Goal: Task Accomplishment & Management: Manage account settings

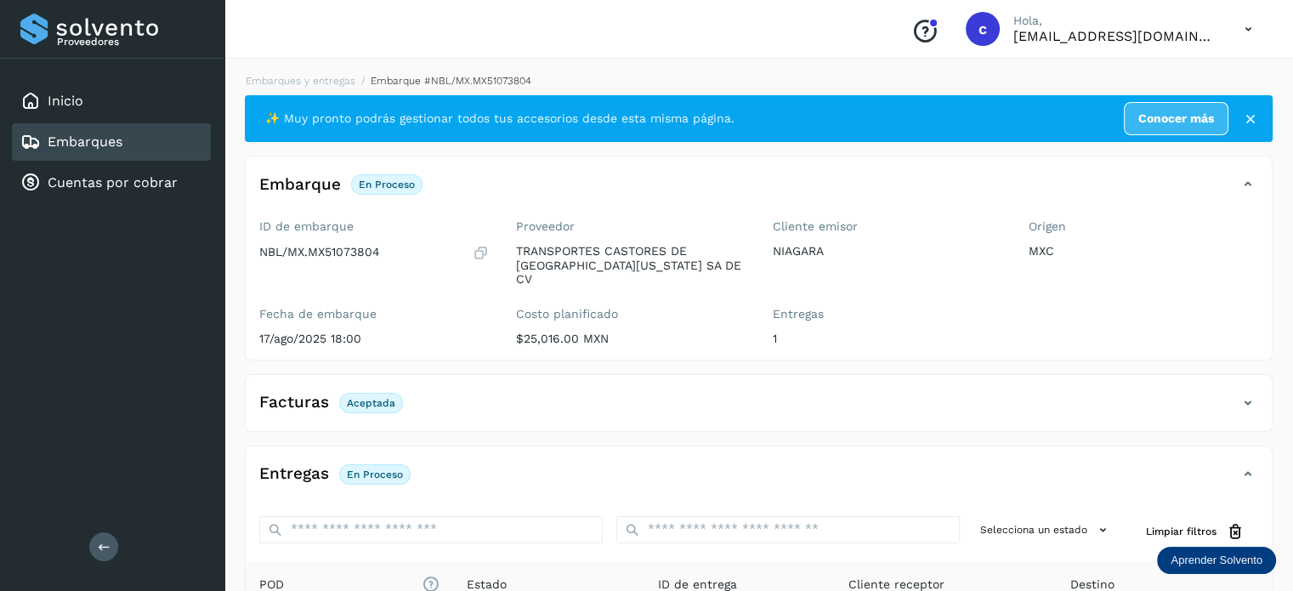
click at [143, 146] on div "Embarques" at bounding box center [111, 141] width 199 height 37
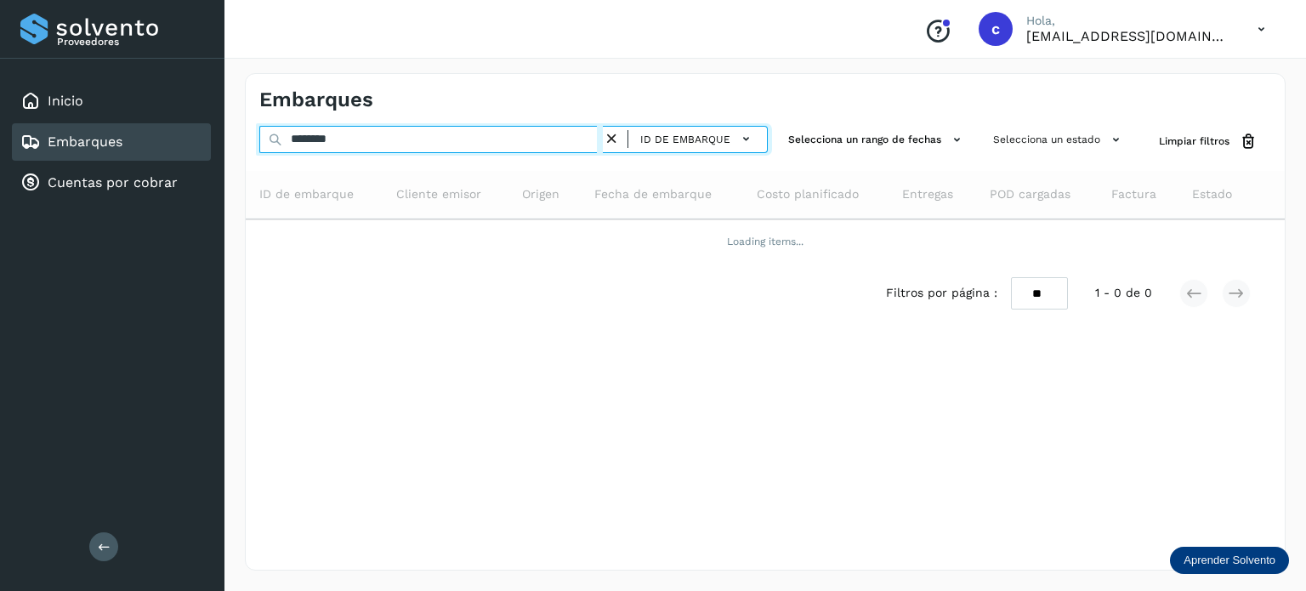
drag, startPoint x: 359, startPoint y: 145, endPoint x: 326, endPoint y: 169, distance: 40.1
click at [234, 133] on div "Embarques ******** ID de embarque Selecciona un rango de fechas Selecciona un e…" at bounding box center [764, 322] width 1081 height 538
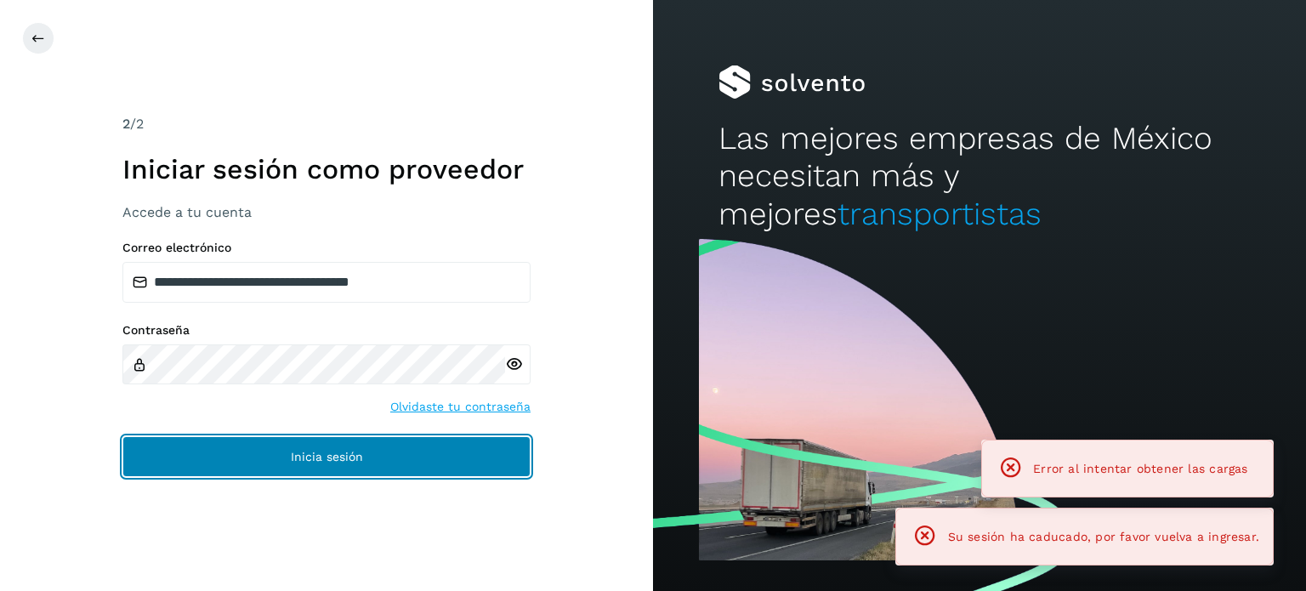
click at [332, 462] on span "Inicia sesión" at bounding box center [327, 457] width 72 height 12
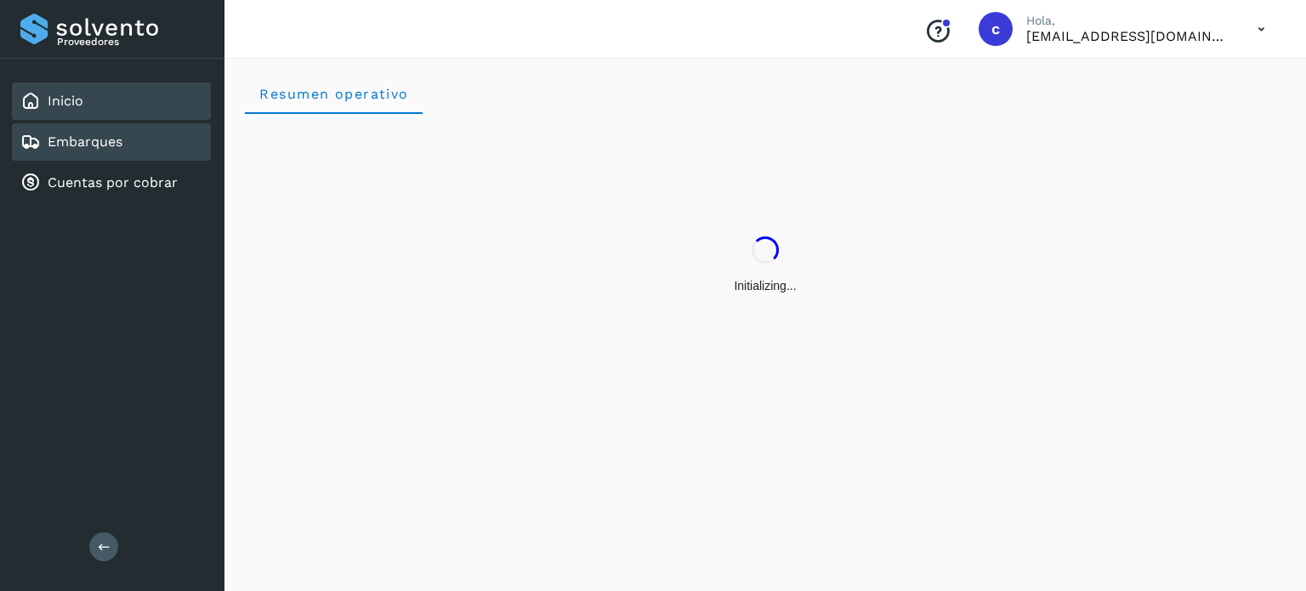
drag, startPoint x: 98, startPoint y: 135, endPoint x: 126, endPoint y: 139, distance: 28.3
click at [97, 135] on link "Embarques" at bounding box center [85, 141] width 75 height 16
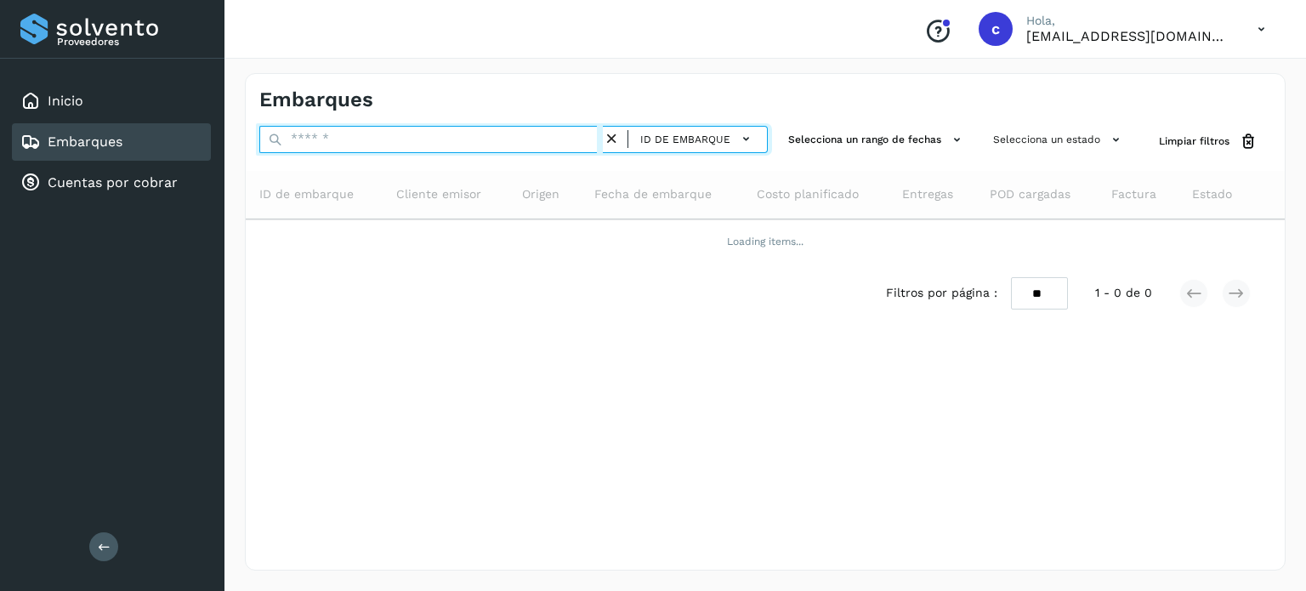
drag, startPoint x: 344, startPoint y: 130, endPoint x: 354, endPoint y: 147, distance: 19.4
click at [344, 130] on input "text" at bounding box center [430, 139] width 343 height 27
type input "********"
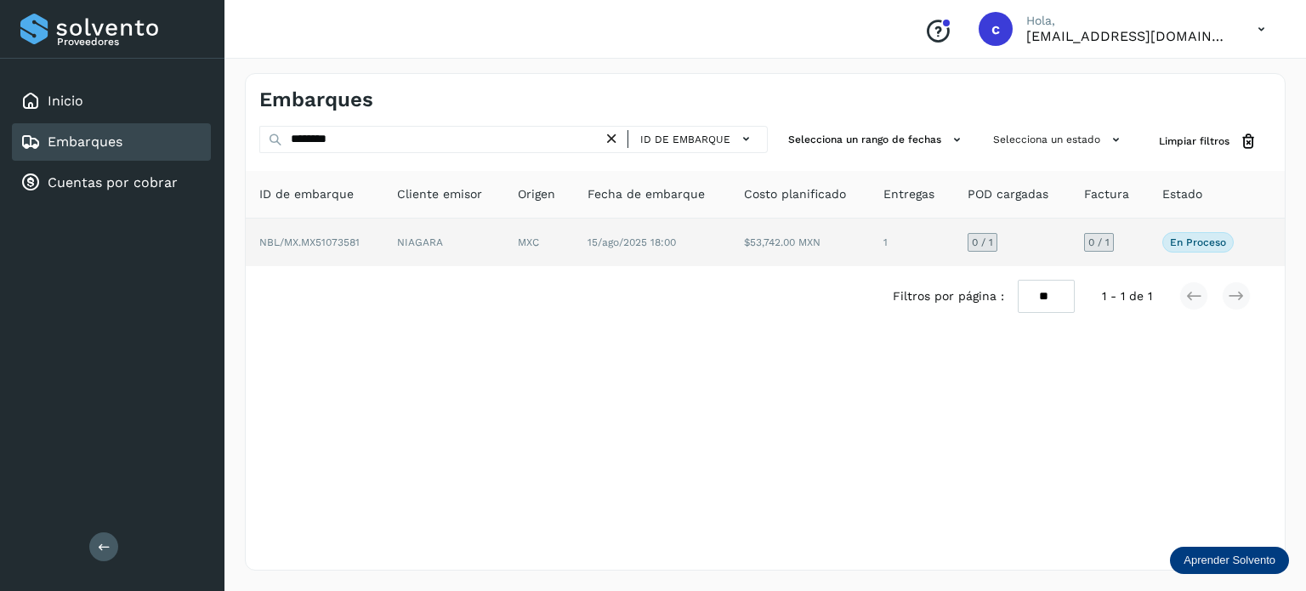
click at [574, 237] on td "MXC" at bounding box center [652, 242] width 156 height 48
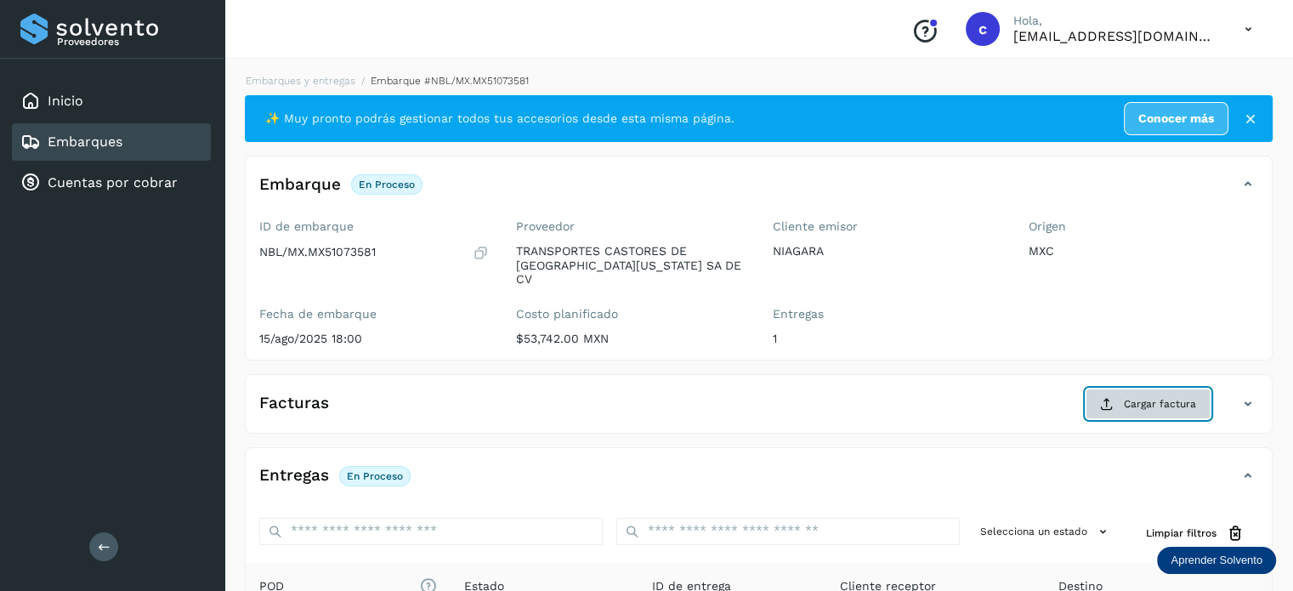
click at [1143, 396] on span "Cargar factura" at bounding box center [1160, 403] width 72 height 15
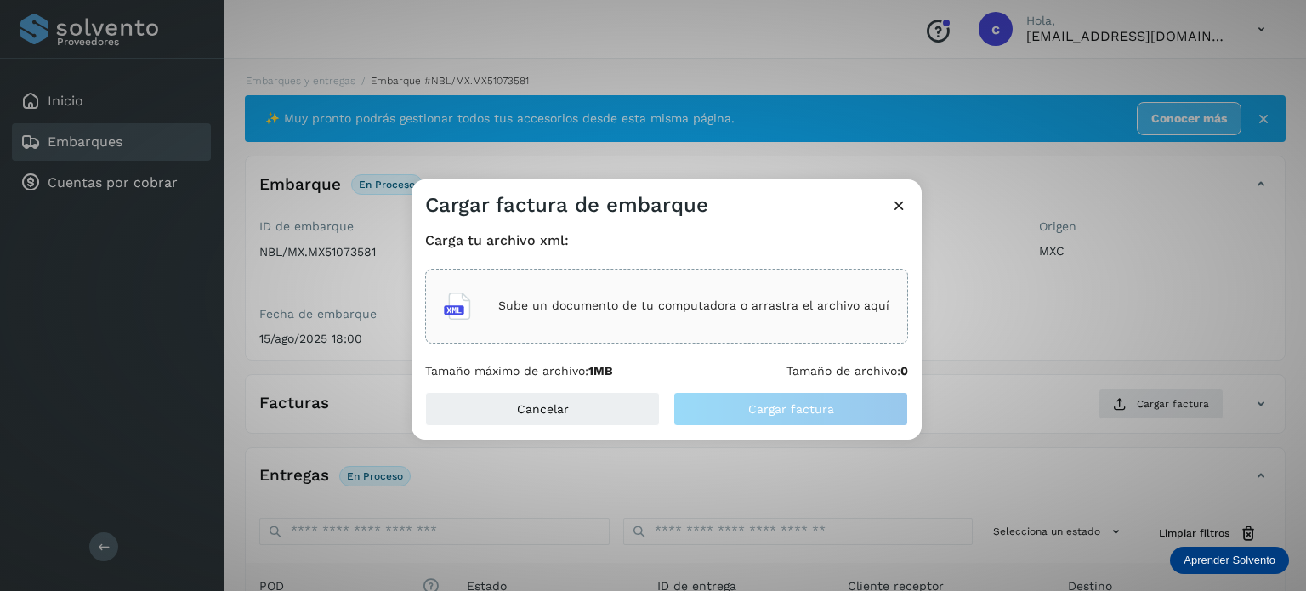
click at [648, 298] on div "Sube un documento de tu computadora o arrastra el archivo aquí" at bounding box center [666, 306] width 445 height 46
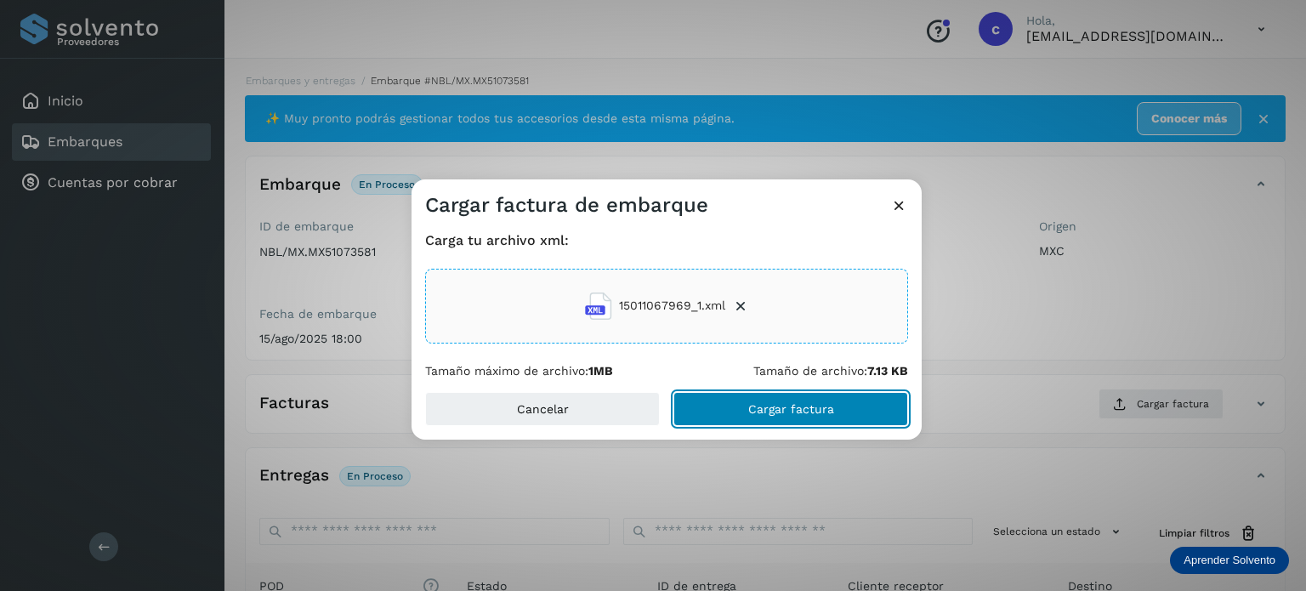
click at [772, 395] on button "Cargar factura" at bounding box center [790, 409] width 235 height 34
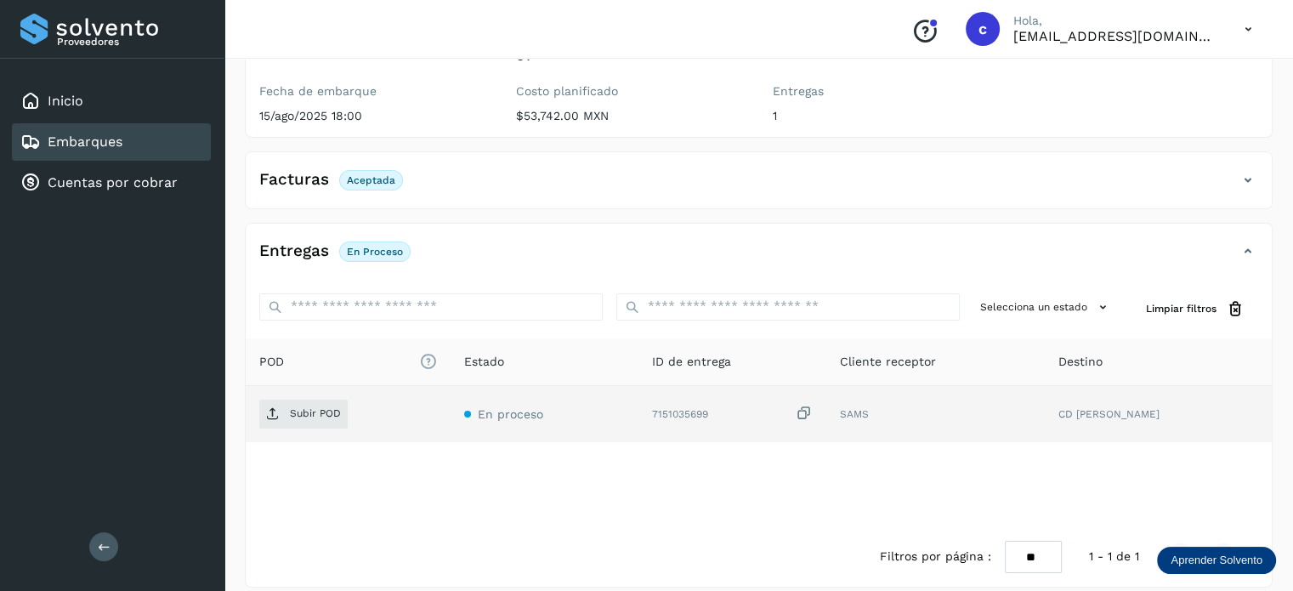
scroll to position [224, 0]
click at [337, 399] on span "Subir POD" at bounding box center [303, 412] width 88 height 27
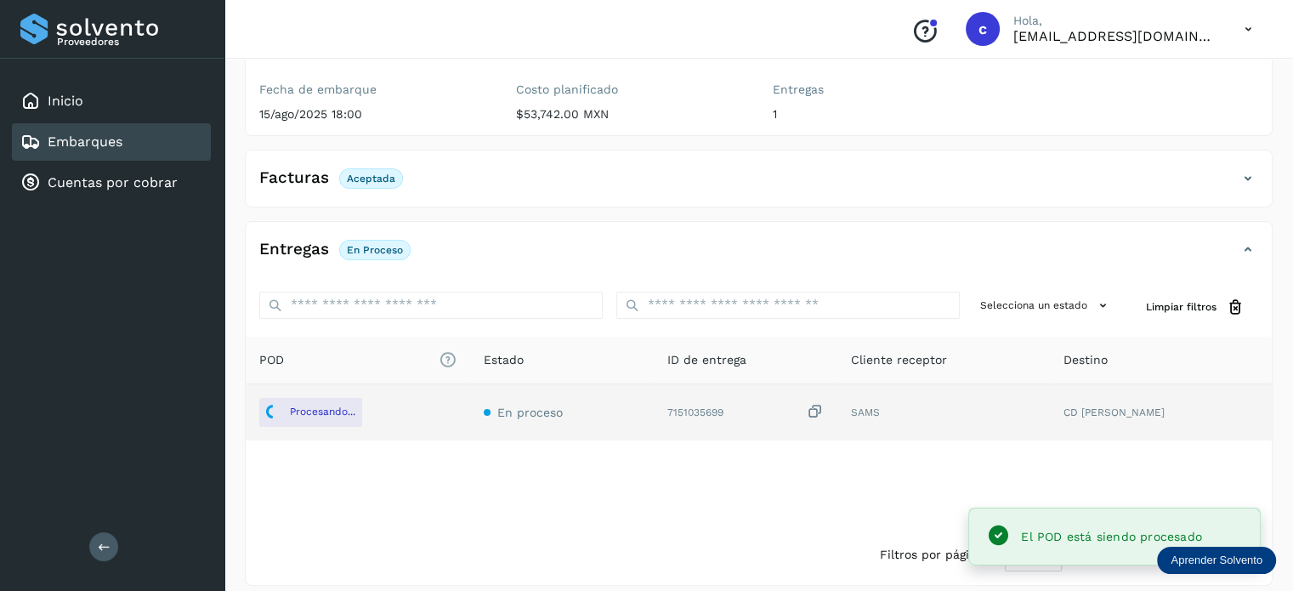
click at [74, 152] on div "Embarques" at bounding box center [111, 141] width 199 height 37
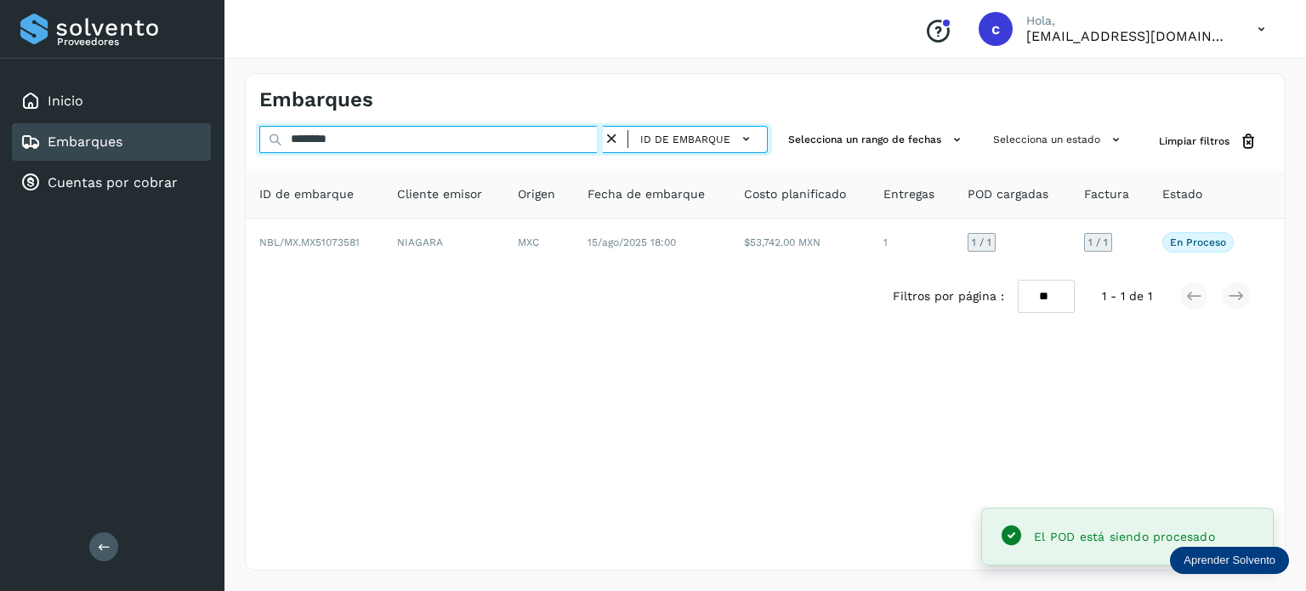
drag, startPoint x: 354, startPoint y: 141, endPoint x: 229, endPoint y: 173, distance: 129.9
click at [152, 135] on div "Proveedores Inicio Embarques Cuentas por cobrar Salir Conoce nuestros beneficio…" at bounding box center [653, 295] width 1306 height 591
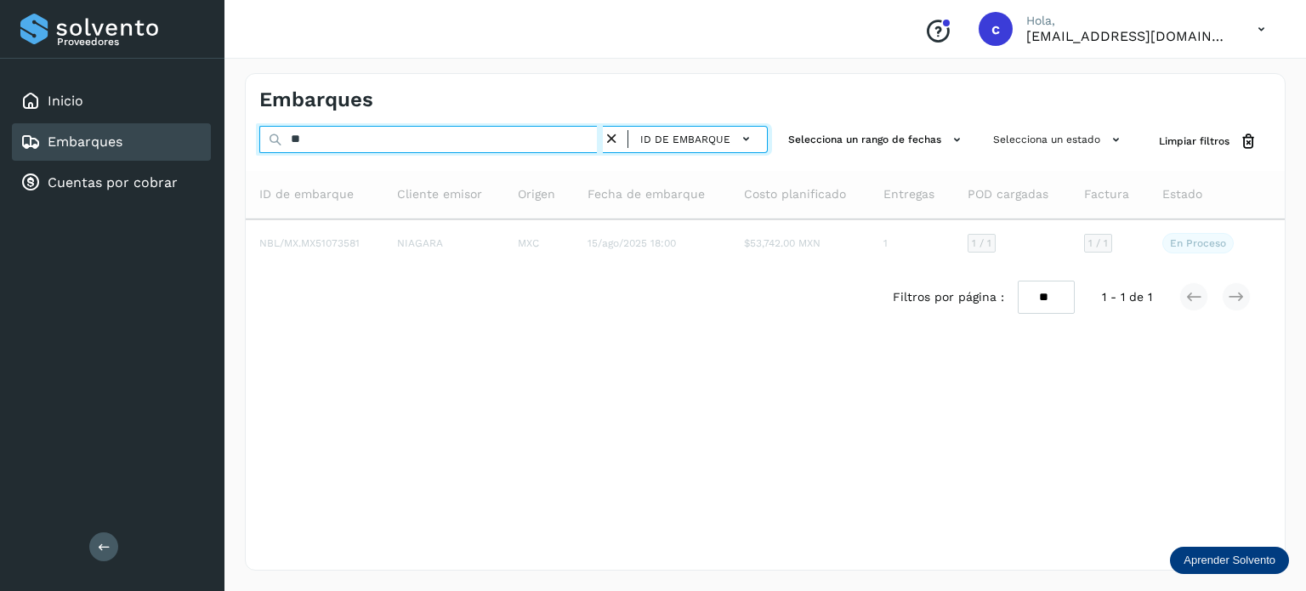
type input "*"
type input "********"
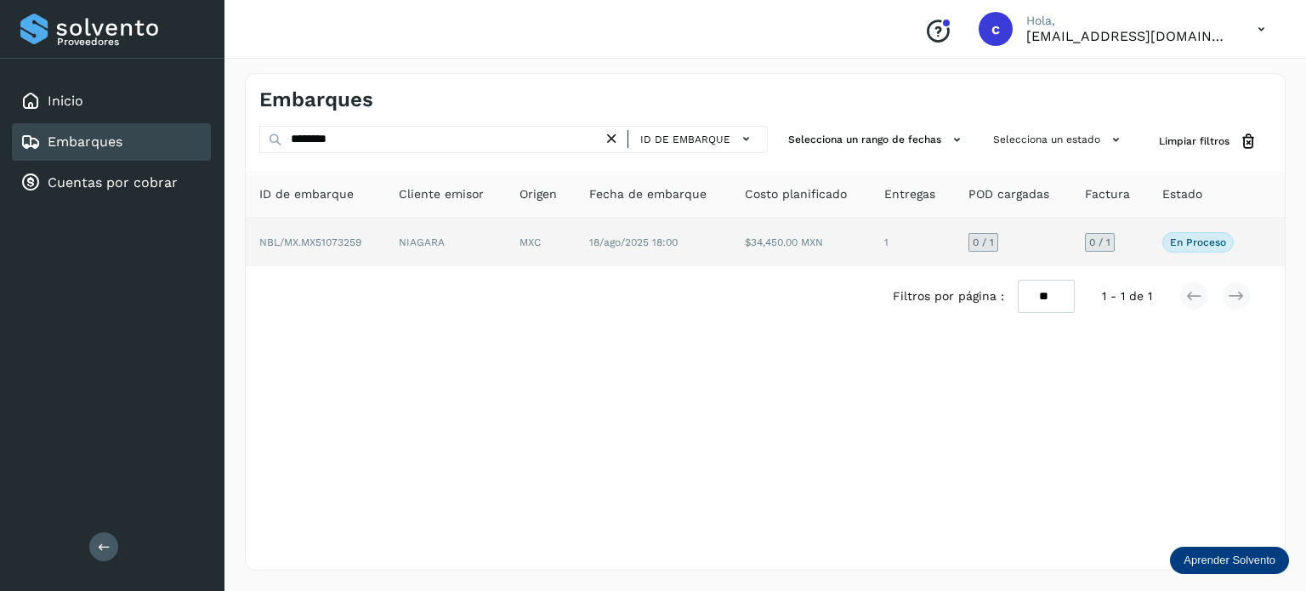
click at [731, 244] on td "18/ago/2025 18:00" at bounding box center [800, 242] width 139 height 48
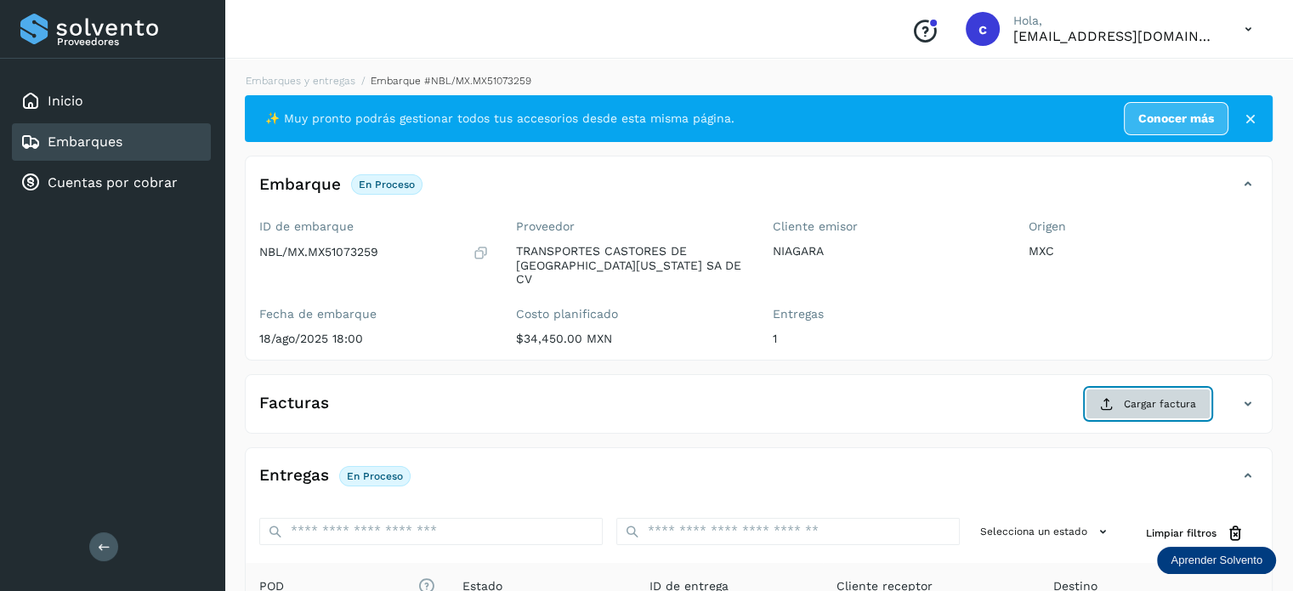
click at [1156, 396] on span "Cargar factura" at bounding box center [1160, 403] width 72 height 15
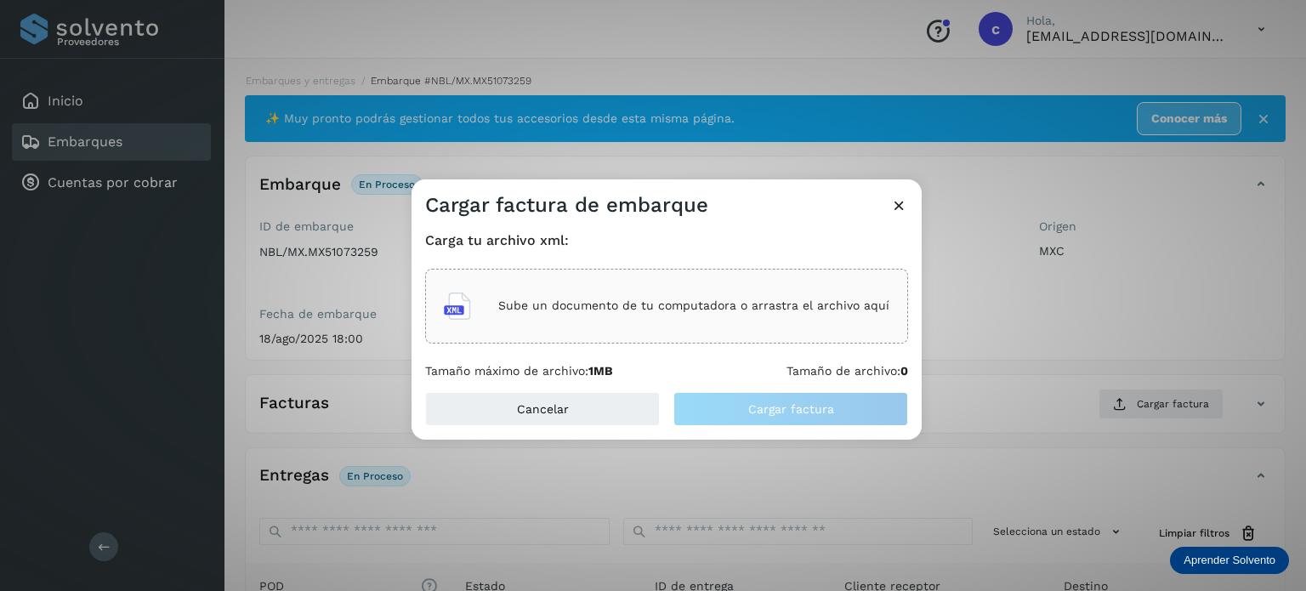
click at [636, 311] on p "Sube un documento de tu computadora o arrastra el archivo aquí" at bounding box center [693, 305] width 391 height 14
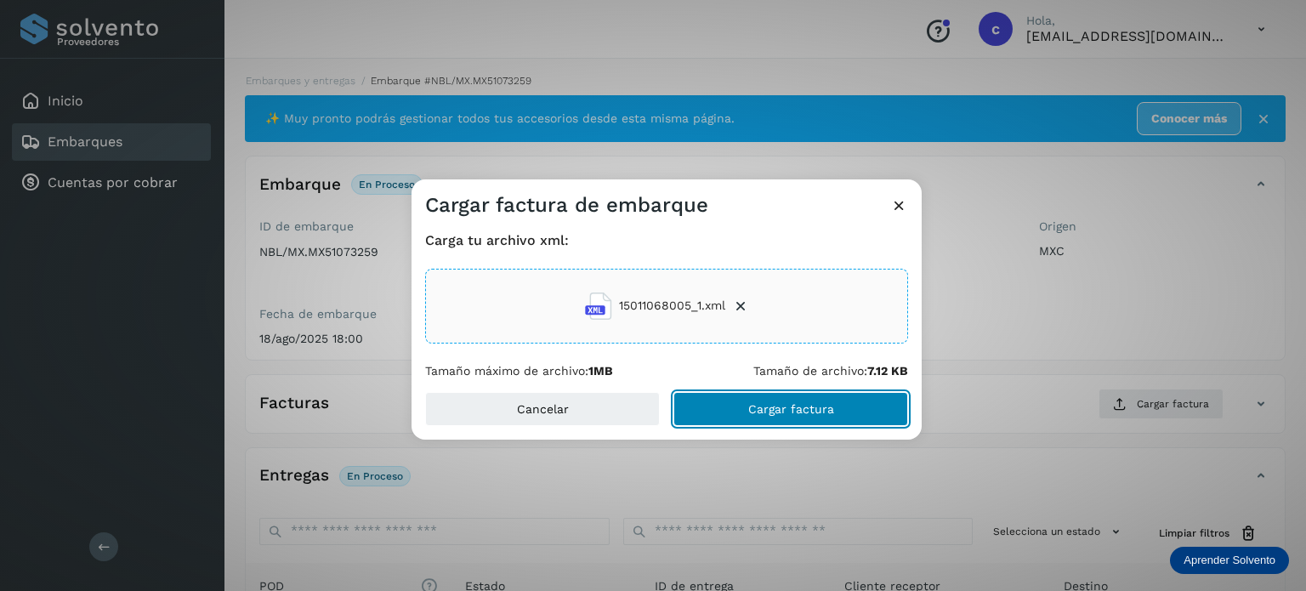
click at [779, 407] on span "Cargar factura" at bounding box center [791, 409] width 86 height 12
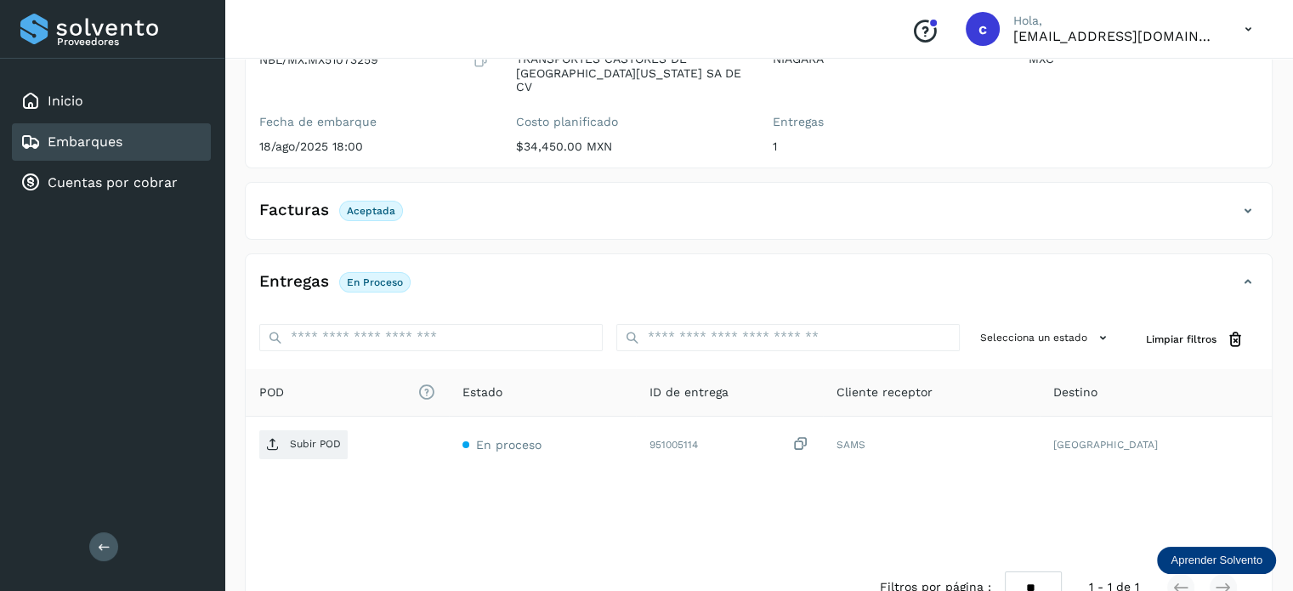
scroll to position [224, 0]
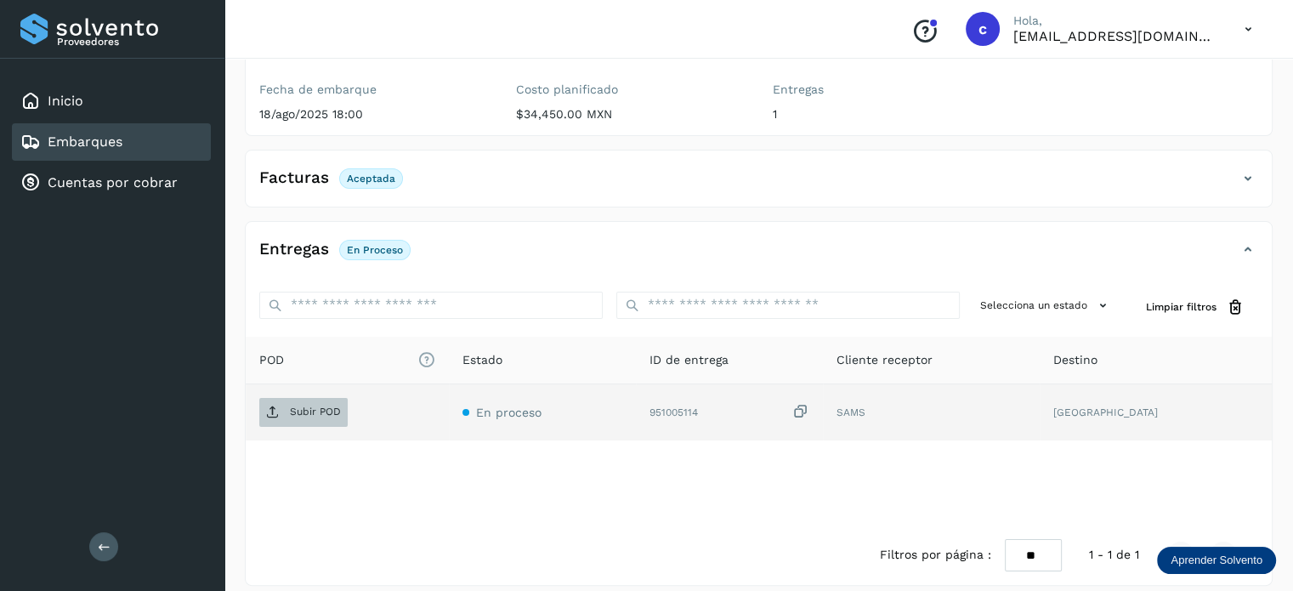
click at [320, 405] on p "Subir POD" at bounding box center [315, 411] width 51 height 12
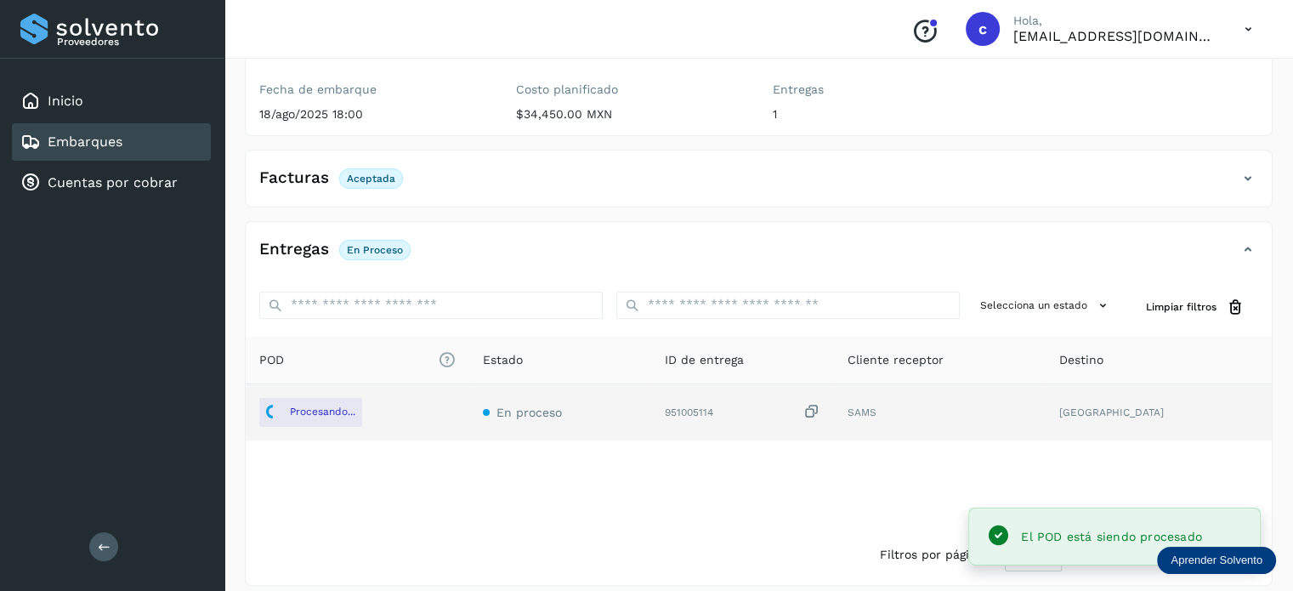
click at [122, 135] on div "Embarques" at bounding box center [111, 141] width 199 height 37
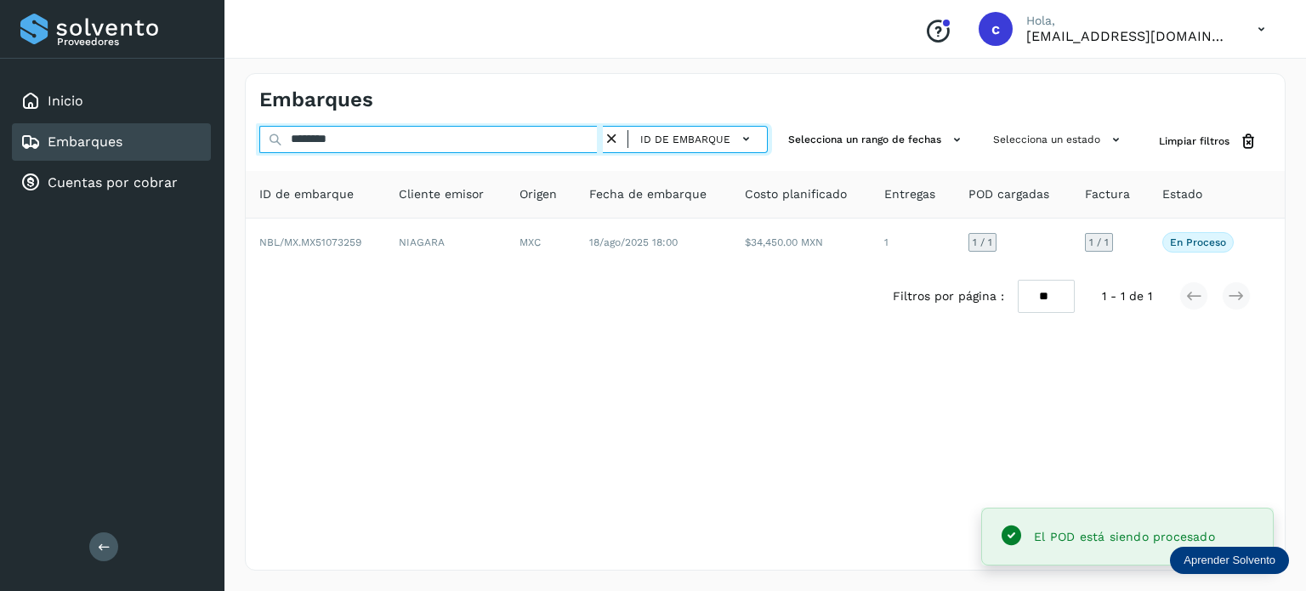
drag, startPoint x: 309, startPoint y: 145, endPoint x: 221, endPoint y: 144, distance: 88.4
click at [221, 142] on div "Proveedores Inicio Embarques Cuentas por cobrar Salir Conoce nuestros beneficio…" at bounding box center [653, 295] width 1306 height 591
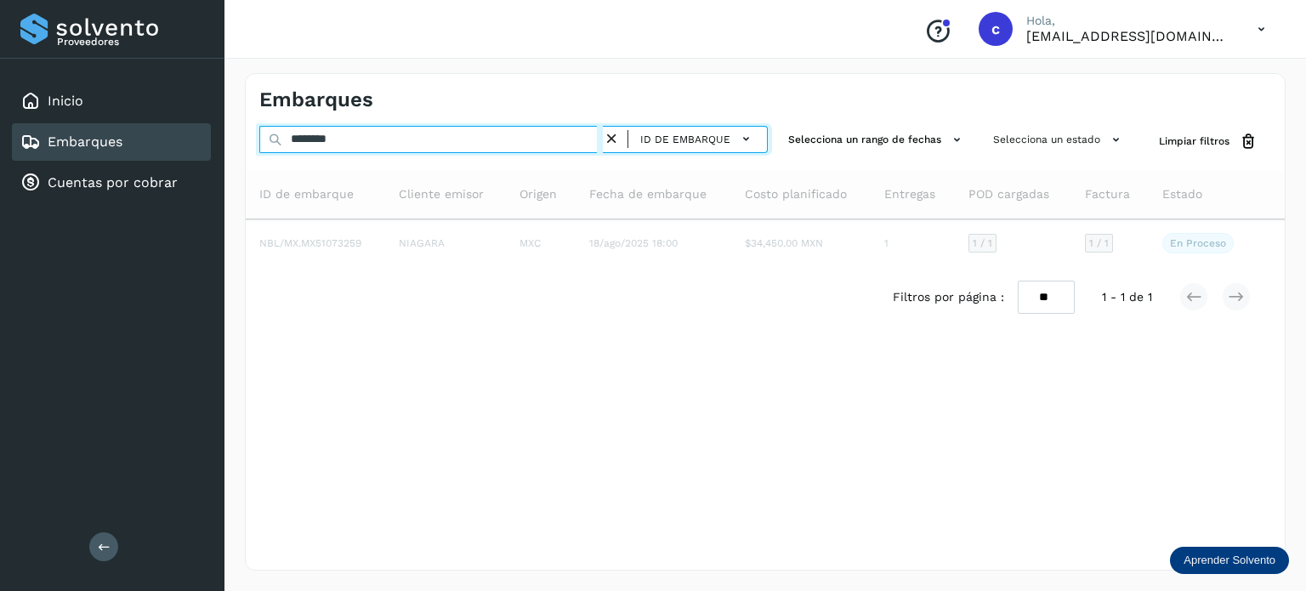
type input "********"
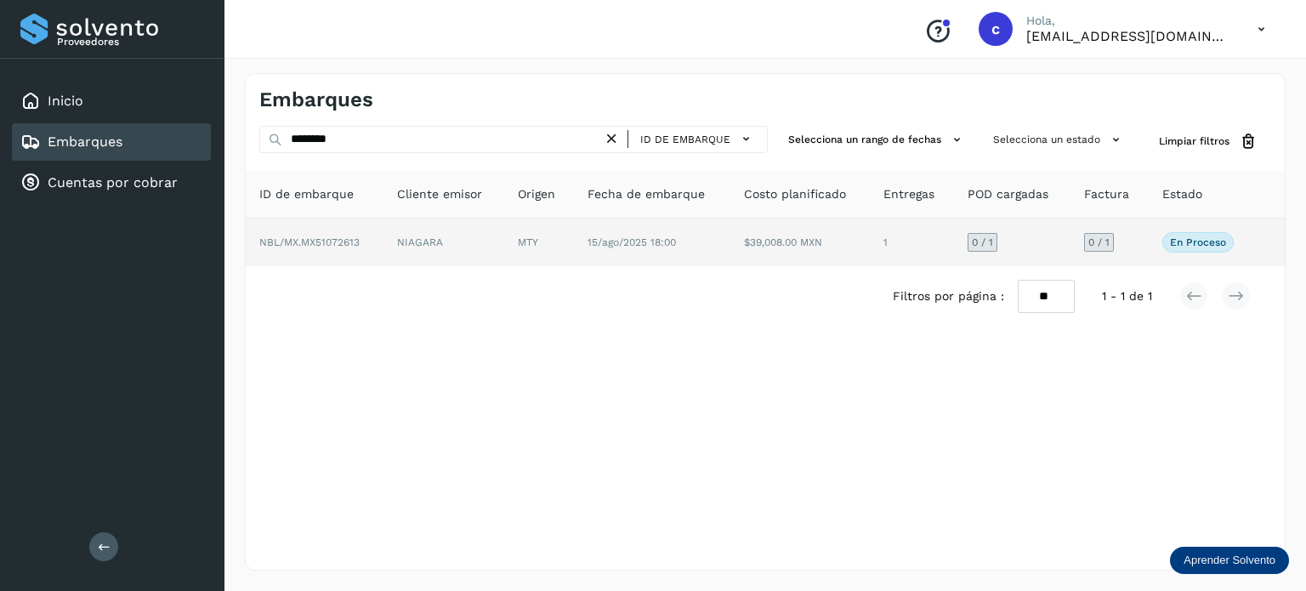
click at [591, 247] on span "15/ago/2025 18:00" at bounding box center [631, 242] width 88 height 12
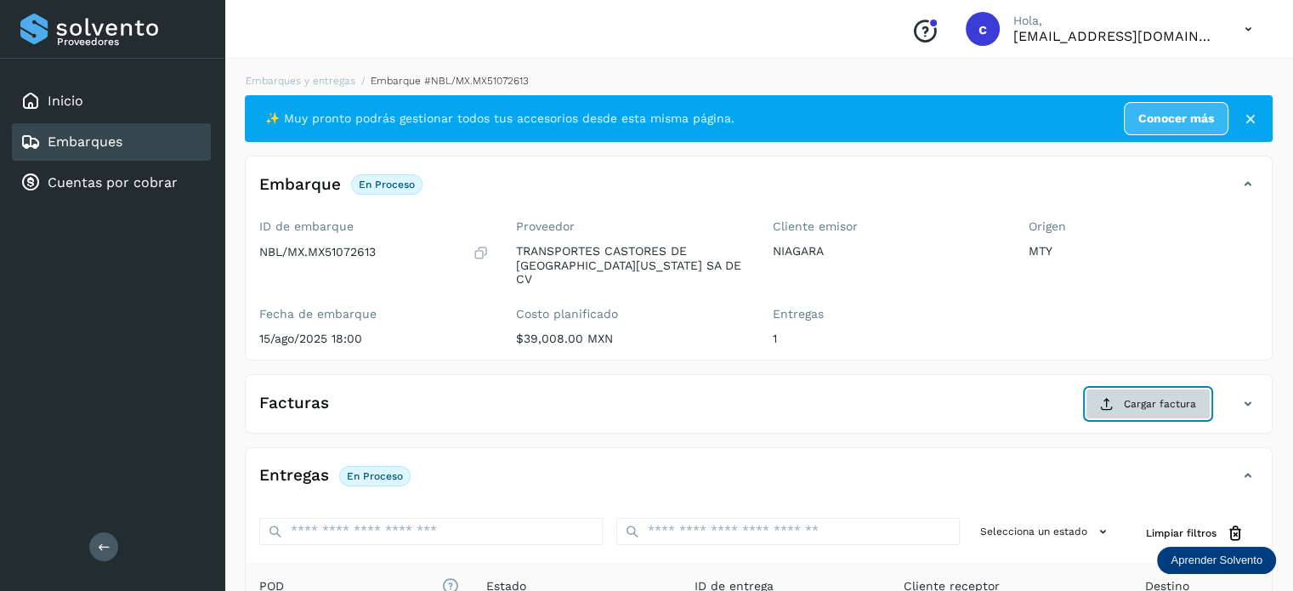
click at [1145, 396] on span "Cargar factura" at bounding box center [1160, 403] width 72 height 15
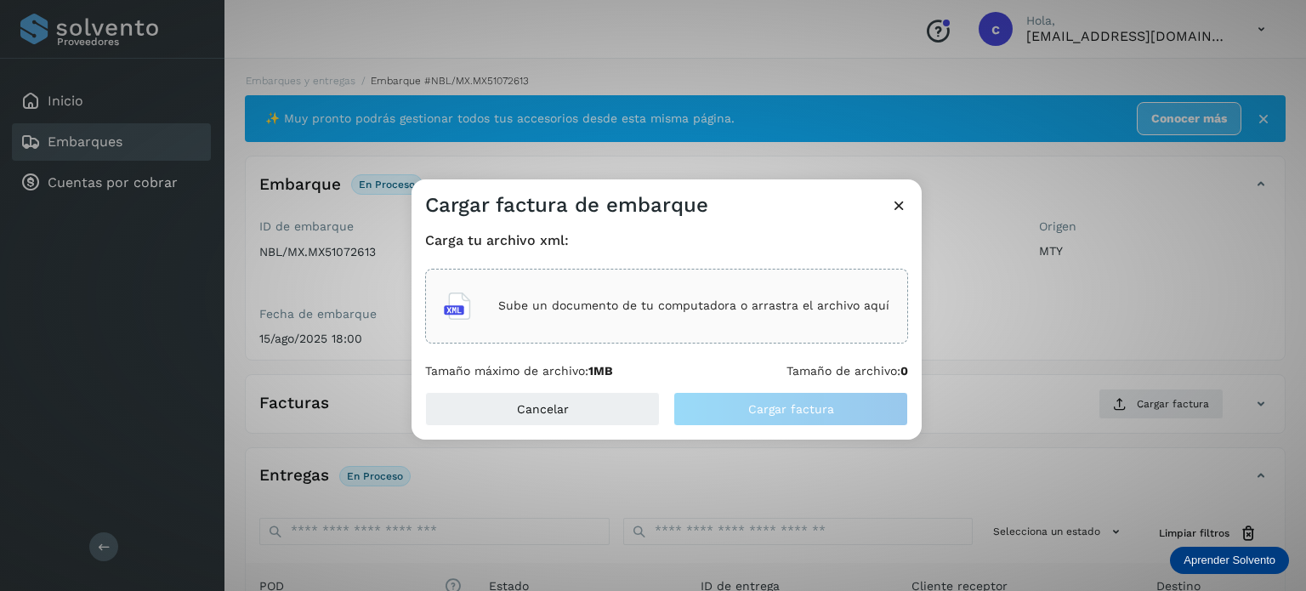
click at [642, 290] on div "Sube un documento de tu computadora o arrastra el archivo aquí" at bounding box center [666, 306] width 445 height 46
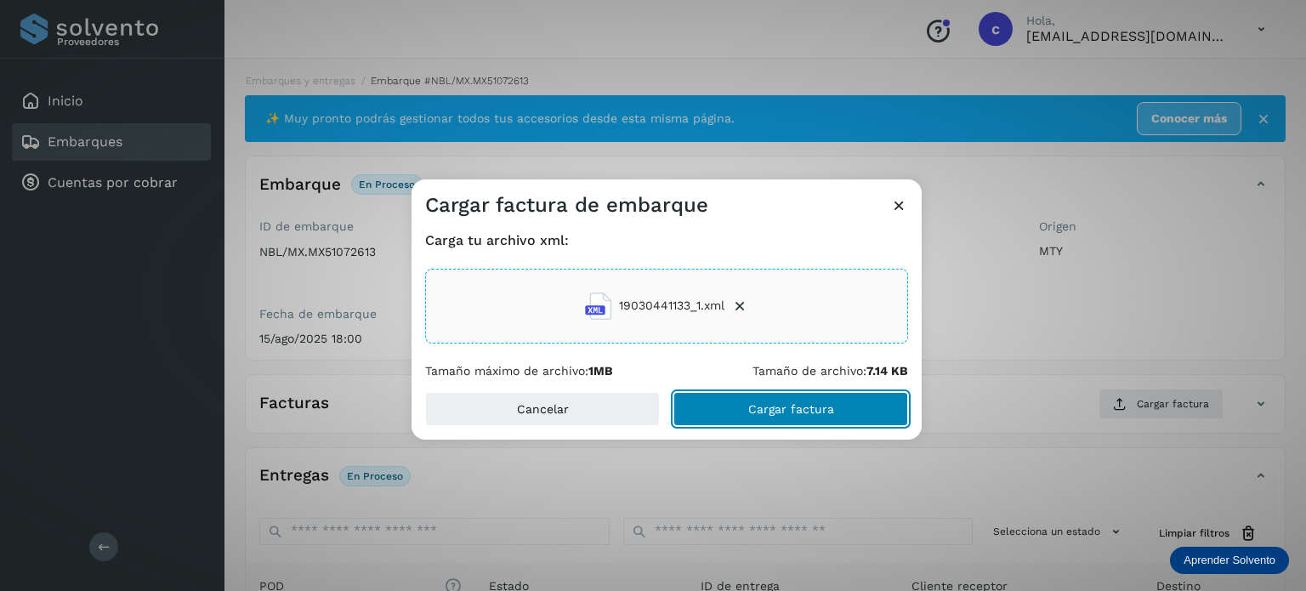
click at [783, 398] on button "Cargar factura" at bounding box center [790, 409] width 235 height 34
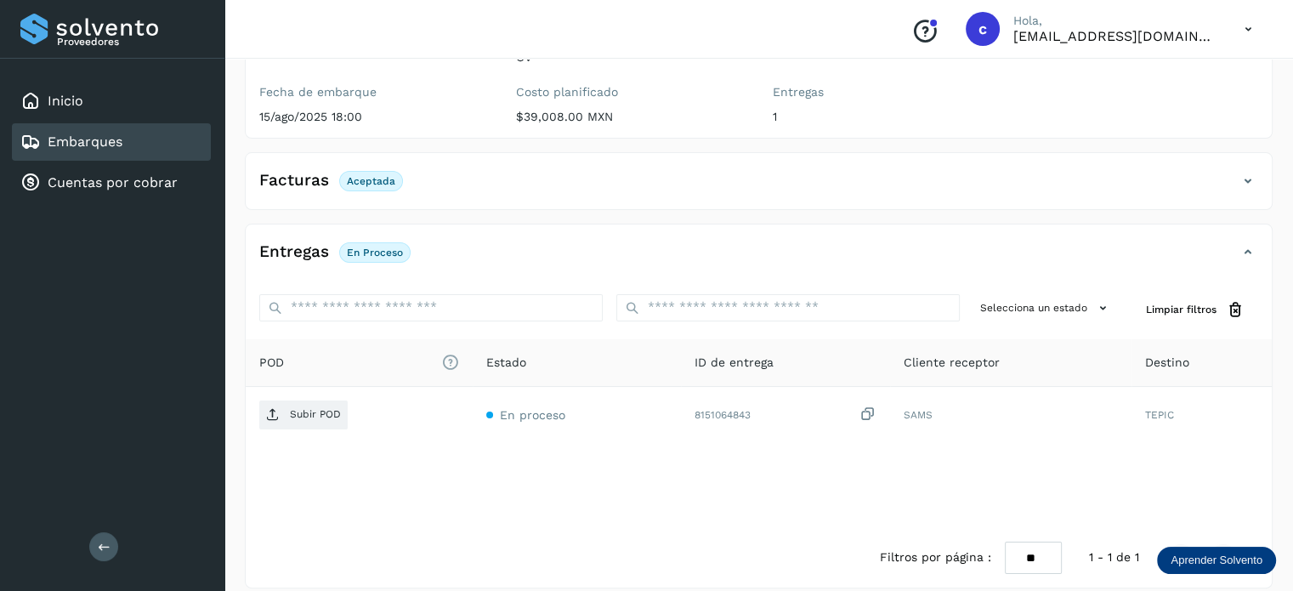
scroll to position [224, 0]
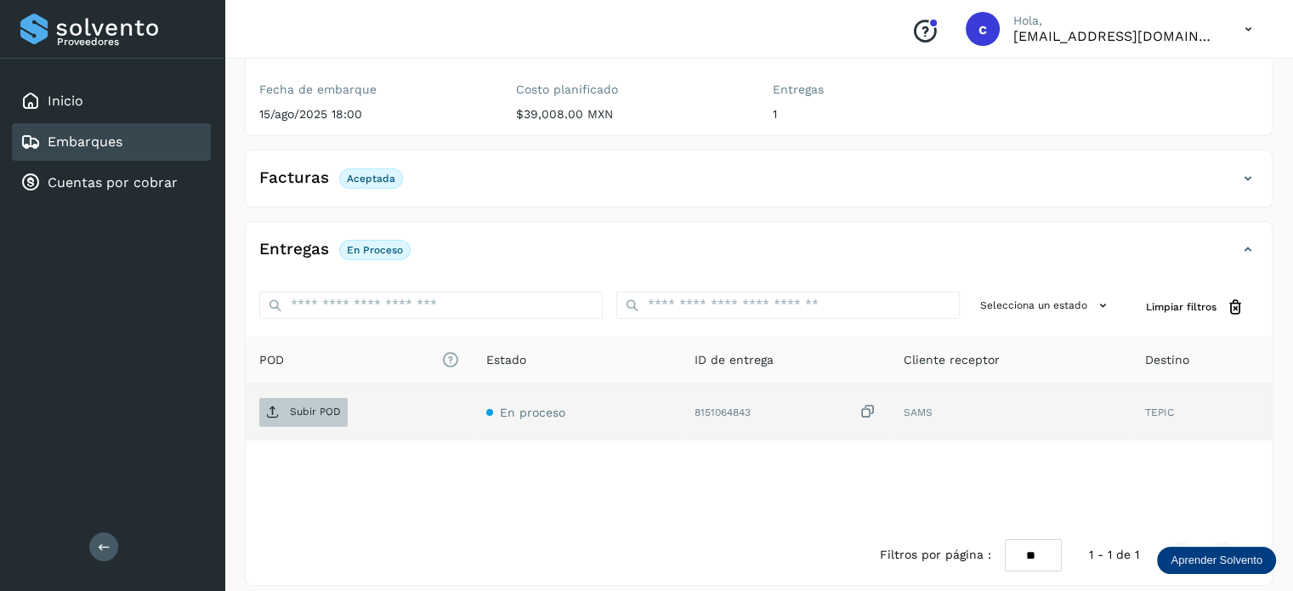
click at [311, 405] on p "Subir POD" at bounding box center [315, 411] width 51 height 12
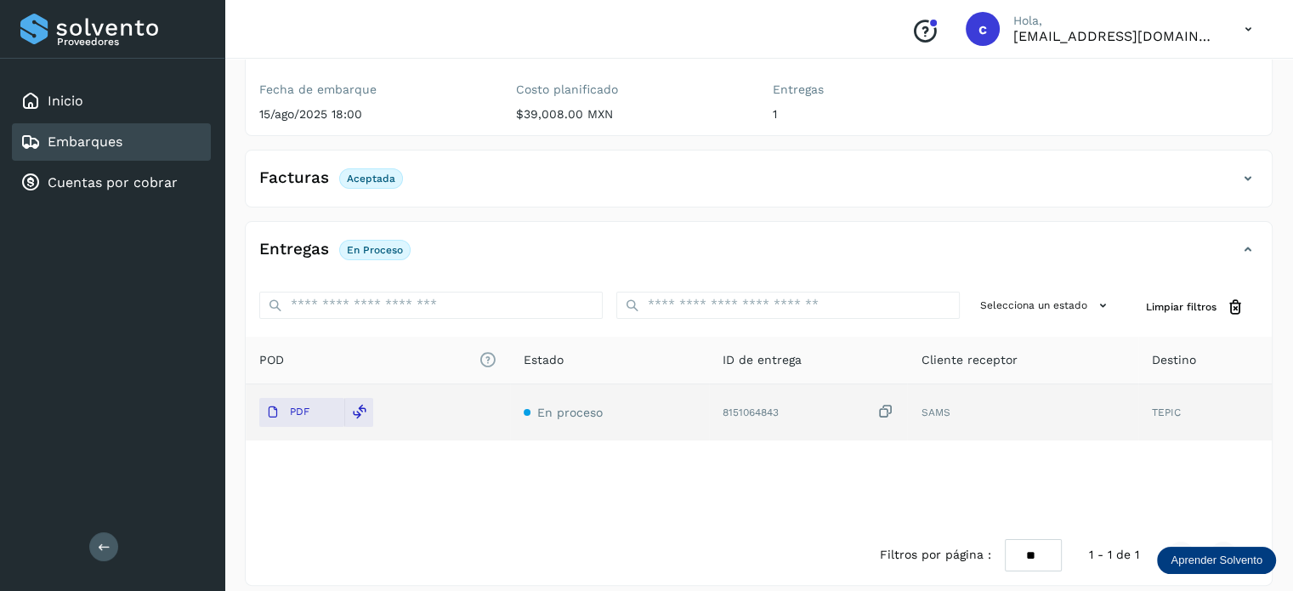
click at [111, 139] on link "Embarques" at bounding box center [85, 141] width 75 height 16
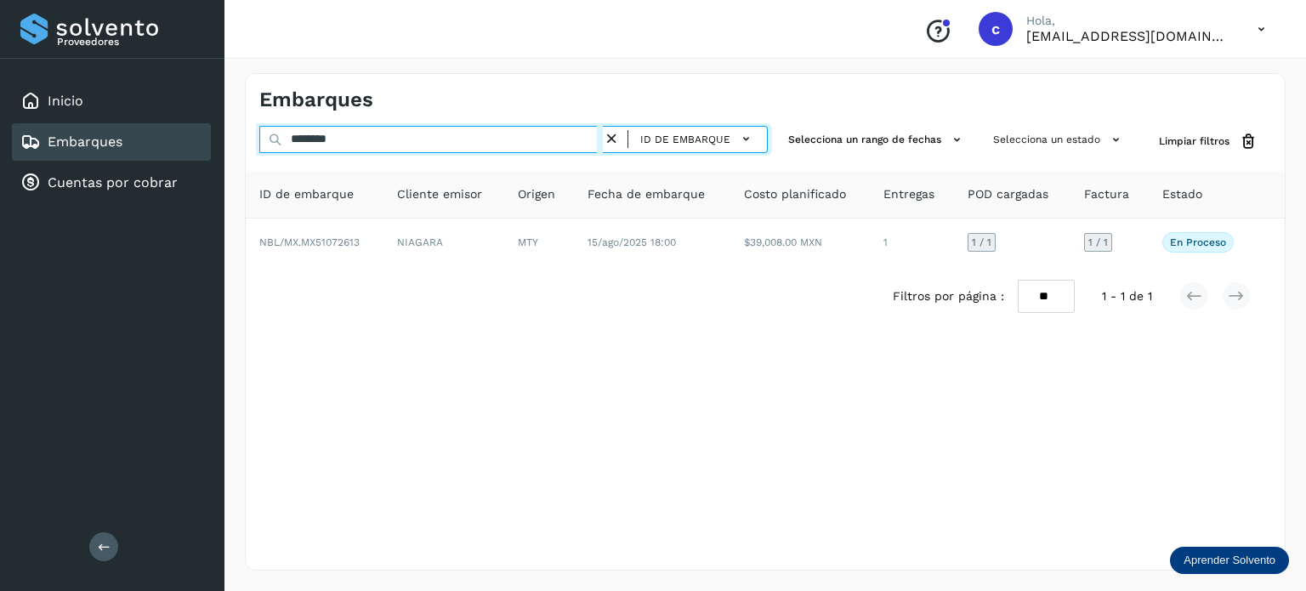
drag, startPoint x: 383, startPoint y: 139, endPoint x: 172, endPoint y: 141, distance: 211.7
click at [173, 142] on div "Proveedores Inicio Embarques Cuentas por cobrar Salir Conoce nuestros beneficio…" at bounding box center [653, 295] width 1306 height 591
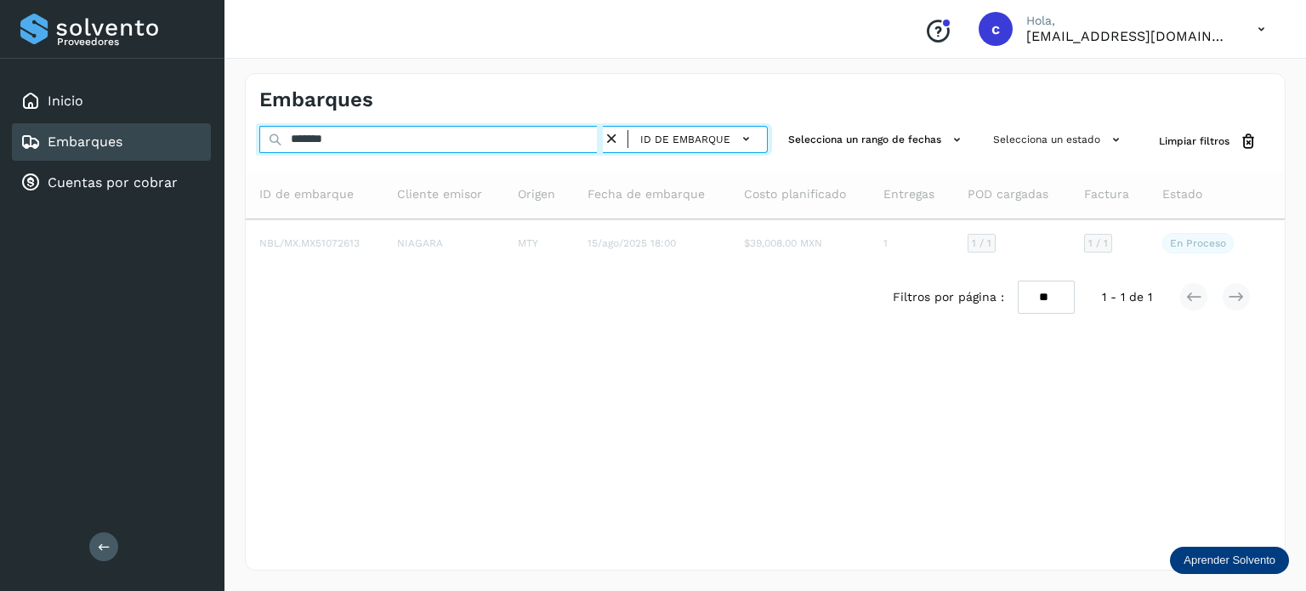
type input "*******"
drag, startPoint x: 361, startPoint y: 137, endPoint x: 214, endPoint y: 135, distance: 147.1
click at [216, 139] on div "Proveedores Inicio Embarques Cuentas por cobrar Salir Conoce nuestros beneficio…" at bounding box center [653, 295] width 1306 height 591
type input "********"
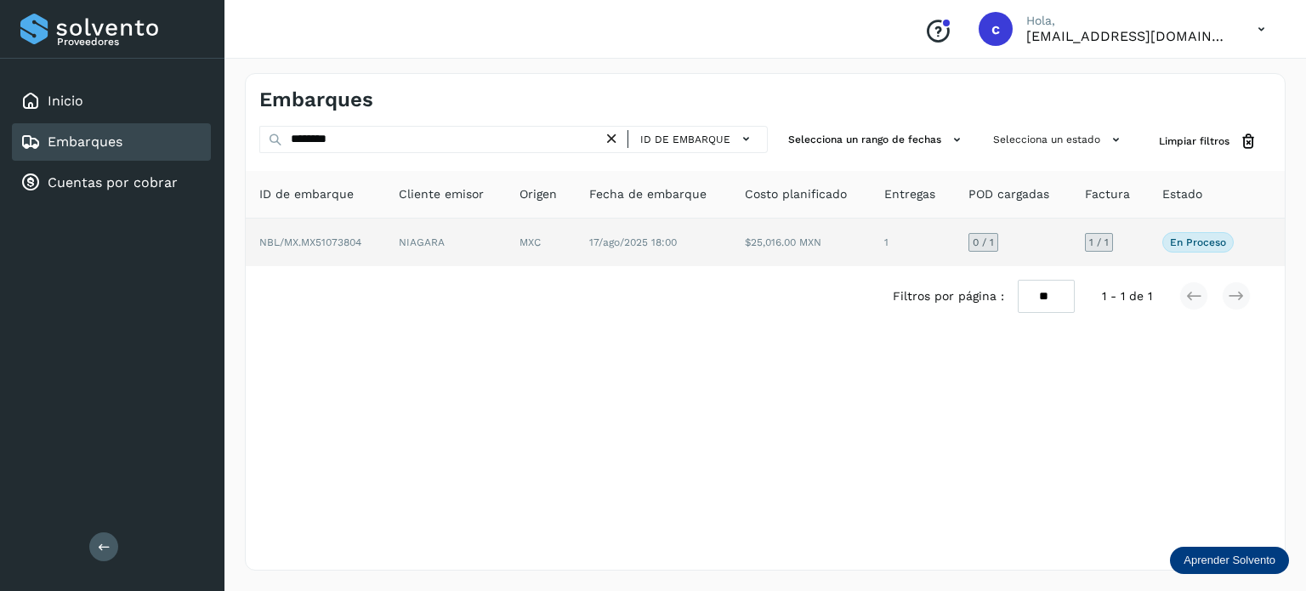
click at [506, 242] on td "NIAGARA" at bounding box center [541, 242] width 70 height 48
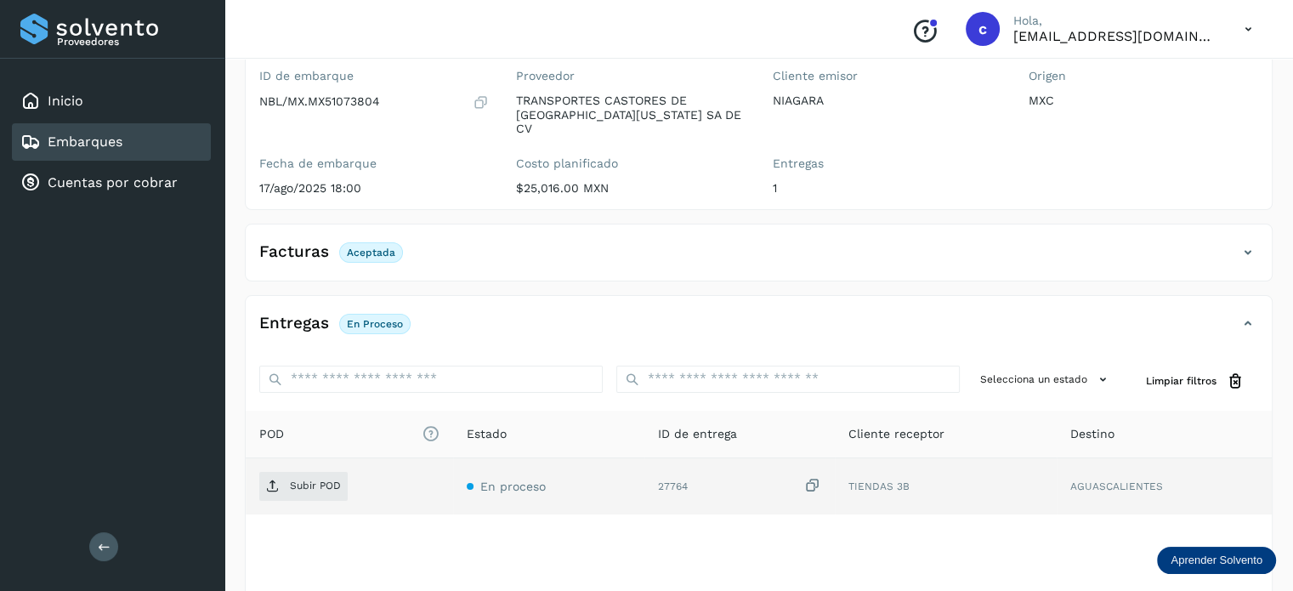
scroll to position [170, 0]
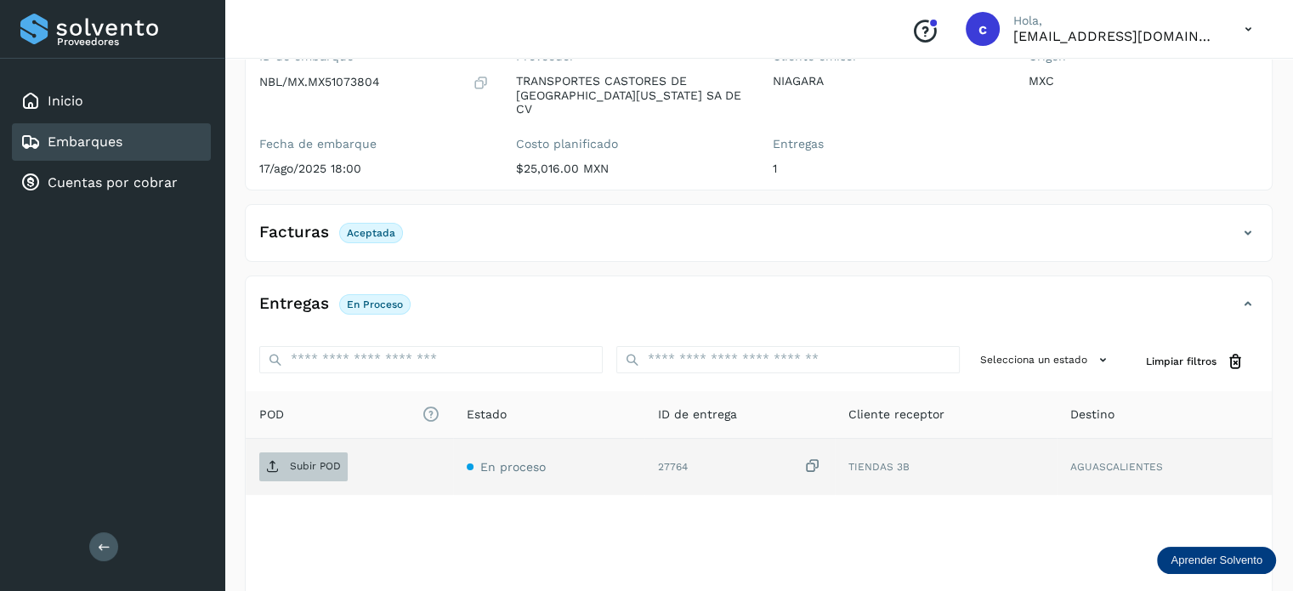
click at [300, 460] on p "Subir POD" at bounding box center [315, 466] width 51 height 12
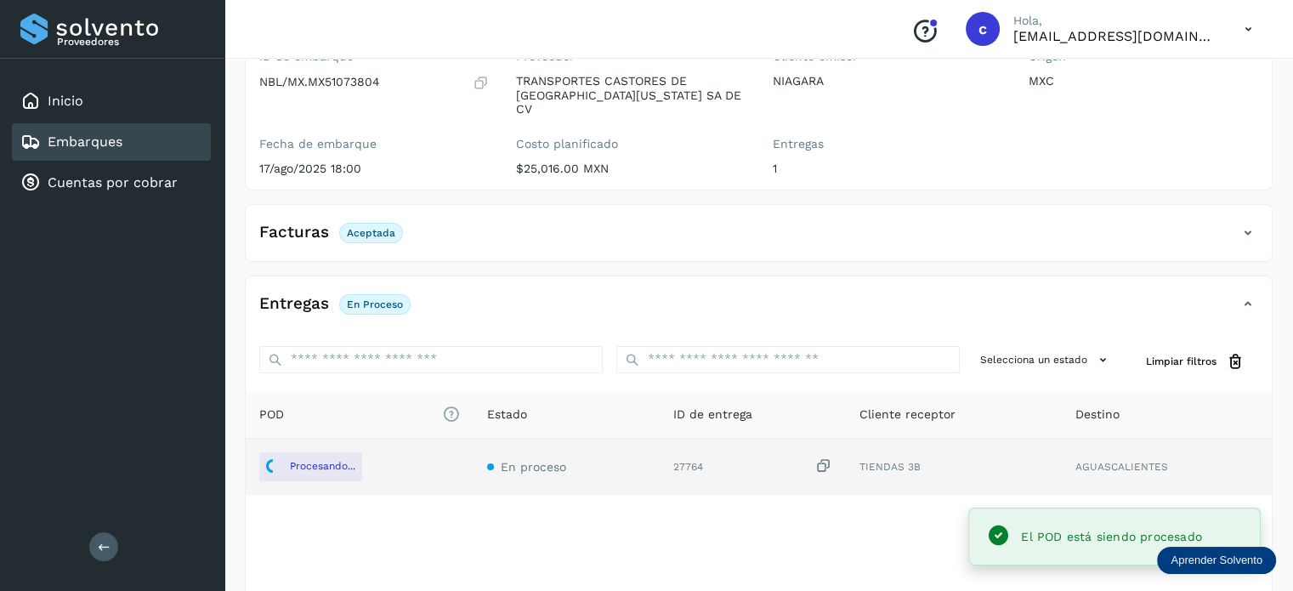
click at [156, 123] on div "Embarques" at bounding box center [111, 141] width 199 height 37
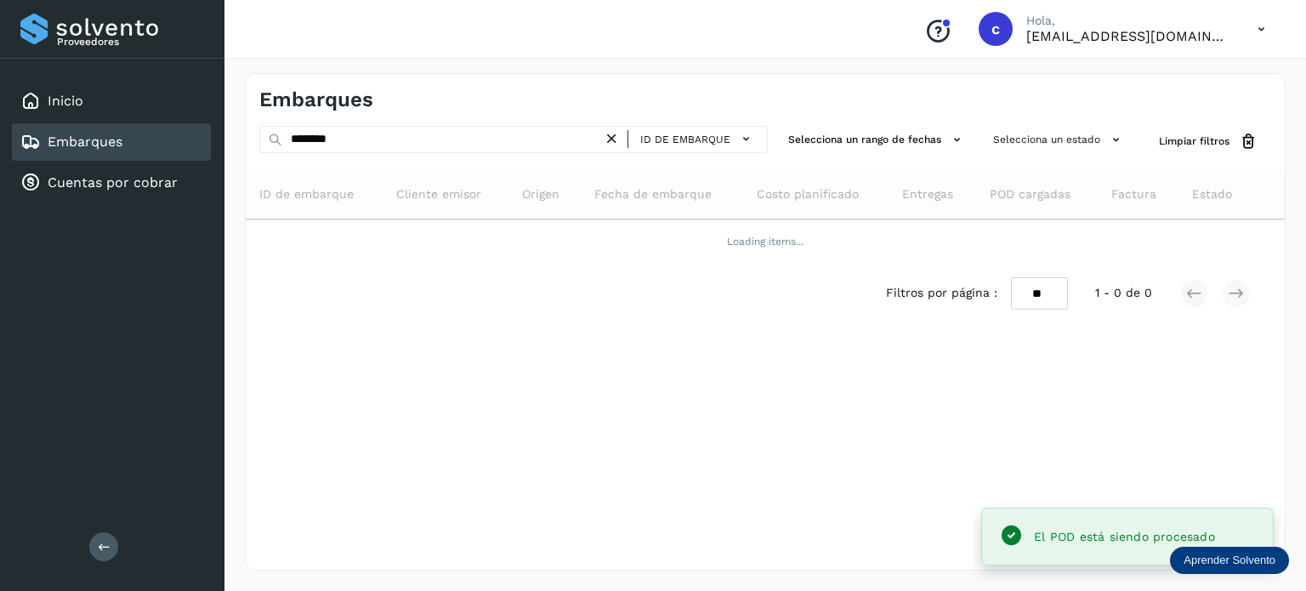
click at [135, 132] on div "Embarques" at bounding box center [111, 141] width 199 height 37
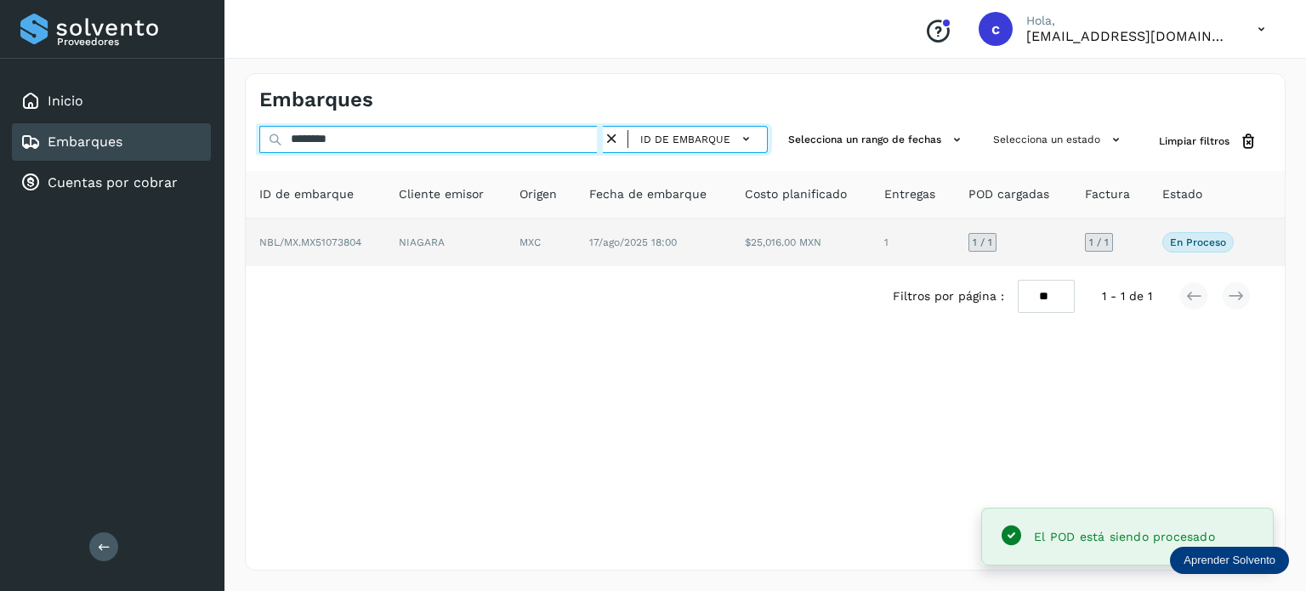
drag, startPoint x: 242, startPoint y: 145, endPoint x: 502, endPoint y: 225, distance: 271.5
click at [184, 140] on div "Proveedores Inicio Embarques Cuentas por cobrar Salir Conoce nuestros beneficio…" at bounding box center [653, 295] width 1306 height 591
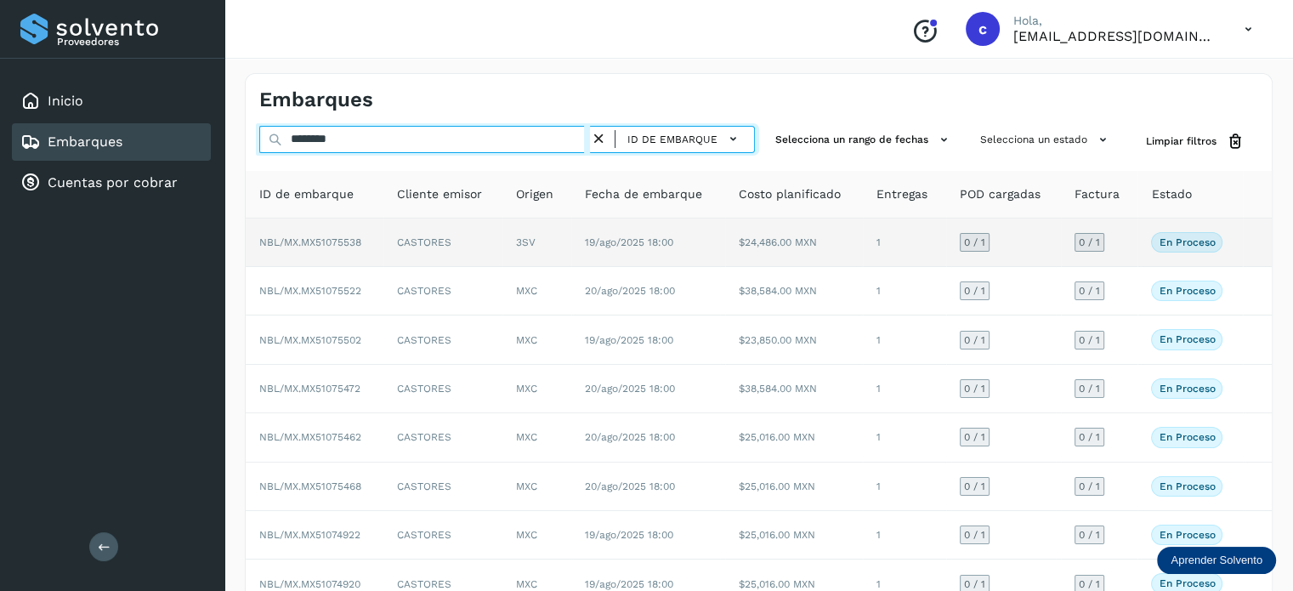
type input "********"
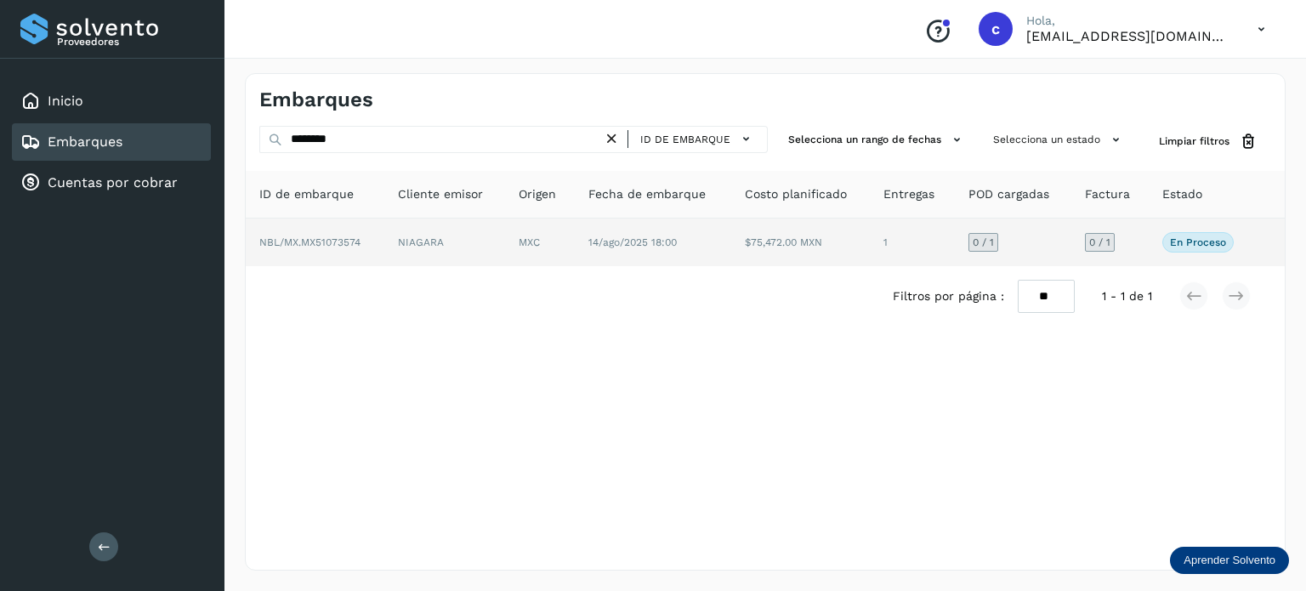
click at [731, 254] on td "14/ago/2025 18:00" at bounding box center [800, 242] width 139 height 48
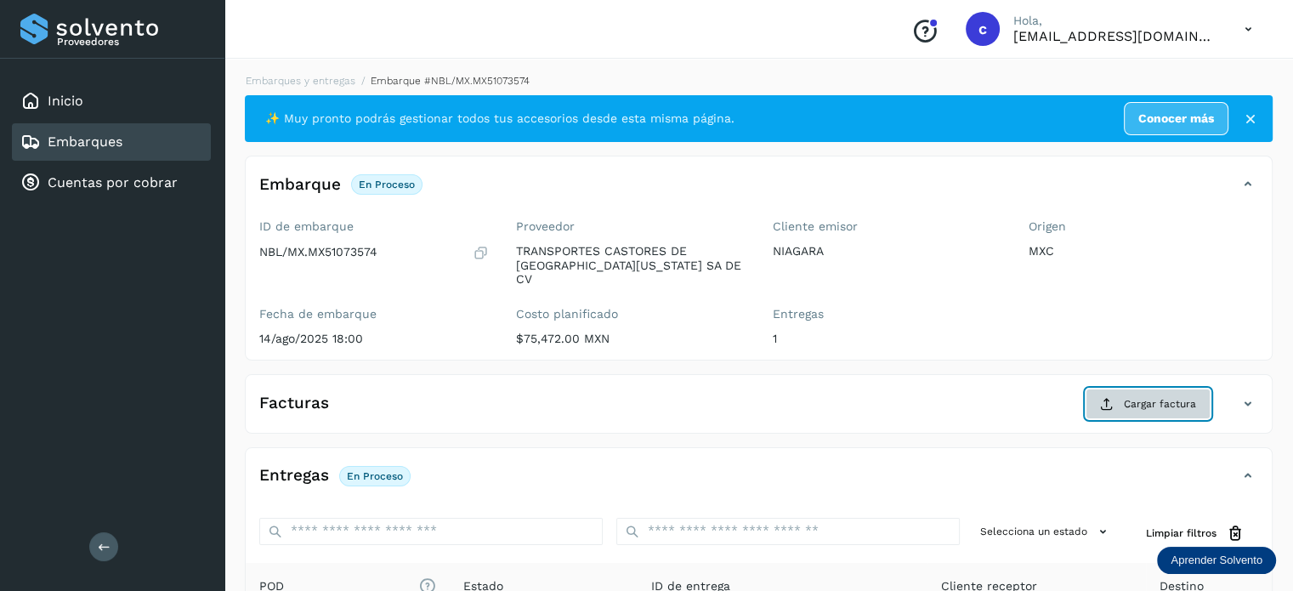
click at [1165, 396] on span "Cargar factura" at bounding box center [1160, 403] width 72 height 15
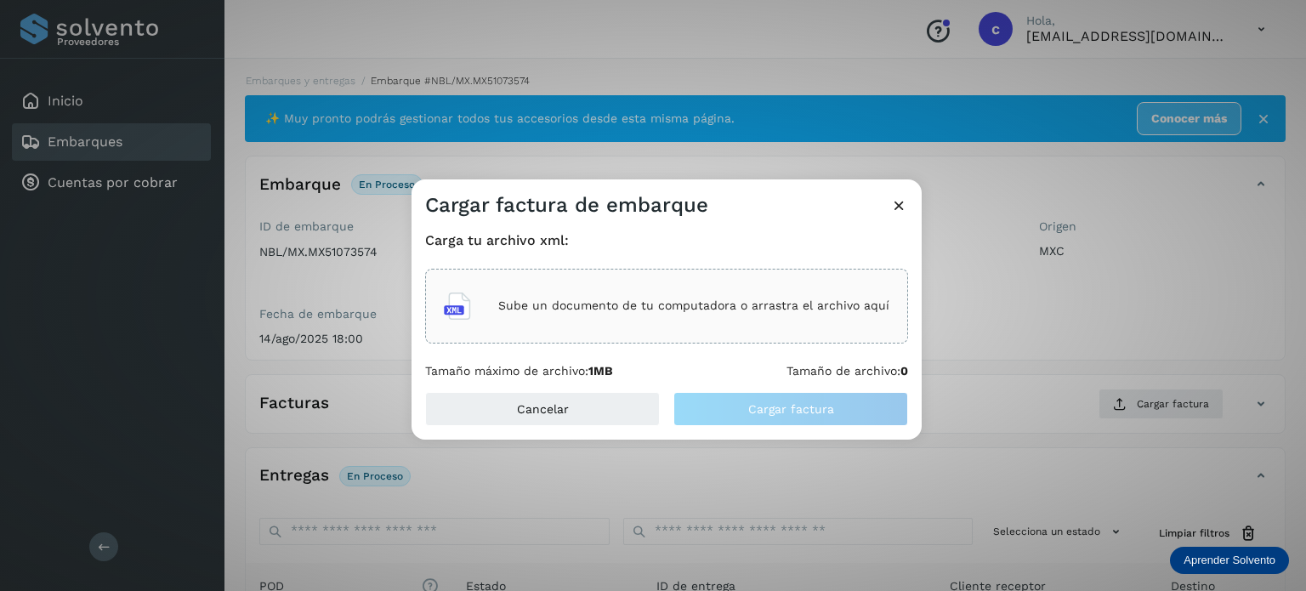
click at [602, 309] on p "Sube un documento de tu computadora o arrastra el archivo aquí" at bounding box center [693, 305] width 391 height 14
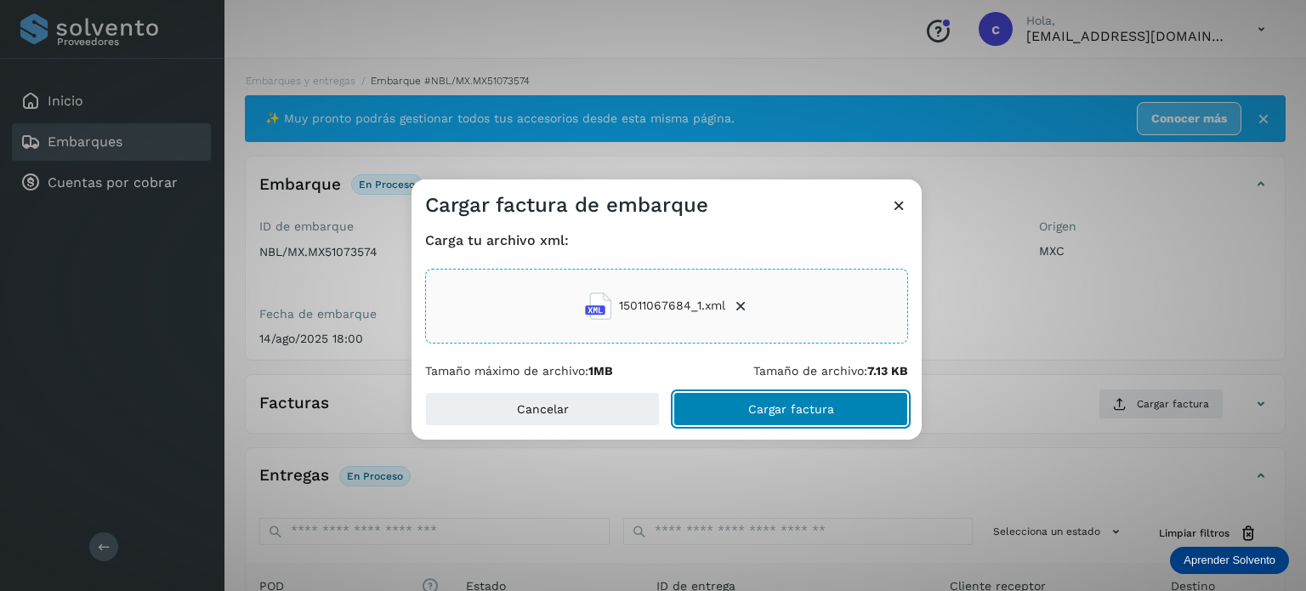
click at [822, 406] on span "Cargar factura" at bounding box center [791, 409] width 86 height 12
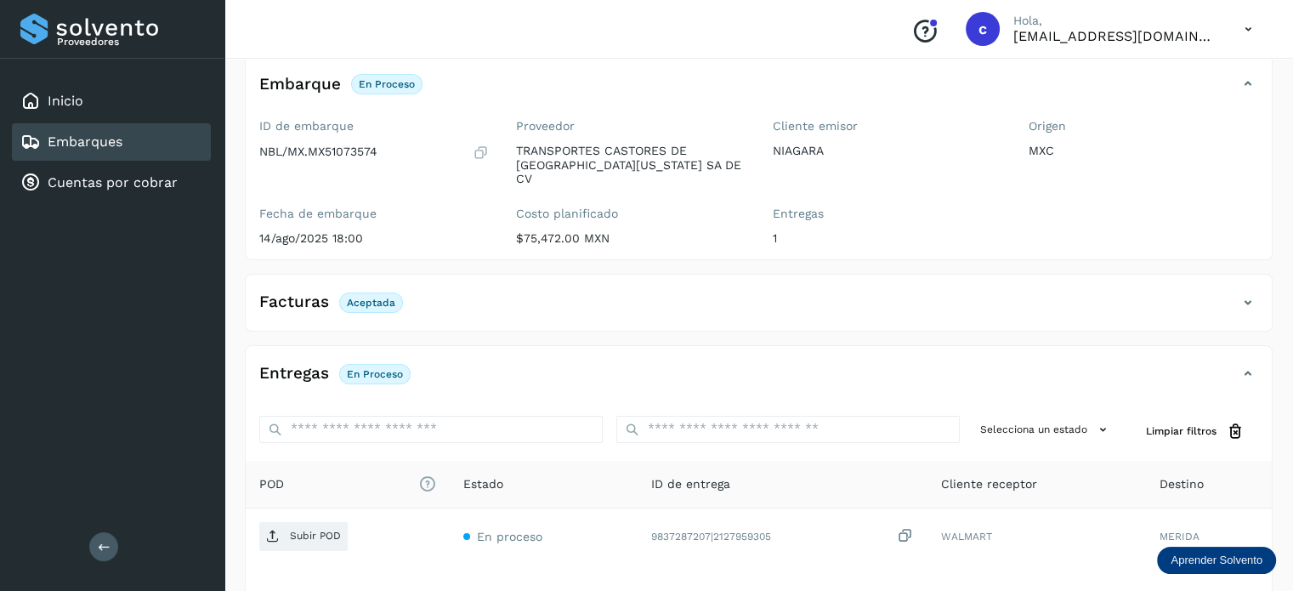
scroll to position [224, 0]
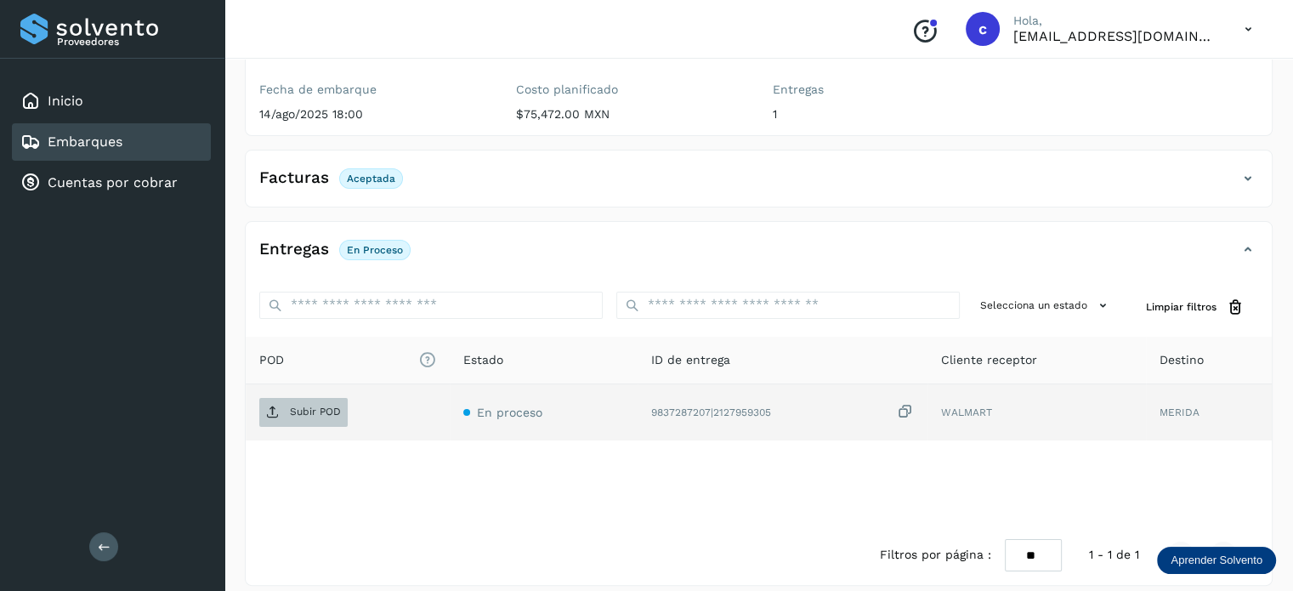
click at [309, 405] on p "Subir POD" at bounding box center [315, 411] width 51 height 12
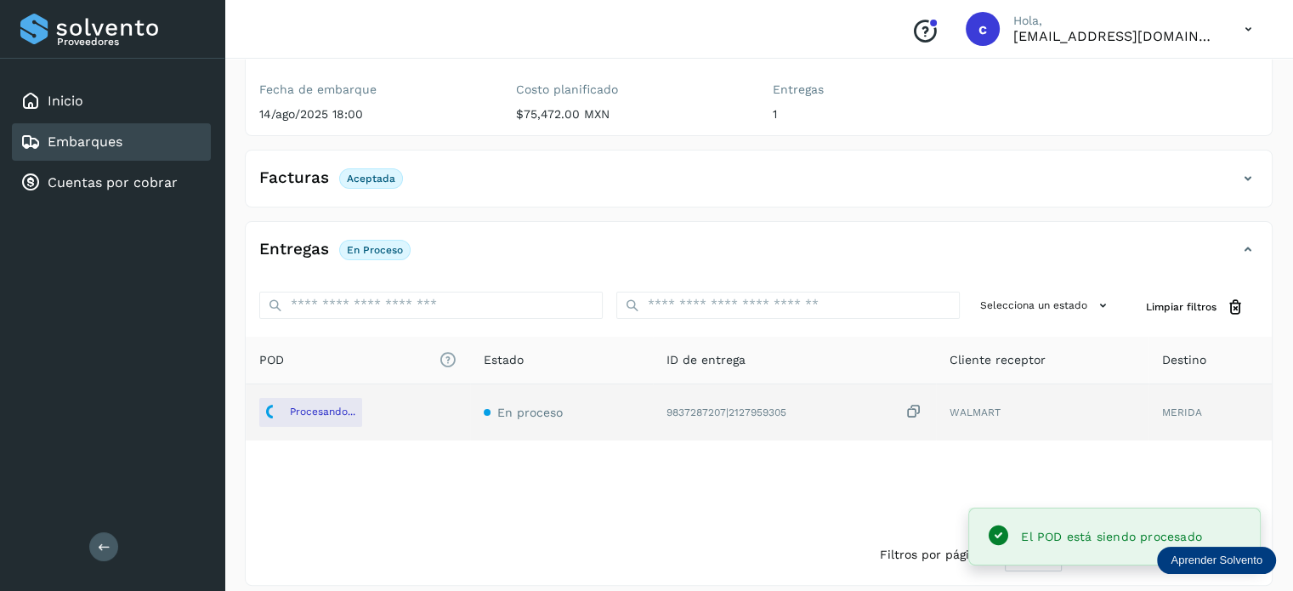
drag, startPoint x: 156, startPoint y: 140, endPoint x: 180, endPoint y: 152, distance: 27.4
click at [156, 141] on div "Embarques" at bounding box center [111, 141] width 199 height 37
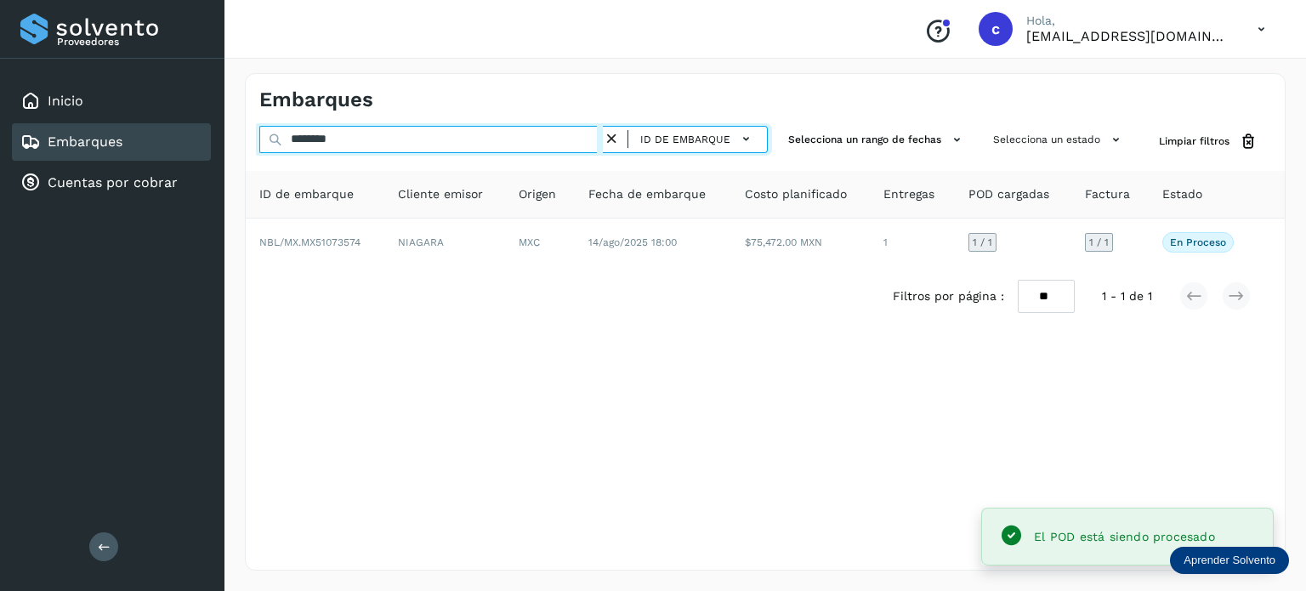
drag, startPoint x: 343, startPoint y: 139, endPoint x: 243, endPoint y: 132, distance: 99.7
click at [243, 132] on div "Embarques ******** ID de embarque Selecciona un rango de fechas Selecciona un e…" at bounding box center [764, 322] width 1081 height 538
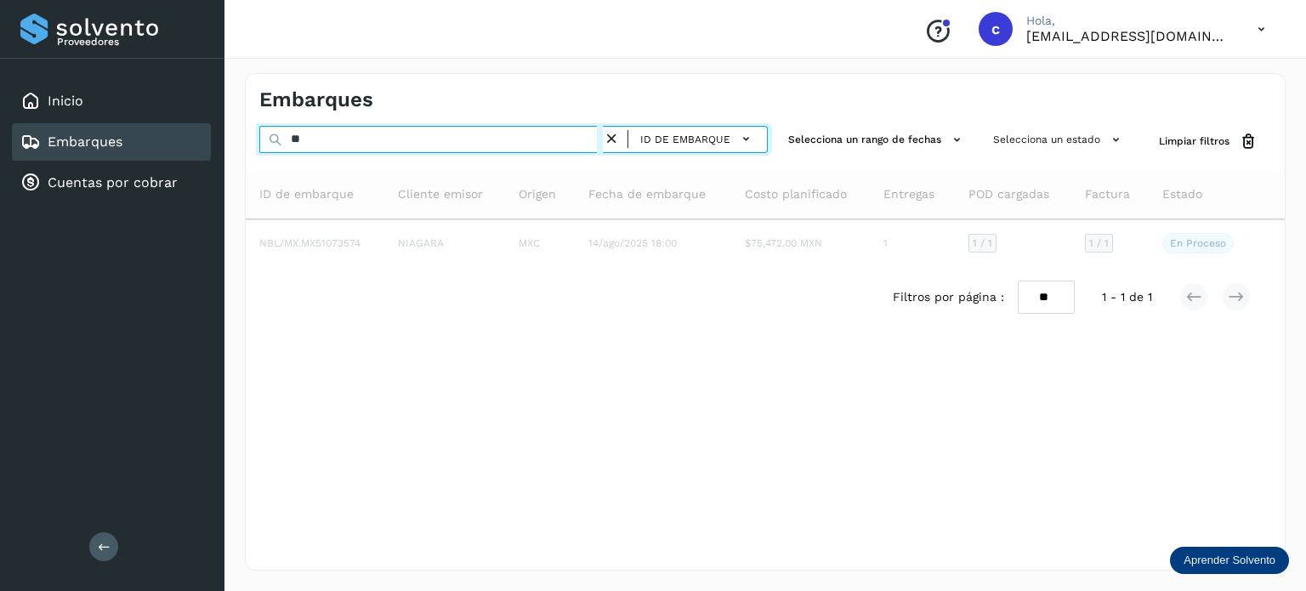
type input "*"
type input "********"
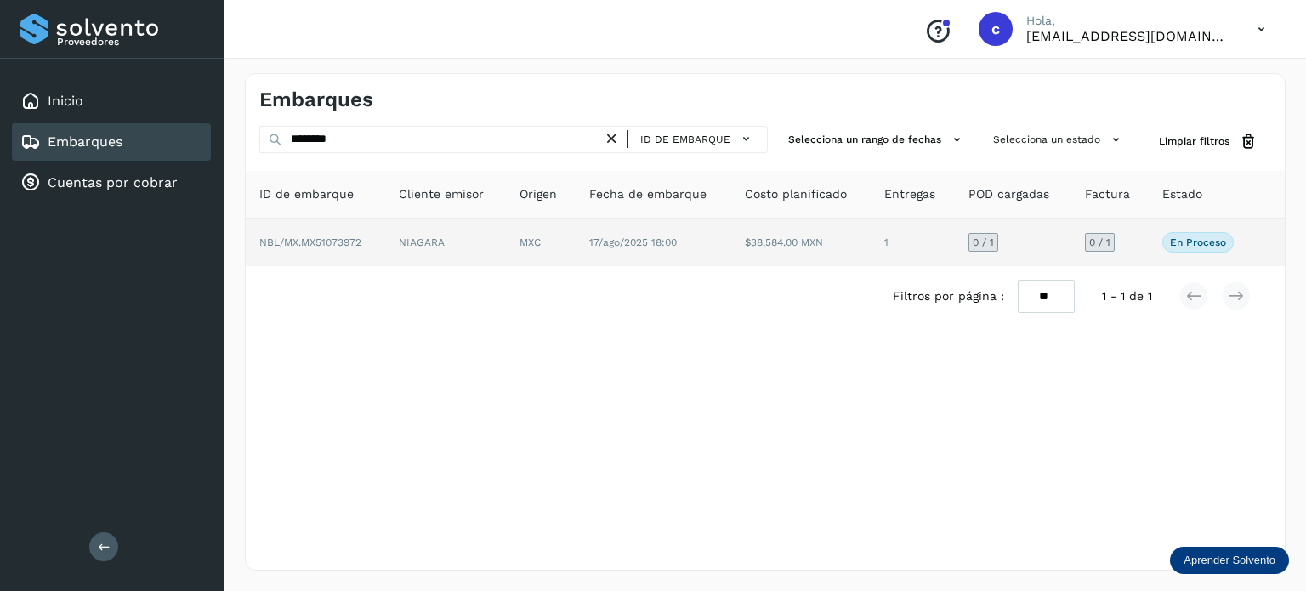
click at [575, 236] on td "MXC" at bounding box center [653, 242] width 156 height 48
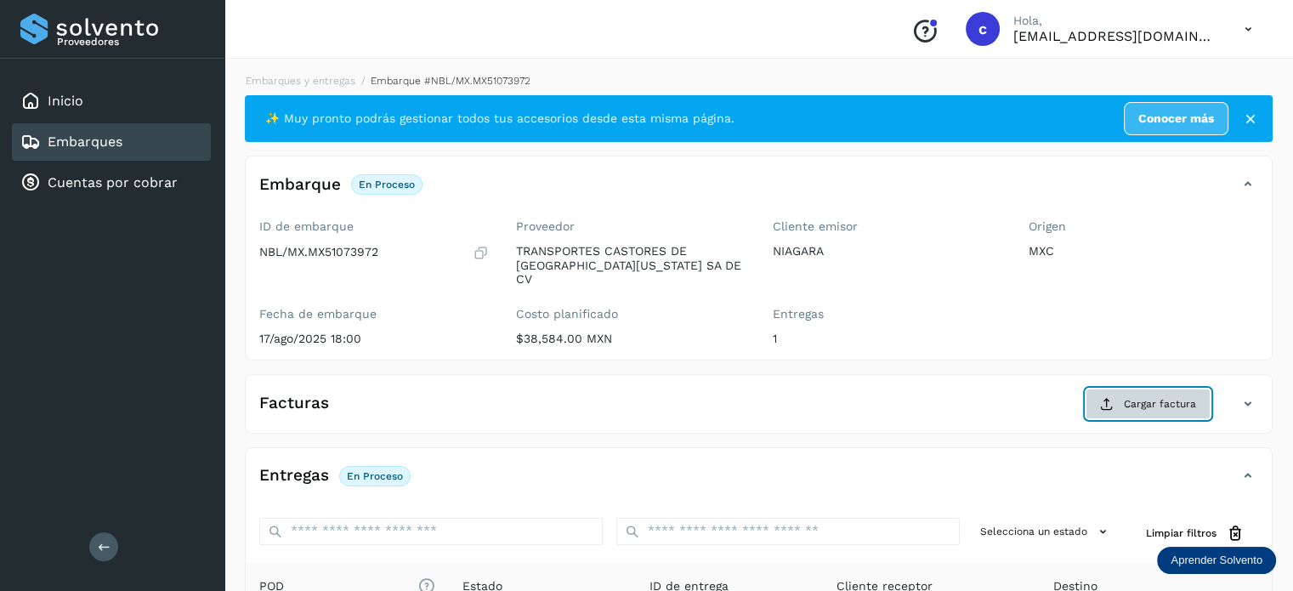
click at [1156, 396] on span "Cargar factura" at bounding box center [1160, 403] width 72 height 15
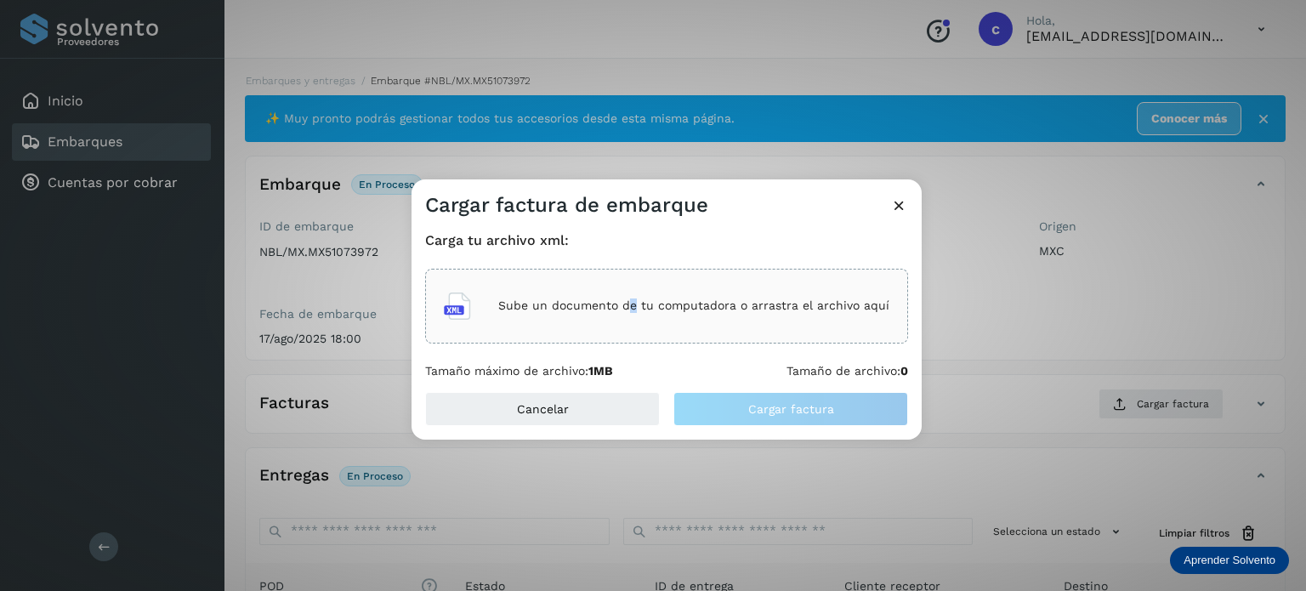
click at [633, 315] on div "Sube un documento de tu computadora o arrastra el archivo aquí" at bounding box center [666, 306] width 445 height 46
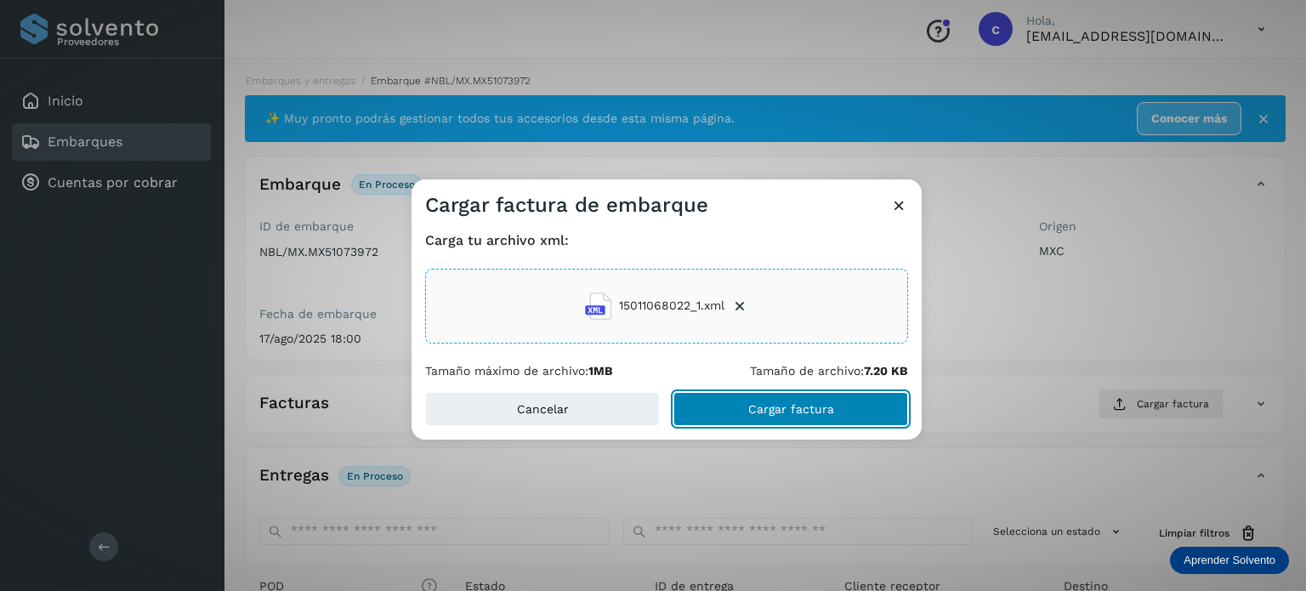
click at [758, 419] on button "Cargar factura" at bounding box center [790, 409] width 235 height 34
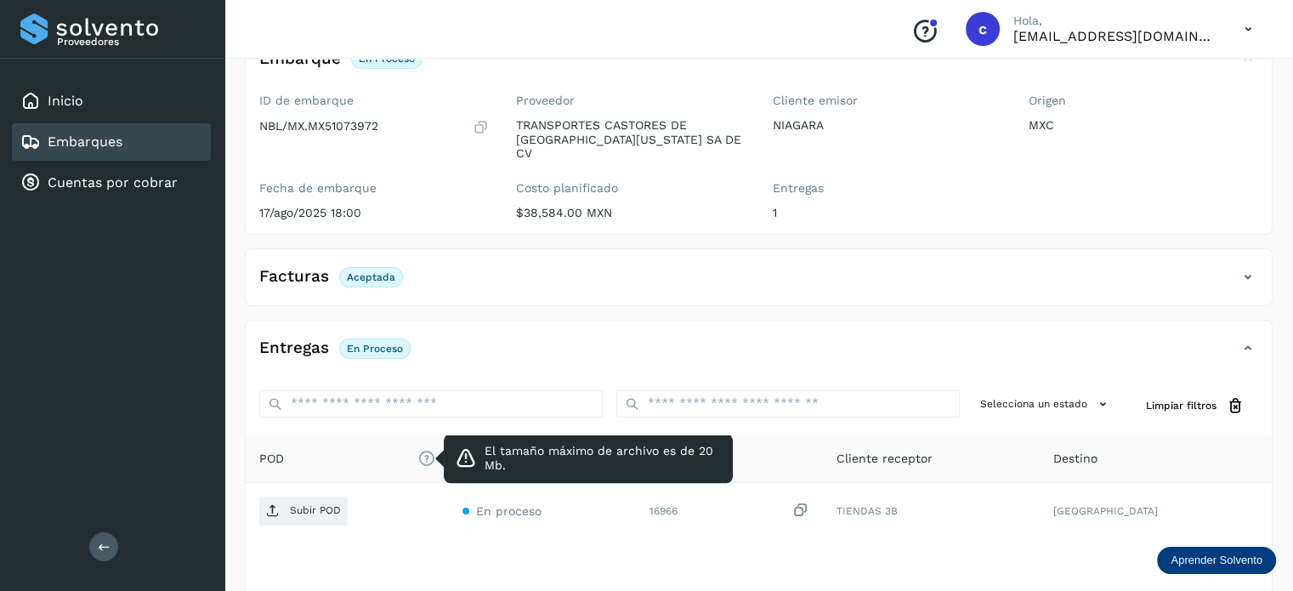
scroll to position [54, 0]
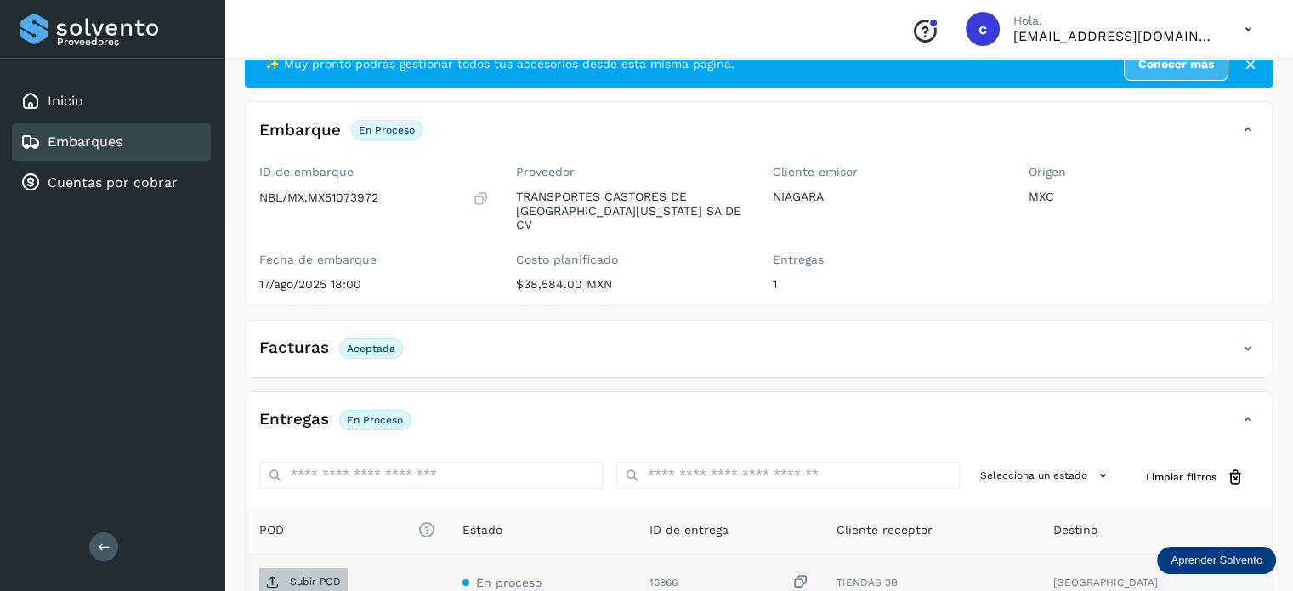
click at [323, 575] on p "Subir POD" at bounding box center [315, 581] width 51 height 12
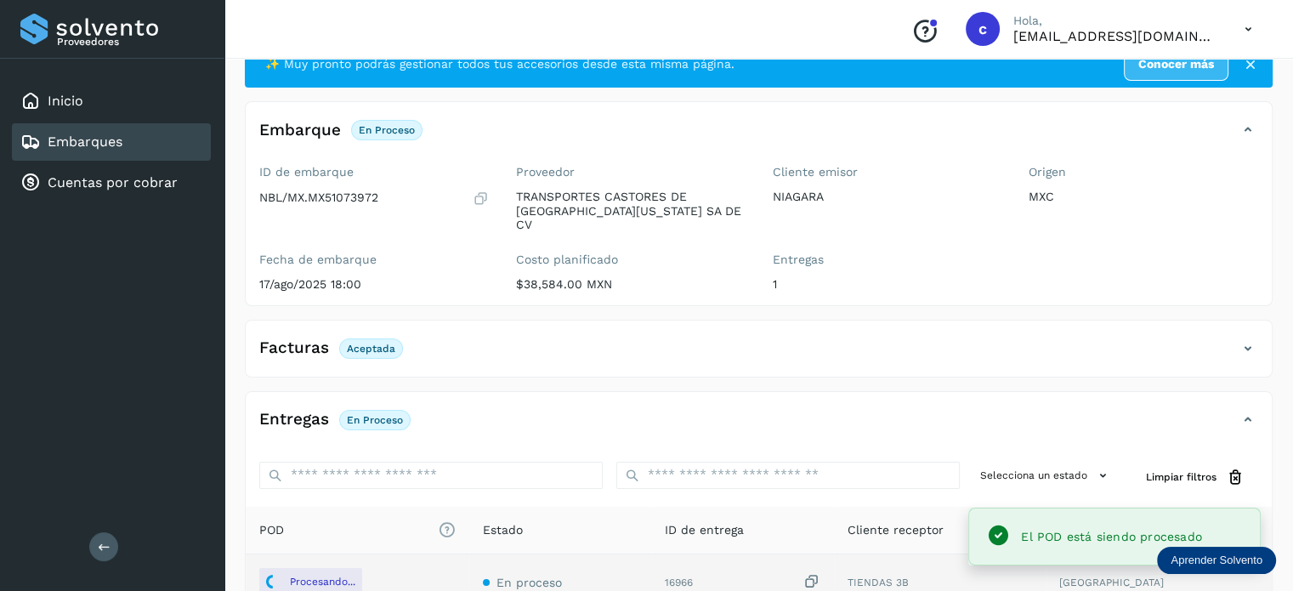
click at [113, 148] on link "Embarques" at bounding box center [85, 141] width 75 height 16
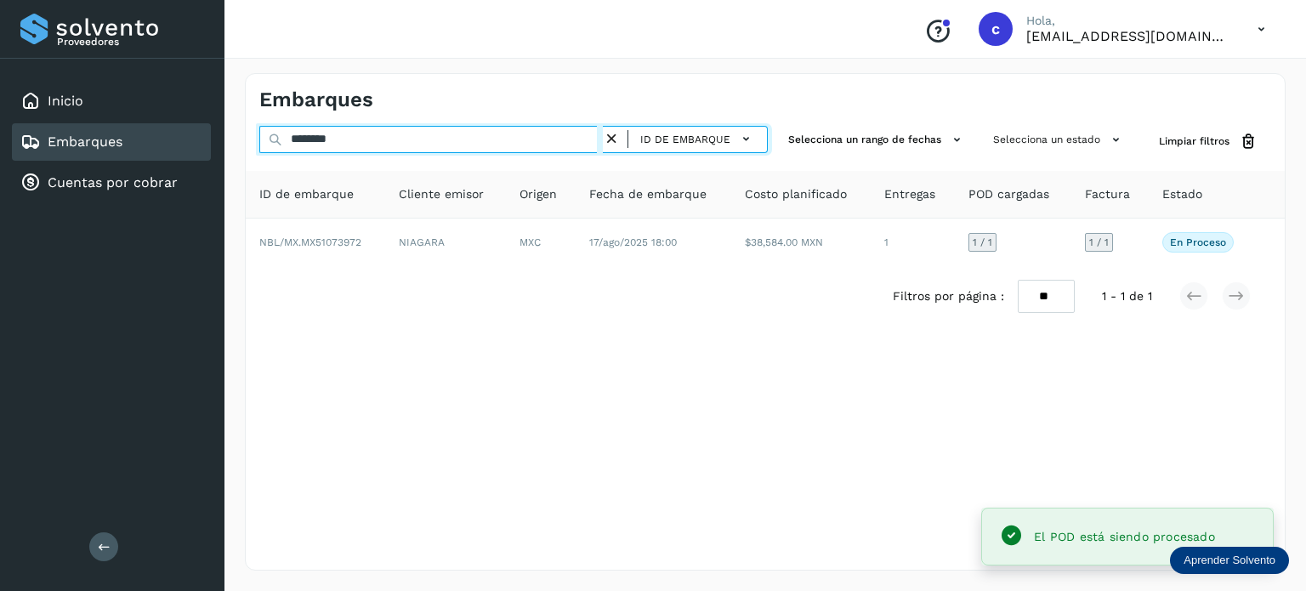
drag, startPoint x: 277, startPoint y: 132, endPoint x: 247, endPoint y: 159, distance: 40.9
click at [255, 134] on div "******** ID de embarque Selecciona un rango de fechas Selecciona un estado Limp…" at bounding box center [765, 141] width 1039 height 31
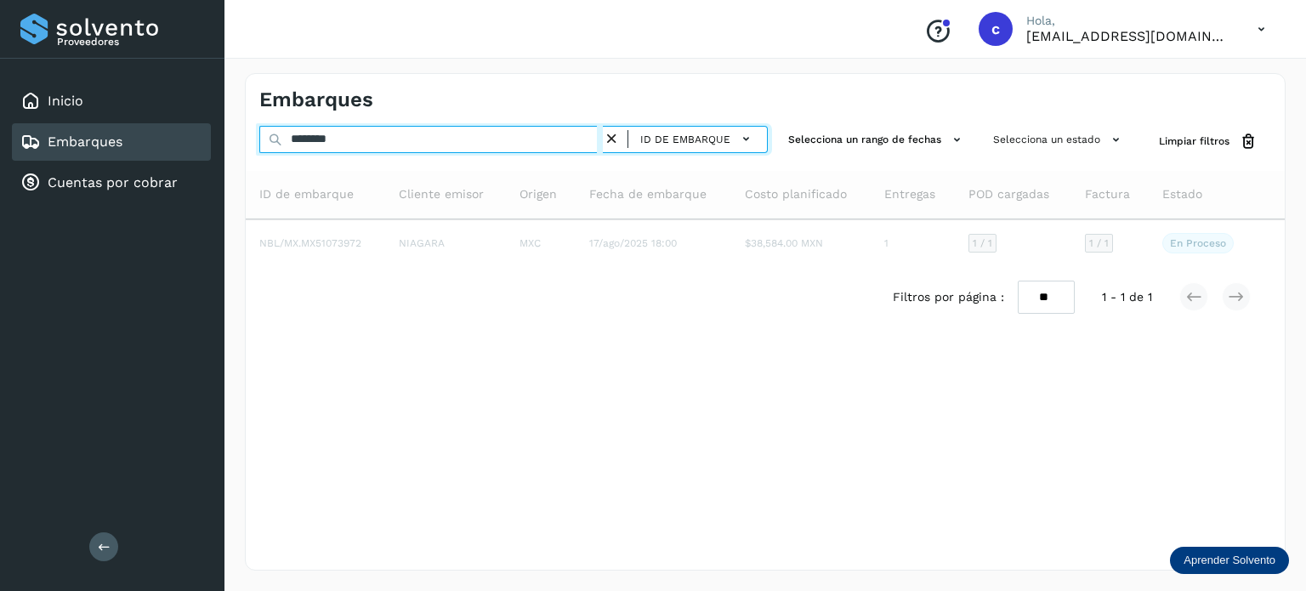
type input "********"
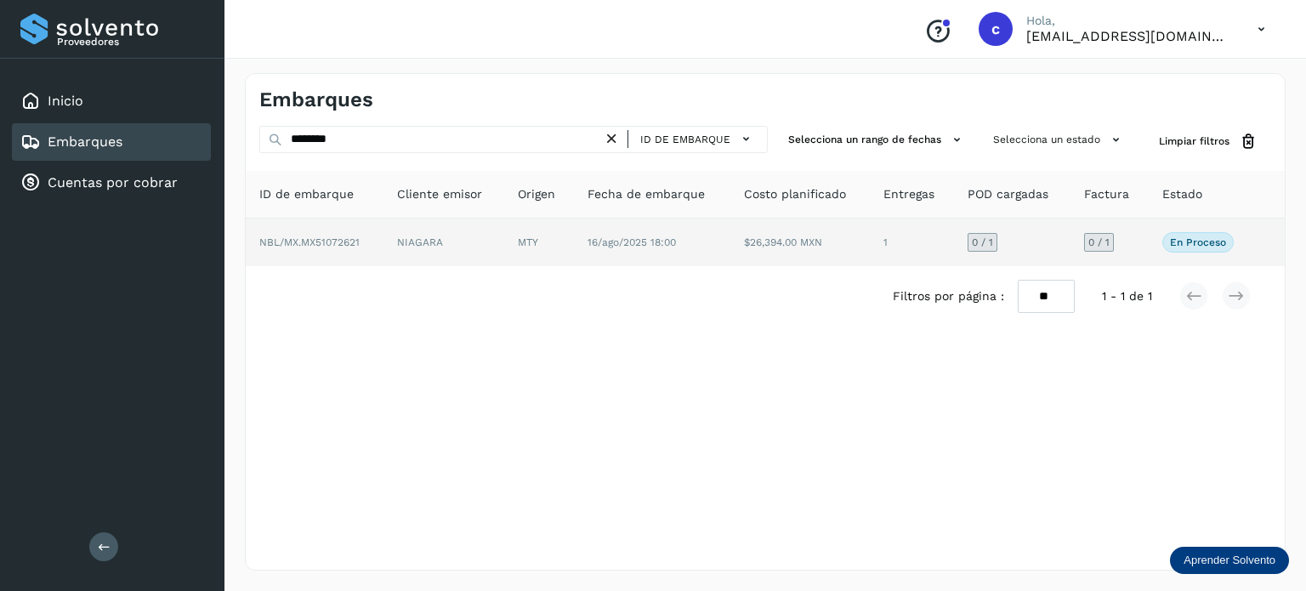
click at [870, 228] on td "$26,394.00 MXN" at bounding box center [912, 242] width 84 height 48
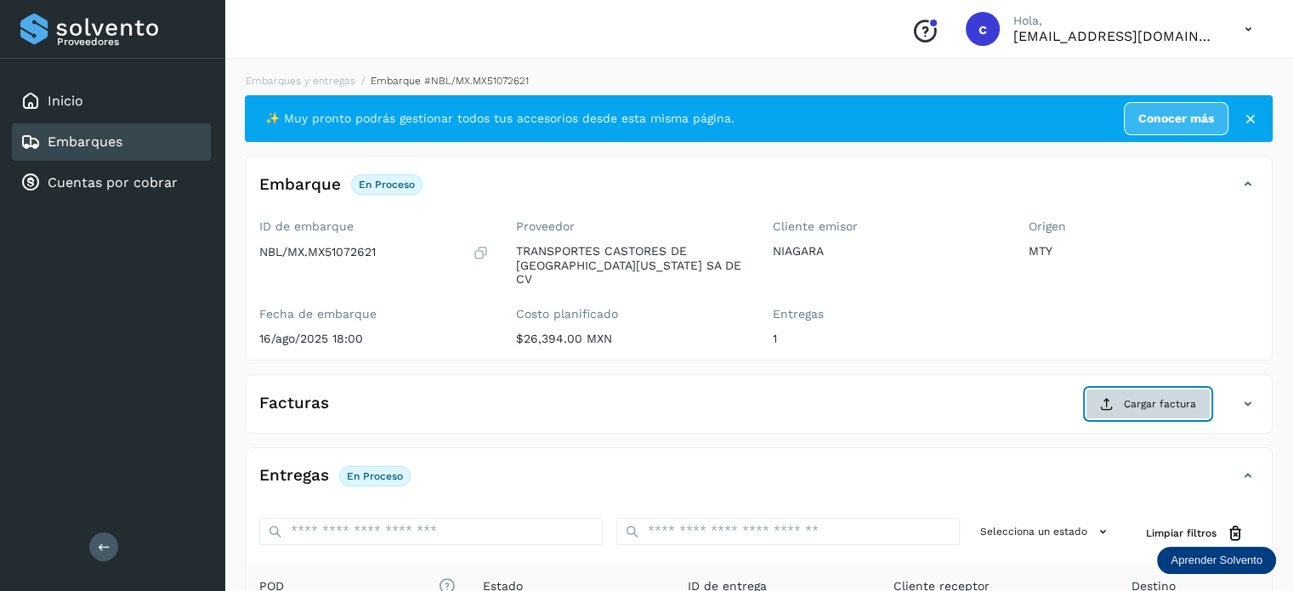
click at [1142, 396] on span "Cargar factura" at bounding box center [1160, 403] width 72 height 15
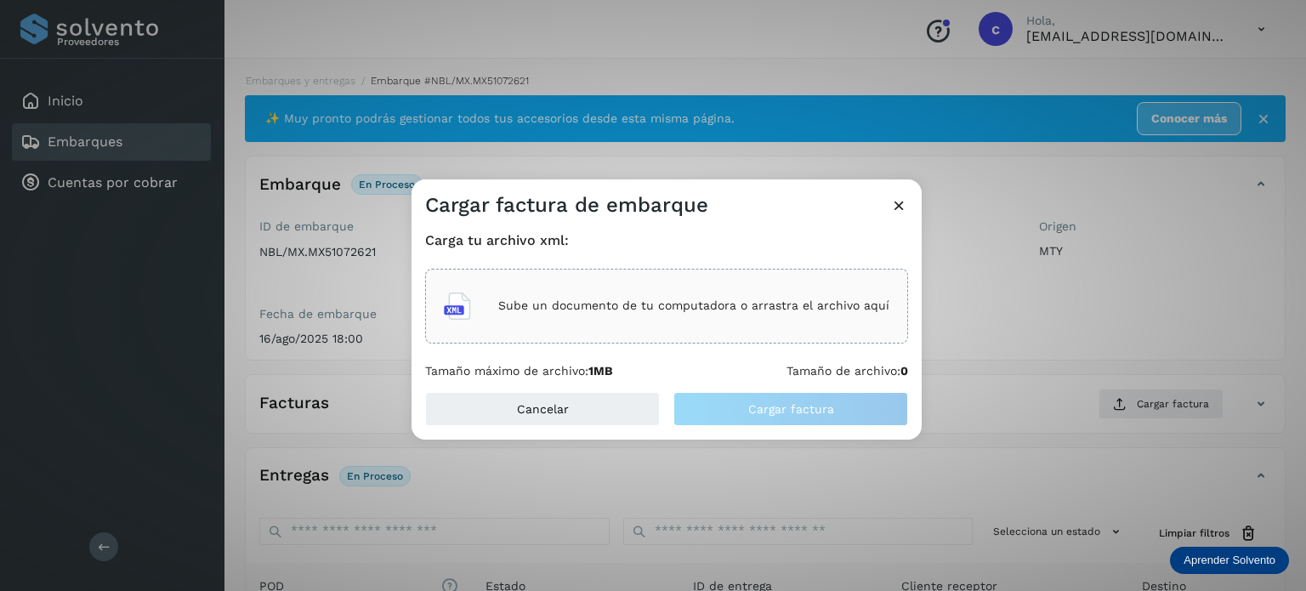
click at [650, 309] on p "Sube un documento de tu computadora o arrastra el archivo aquí" at bounding box center [693, 305] width 391 height 14
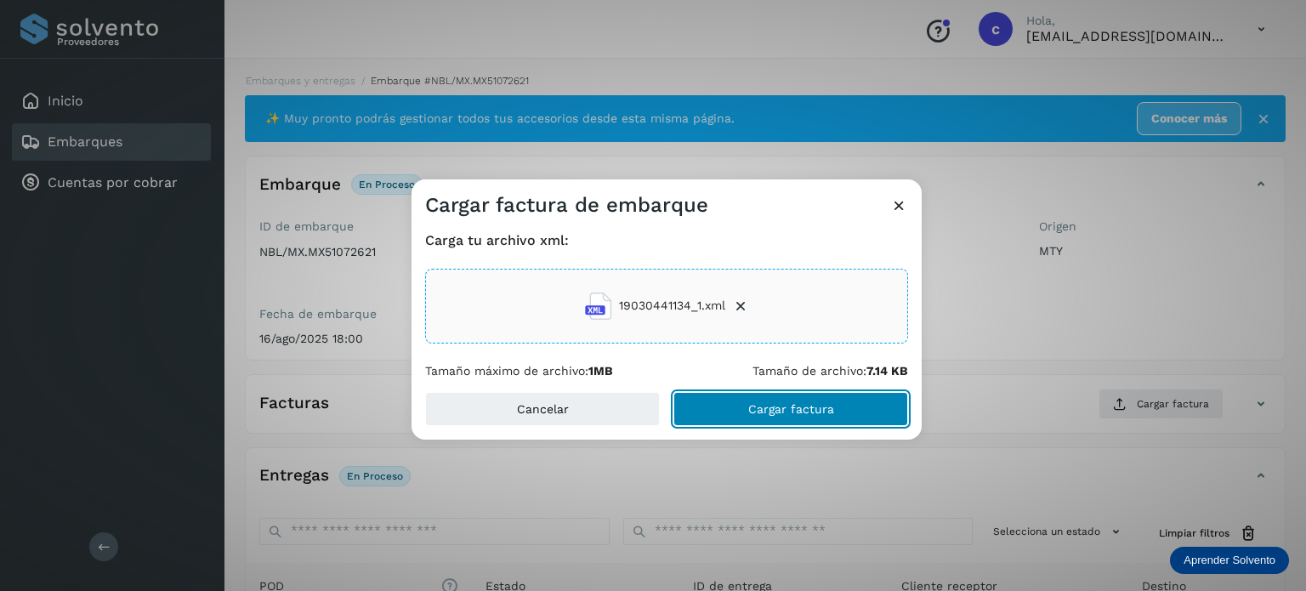
click at [813, 403] on span "Cargar factura" at bounding box center [791, 409] width 86 height 12
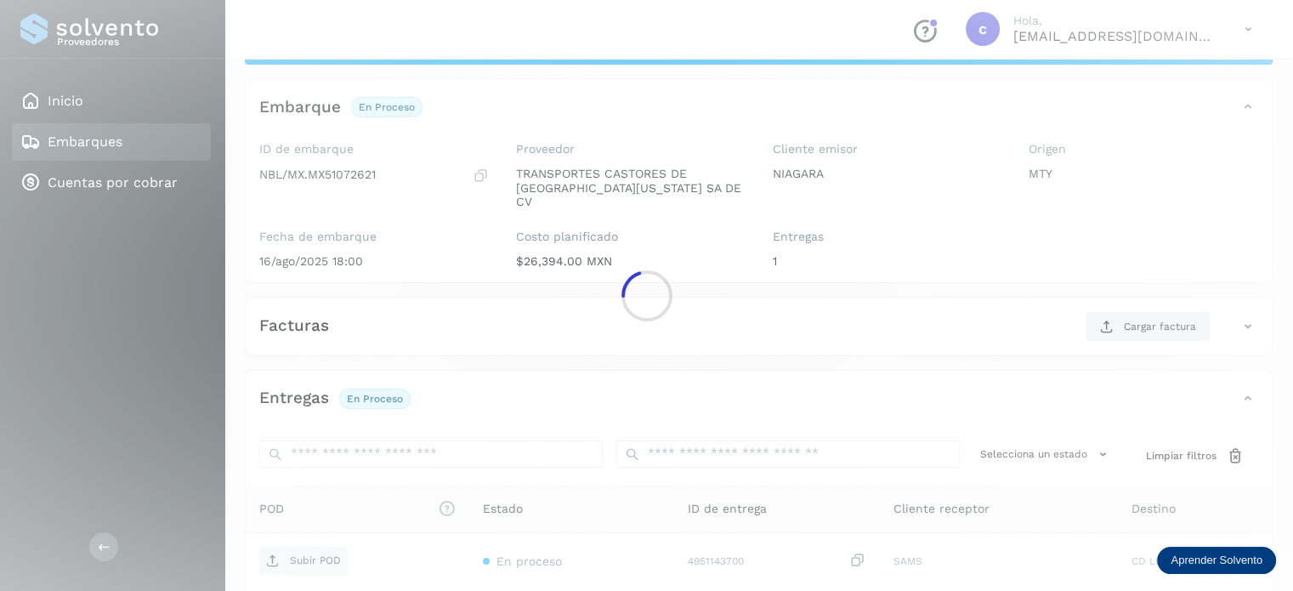
scroll to position [55, 0]
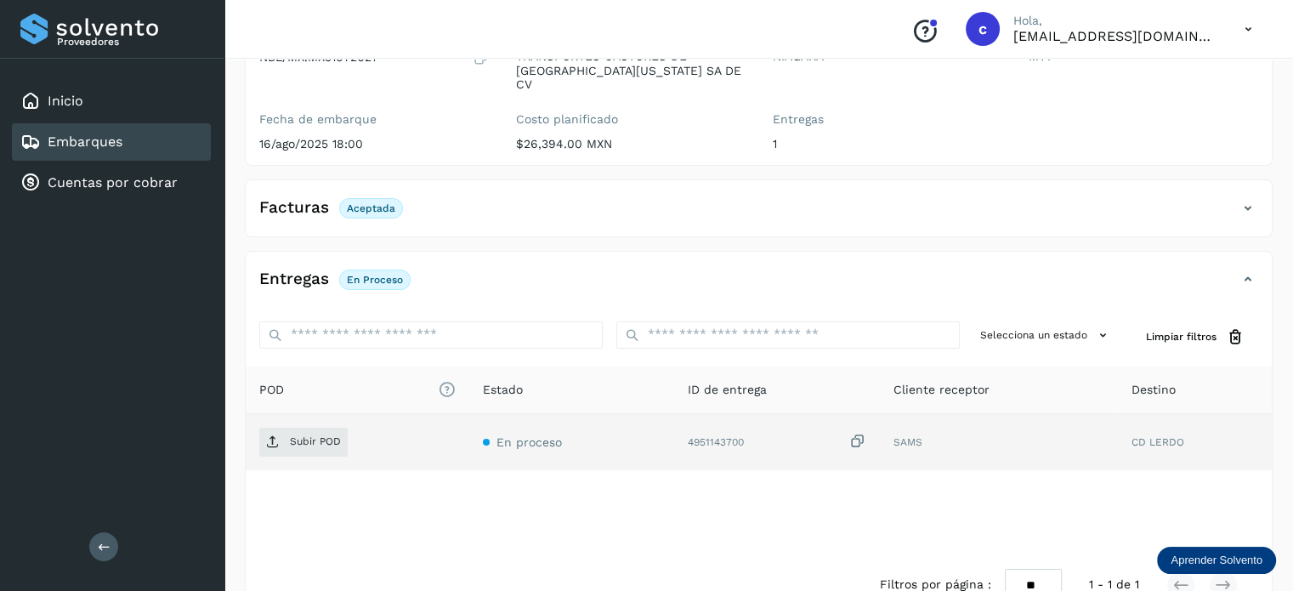
scroll to position [224, 0]
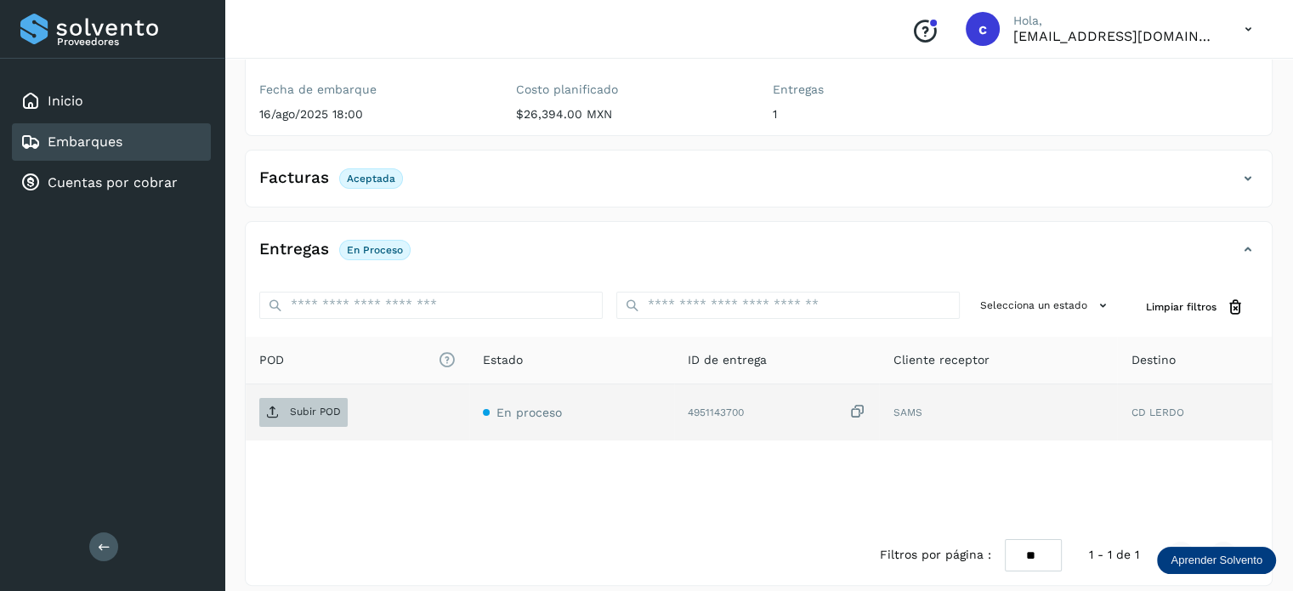
click at [313, 405] on span "Subir POD" at bounding box center [303, 412] width 88 height 27
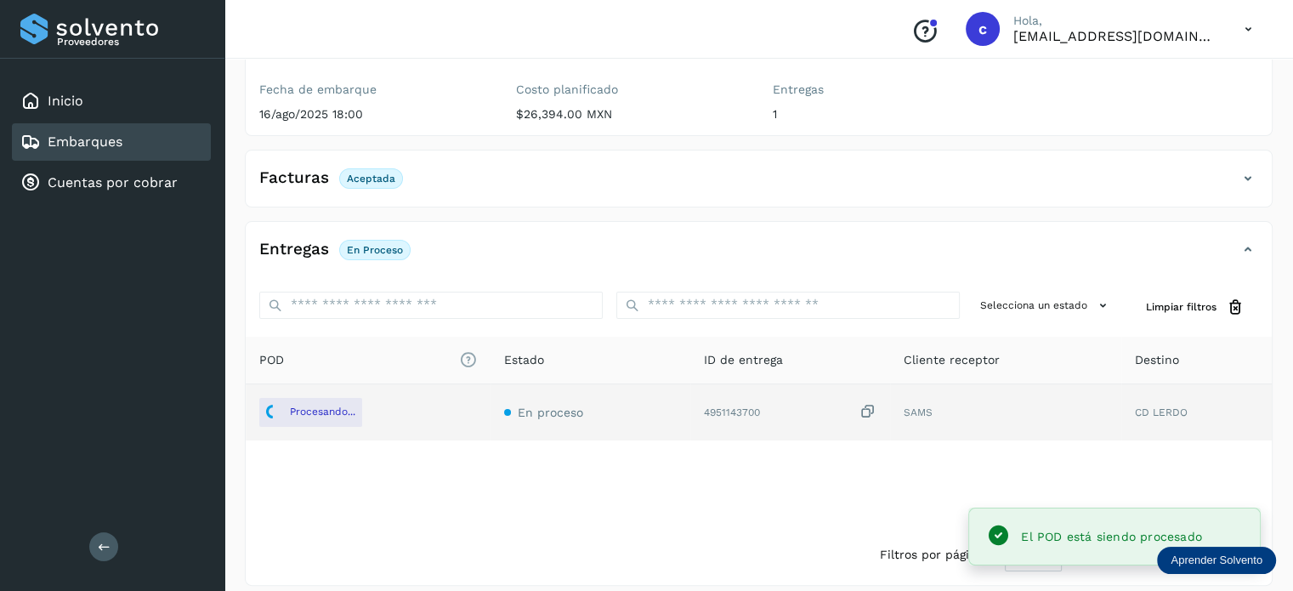
drag, startPoint x: 136, startPoint y: 139, endPoint x: 306, endPoint y: 145, distance: 170.1
click at [136, 142] on div "Embarques" at bounding box center [111, 141] width 199 height 37
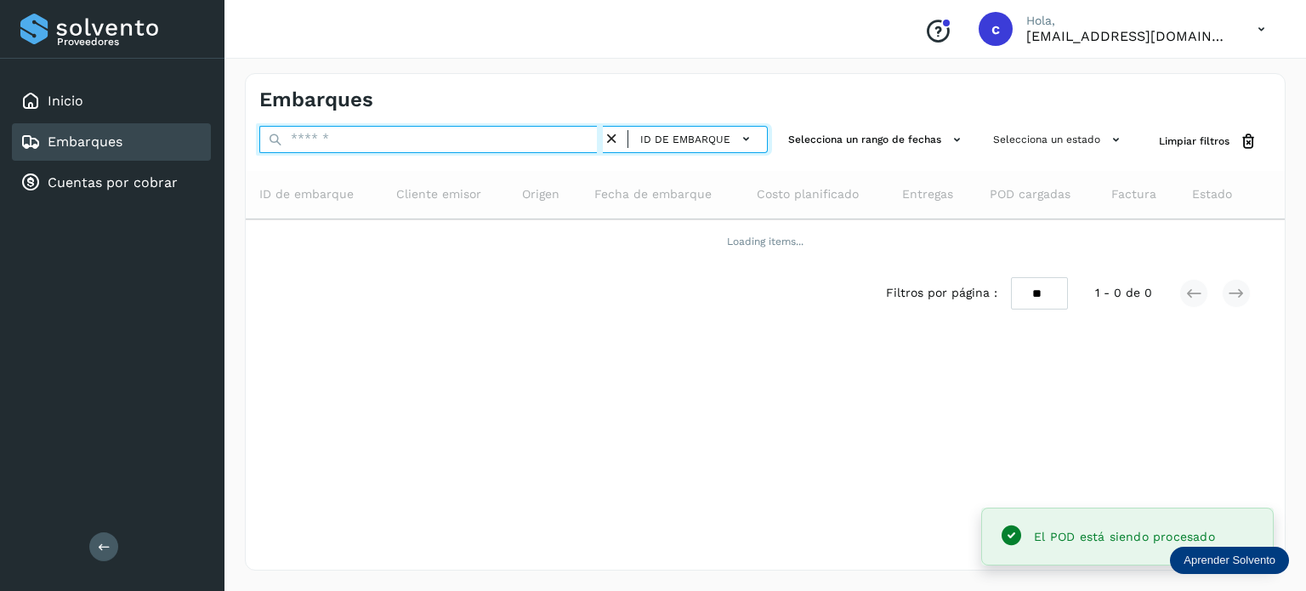
click at [343, 138] on input "text" at bounding box center [430, 139] width 343 height 27
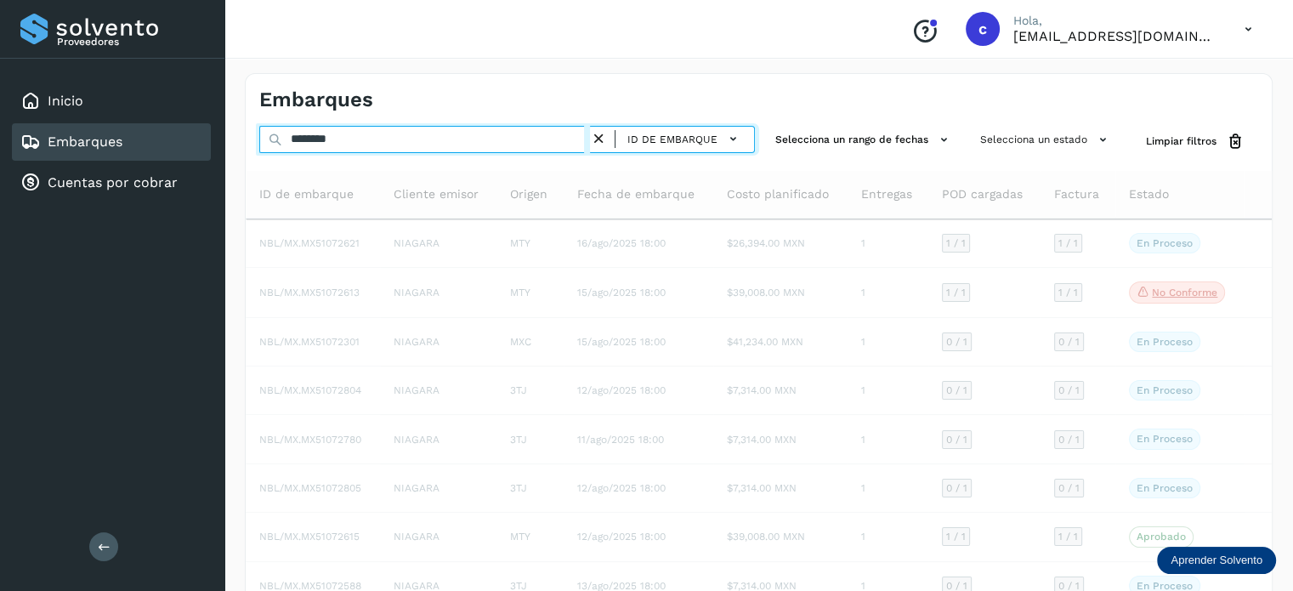
type input "********"
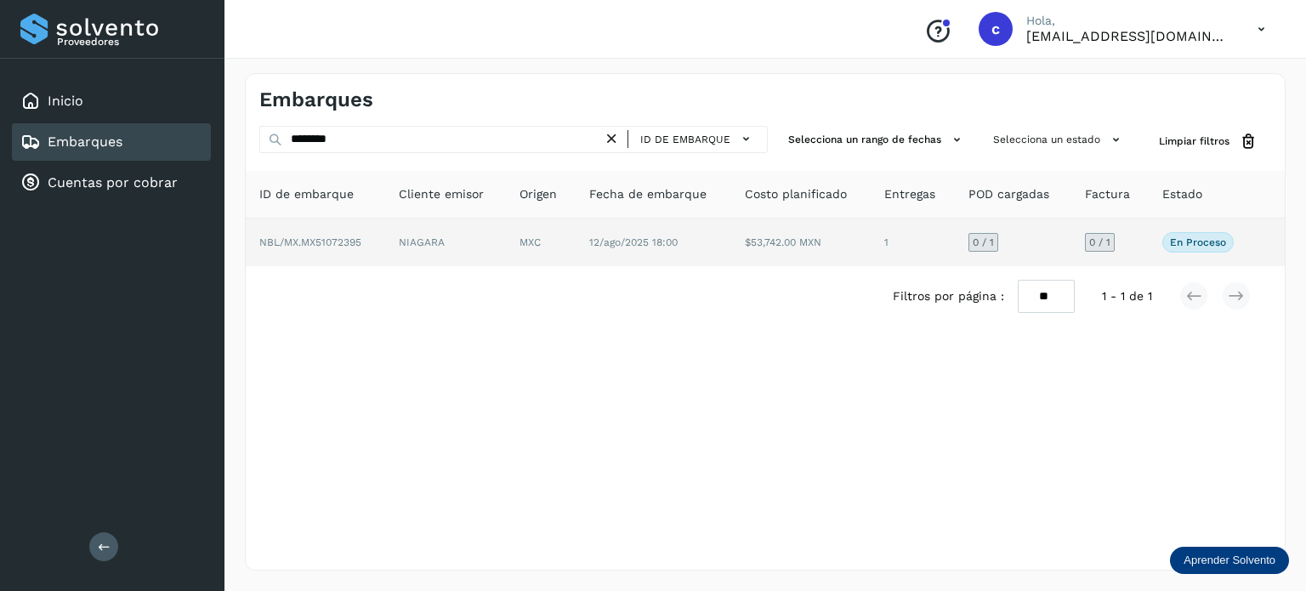
click at [575, 256] on td "MXC" at bounding box center [653, 242] width 156 height 48
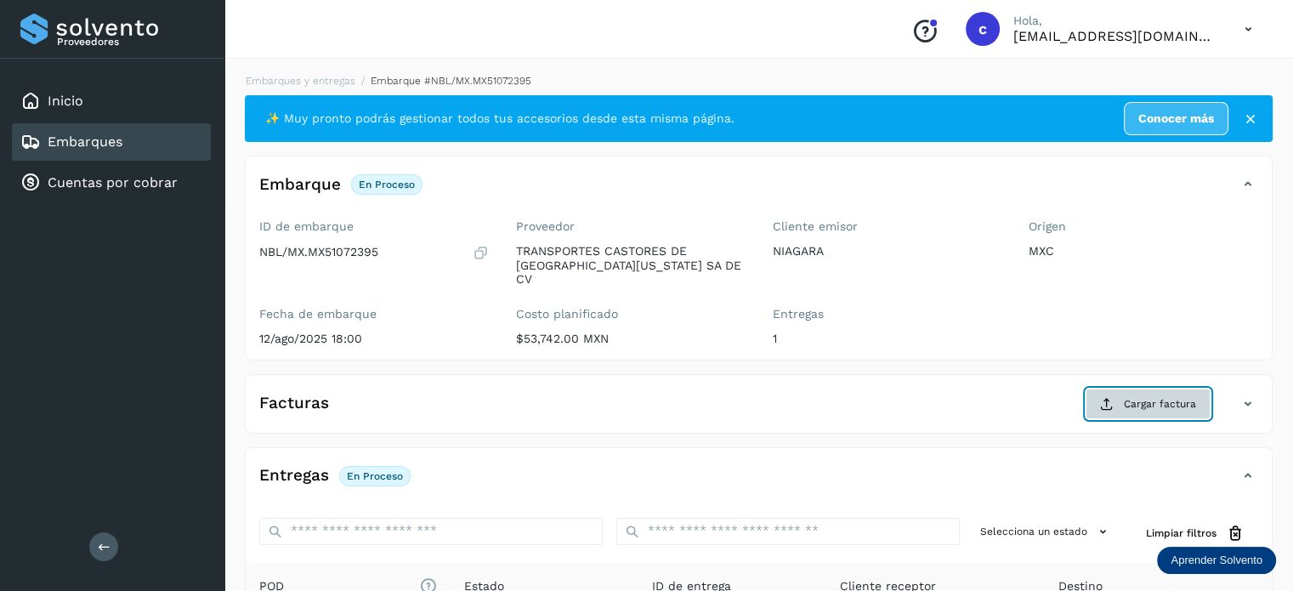
click at [1149, 396] on span "Cargar factura" at bounding box center [1160, 403] width 72 height 15
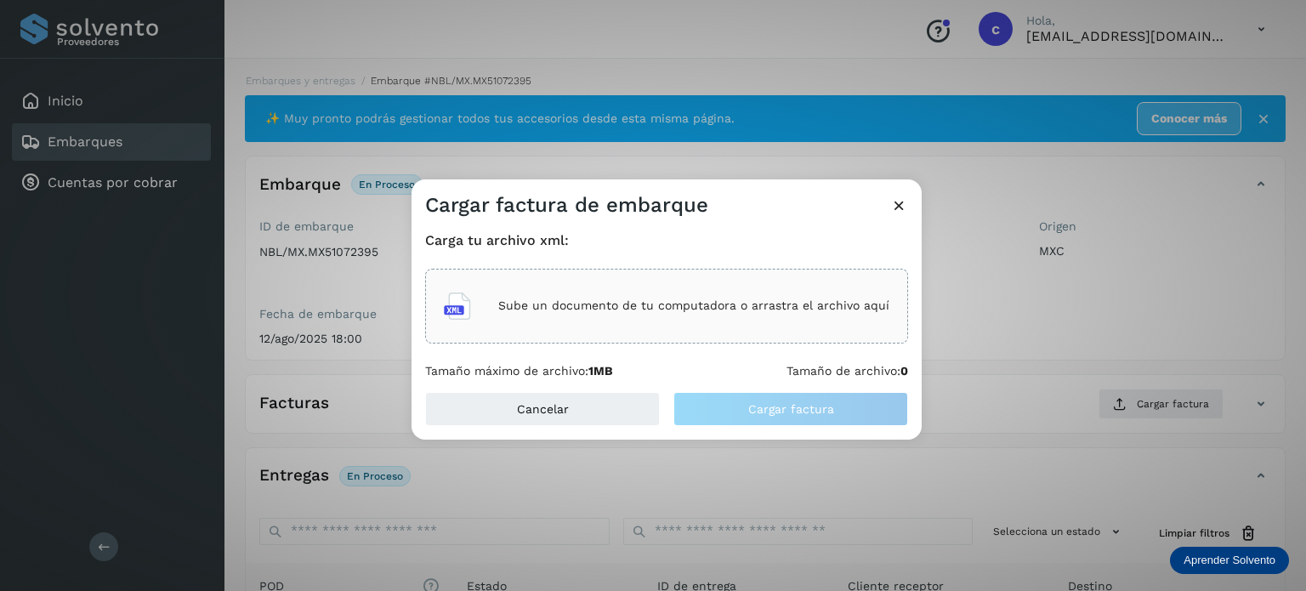
click at [654, 307] on p "Sube un documento de tu computadora o arrastra el archivo aquí" at bounding box center [693, 305] width 391 height 14
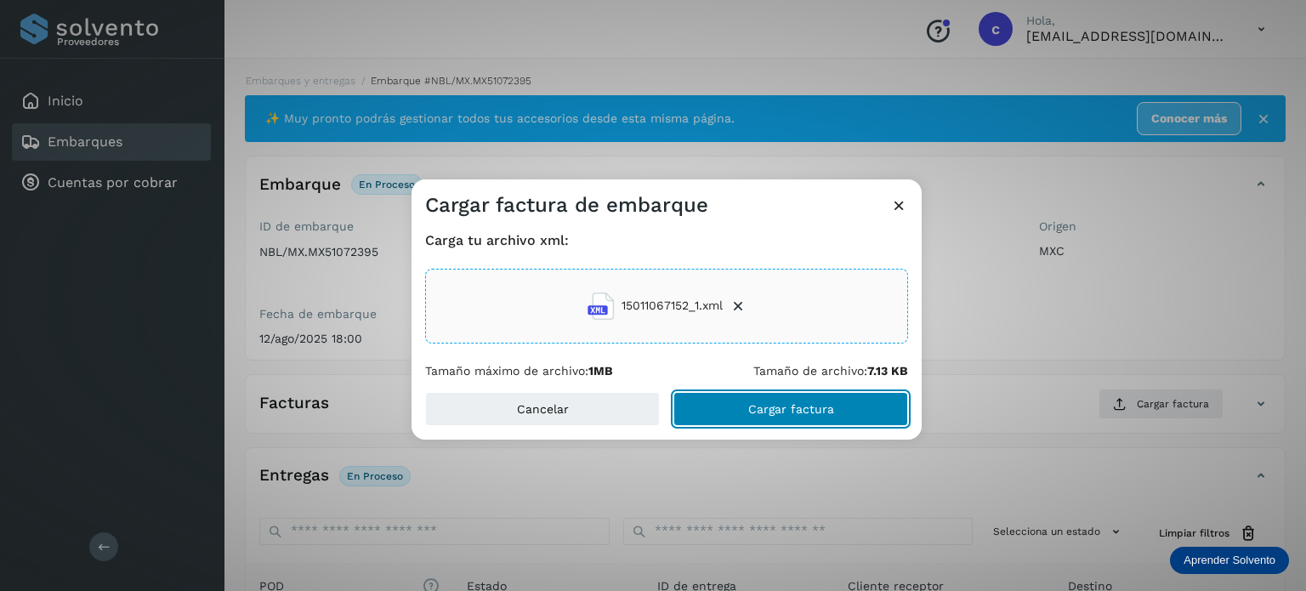
click at [803, 404] on span "Cargar factura" at bounding box center [791, 409] width 86 height 12
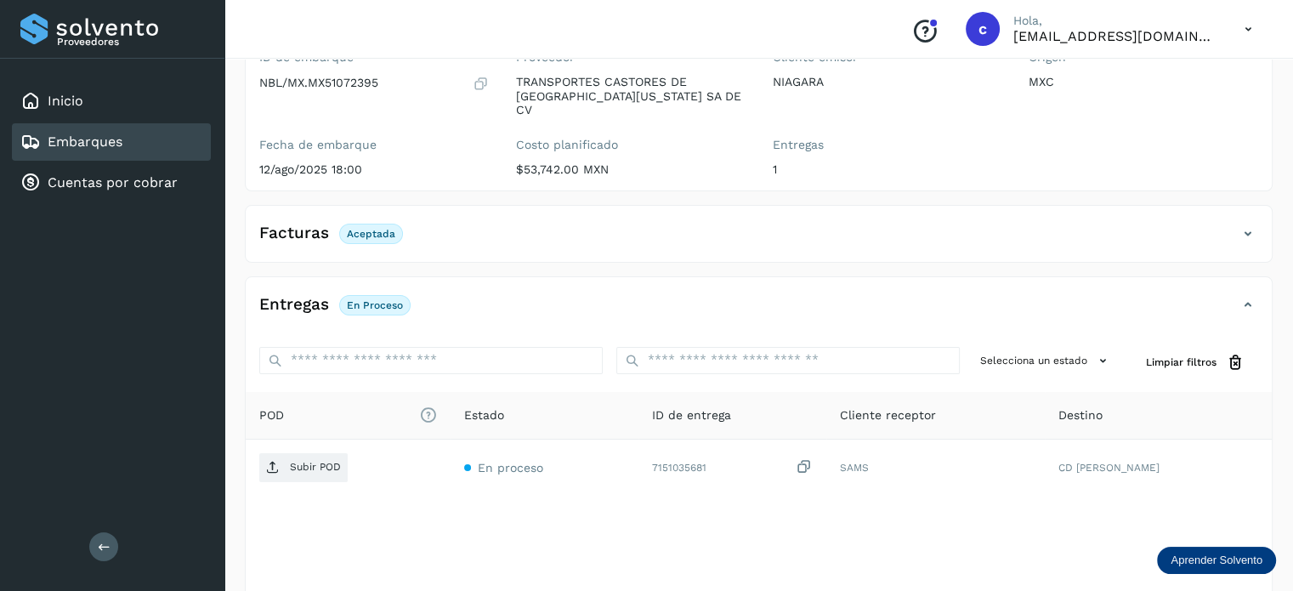
scroll to position [170, 0]
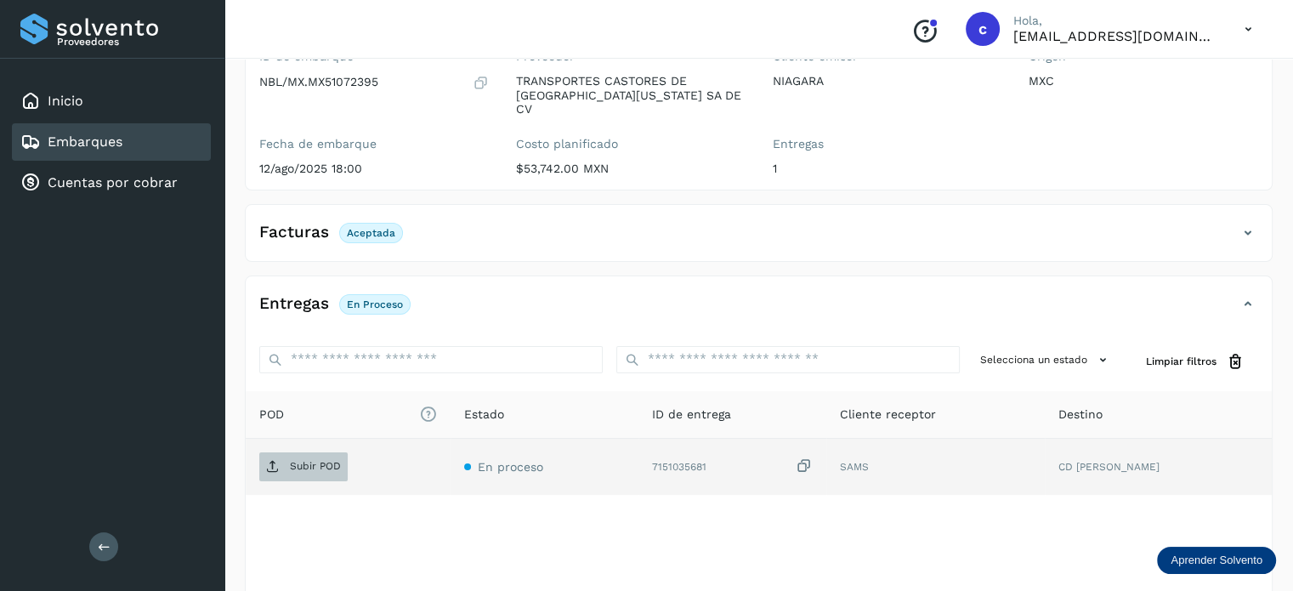
click at [304, 460] on p "Subir POD" at bounding box center [315, 466] width 51 height 12
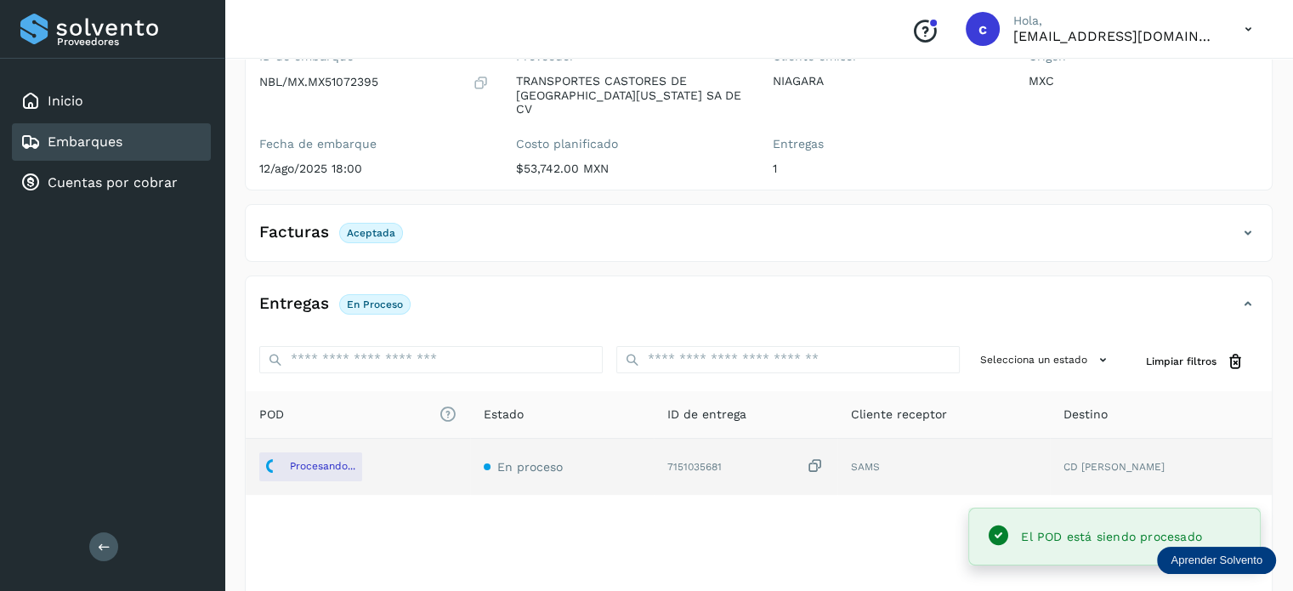
click at [114, 138] on link "Embarques" at bounding box center [85, 141] width 75 height 16
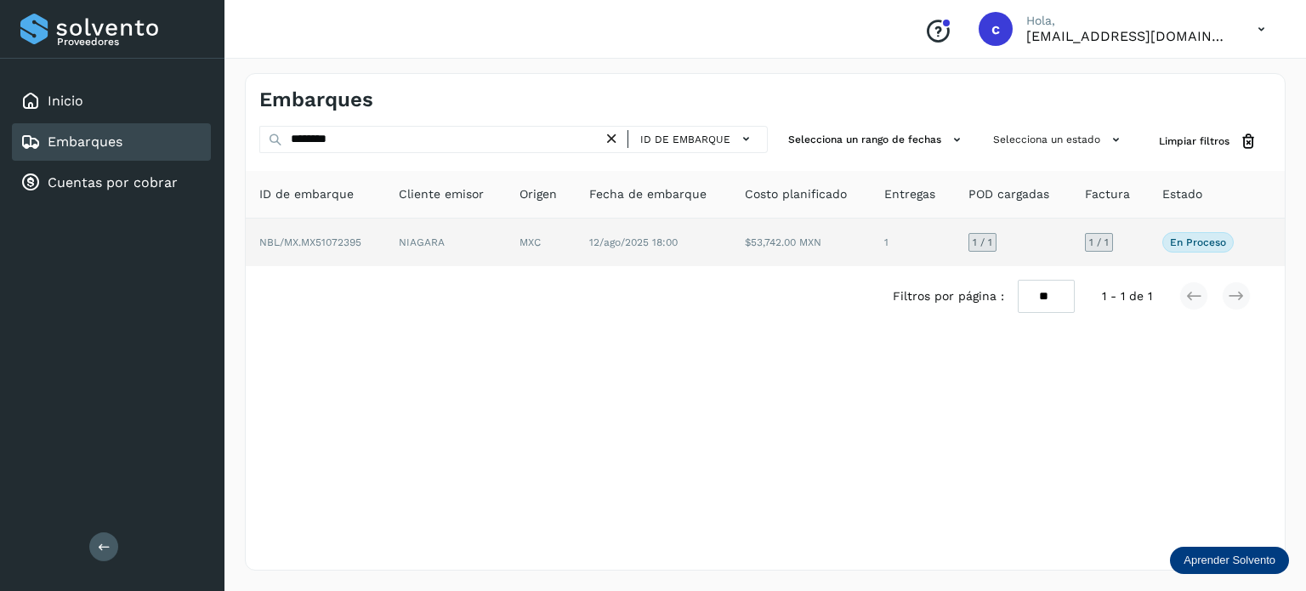
click at [506, 250] on td "NIAGARA" at bounding box center [541, 242] width 70 height 48
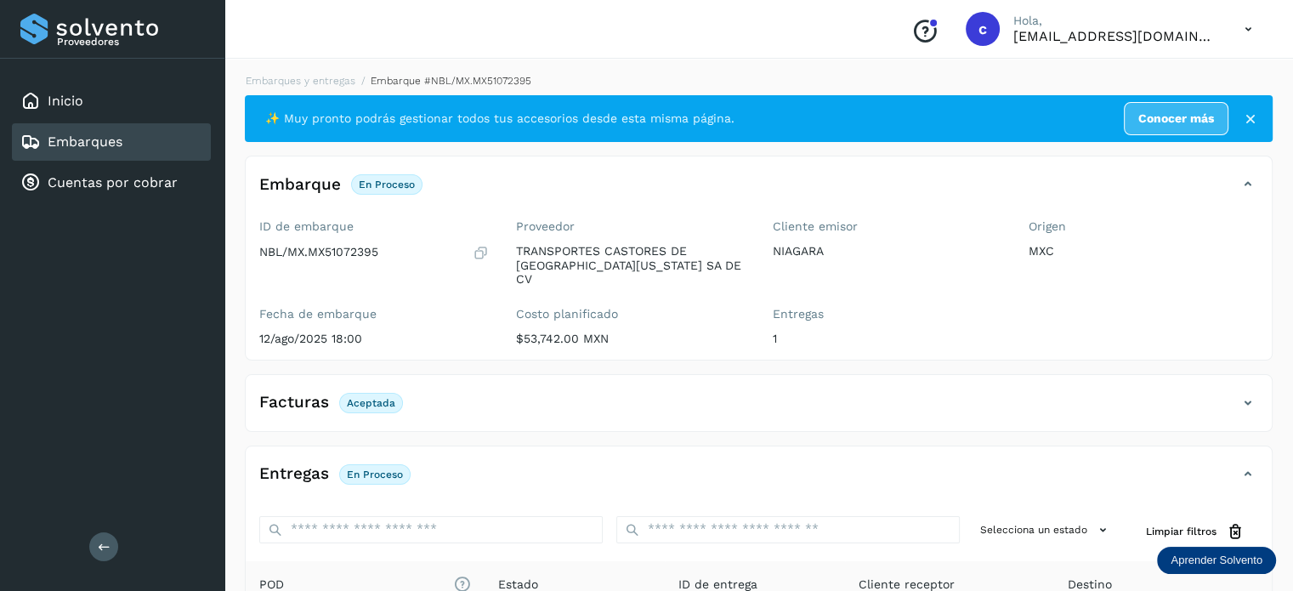
click at [55, 124] on div "Embarques" at bounding box center [111, 141] width 199 height 37
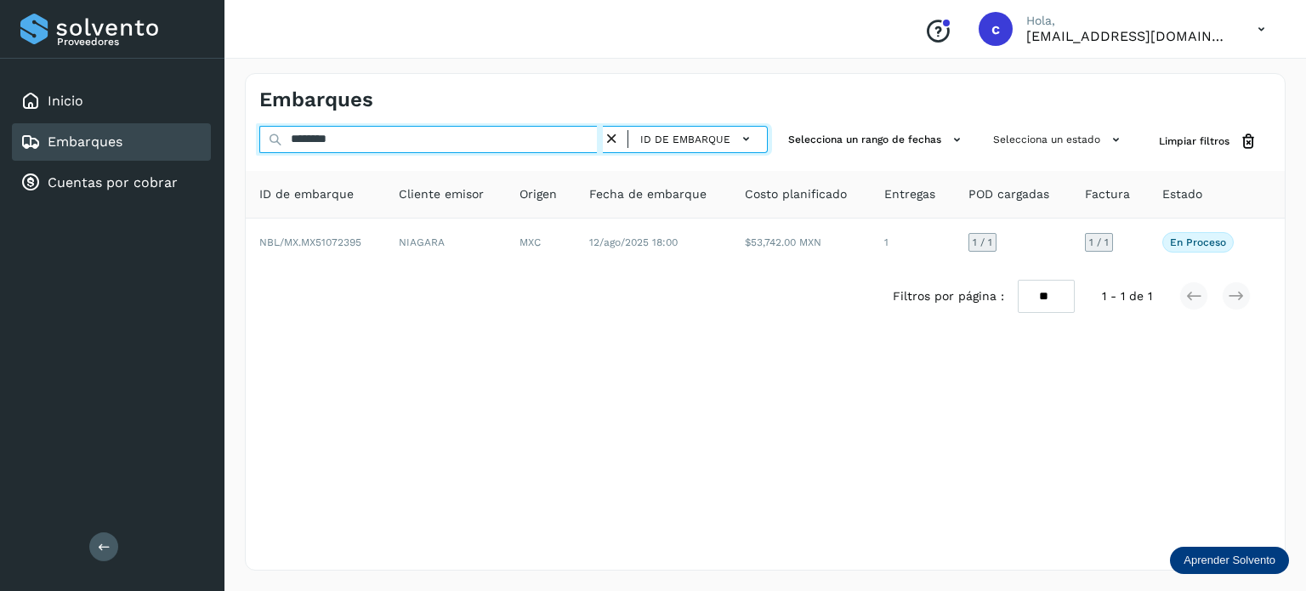
drag, startPoint x: 346, startPoint y: 139, endPoint x: 195, endPoint y: 154, distance: 152.0
click at [207, 129] on div "Proveedores Inicio Embarques Cuentas por cobrar Salir Conoce nuestros beneficio…" at bounding box center [653, 295] width 1306 height 591
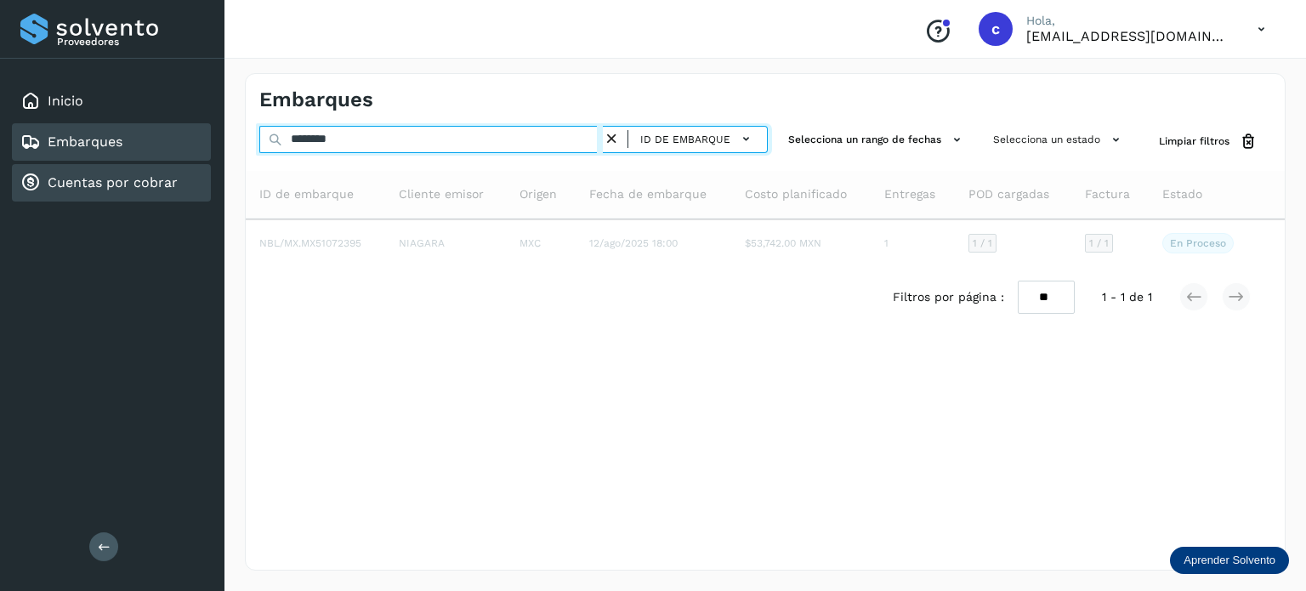
type input "********"
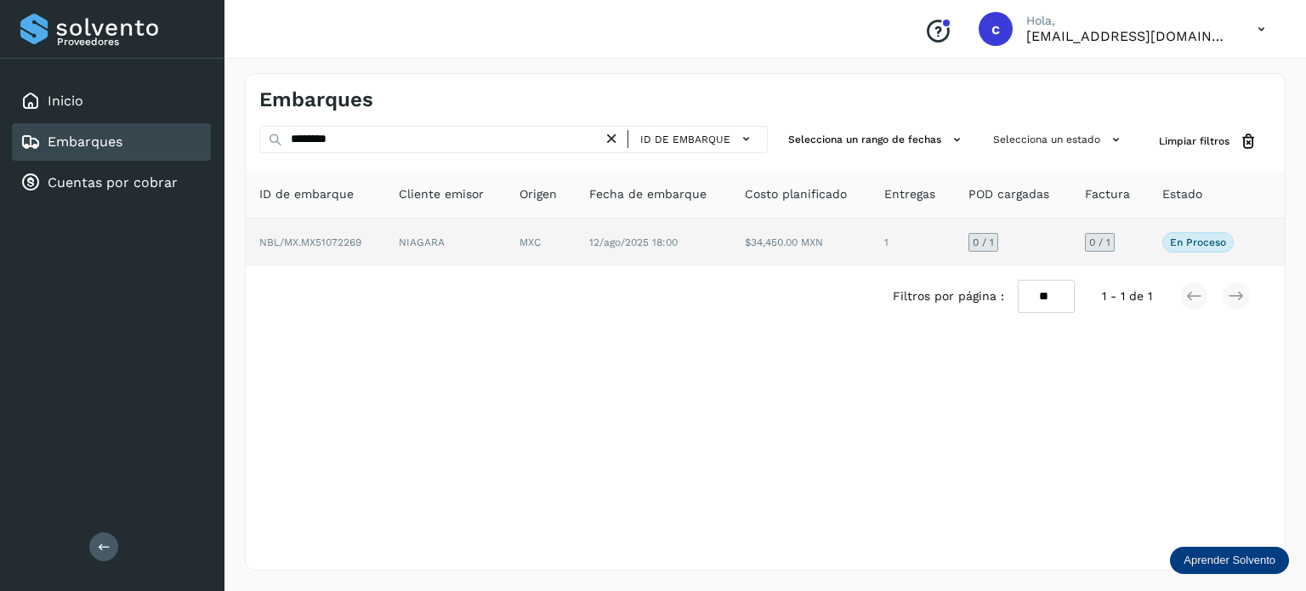
click at [731, 249] on td "12/ago/2025 18:00" at bounding box center [800, 242] width 139 height 48
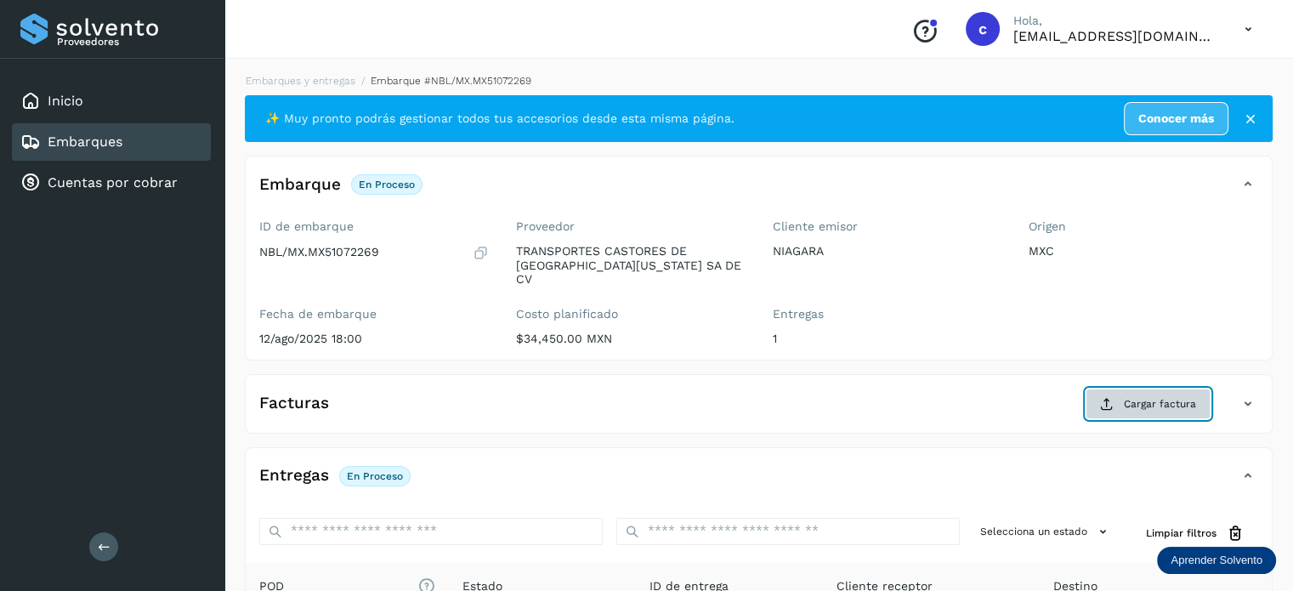
click at [1137, 396] on span "Cargar factura" at bounding box center [1160, 403] width 72 height 15
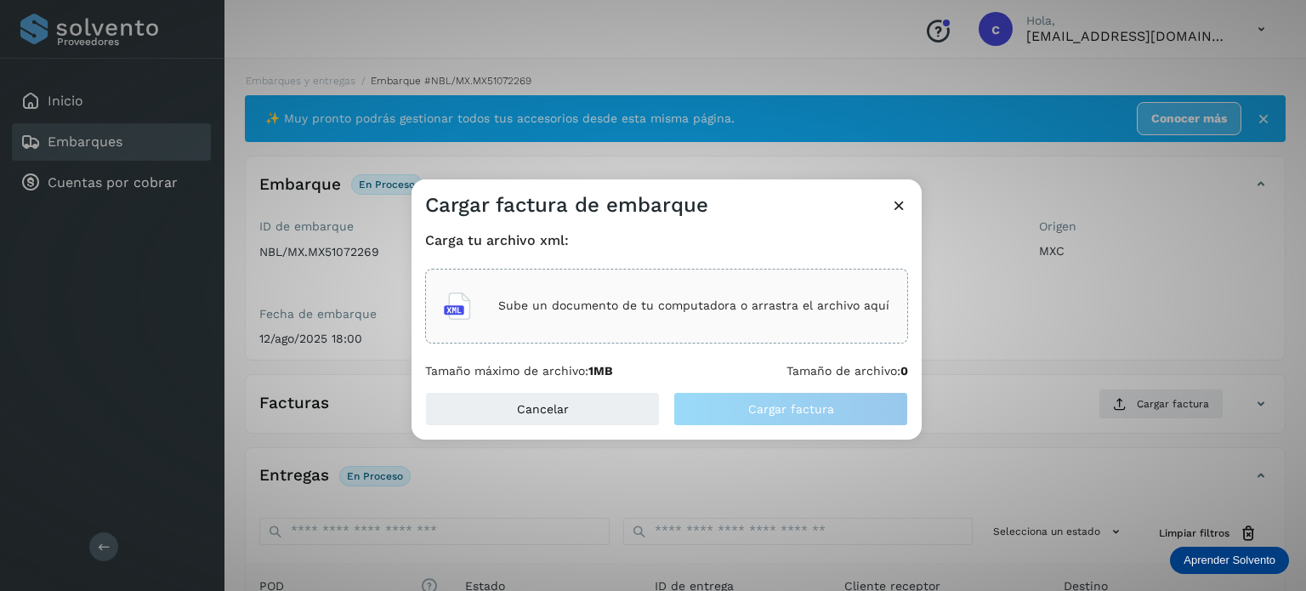
click at [666, 296] on div "Sube un documento de tu computadora o arrastra el archivo aquí" at bounding box center [666, 306] width 445 height 46
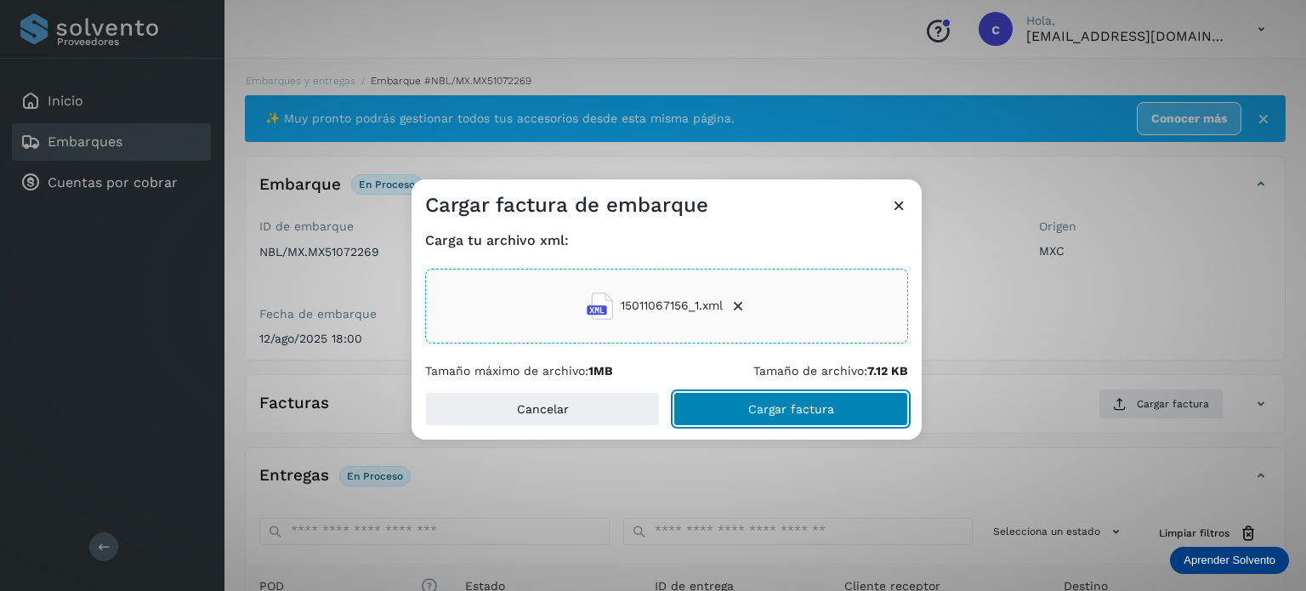
click at [770, 404] on span "Cargar factura" at bounding box center [791, 409] width 86 height 12
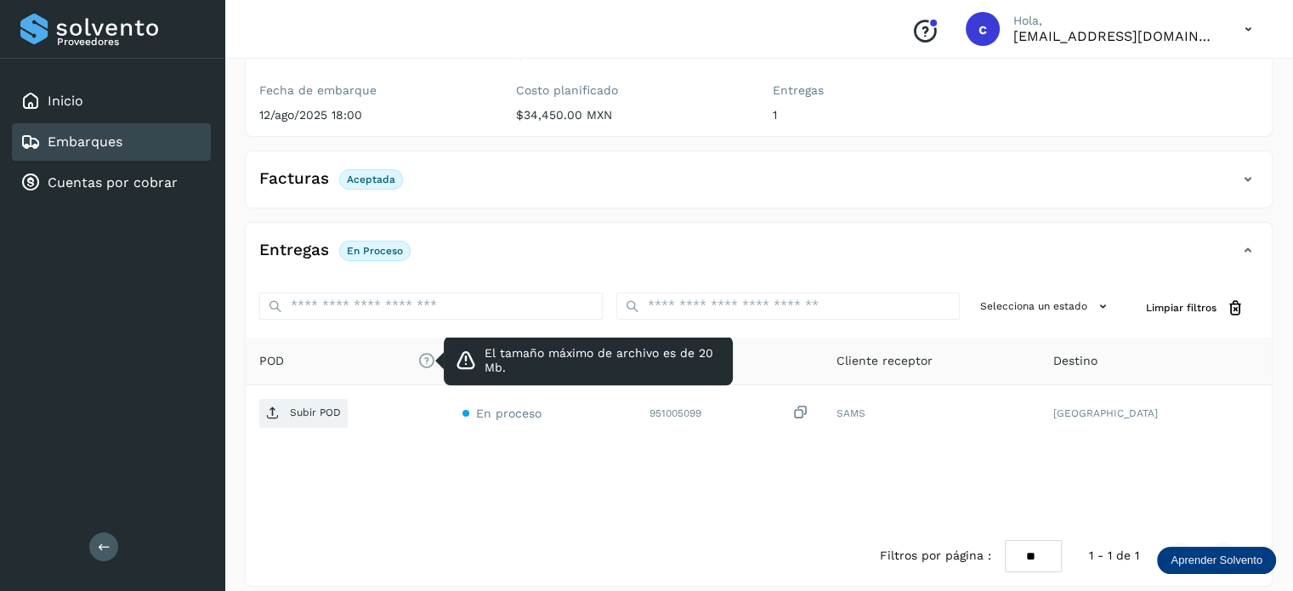
scroll to position [224, 0]
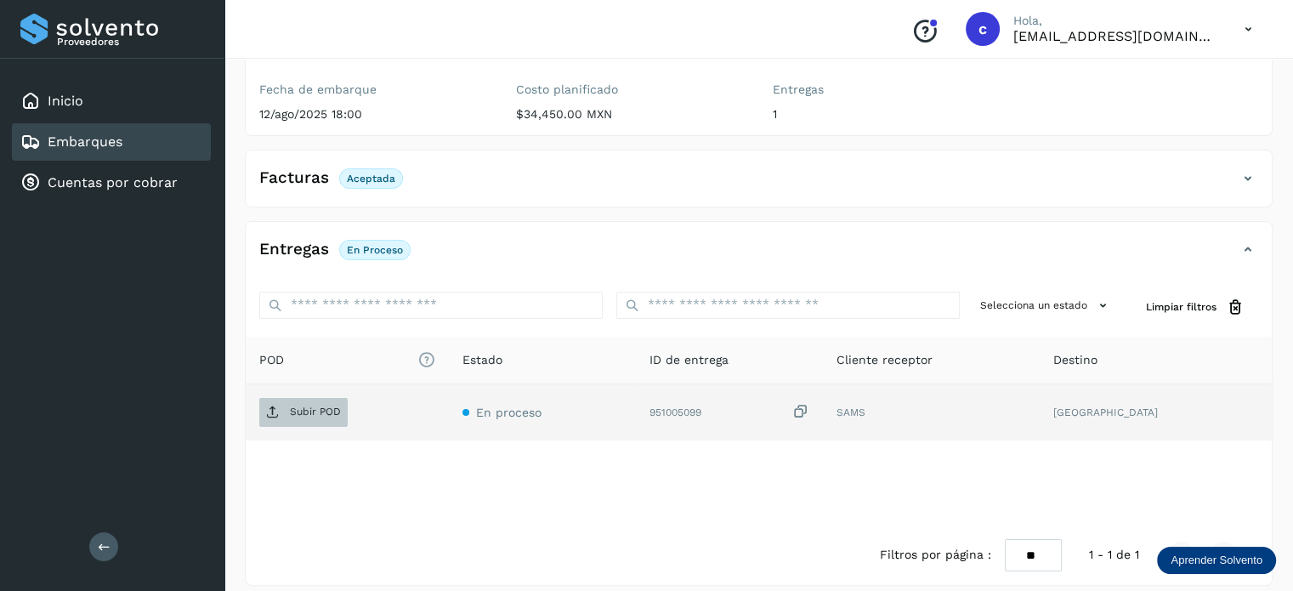
click at [337, 399] on span "Subir POD" at bounding box center [303, 412] width 88 height 27
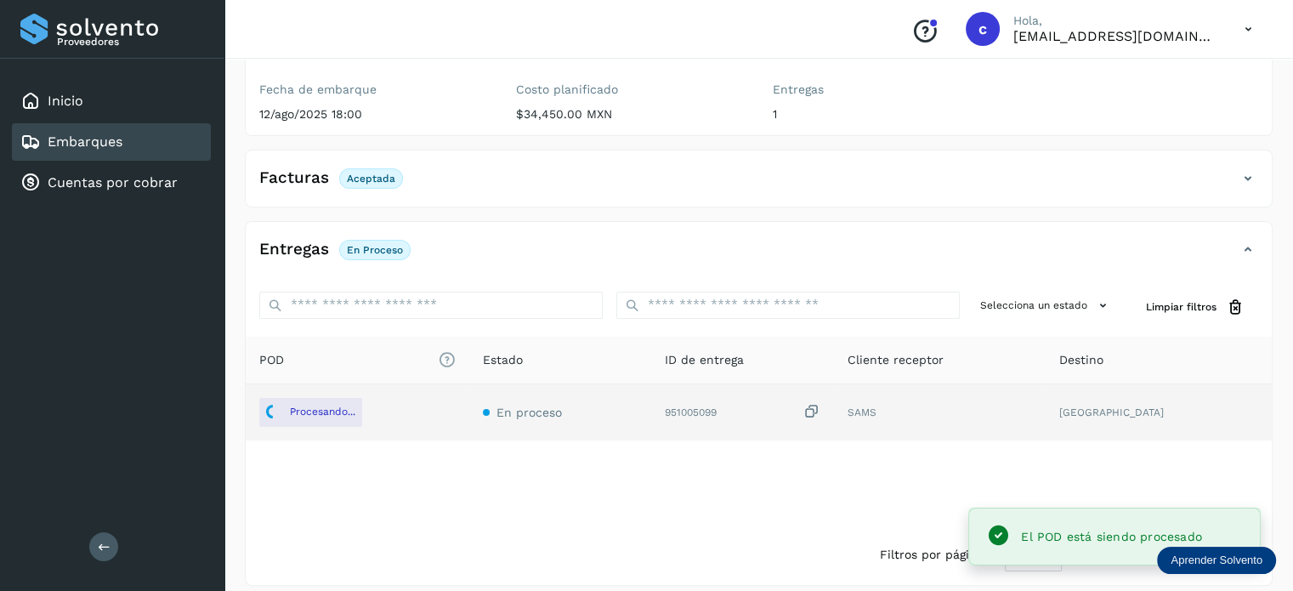
click at [156, 132] on div "Embarques" at bounding box center [111, 141] width 199 height 37
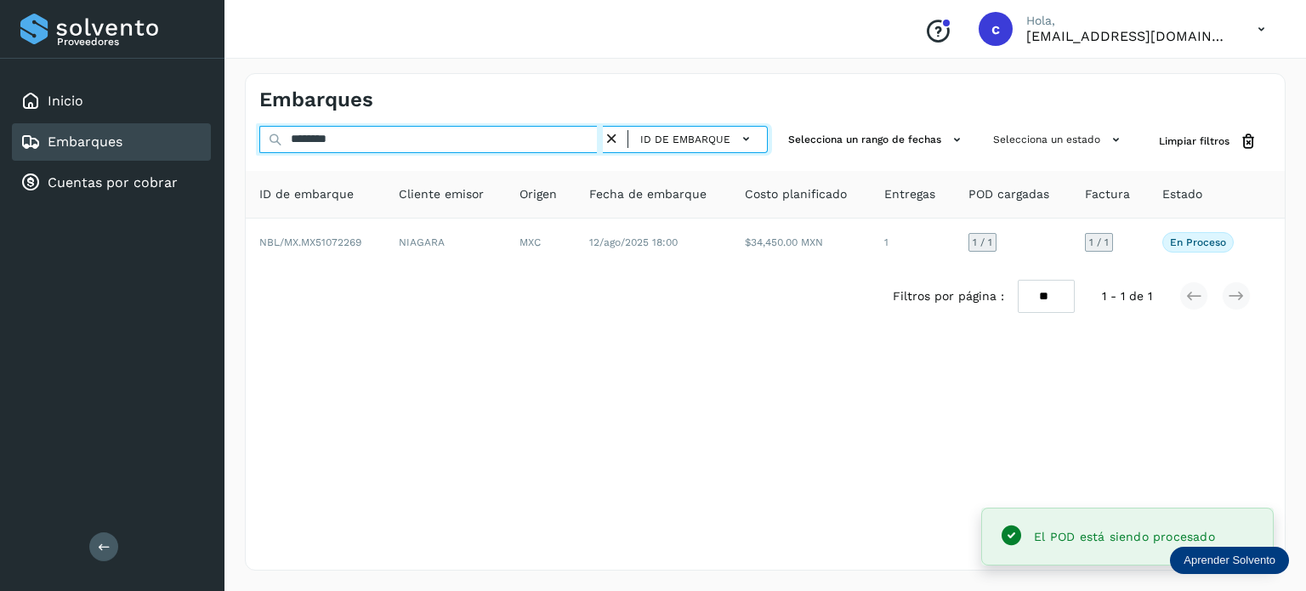
drag, startPoint x: 329, startPoint y: 146, endPoint x: 224, endPoint y: 146, distance: 104.6
click at [224, 146] on div "Embarques ******** ID de embarque Selecciona un rango de fechas Selecciona un e…" at bounding box center [764, 322] width 1081 height 538
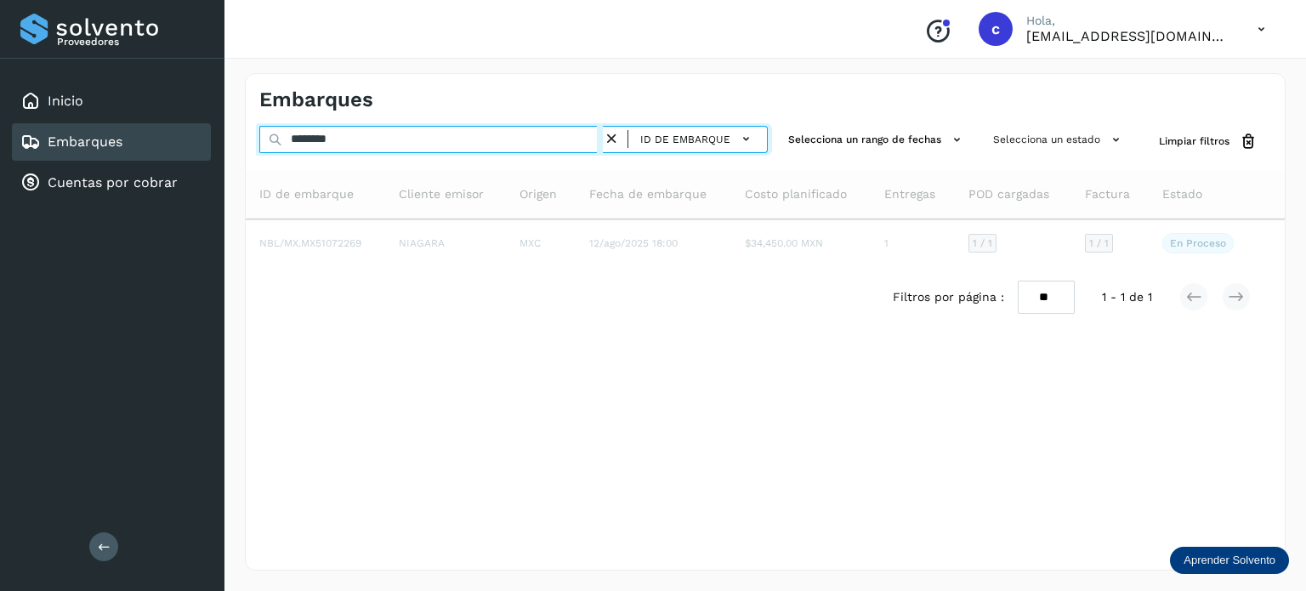
type input "********"
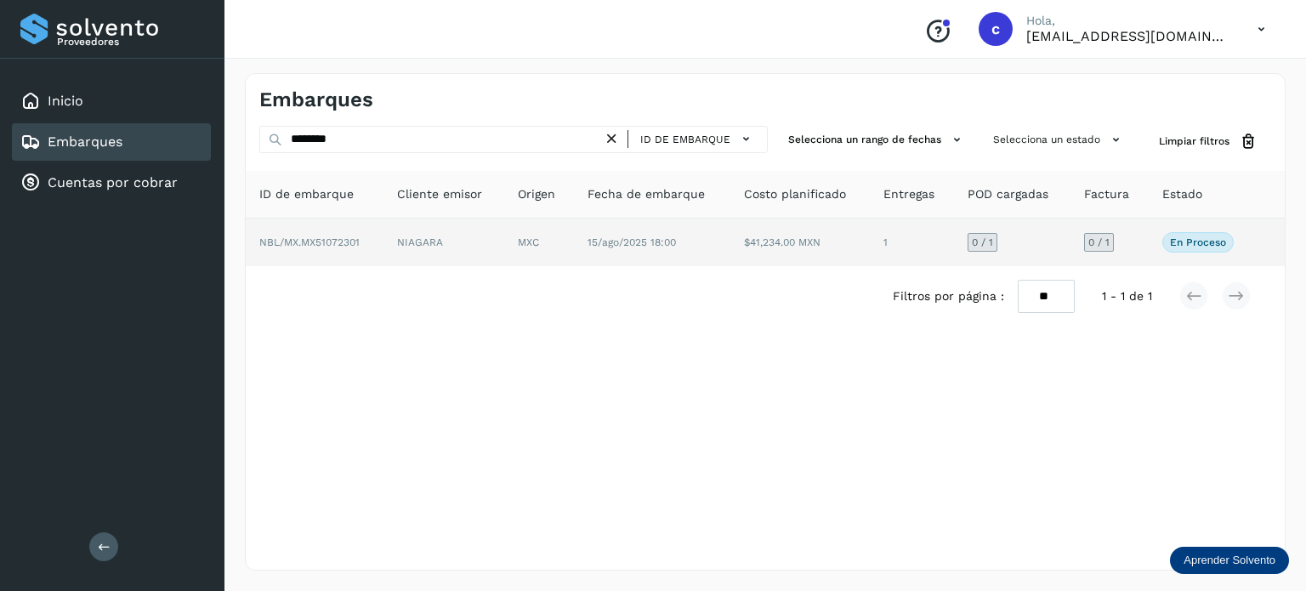
click at [730, 241] on td "15/ago/2025 18:00" at bounding box center [799, 242] width 139 height 48
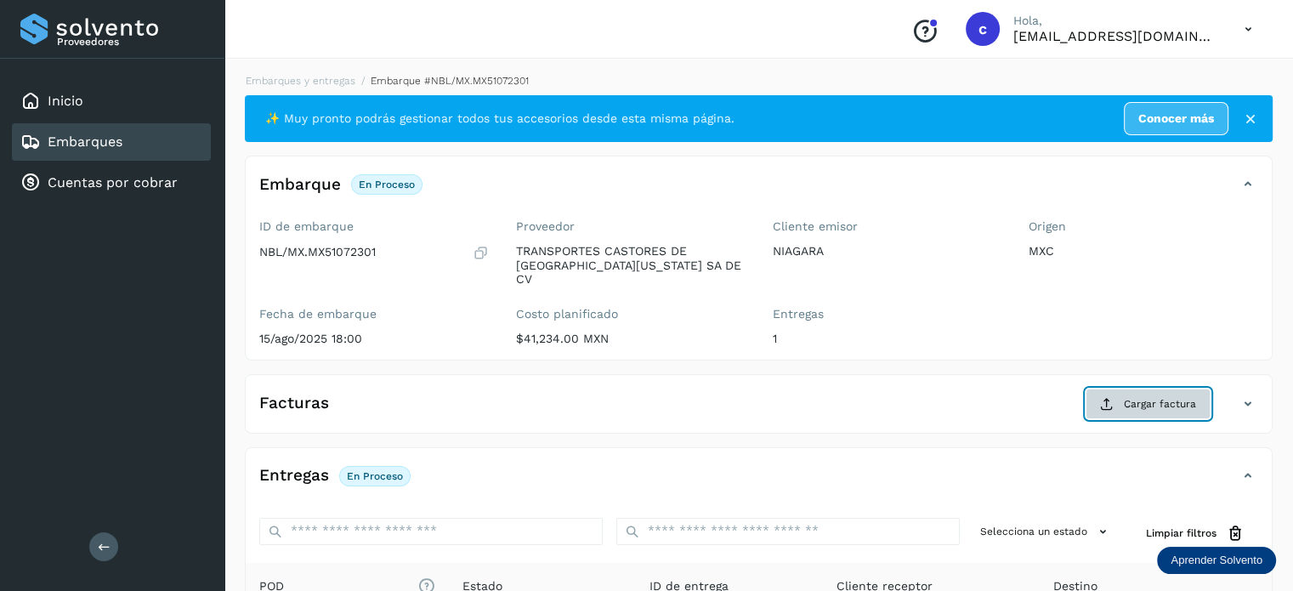
click at [1155, 396] on span "Cargar factura" at bounding box center [1160, 403] width 72 height 15
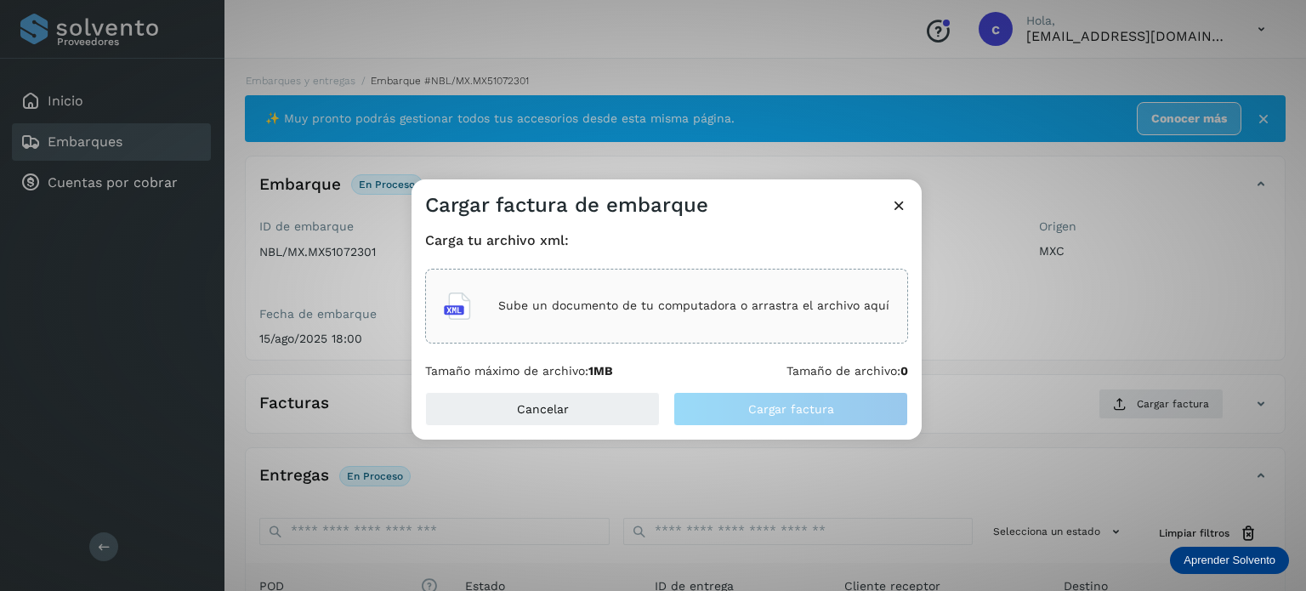
click at [626, 303] on p "Sube un documento de tu computadora o arrastra el archivo aquí" at bounding box center [693, 305] width 391 height 14
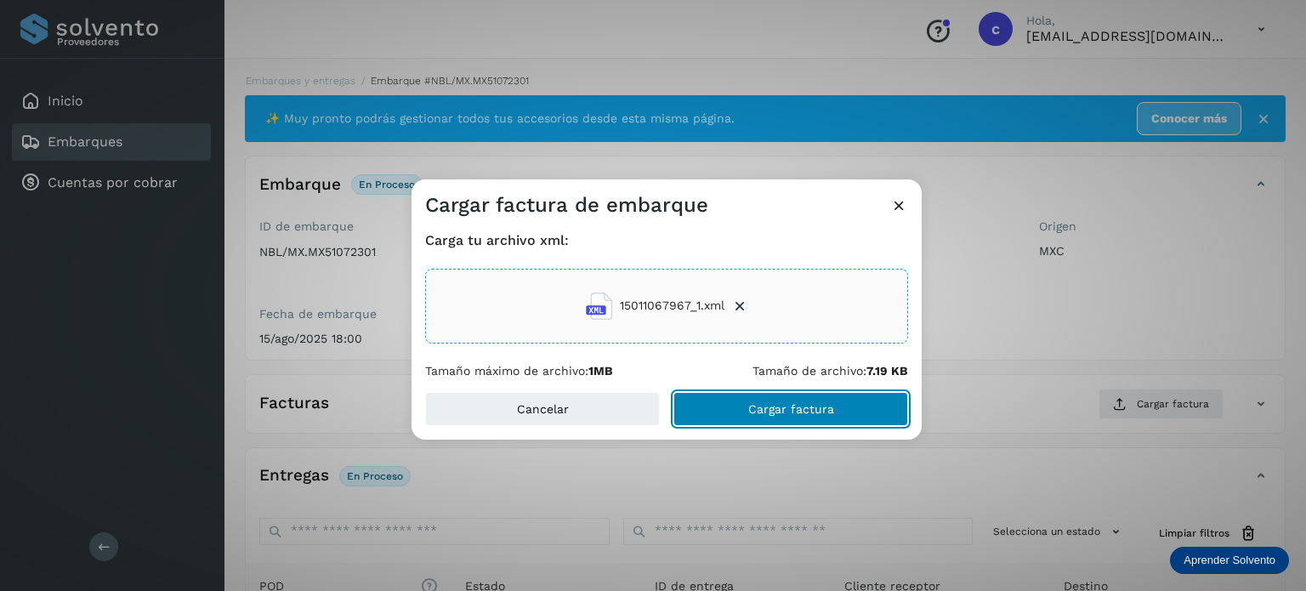
click at [826, 421] on button "Cargar factura" at bounding box center [790, 409] width 235 height 34
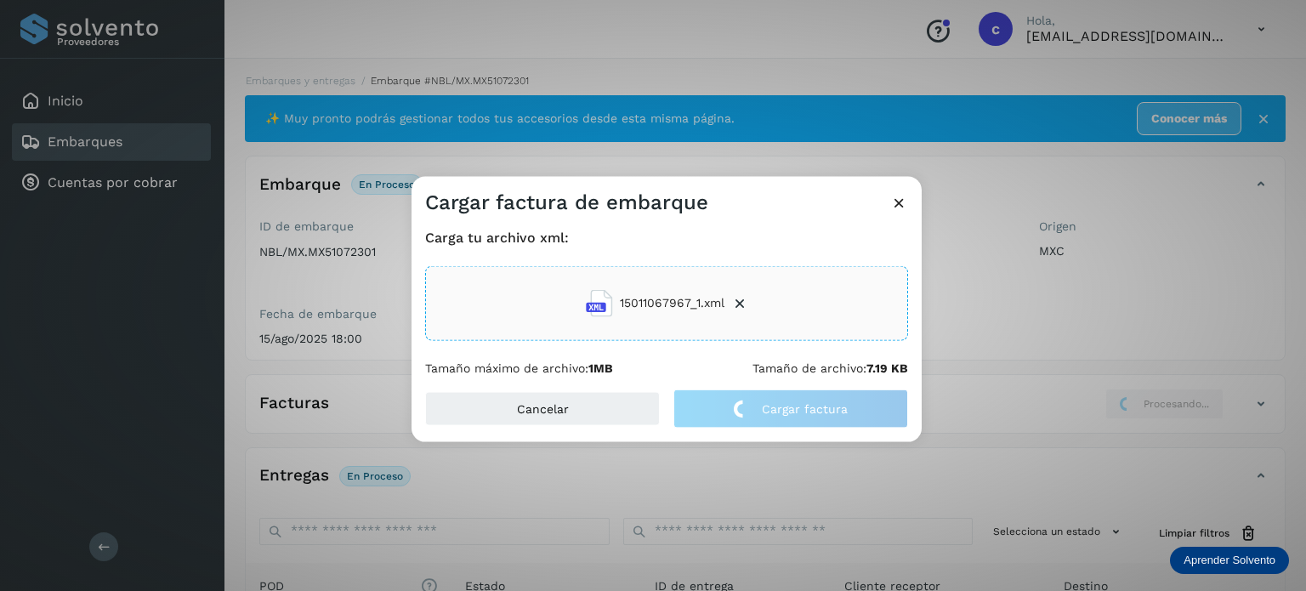
click at [751, 222] on div "Carga tu archivo xml: 15011067967_1.xml Tamaño máximo de archivo: 1MB Tamaño de…" at bounding box center [666, 301] width 510 height 173
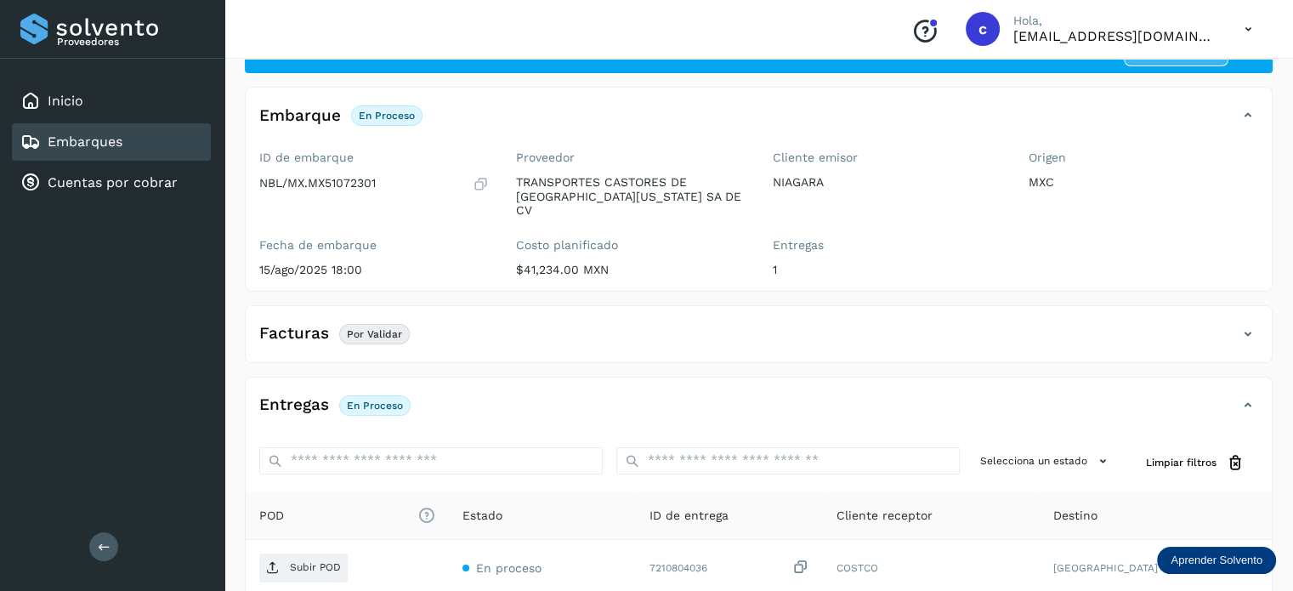
scroll to position [170, 0]
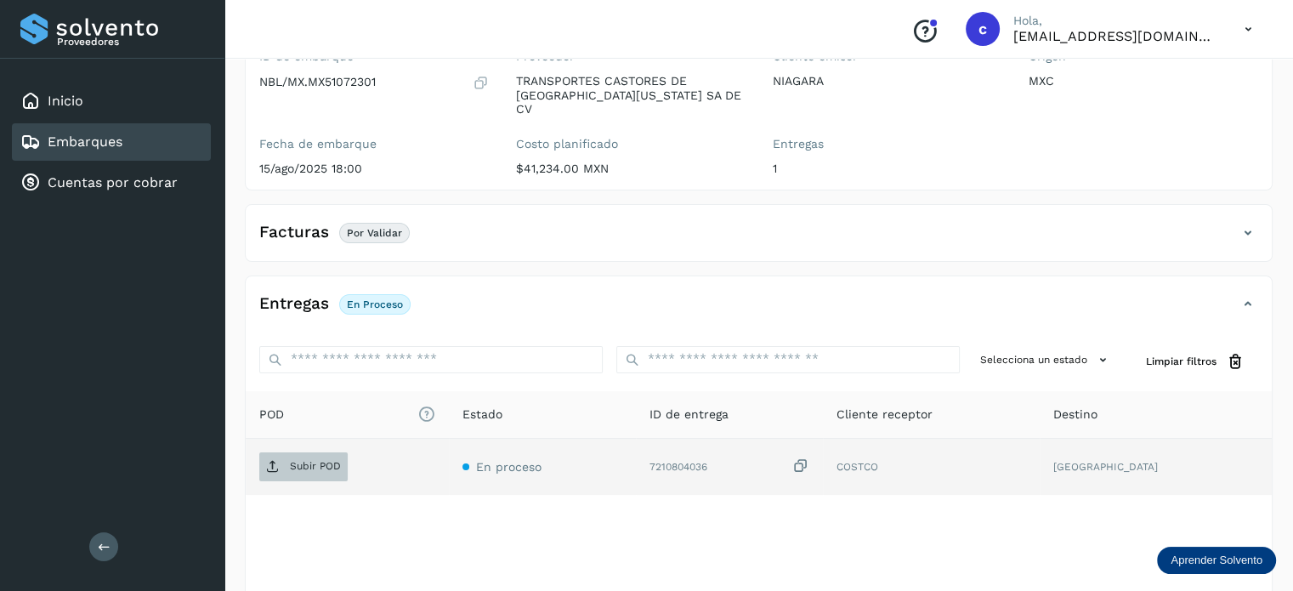
click at [326, 453] on span "Subir POD" at bounding box center [303, 466] width 88 height 27
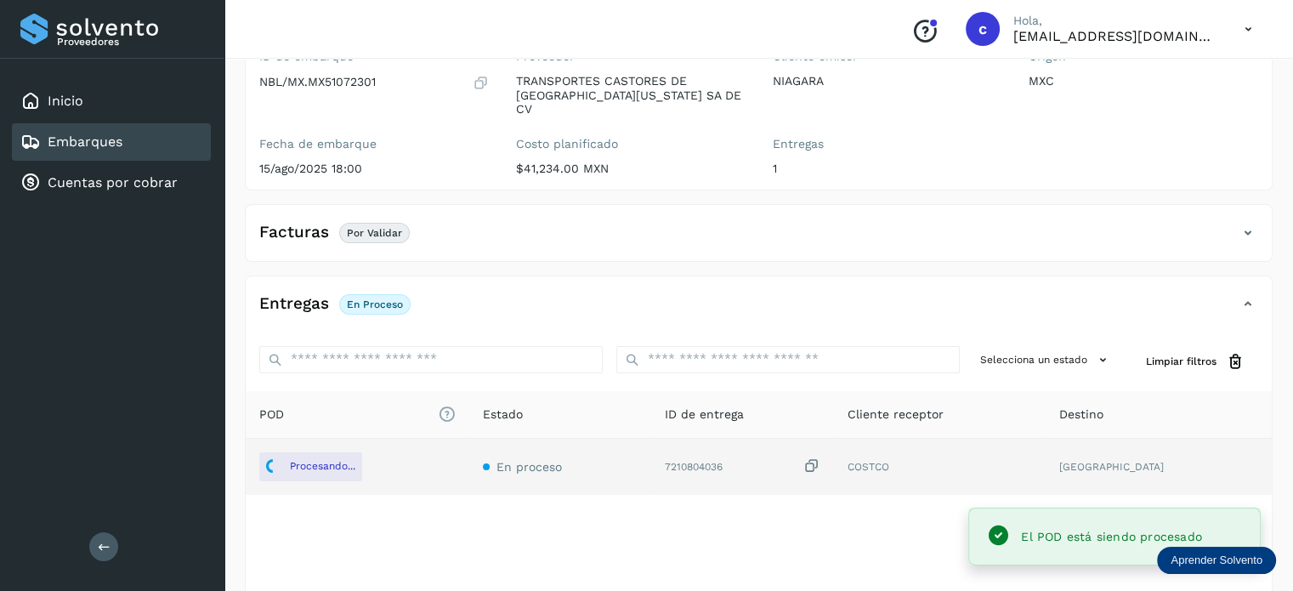
click at [105, 140] on link "Embarques" at bounding box center [85, 141] width 75 height 16
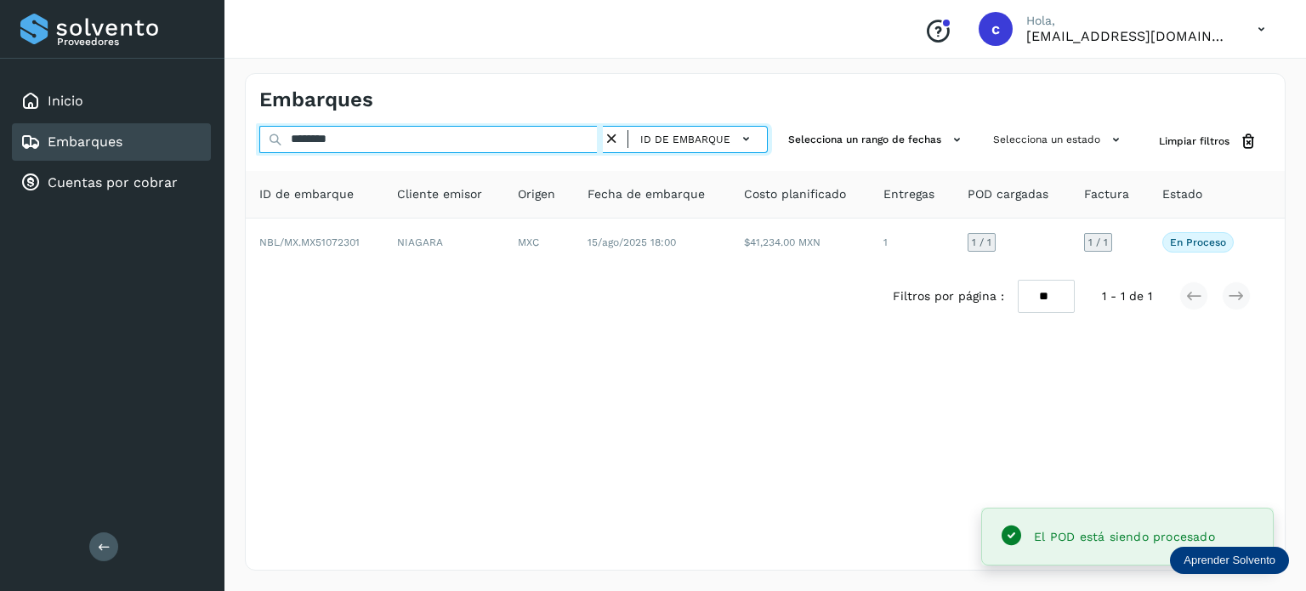
drag, startPoint x: 247, startPoint y: 147, endPoint x: 146, endPoint y: 118, distance: 104.4
click at [169, 142] on div "Proveedores Inicio Embarques Cuentas por cobrar Salir Conoce nuestros beneficio…" at bounding box center [653, 295] width 1306 height 591
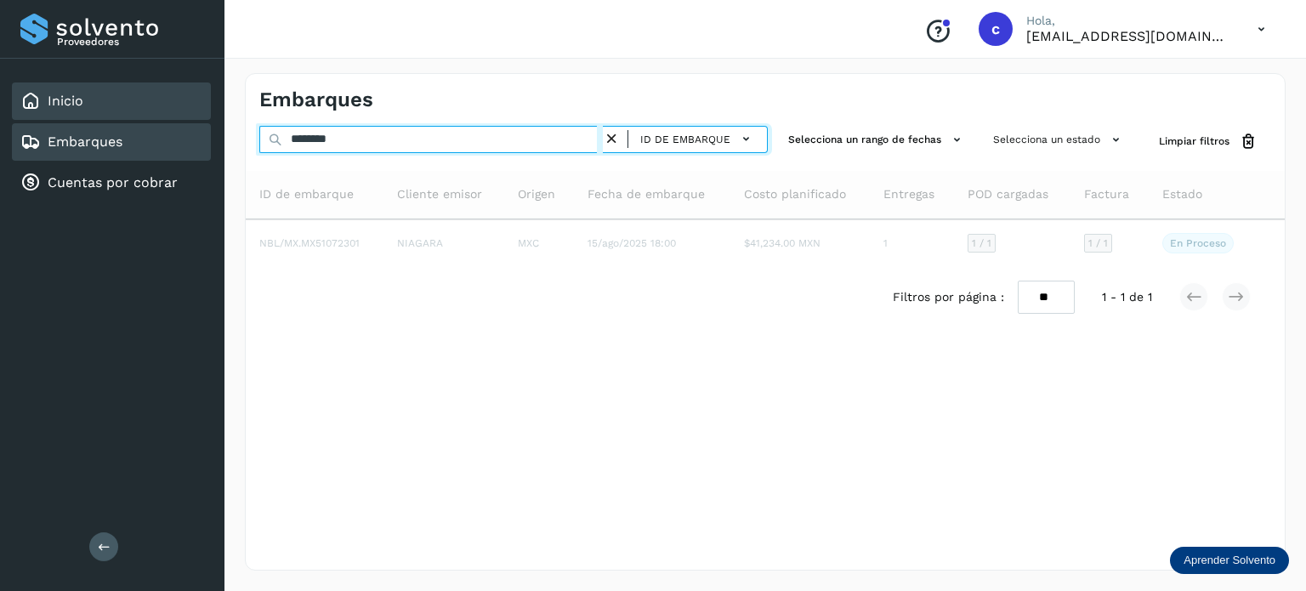
type input "********"
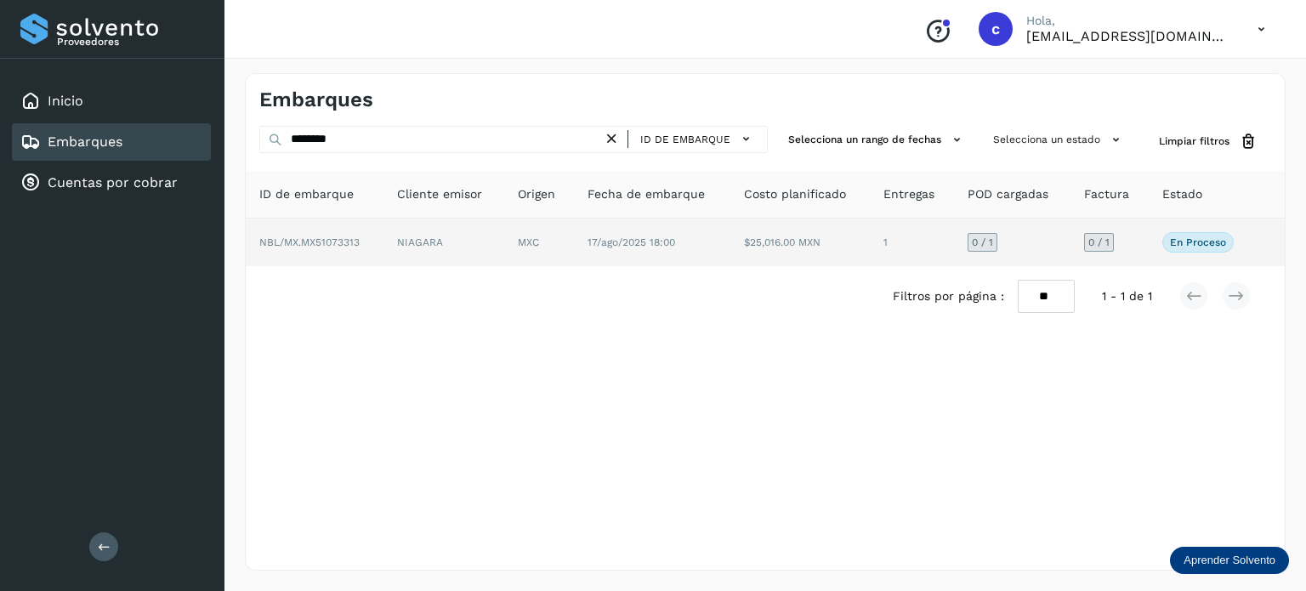
click at [574, 230] on td "MXC" at bounding box center [652, 242] width 156 height 48
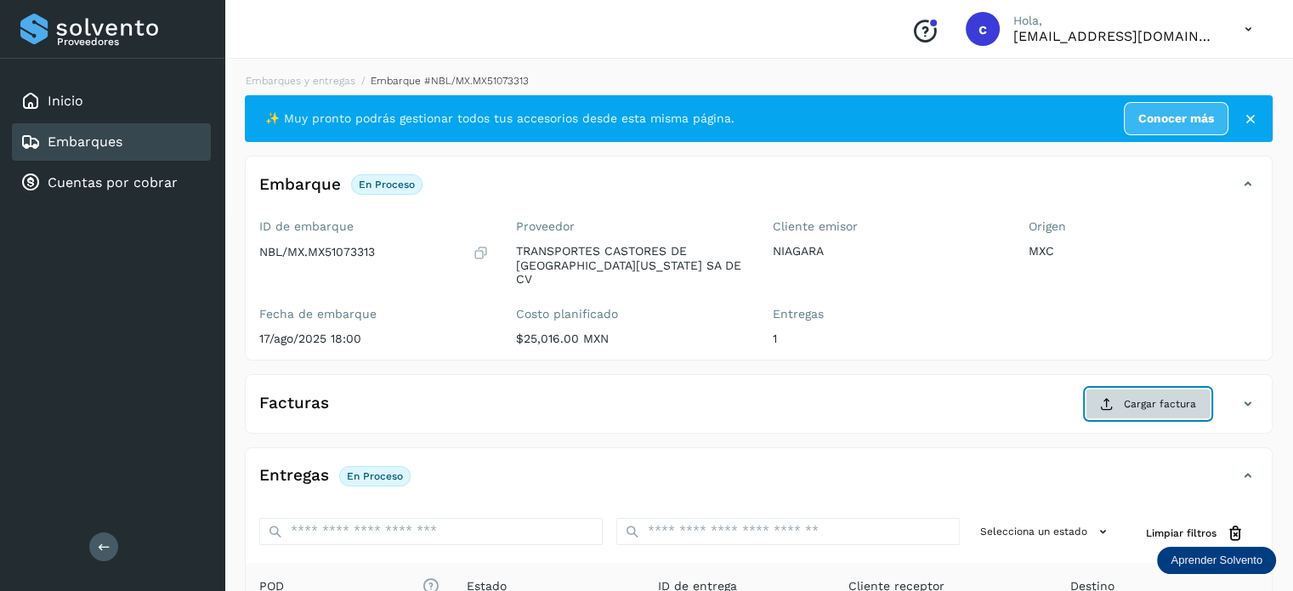
click at [1150, 396] on span "Cargar factura" at bounding box center [1160, 403] width 72 height 15
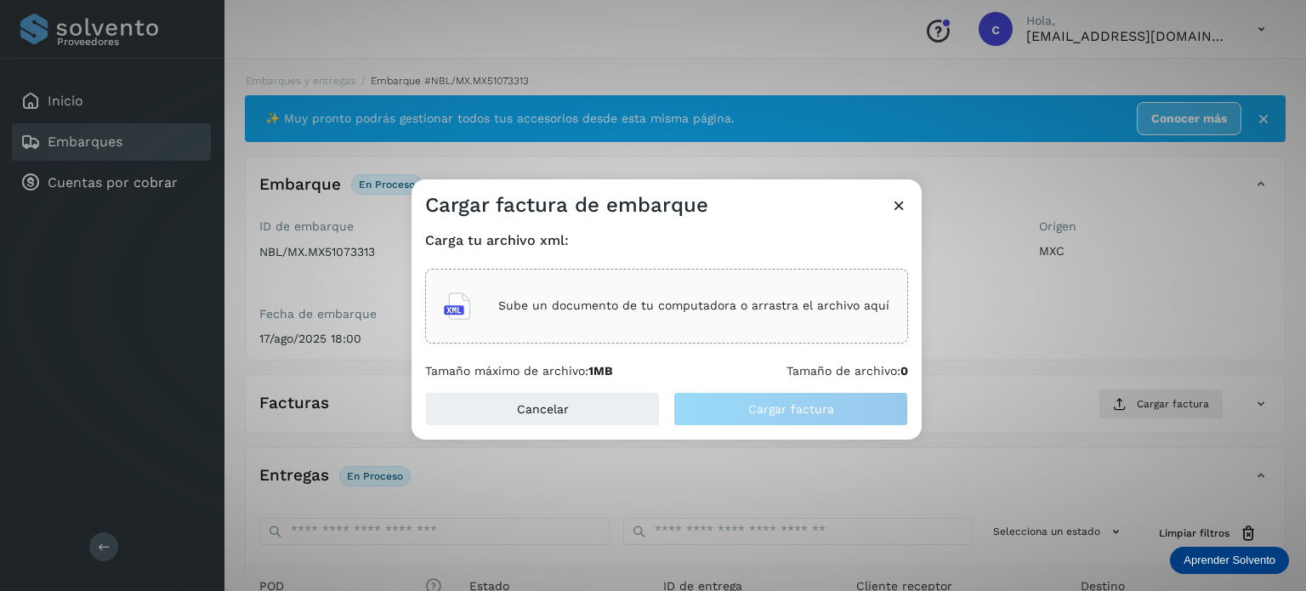
click at [655, 298] on div "Sube un documento de tu computadora o arrastra el archivo aquí" at bounding box center [666, 306] width 445 height 46
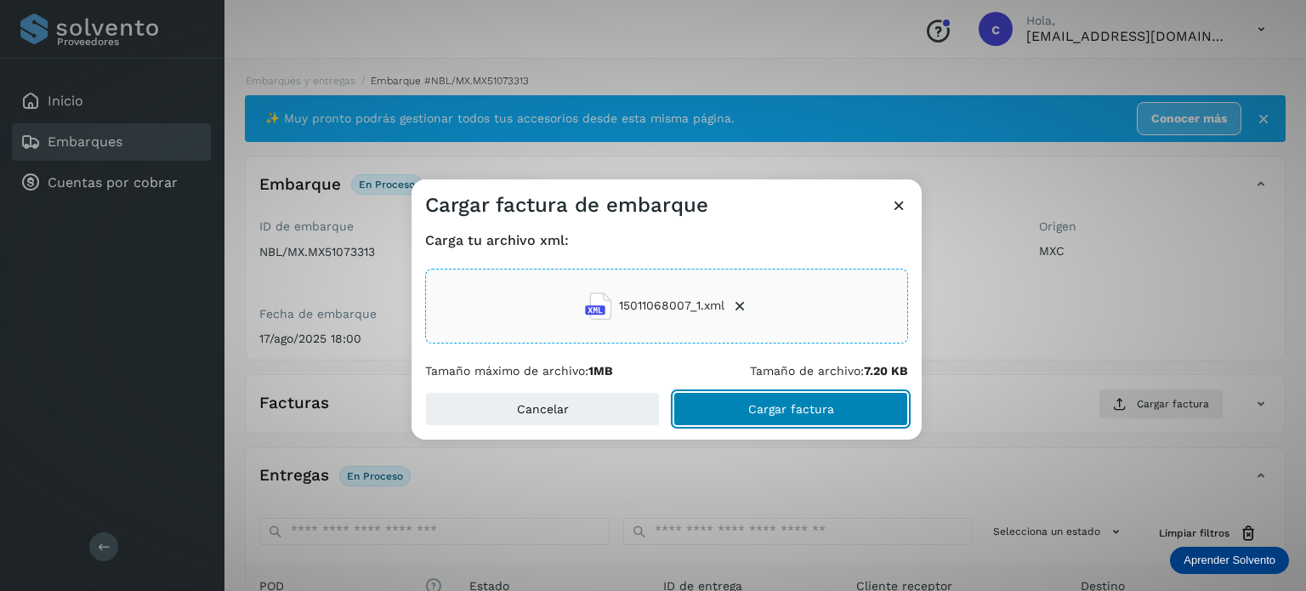
click at [758, 422] on button "Cargar factura" at bounding box center [790, 409] width 235 height 34
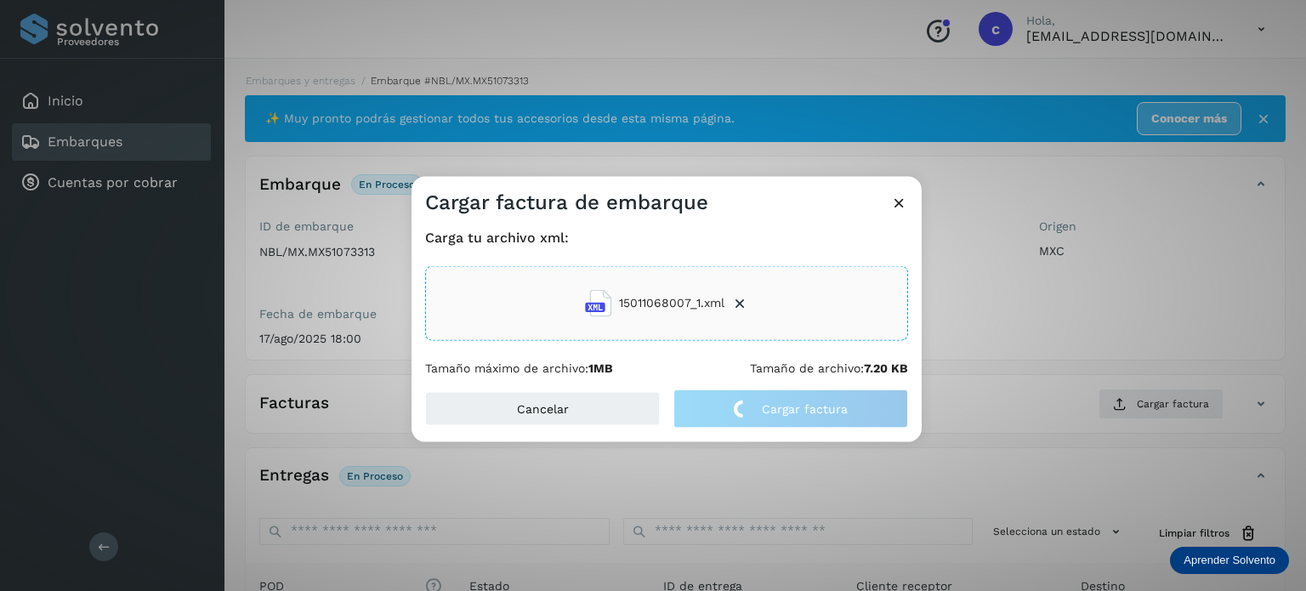
click at [705, 234] on h4 "Carga tu archivo xml:" at bounding box center [666, 237] width 483 height 16
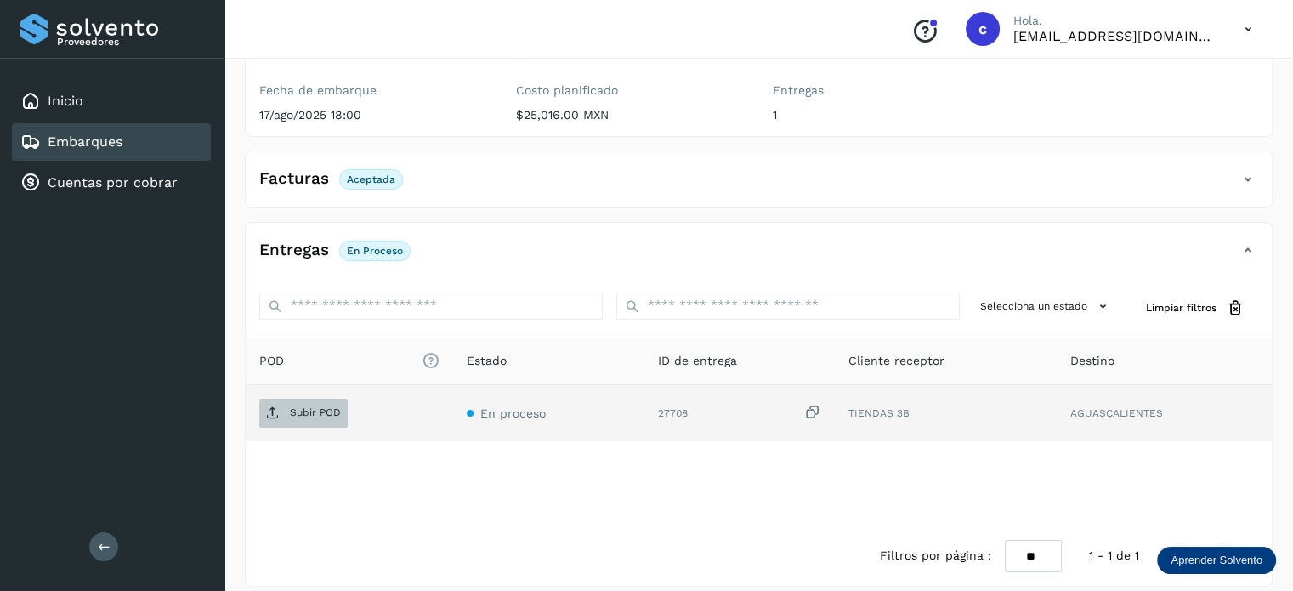
scroll to position [224, 0]
click at [292, 405] on span "Subir POD" at bounding box center [303, 412] width 88 height 27
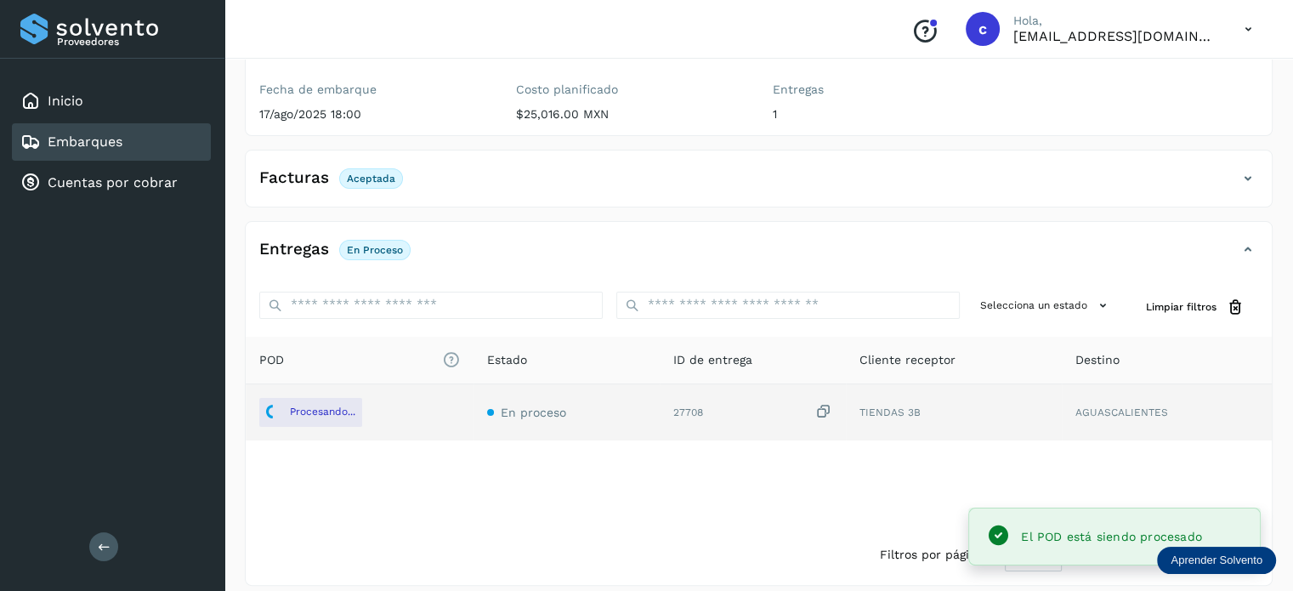
click at [156, 145] on div "Embarques" at bounding box center [111, 141] width 199 height 37
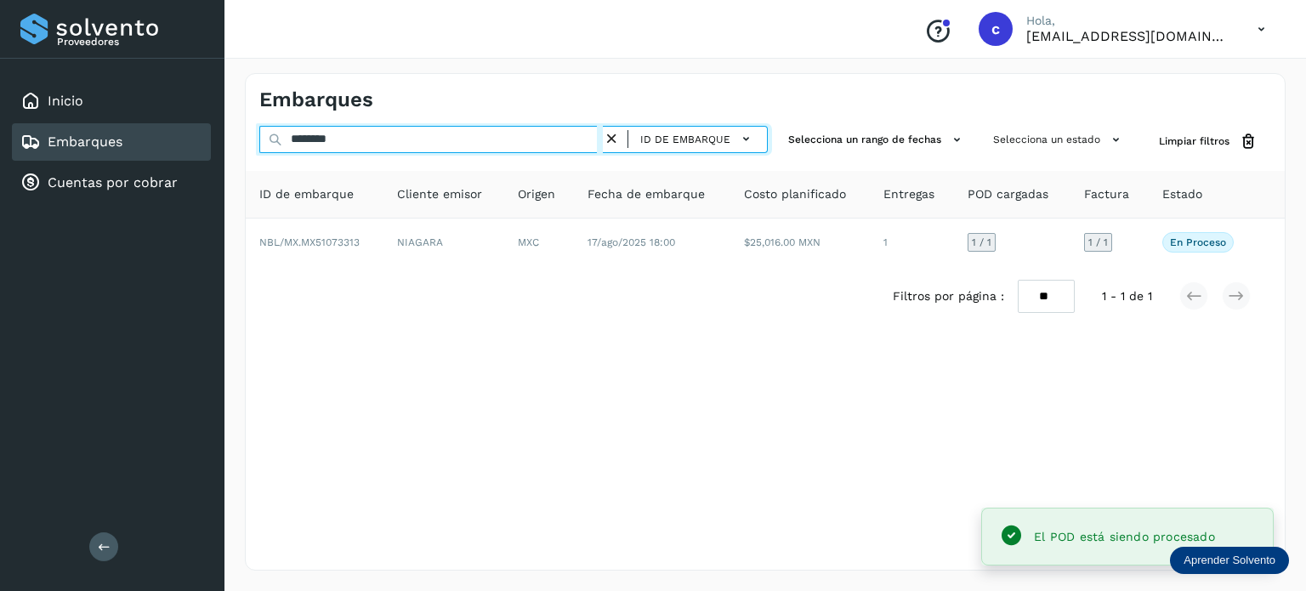
click at [235, 145] on div "Embarques ******** ID de embarque Selecciona un rango de fechas Selecciona un e…" at bounding box center [764, 322] width 1081 height 538
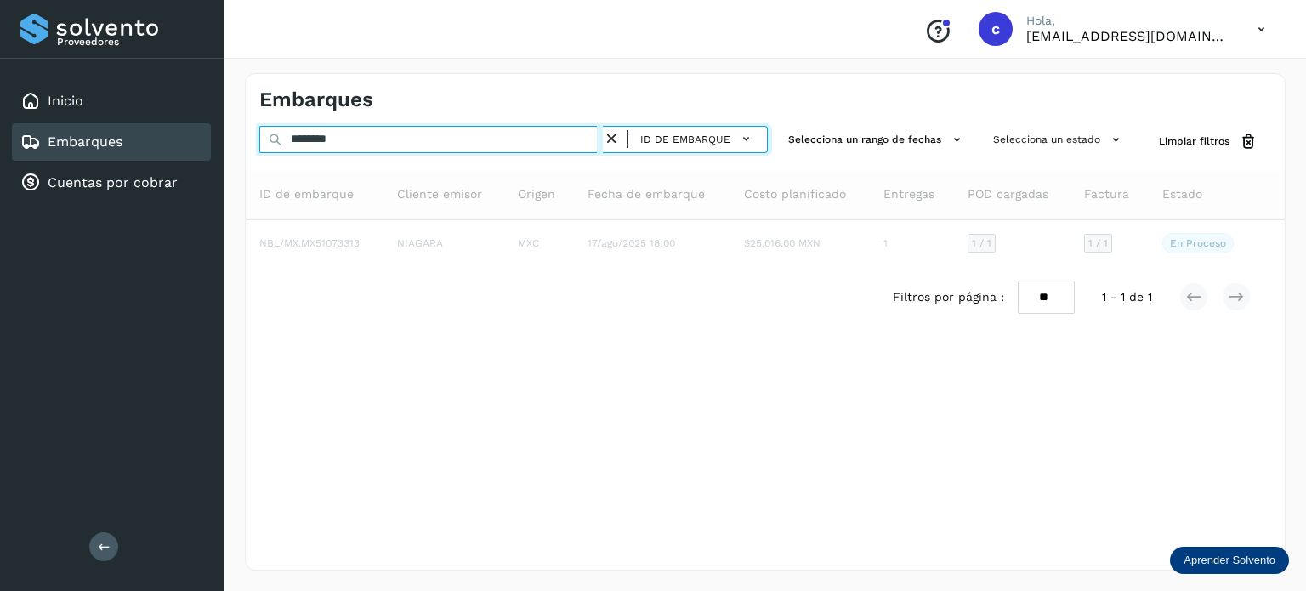
type input "********"
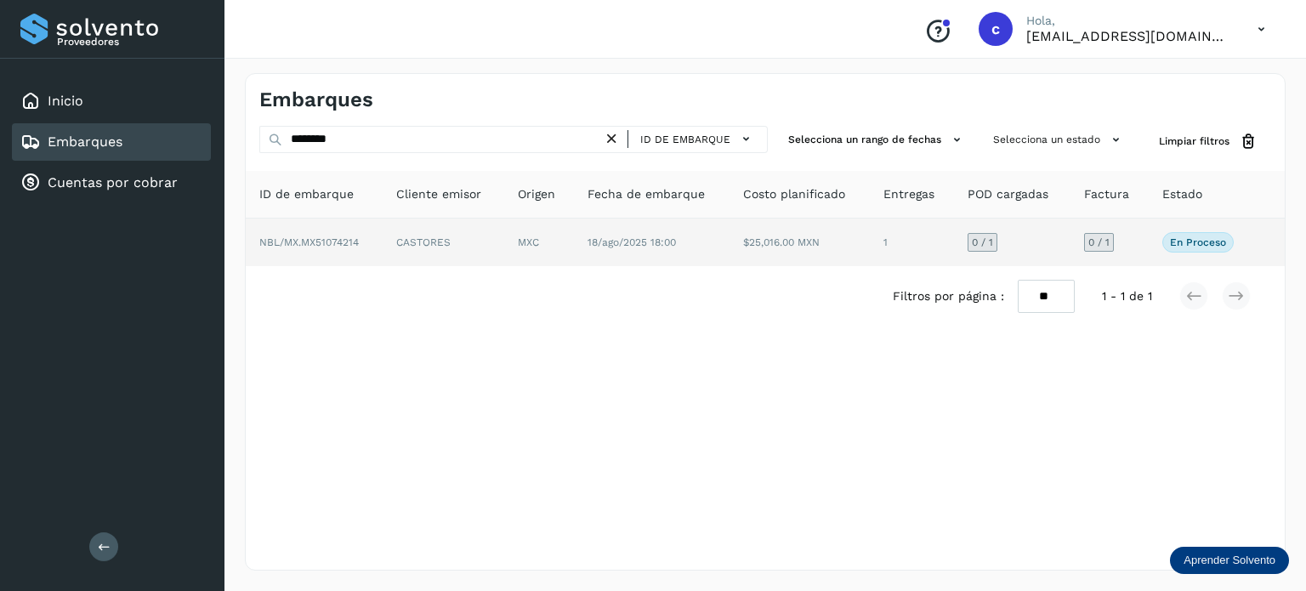
click at [504, 252] on td "CASTORES" at bounding box center [539, 242] width 70 height 48
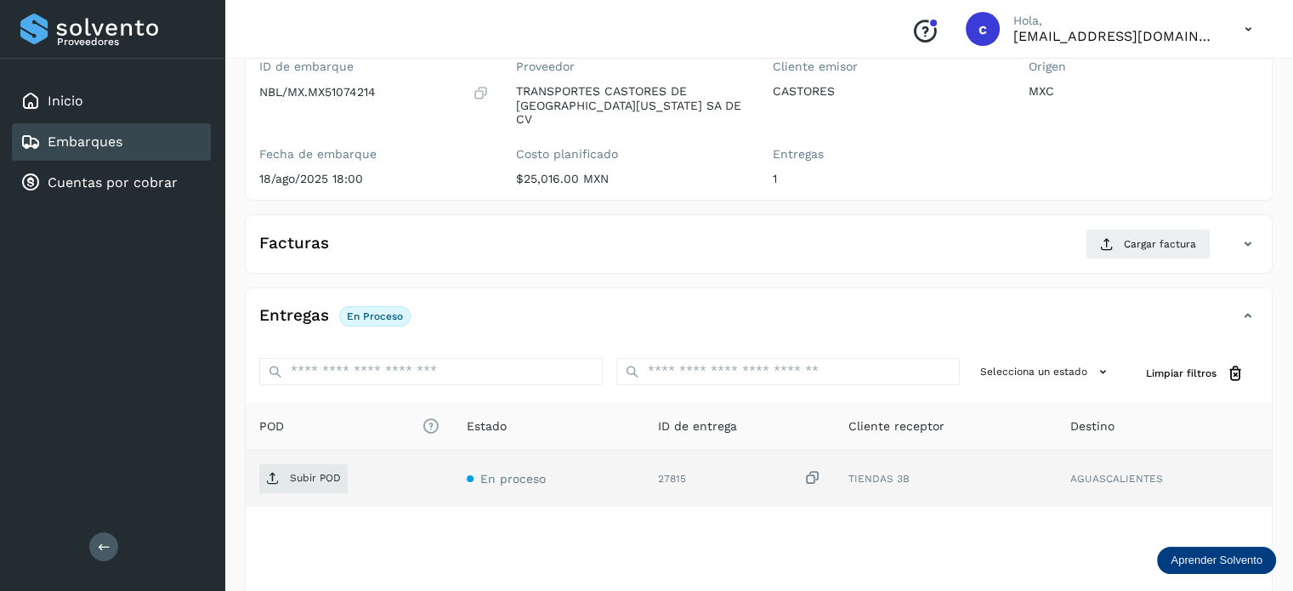
scroll to position [170, 0]
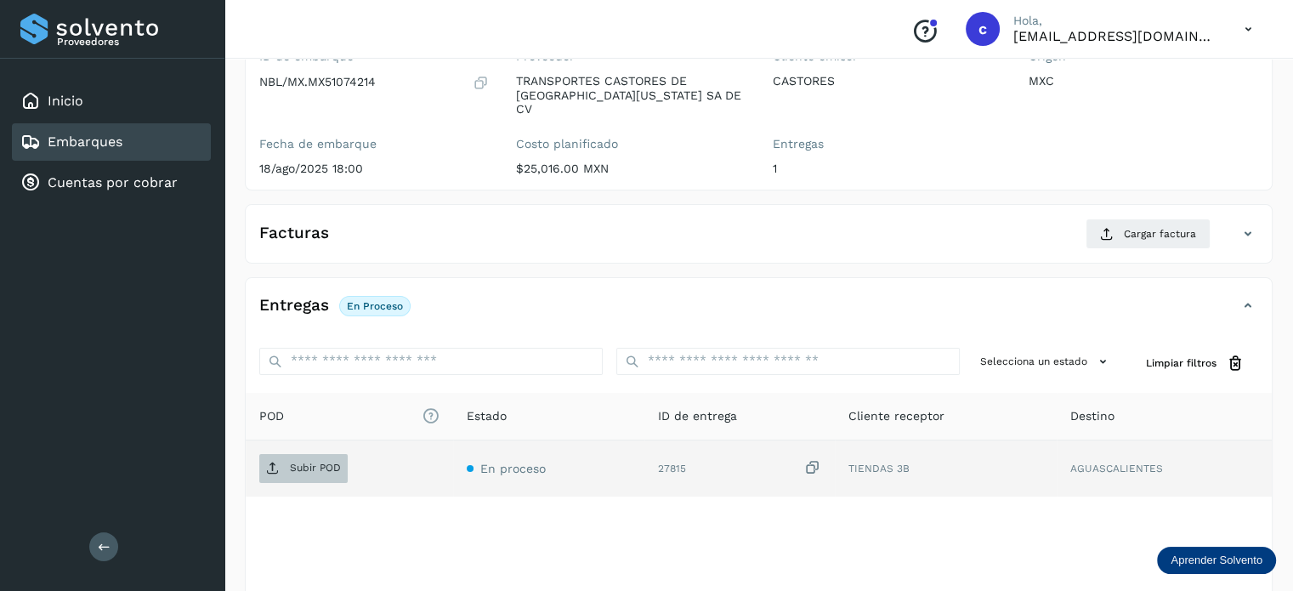
click at [300, 455] on span "Subir POD" at bounding box center [303, 468] width 88 height 27
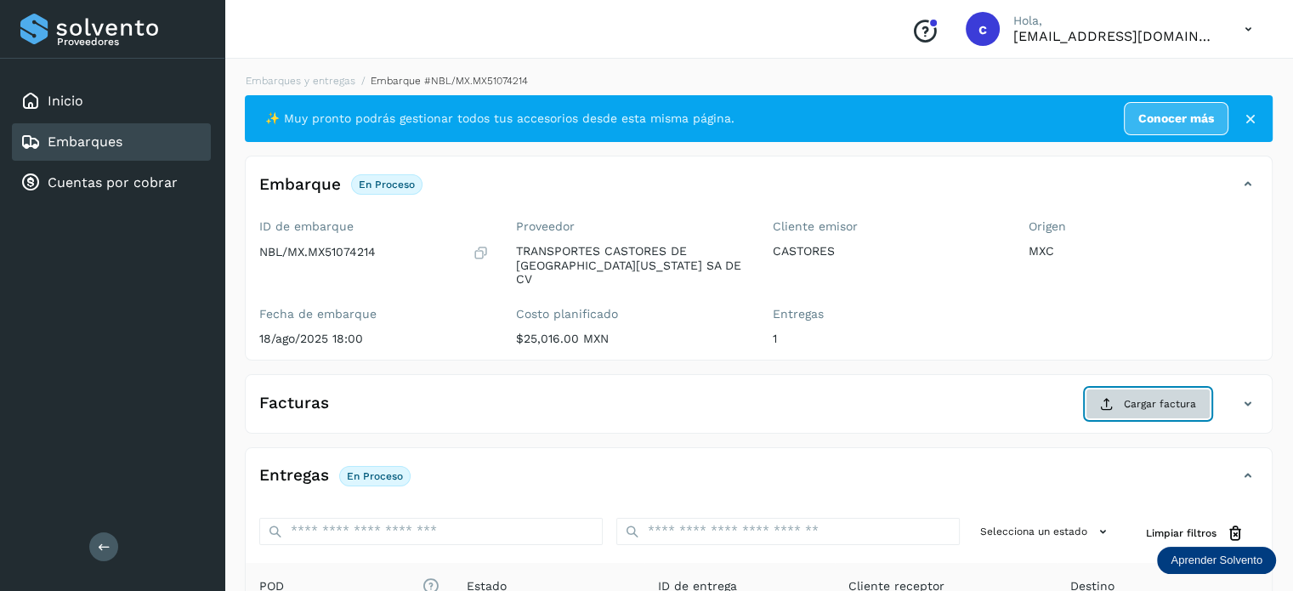
click at [1143, 388] on button "Cargar factura" at bounding box center [1147, 403] width 125 height 31
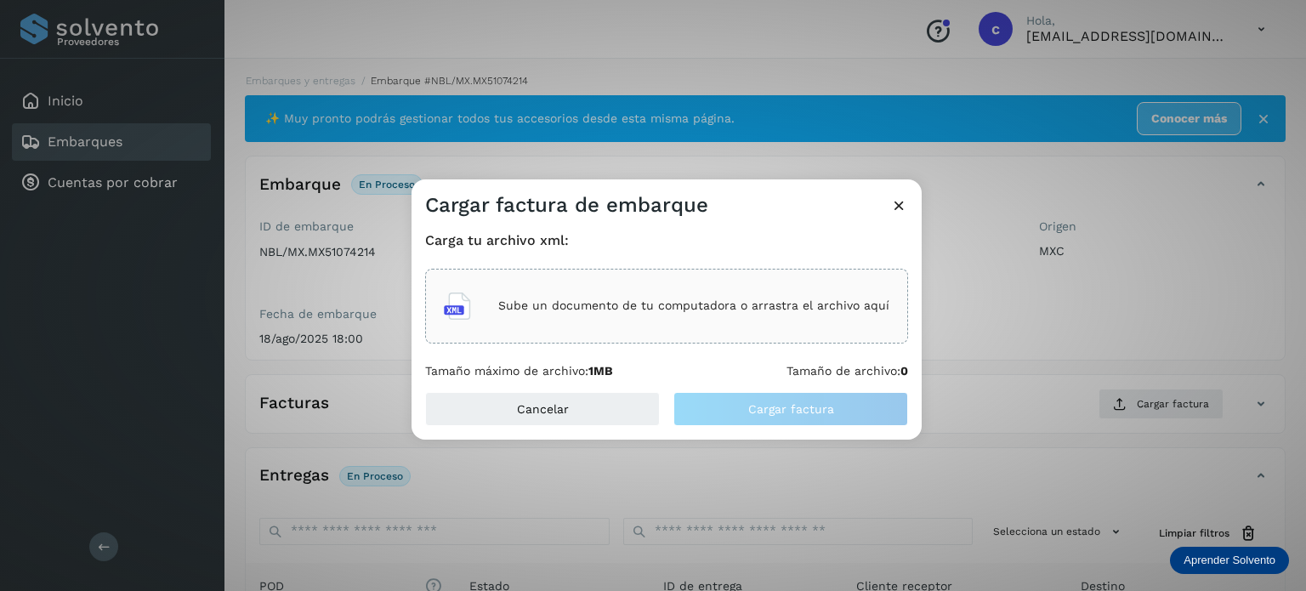
click at [666, 299] on p "Sube un documento de tu computadora o arrastra el archivo aquí" at bounding box center [693, 305] width 391 height 14
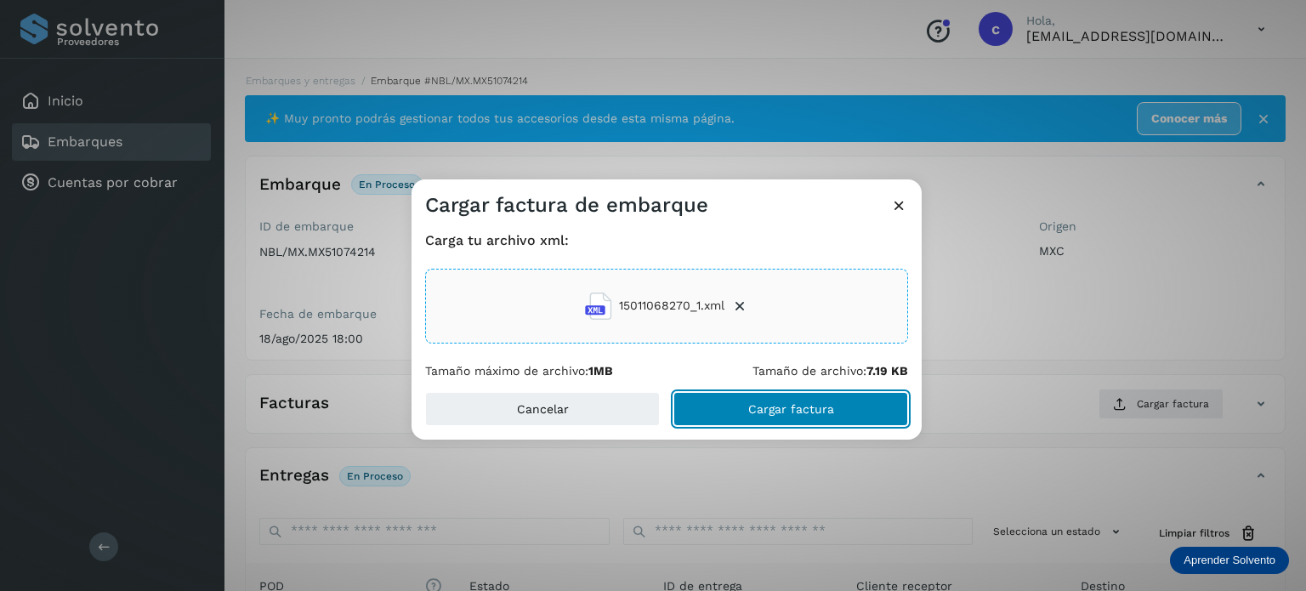
click at [757, 420] on button "Cargar factura" at bounding box center [790, 409] width 235 height 34
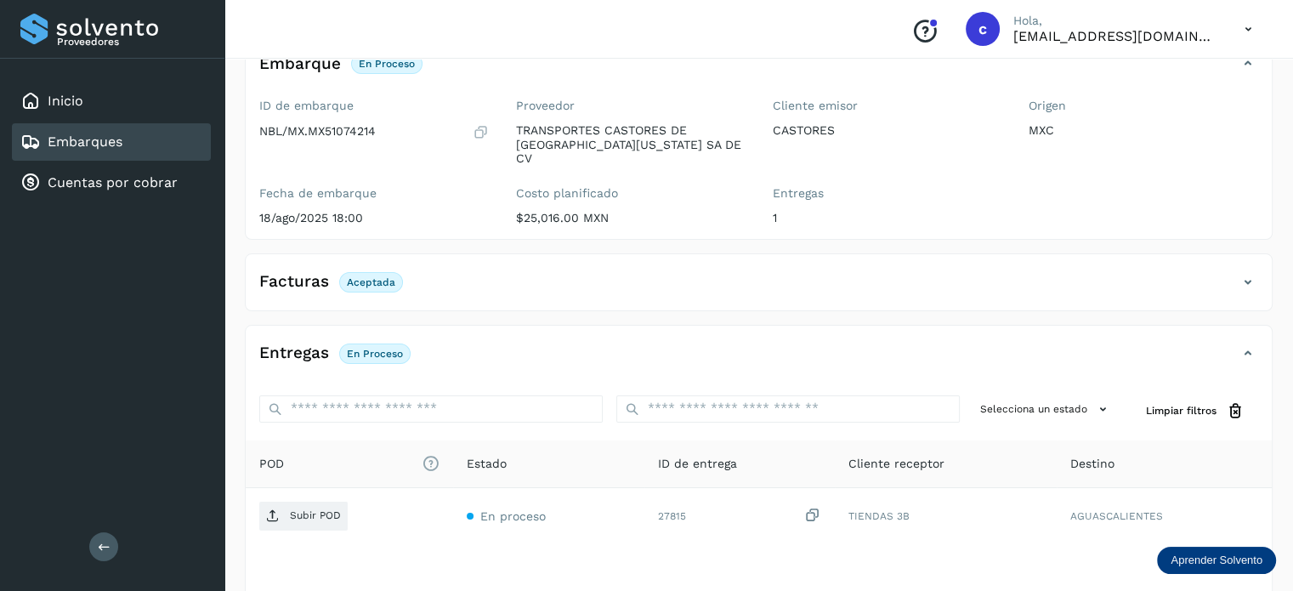
scroll to position [224, 0]
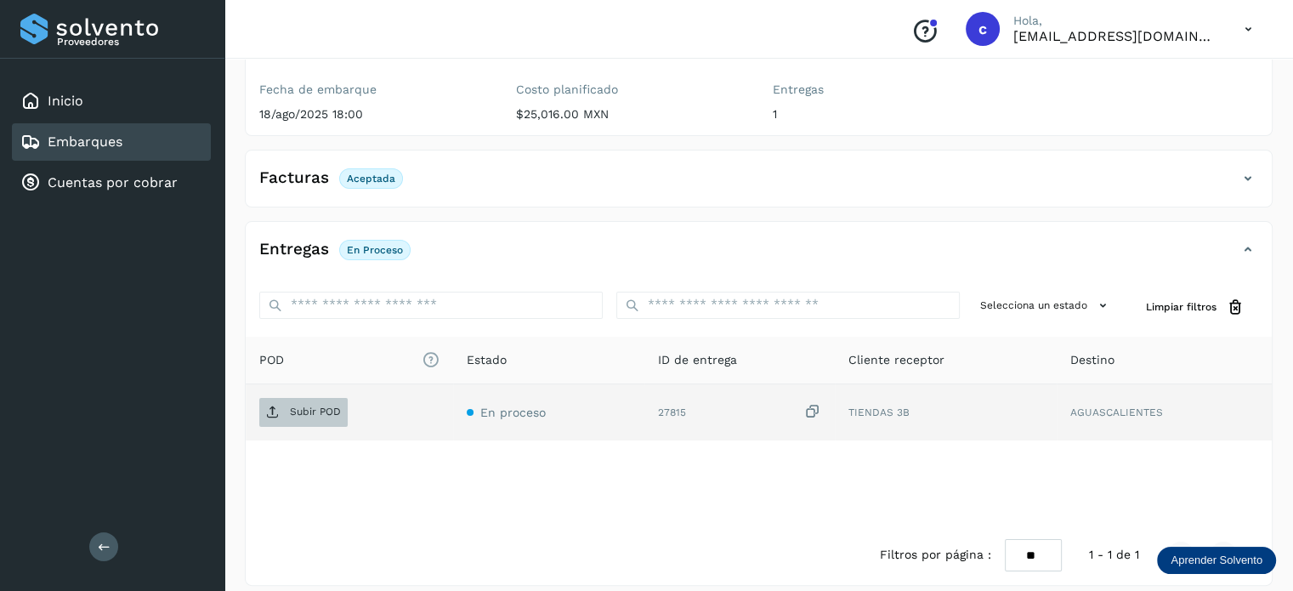
click at [309, 404] on span "Subir POD" at bounding box center [303, 412] width 88 height 27
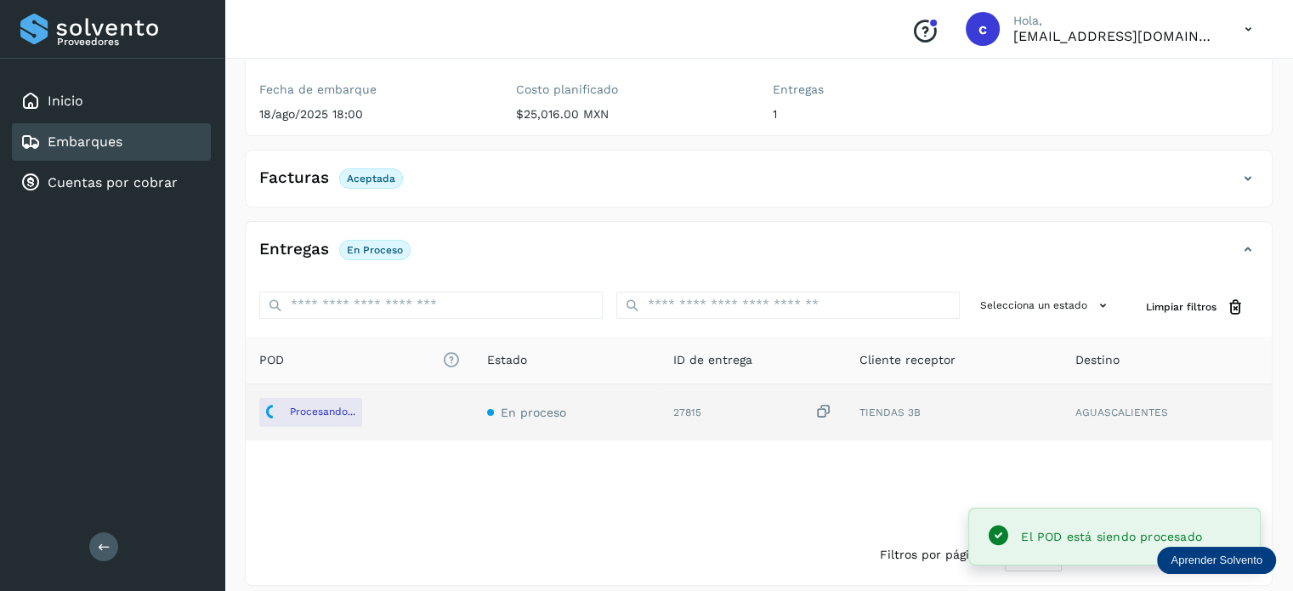
click at [99, 136] on link "Embarques" at bounding box center [85, 141] width 75 height 16
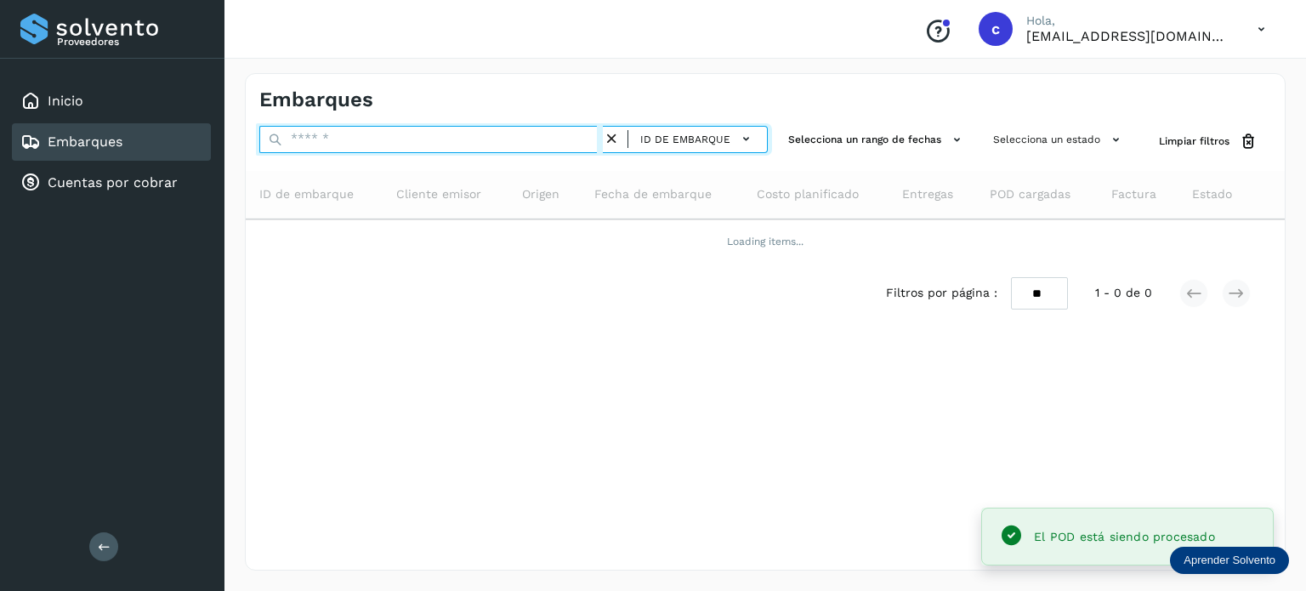
drag, startPoint x: 315, startPoint y: 136, endPoint x: 275, endPoint y: 137, distance: 39.1
click at [275, 137] on div "ID de embarque" at bounding box center [513, 141] width 508 height 31
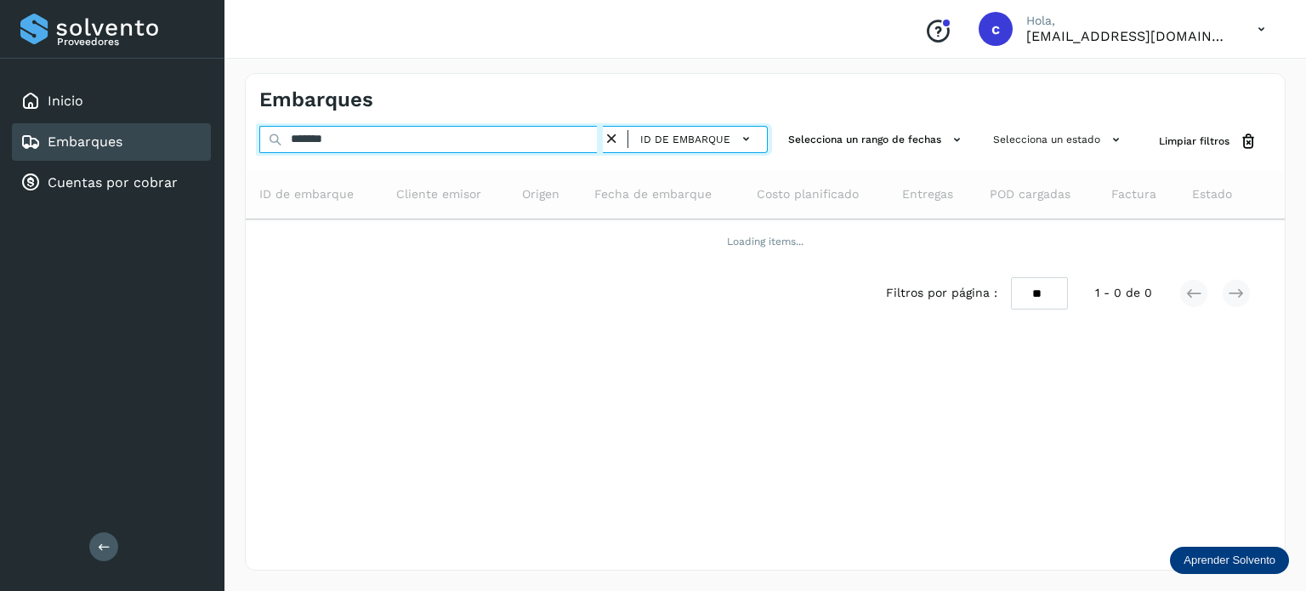
type input "*******"
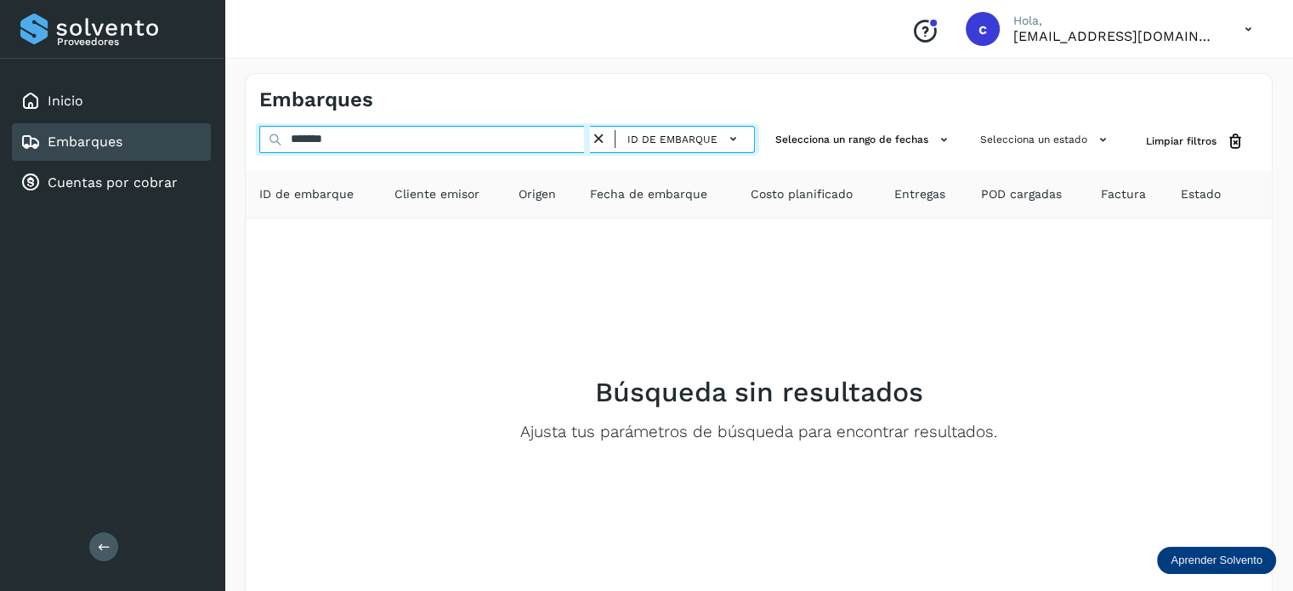
drag, startPoint x: 303, startPoint y: 145, endPoint x: 255, endPoint y: 153, distance: 48.2
click at [255, 153] on div "******* ID de embarque Selecciona un rango de fechas Selecciona un estado Limpi…" at bounding box center [759, 141] width 1026 height 31
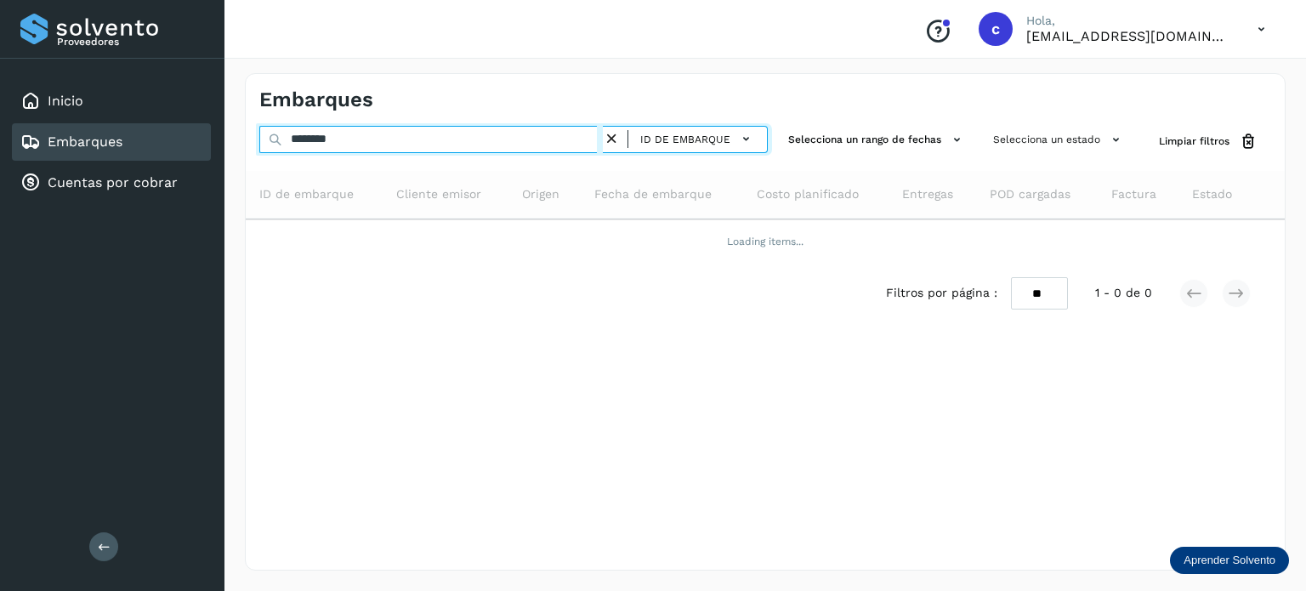
type input "********"
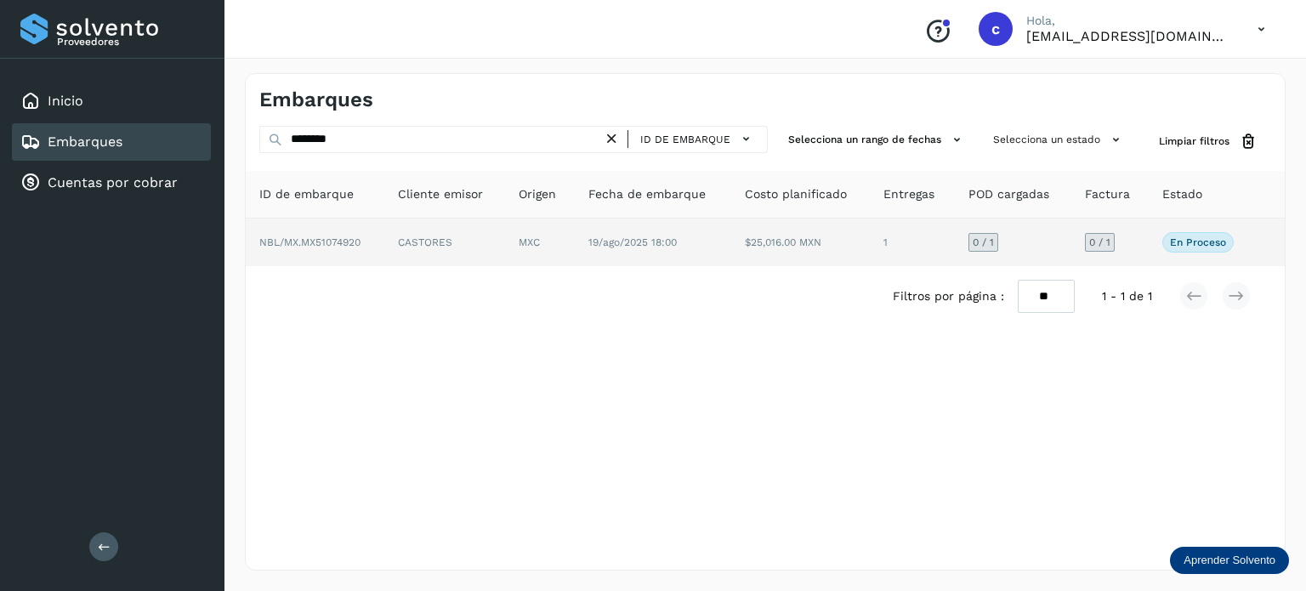
click at [575, 243] on td "MXC" at bounding box center [653, 242] width 156 height 48
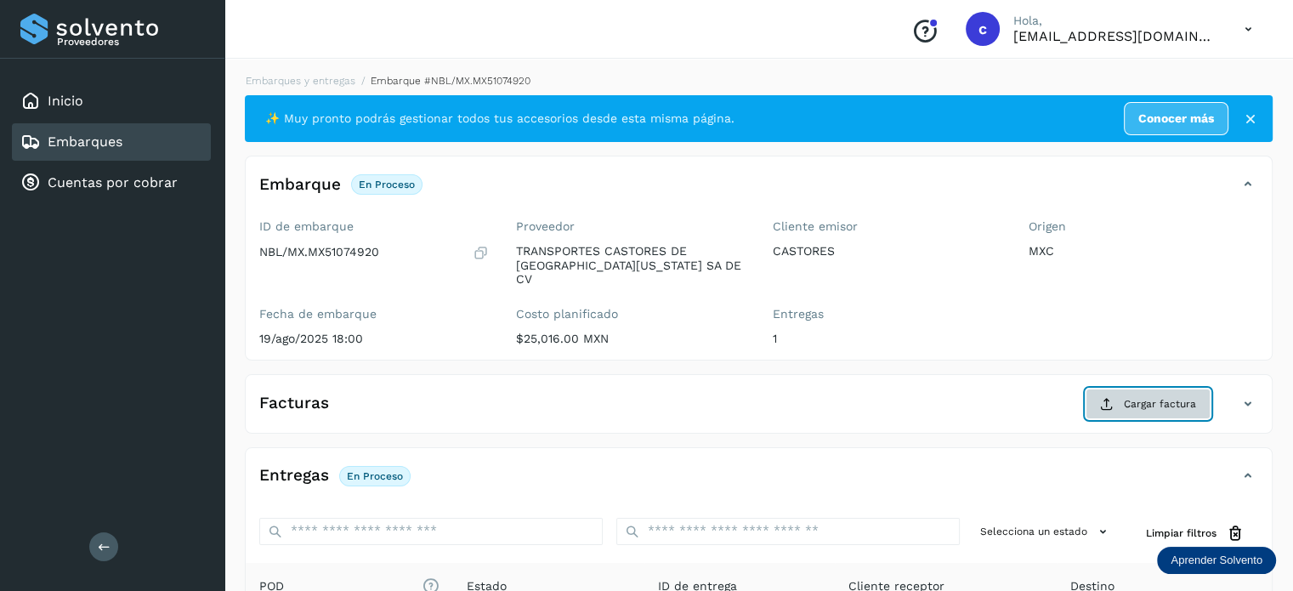
click at [1166, 396] on span "Cargar factura" at bounding box center [1160, 403] width 72 height 15
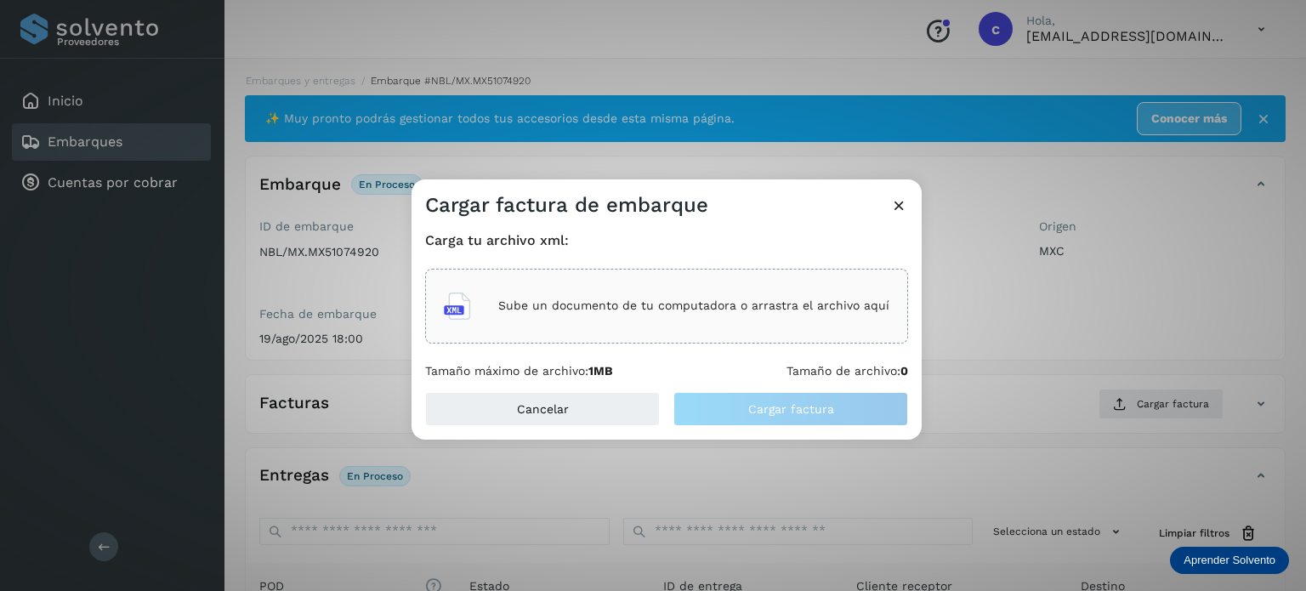
click at [644, 271] on div "Sube un documento de tu computadora o arrastra el archivo aquí" at bounding box center [666, 306] width 483 height 75
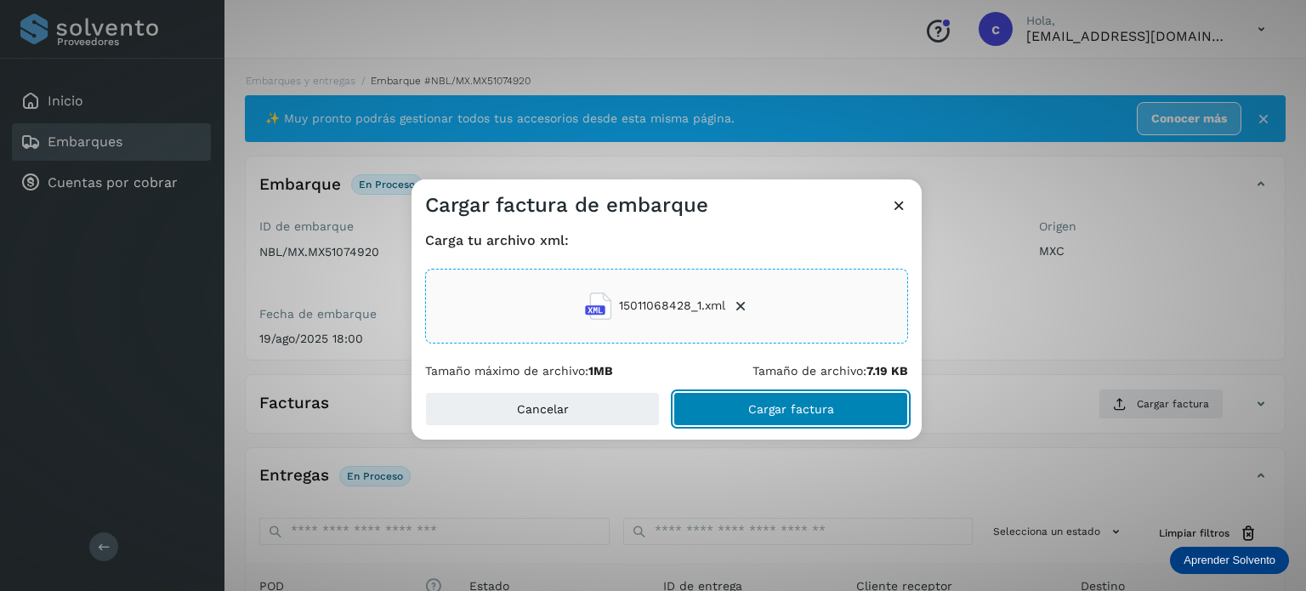
click at [805, 407] on span "Cargar factura" at bounding box center [791, 409] width 86 height 12
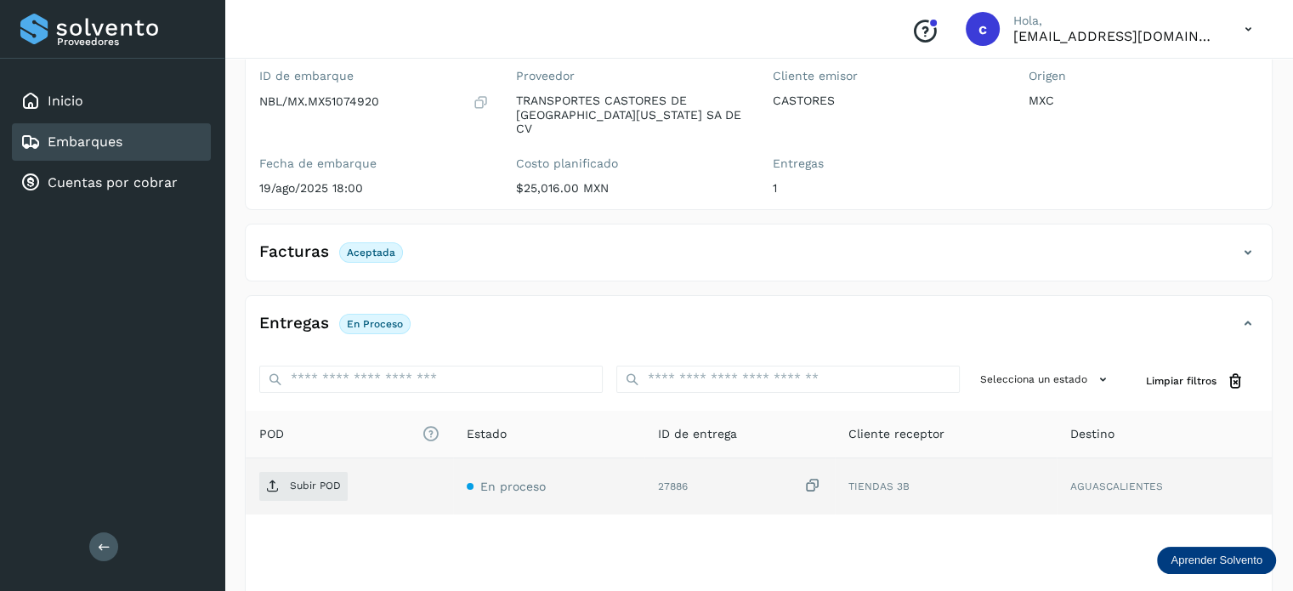
scroll to position [170, 0]
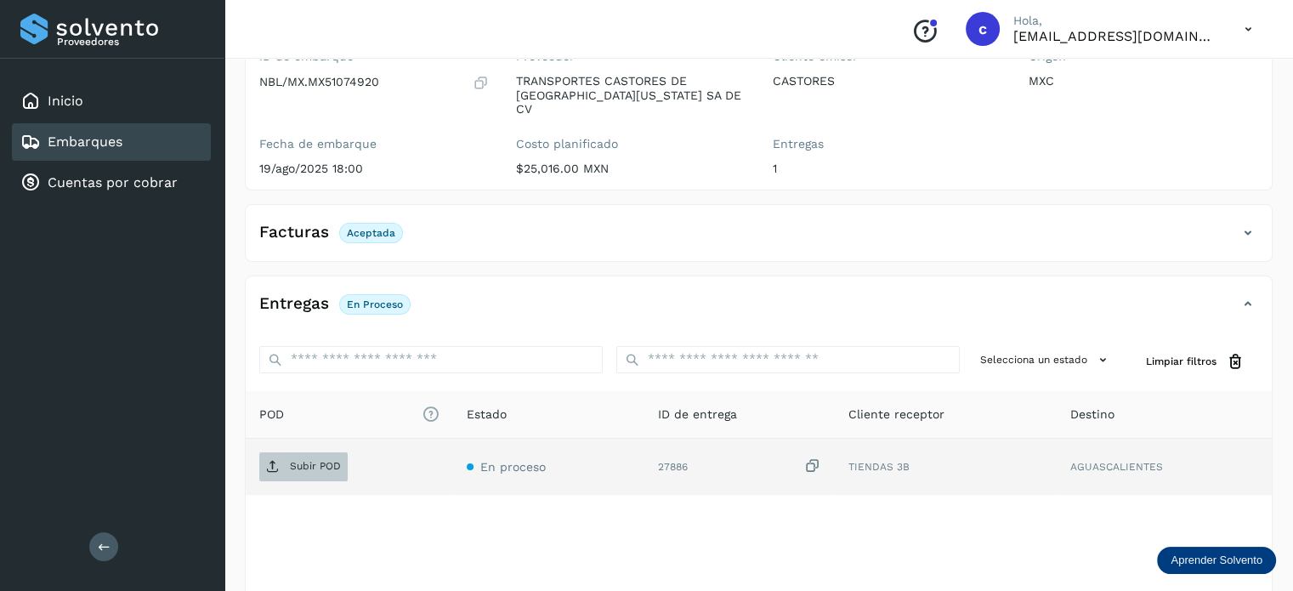
click at [321, 453] on span "Subir POD" at bounding box center [303, 466] width 88 height 27
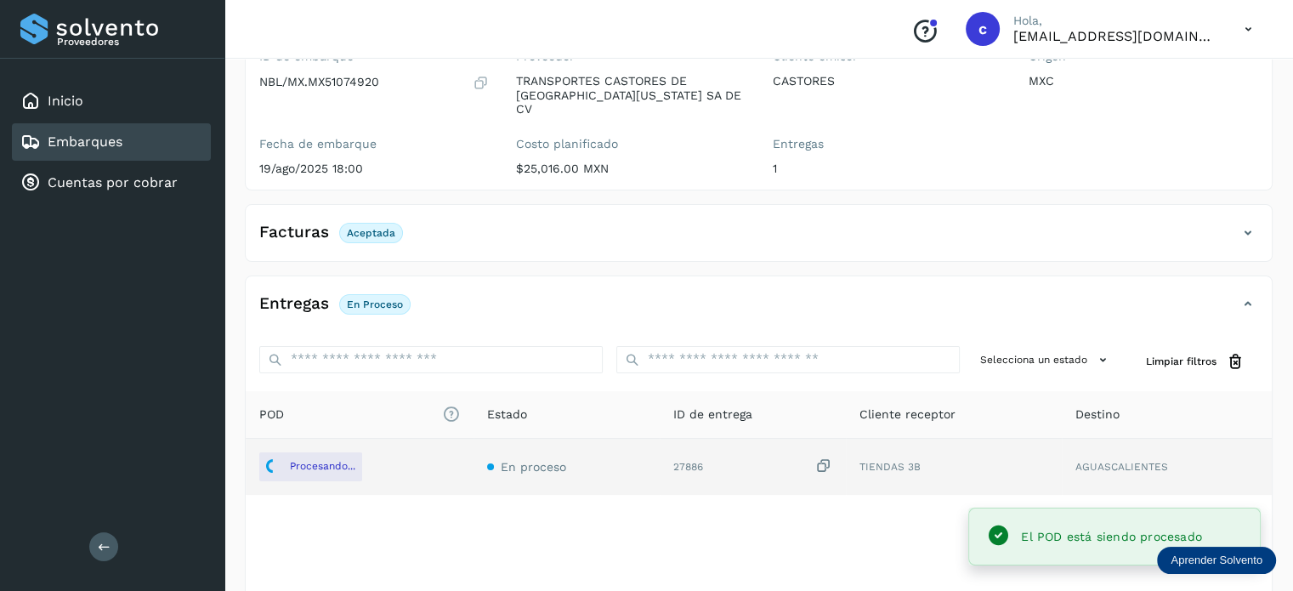
click at [133, 150] on div "Embarques" at bounding box center [111, 141] width 199 height 37
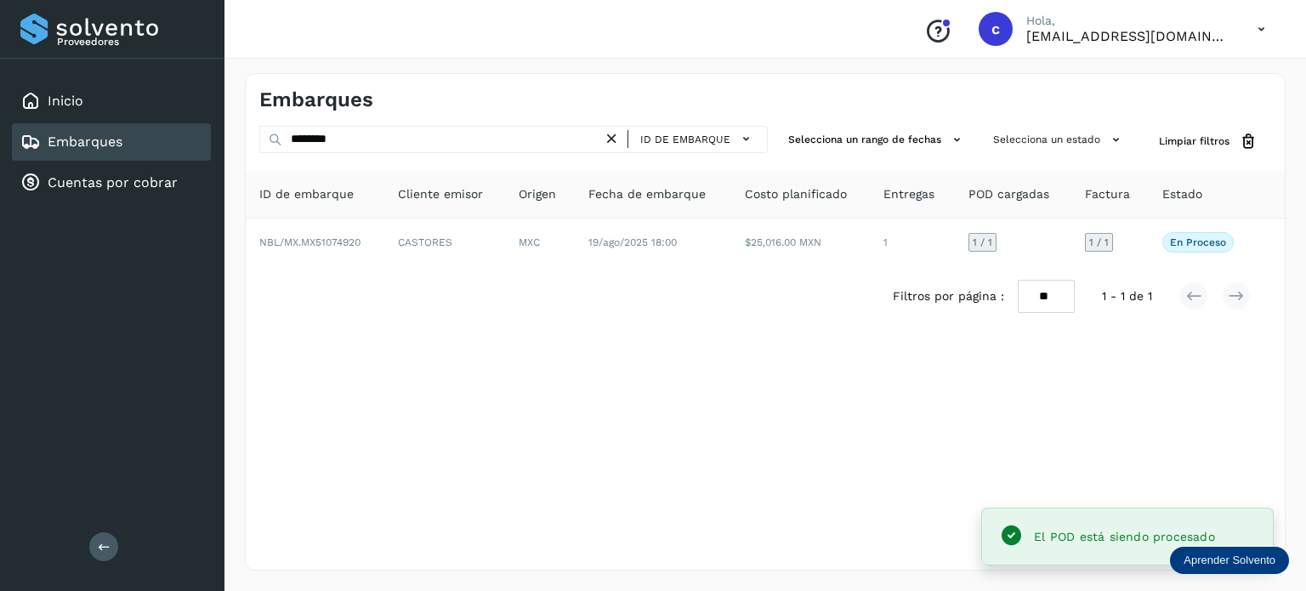
drag, startPoint x: 371, startPoint y: 139, endPoint x: 304, endPoint y: 138, distance: 66.3
click at [276, 123] on div "Embarques ******** ID de embarque Selecciona un rango de fechas Selecciona un e…" at bounding box center [765, 321] width 1040 height 497
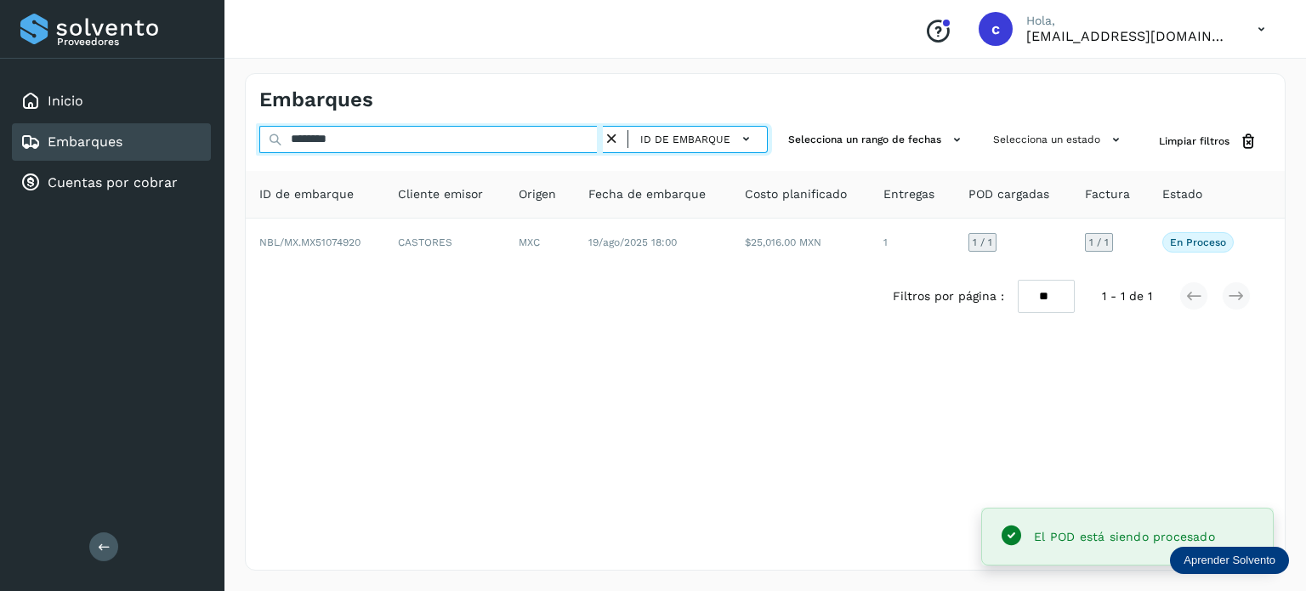
drag, startPoint x: 357, startPoint y: 145, endPoint x: 286, endPoint y: 132, distance: 71.9
click at [271, 140] on div "******** ID de embarque" at bounding box center [513, 141] width 508 height 31
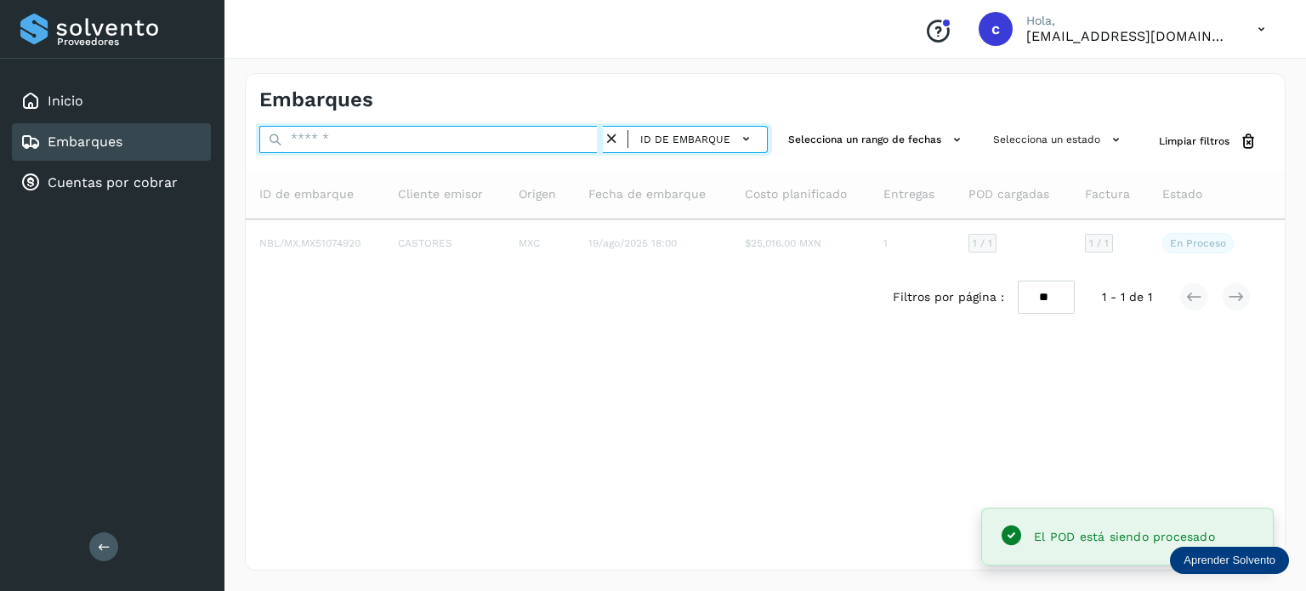
type input "*"
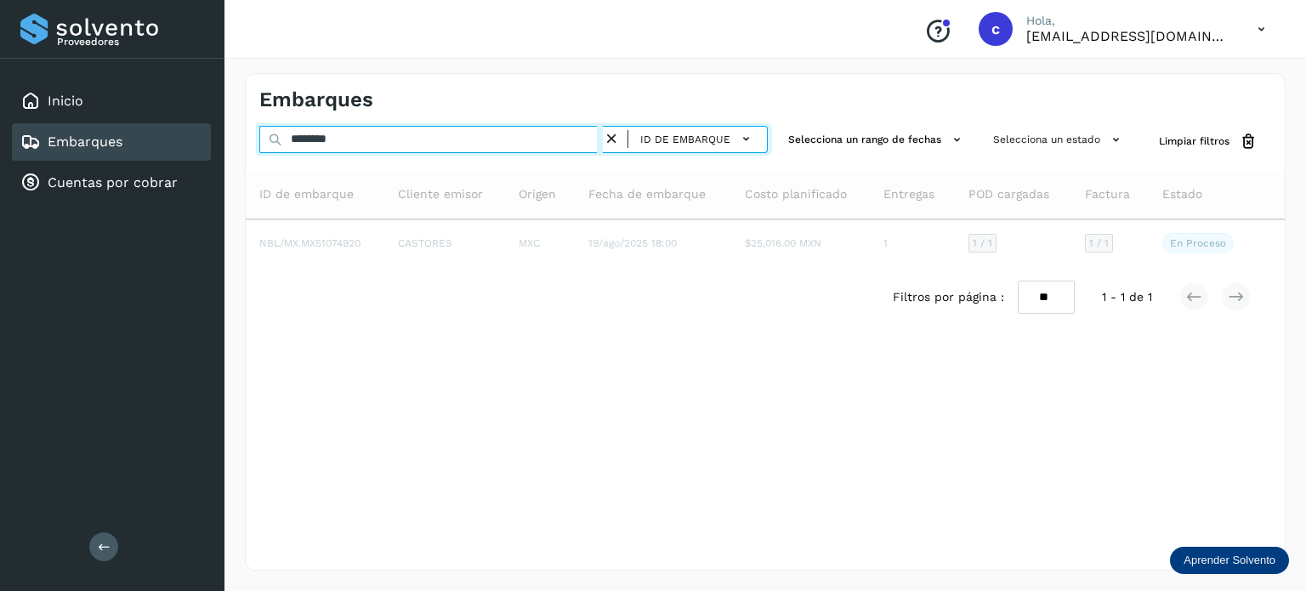
type input "********"
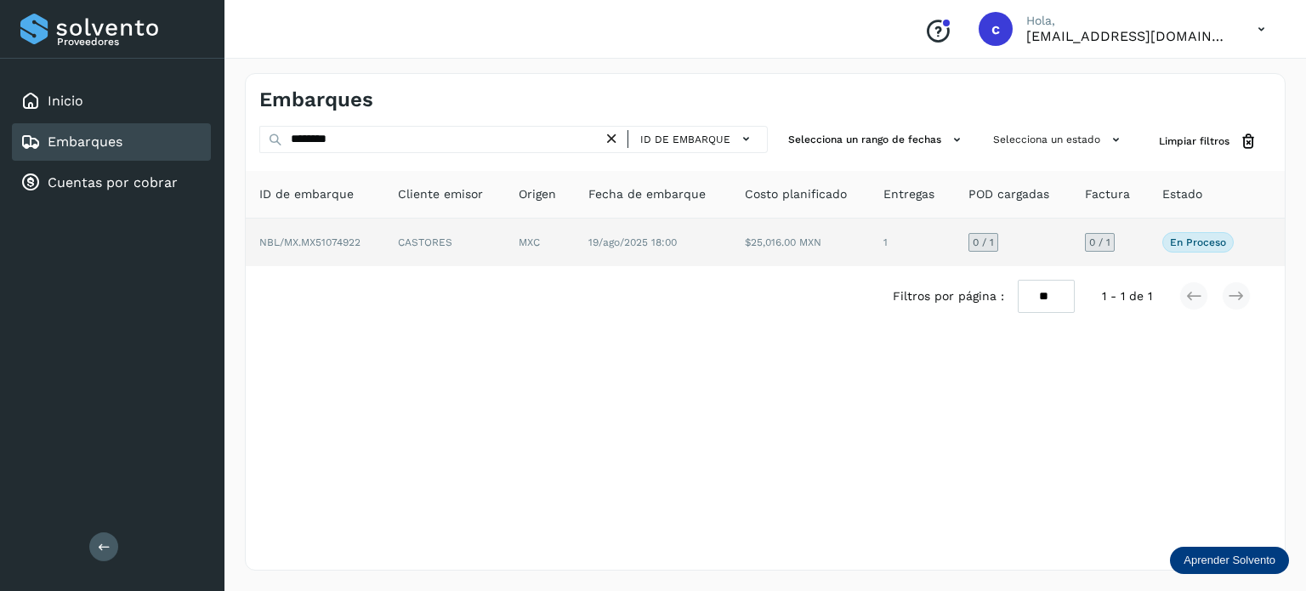
click at [592, 237] on span "19/ago/2025 18:00" at bounding box center [632, 242] width 88 height 12
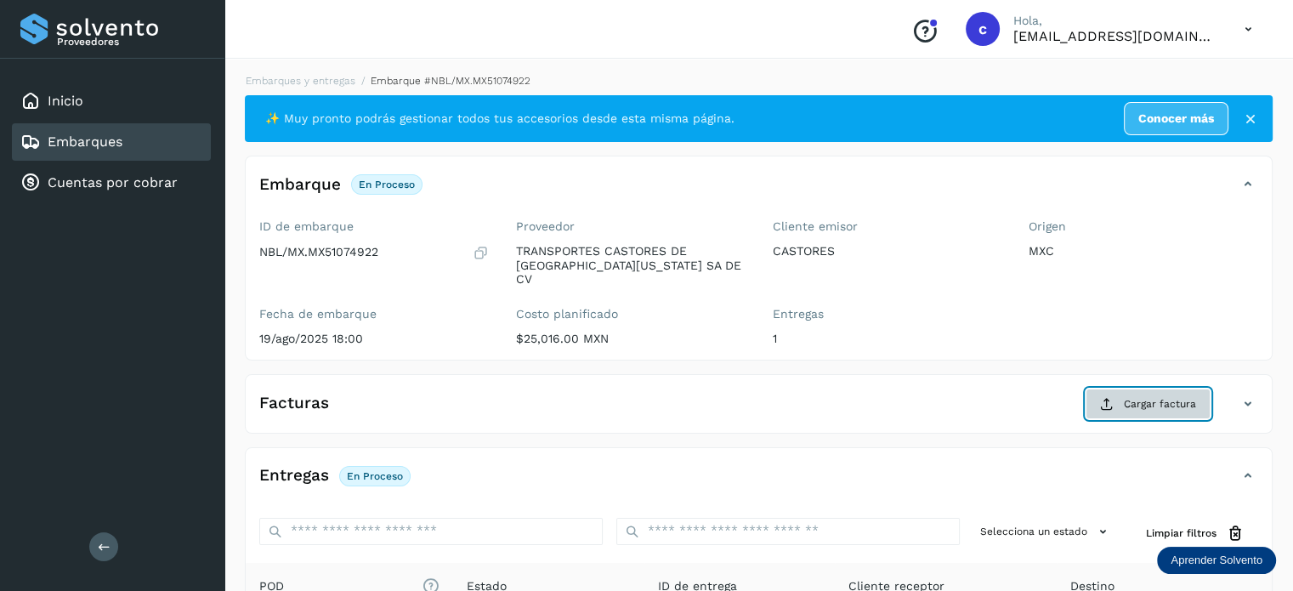
click at [1146, 396] on span "Cargar factura" at bounding box center [1160, 403] width 72 height 15
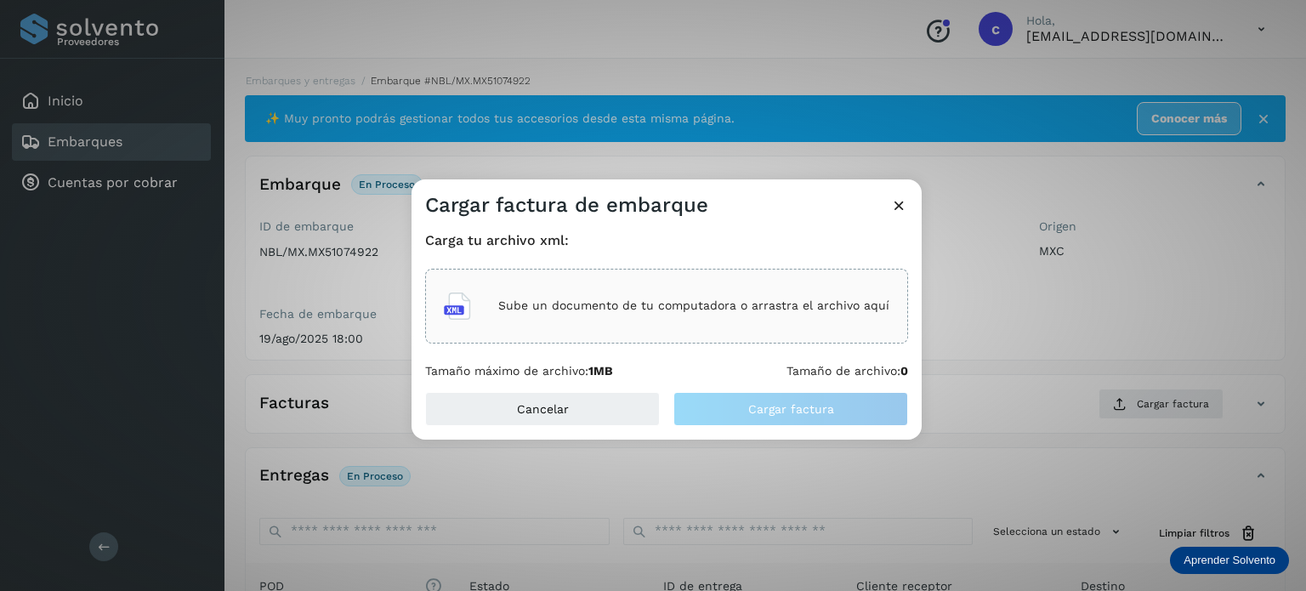
click at [663, 302] on p "Sube un documento de tu computadora o arrastra el archivo aquí" at bounding box center [693, 305] width 391 height 14
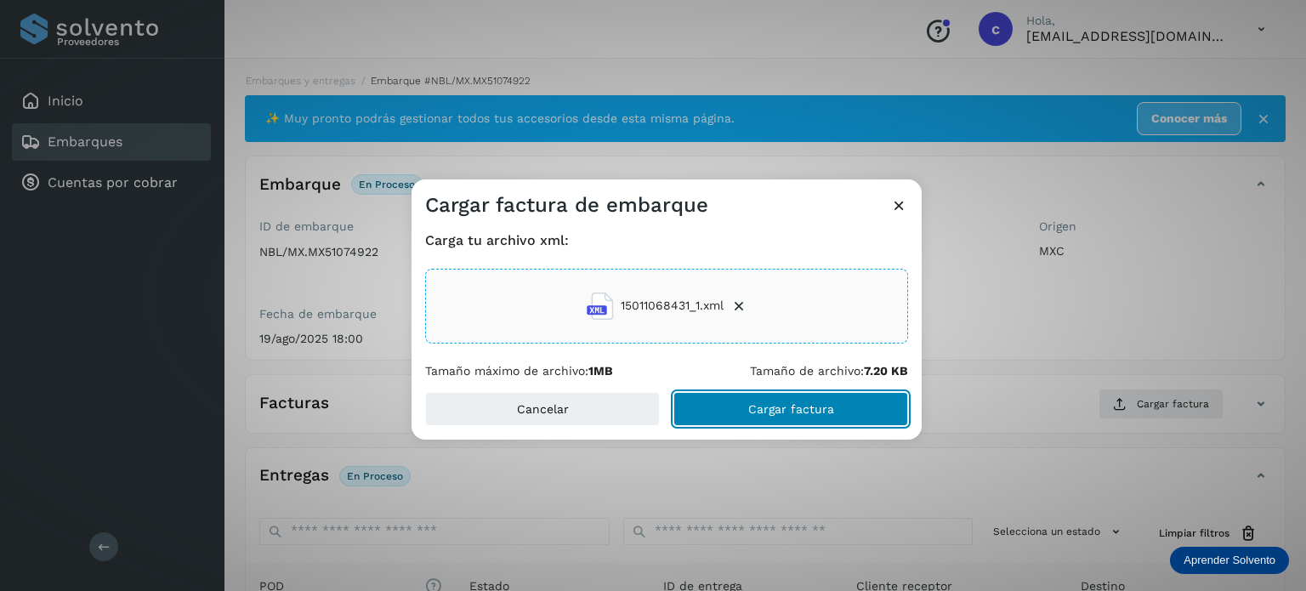
click at [792, 410] on span "Cargar factura" at bounding box center [791, 409] width 86 height 12
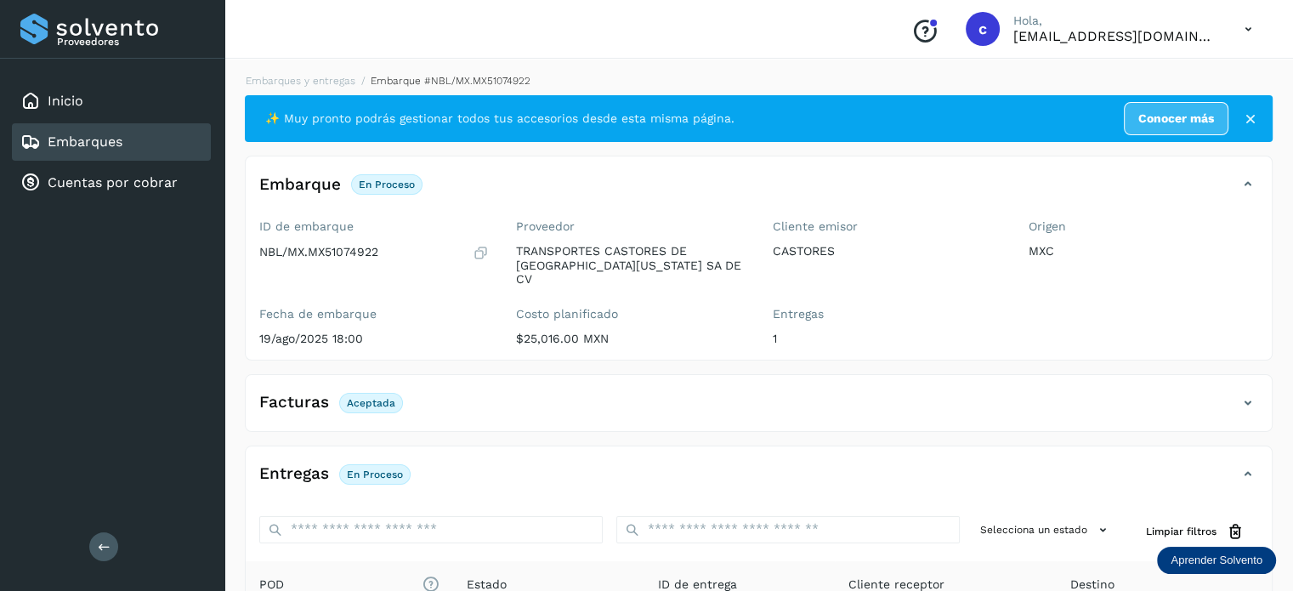
scroll to position [224, 0]
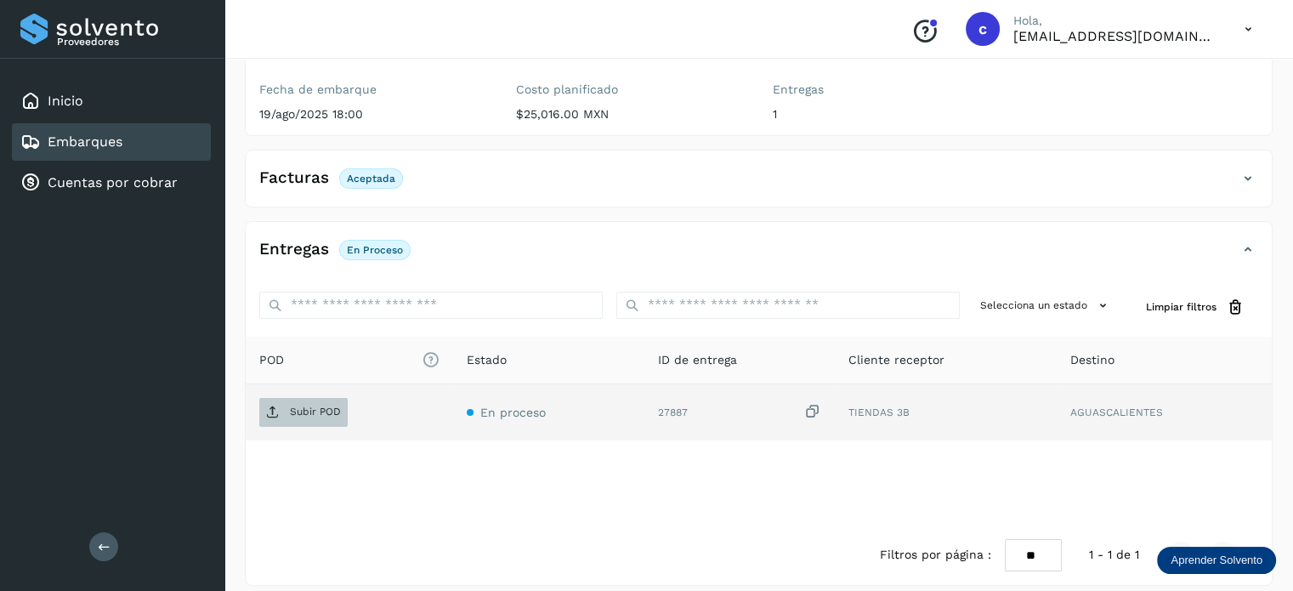
click at [320, 405] on p "Subir POD" at bounding box center [315, 411] width 51 height 12
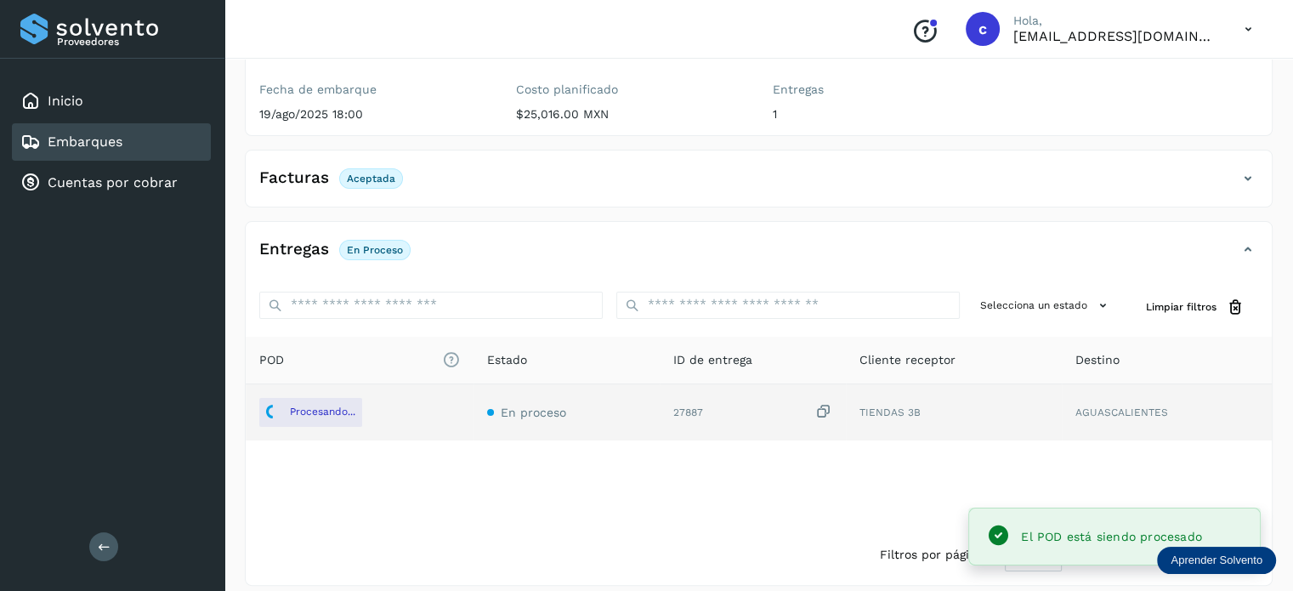
click at [105, 139] on link "Embarques" at bounding box center [85, 141] width 75 height 16
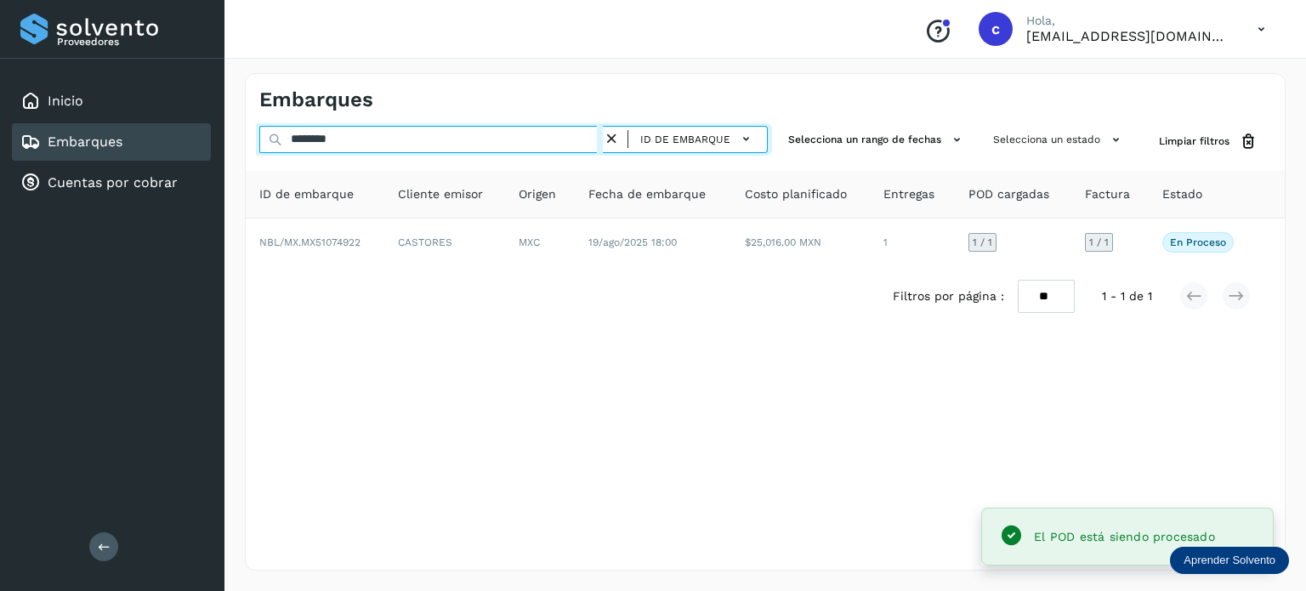
drag, startPoint x: 344, startPoint y: 137, endPoint x: 232, endPoint y: 137, distance: 112.2
click at [232, 137] on div "Embarques ******** ID de embarque Selecciona un rango de fechas Selecciona un e…" at bounding box center [764, 322] width 1081 height 538
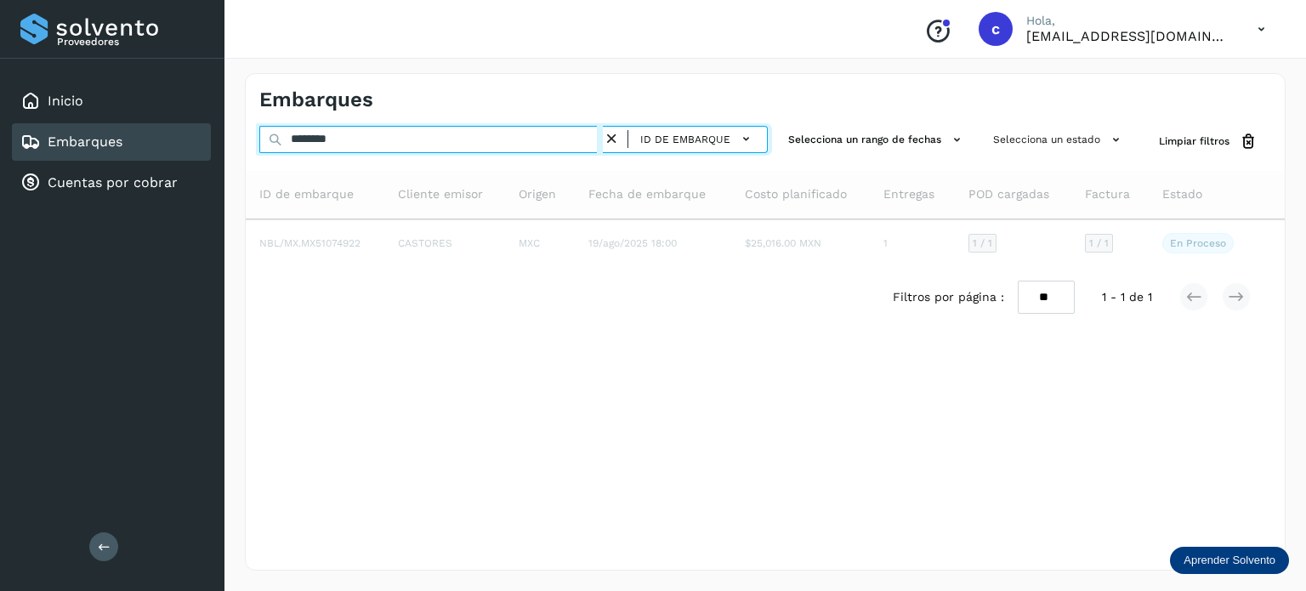
type input "********"
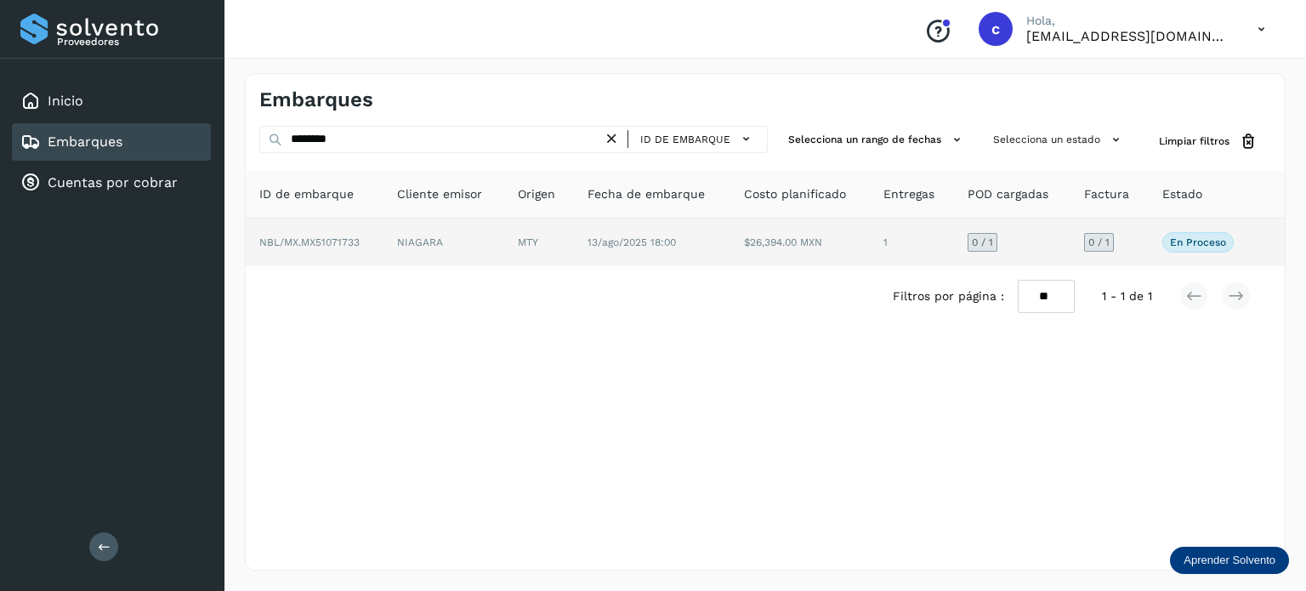
click at [644, 236] on span "13/ago/2025 18:00" at bounding box center [631, 242] width 88 height 12
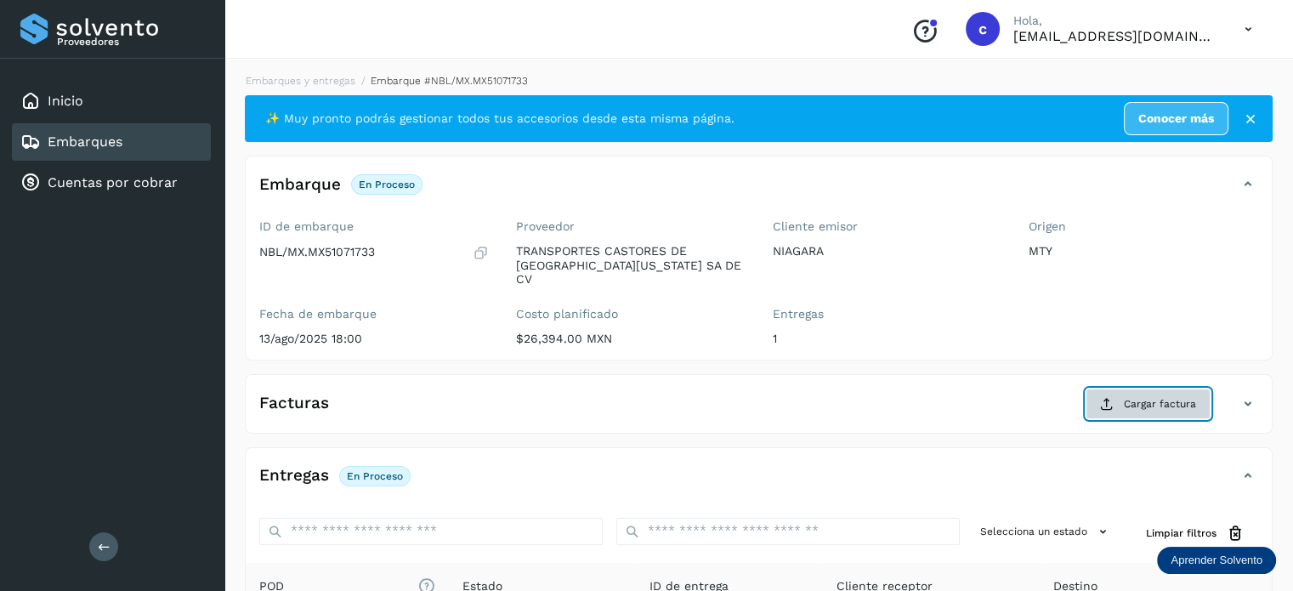
click at [1131, 396] on span "Cargar factura" at bounding box center [1160, 403] width 72 height 15
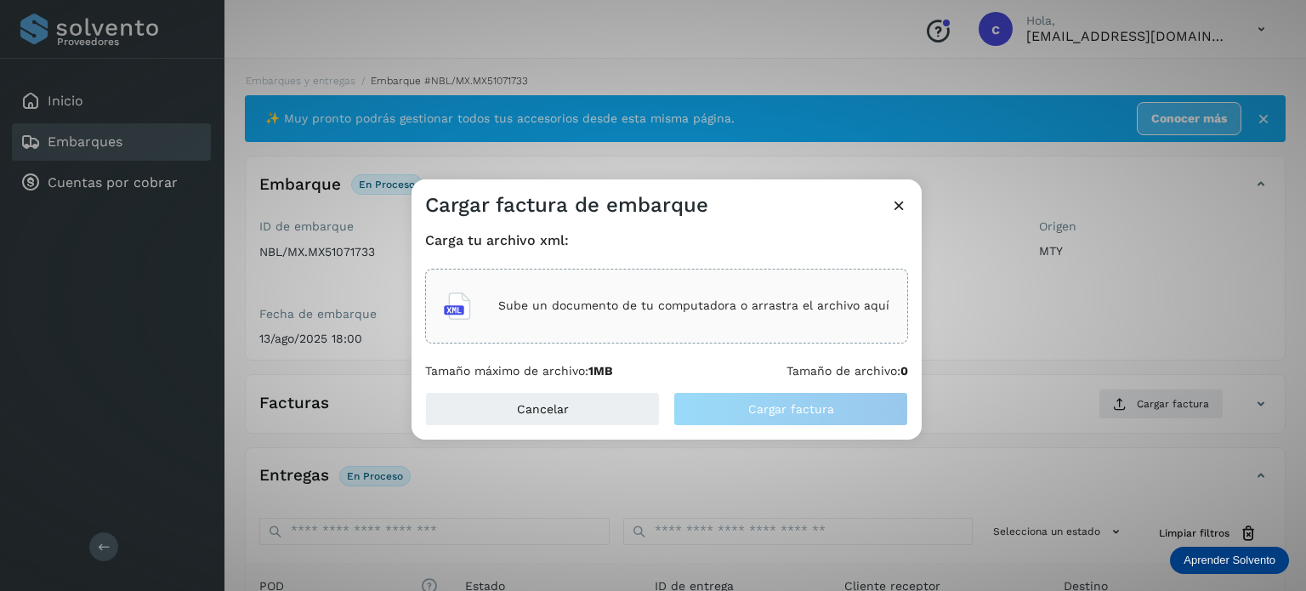
click at [672, 311] on p "Sube un documento de tu computadora o arrastra el archivo aquí" at bounding box center [693, 305] width 391 height 14
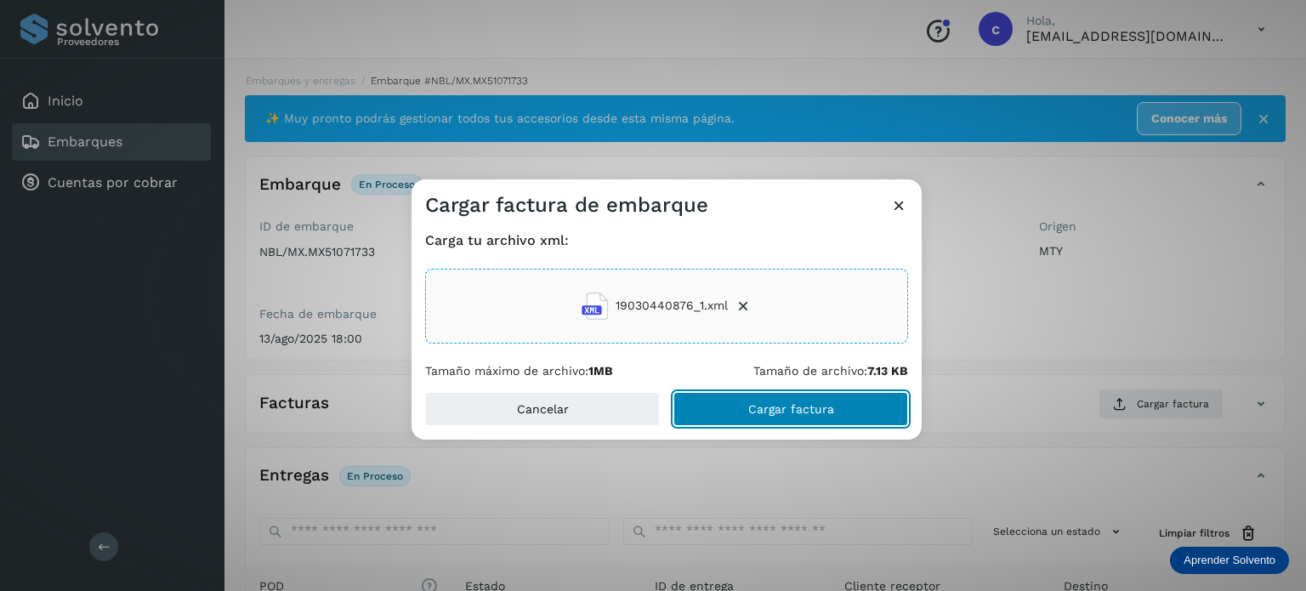
click at [788, 409] on span "Cargar factura" at bounding box center [791, 409] width 86 height 12
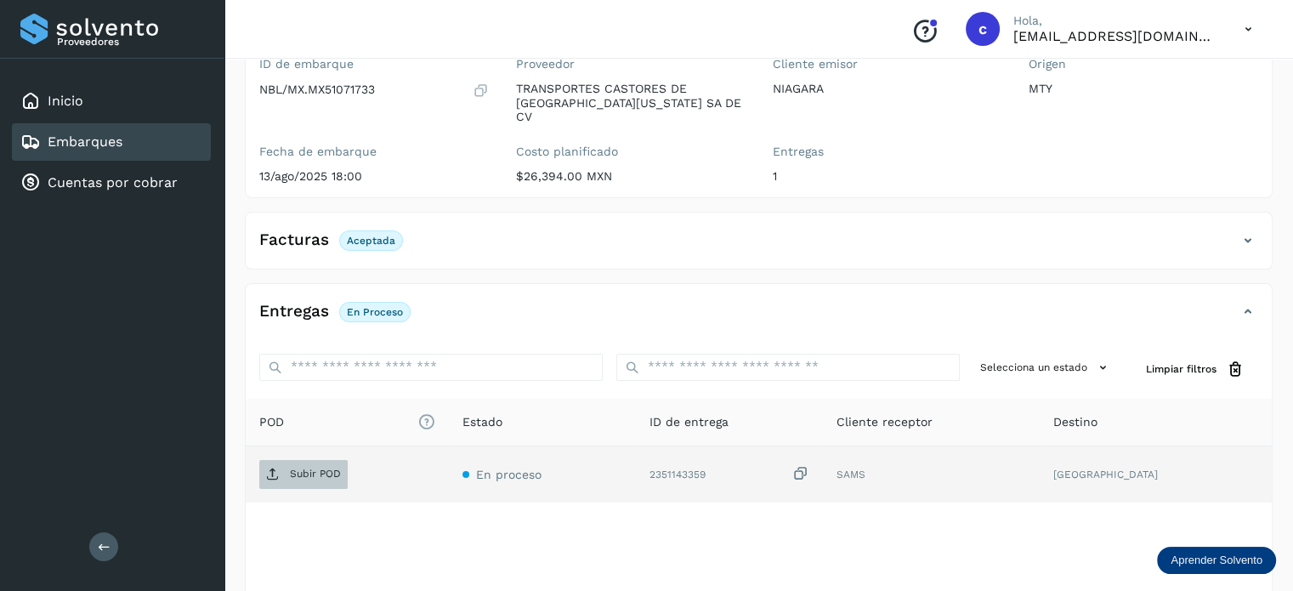
scroll to position [170, 0]
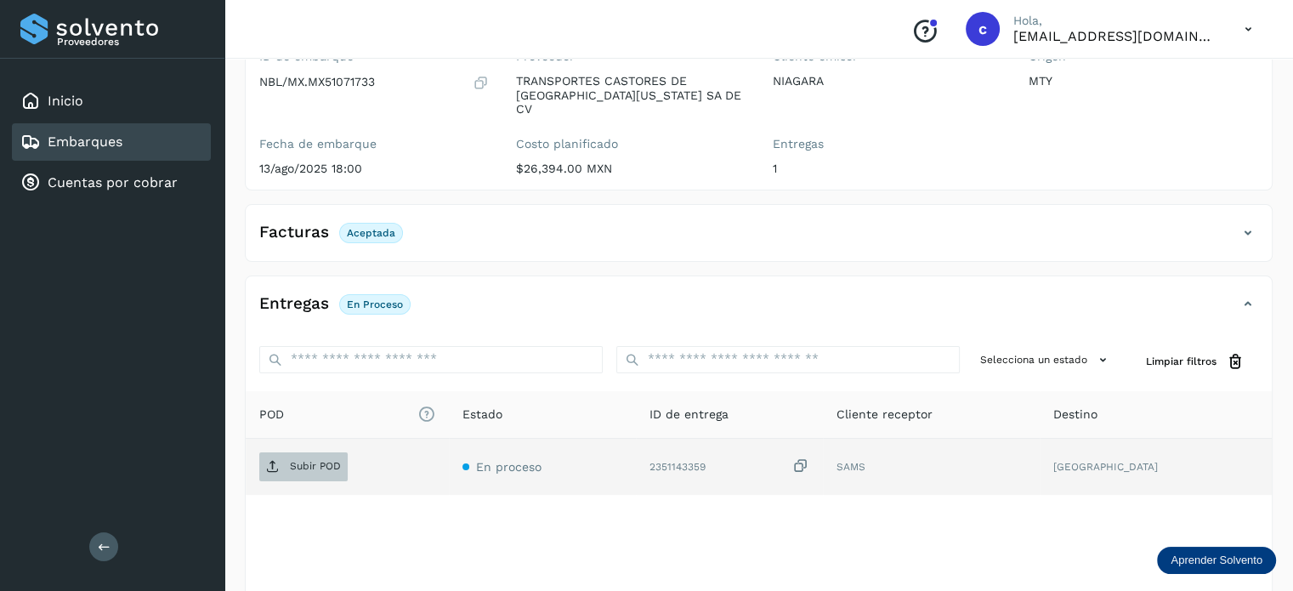
click at [298, 462] on span "Subir POD" at bounding box center [303, 466] width 88 height 27
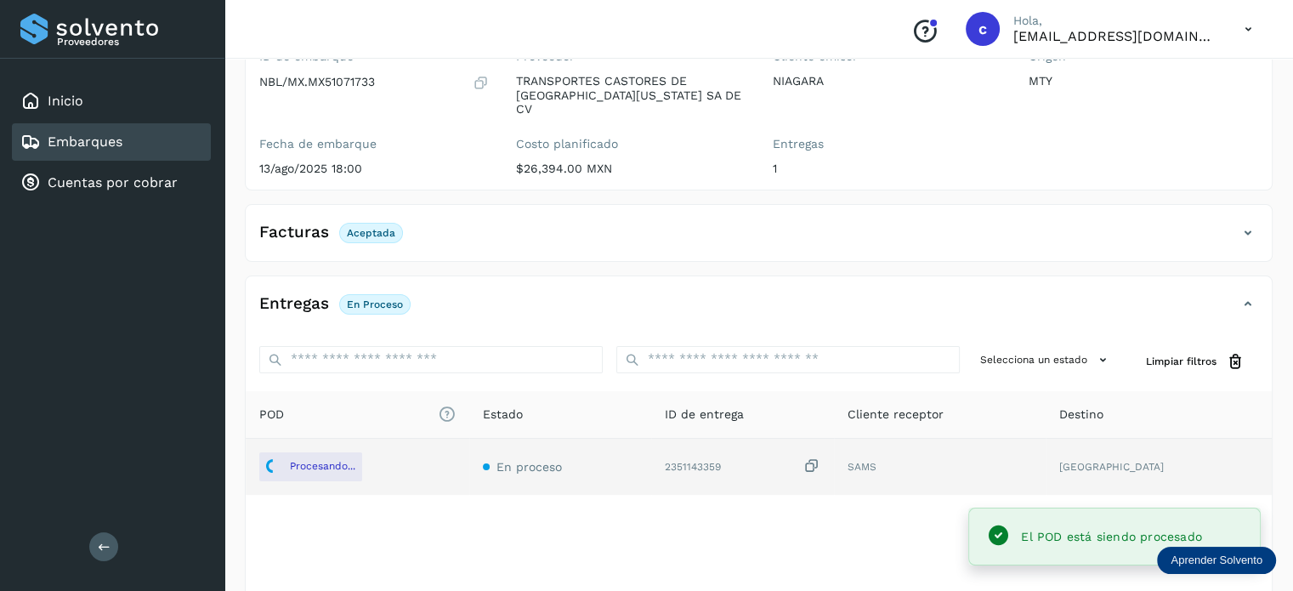
click at [148, 145] on div "Embarques" at bounding box center [111, 141] width 199 height 37
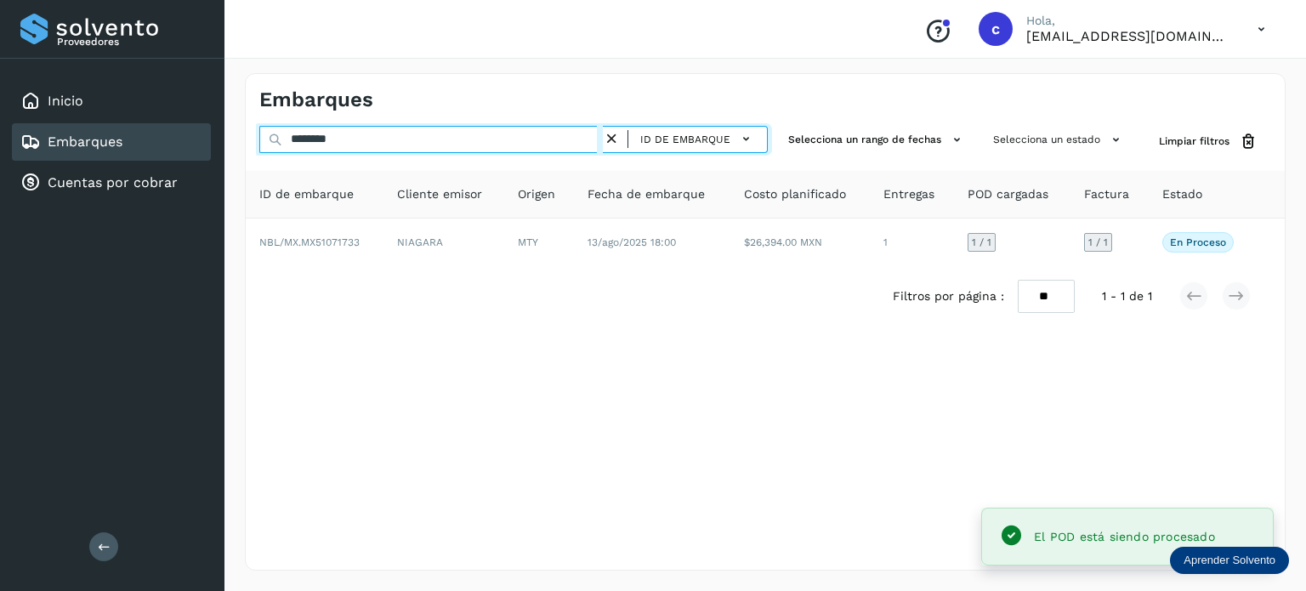
drag, startPoint x: 303, startPoint y: 143, endPoint x: 247, endPoint y: 145, distance: 57.0
click at [247, 145] on div "******** ID de embarque Selecciona un rango de fechas Selecciona un estado Limp…" at bounding box center [765, 141] width 1039 height 31
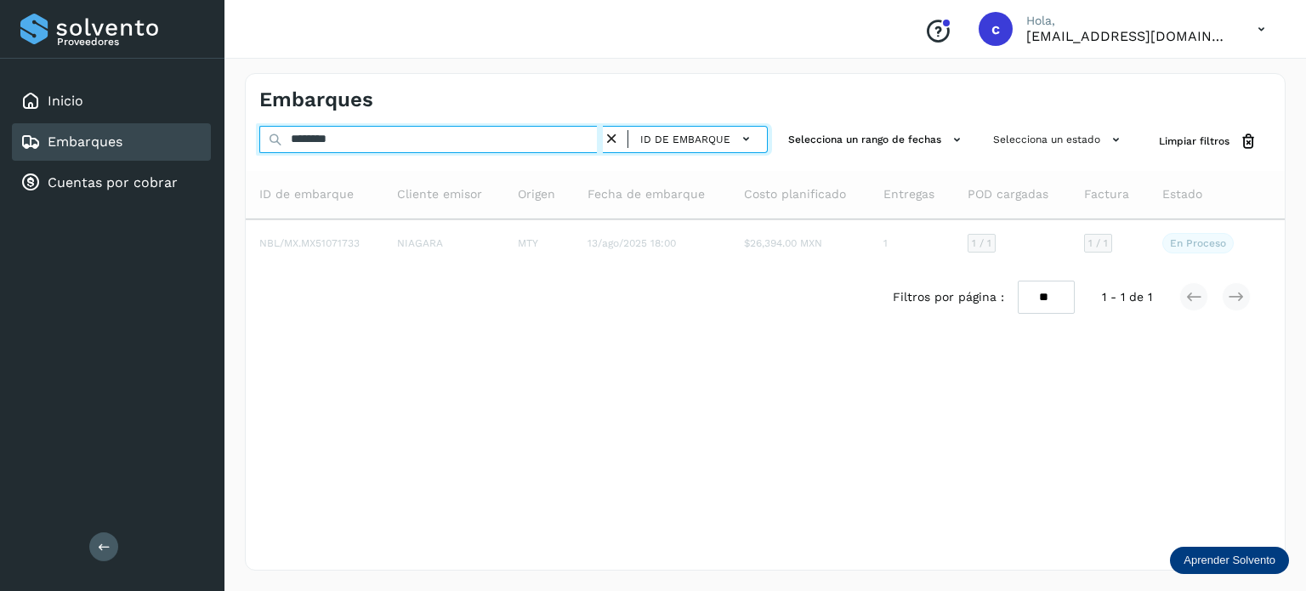
type input "********"
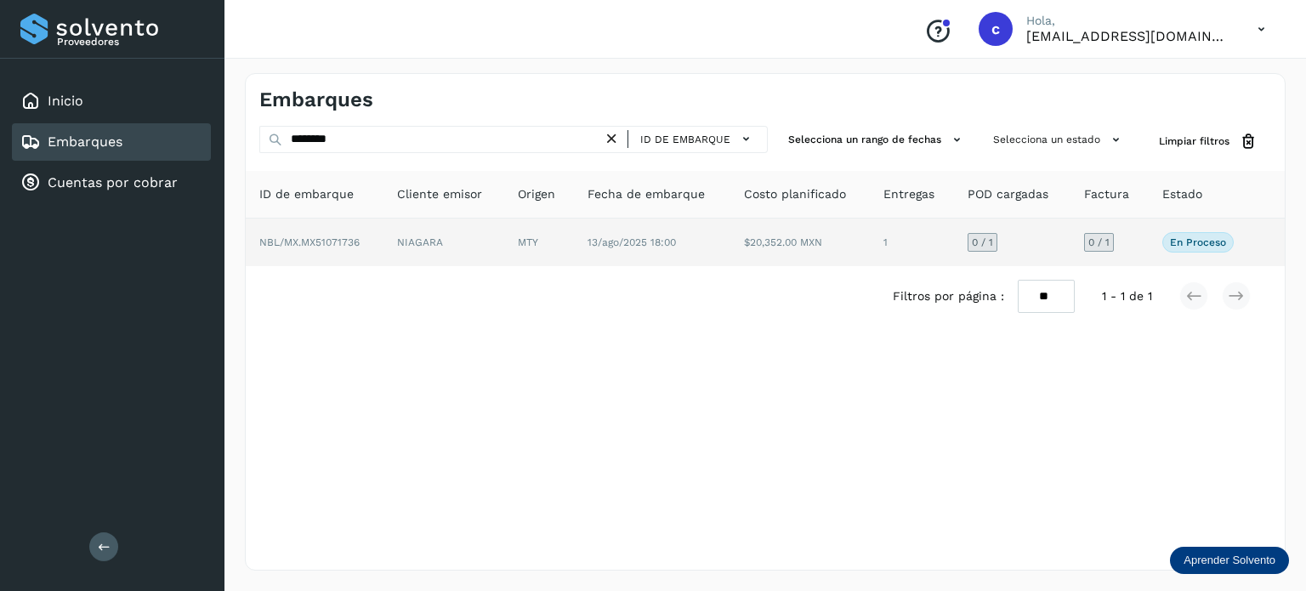
click at [870, 241] on td "$20,352.00 MXN" at bounding box center [912, 242] width 84 height 48
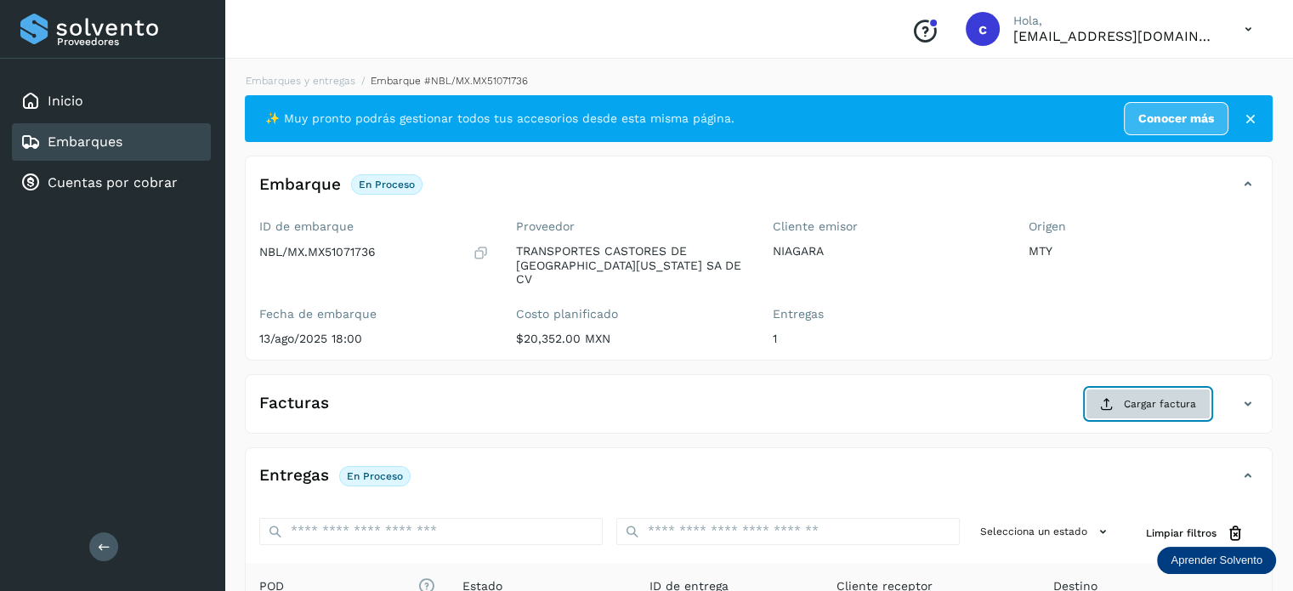
click at [1155, 397] on button "Cargar factura" at bounding box center [1147, 403] width 125 height 31
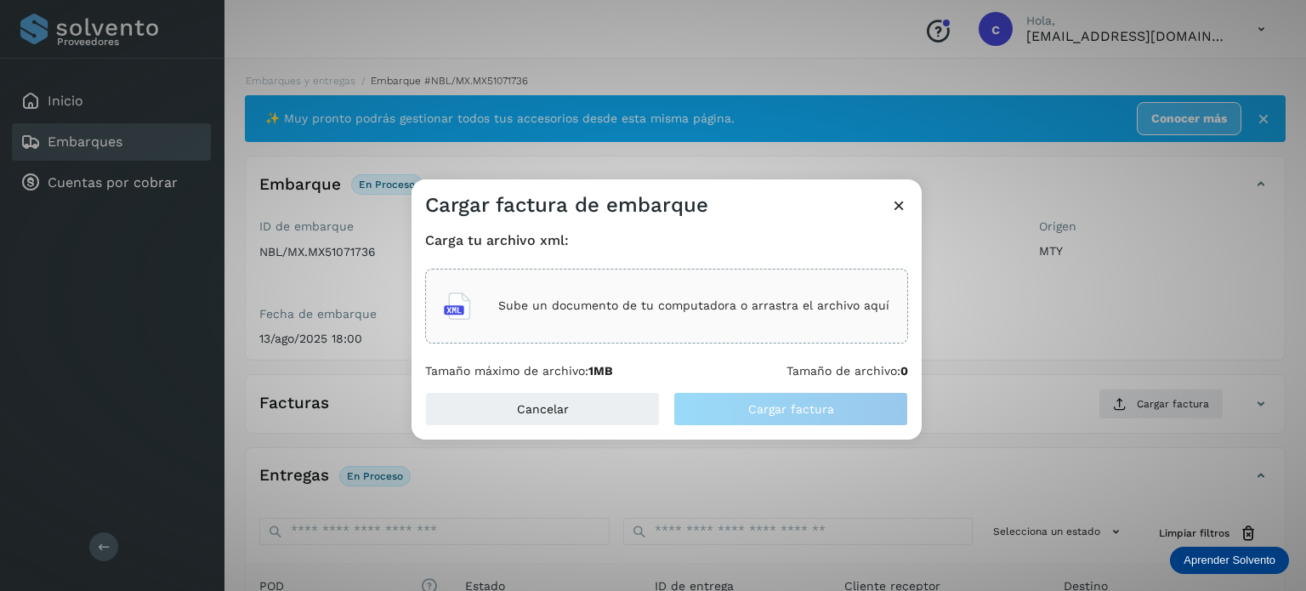
click at [646, 281] on div "Sube un documento de tu computadora o arrastra el archivo aquí" at bounding box center [666, 306] width 483 height 75
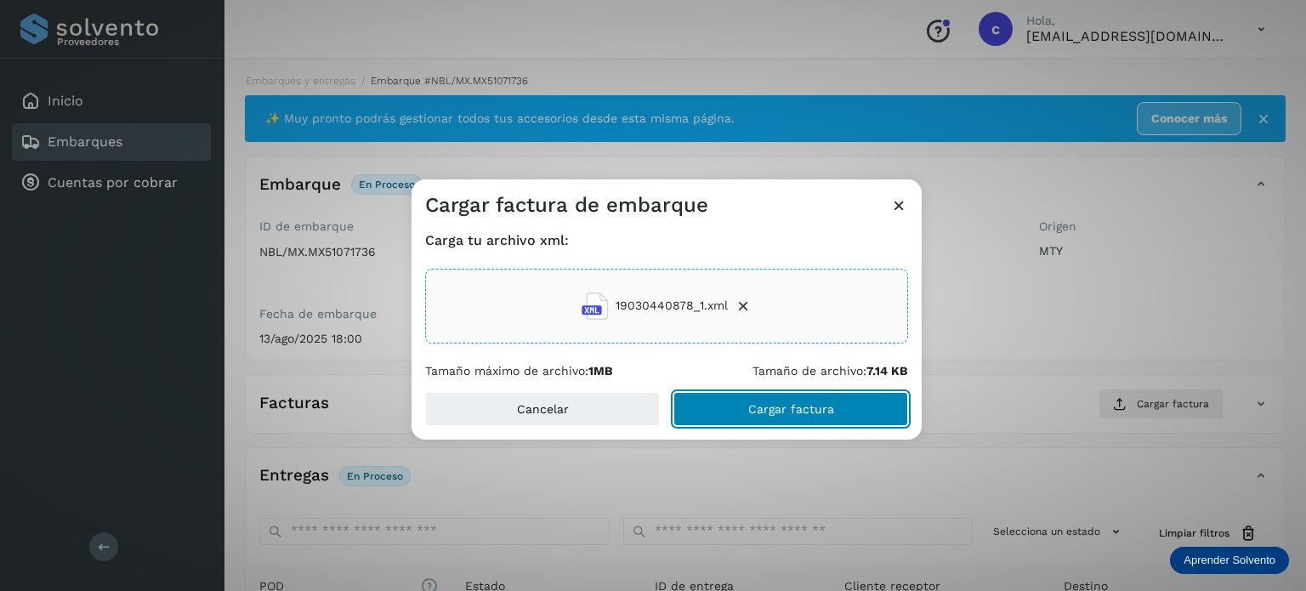
click at [799, 405] on span "Cargar factura" at bounding box center [791, 409] width 86 height 12
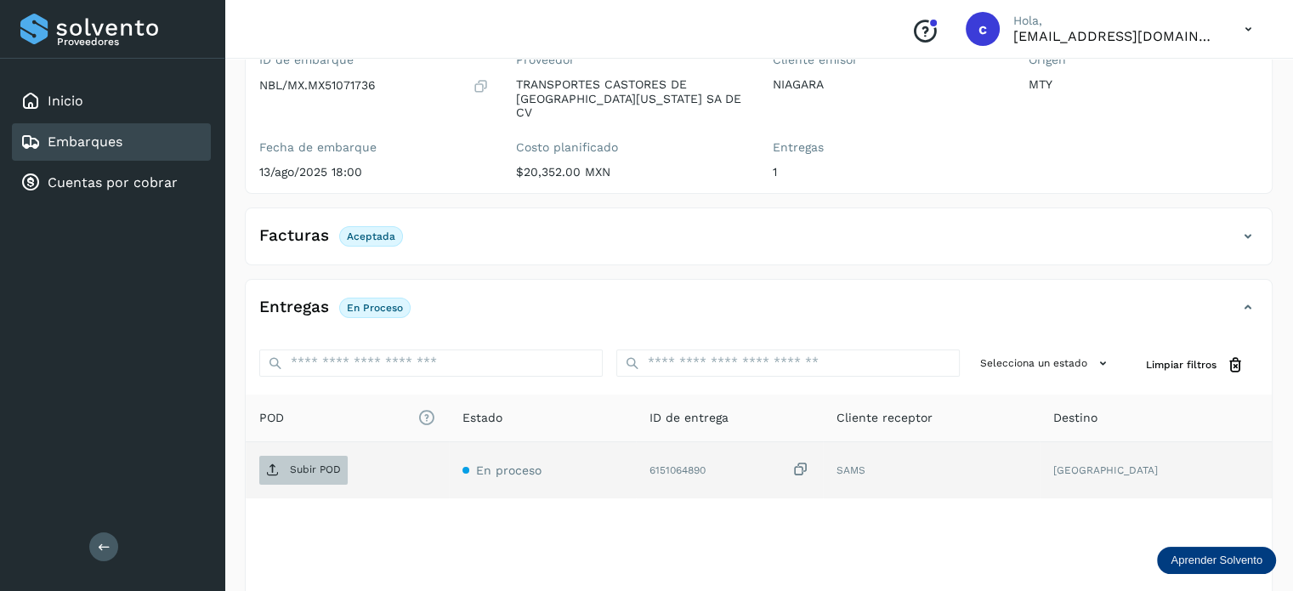
scroll to position [170, 0]
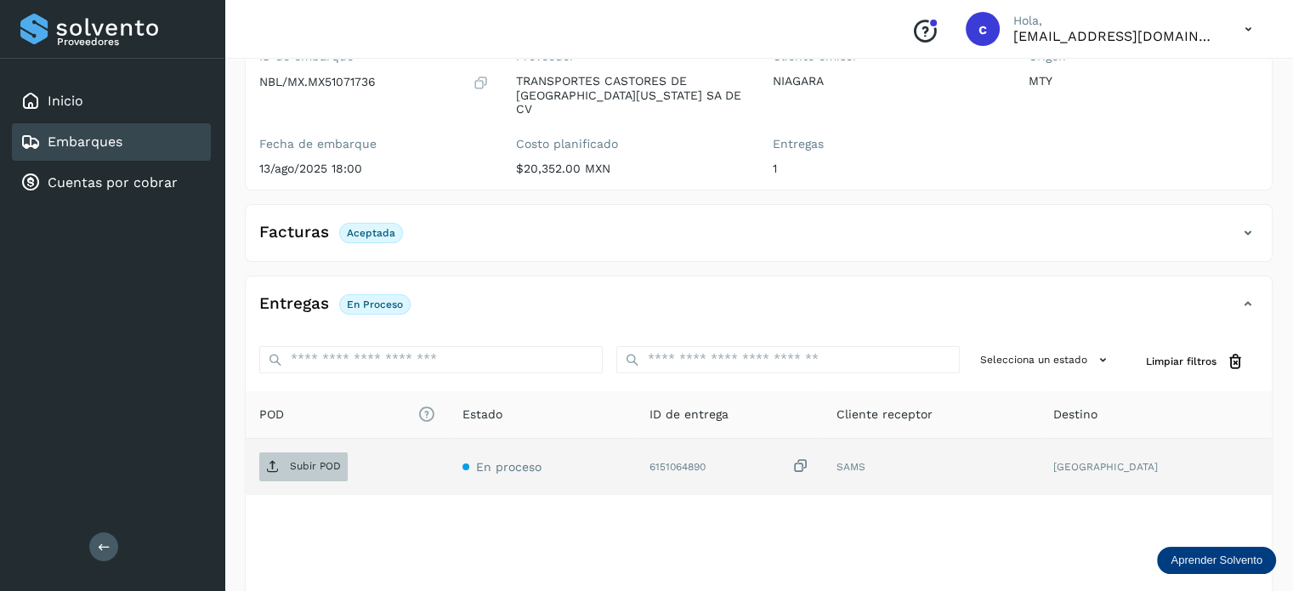
click at [273, 460] on icon at bounding box center [273, 467] width 14 height 14
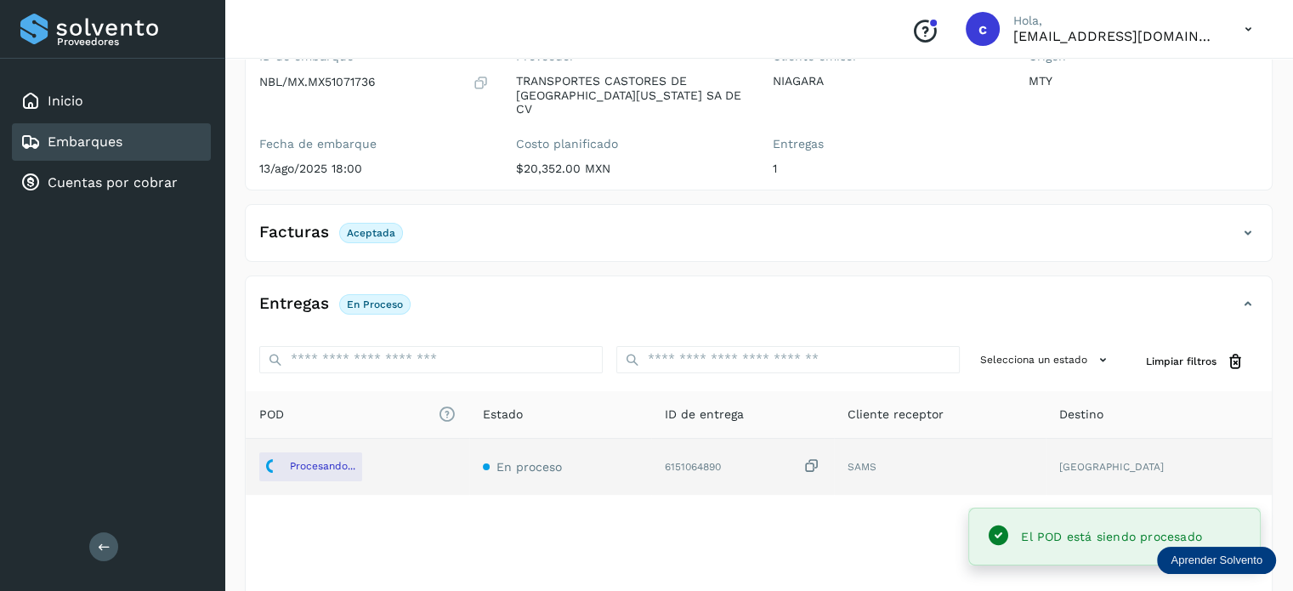
click at [85, 133] on link "Embarques" at bounding box center [85, 141] width 75 height 16
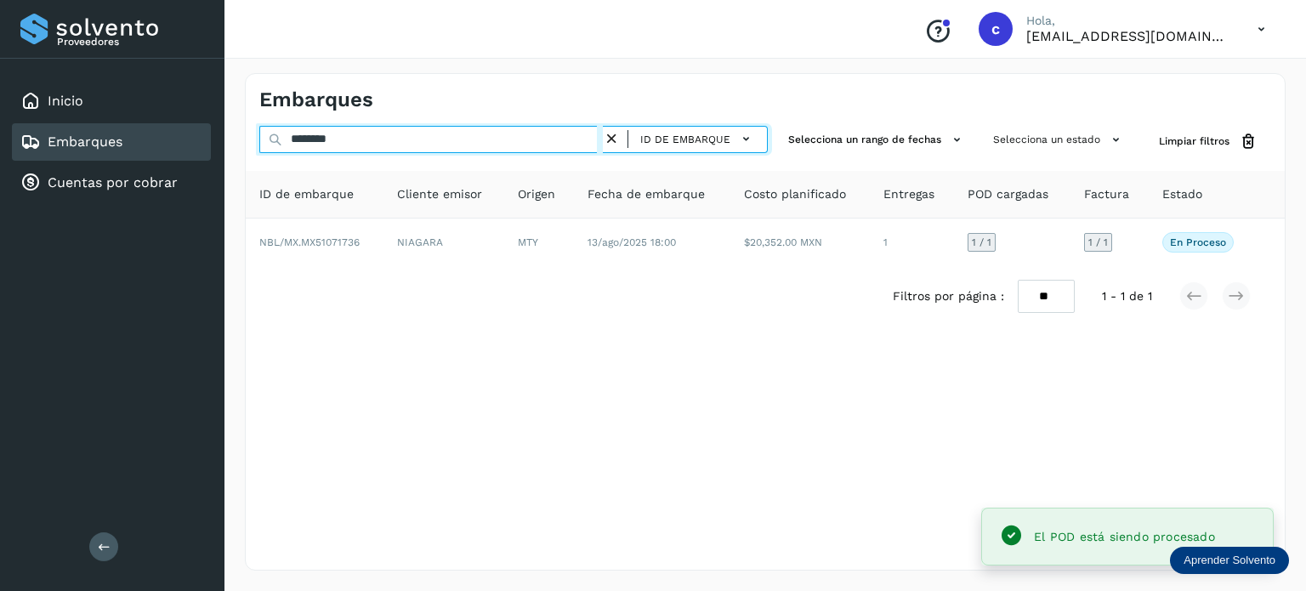
drag, startPoint x: 335, startPoint y: 139, endPoint x: 0, endPoint y: 337, distance: 389.5
click at [173, 128] on div "Proveedores Inicio Embarques Cuentas por cobrar Salir Conoce nuestros beneficio…" at bounding box center [653, 295] width 1306 height 591
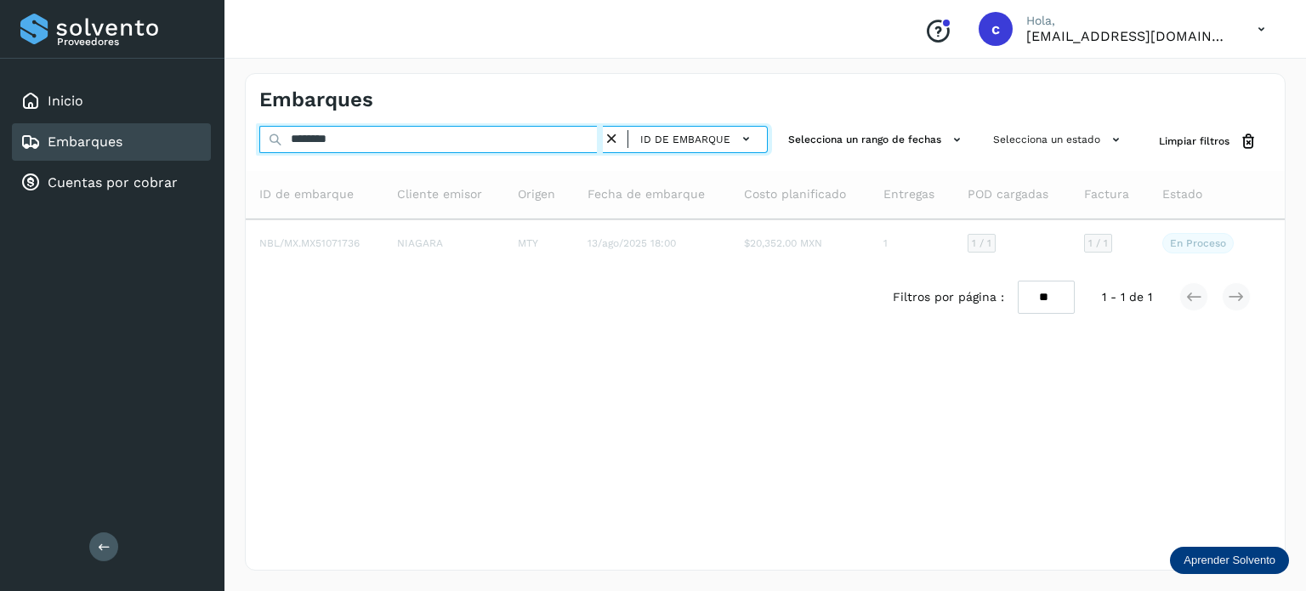
type input "********"
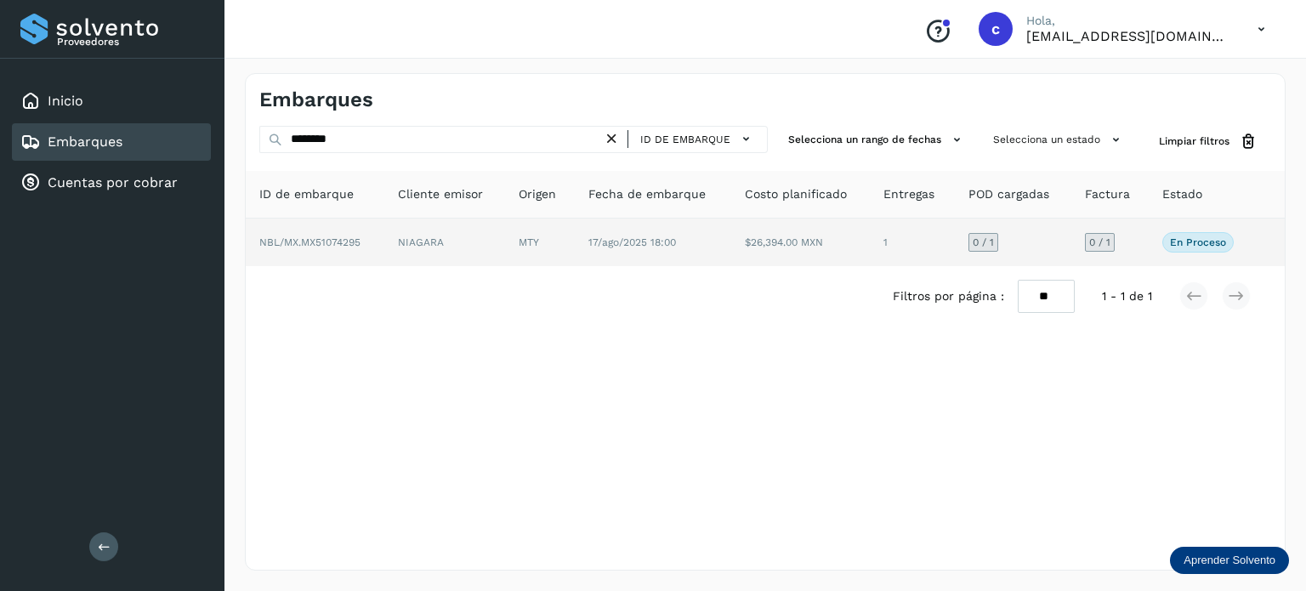
click at [575, 229] on td "MTY" at bounding box center [653, 242] width 156 height 48
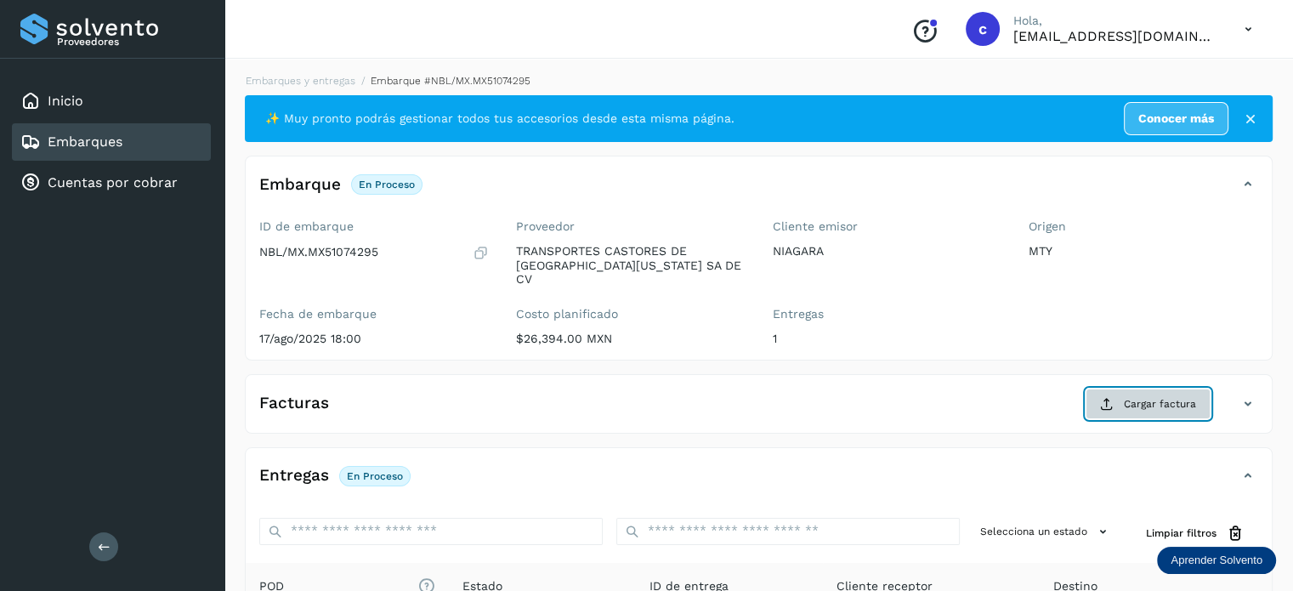
click at [1119, 393] on button "Cargar factura" at bounding box center [1147, 403] width 125 height 31
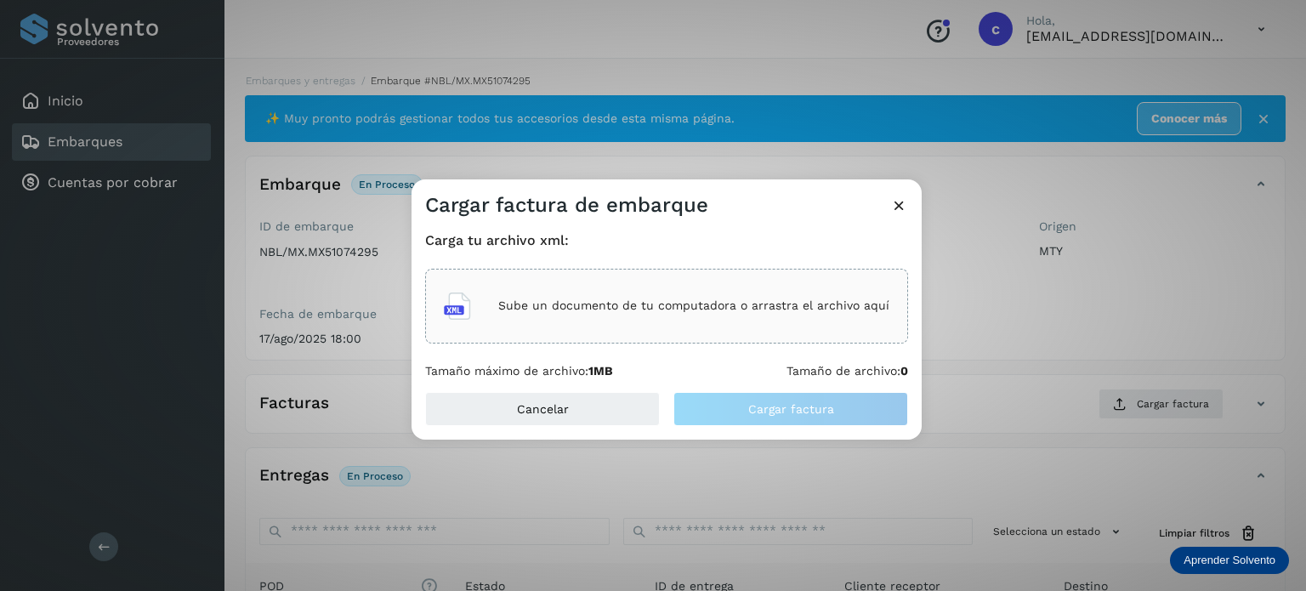
click at [629, 299] on p "Sube un documento de tu computadora o arrastra el archivo aquí" at bounding box center [693, 305] width 391 height 14
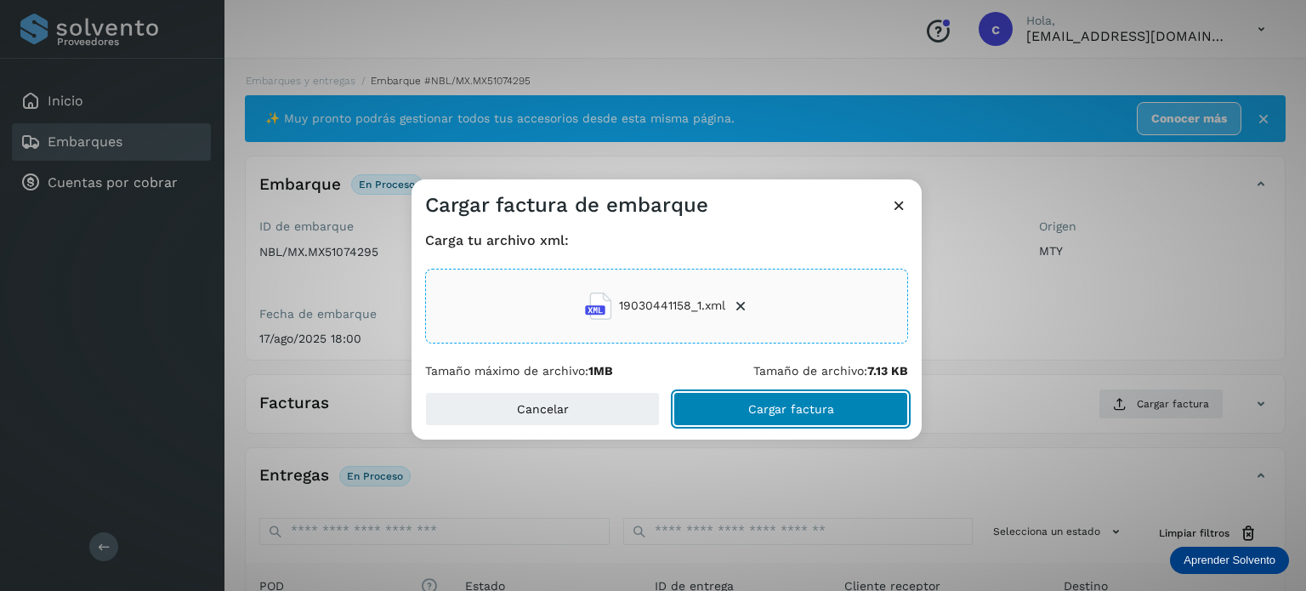
click at [785, 399] on button "Cargar factura" at bounding box center [790, 409] width 235 height 34
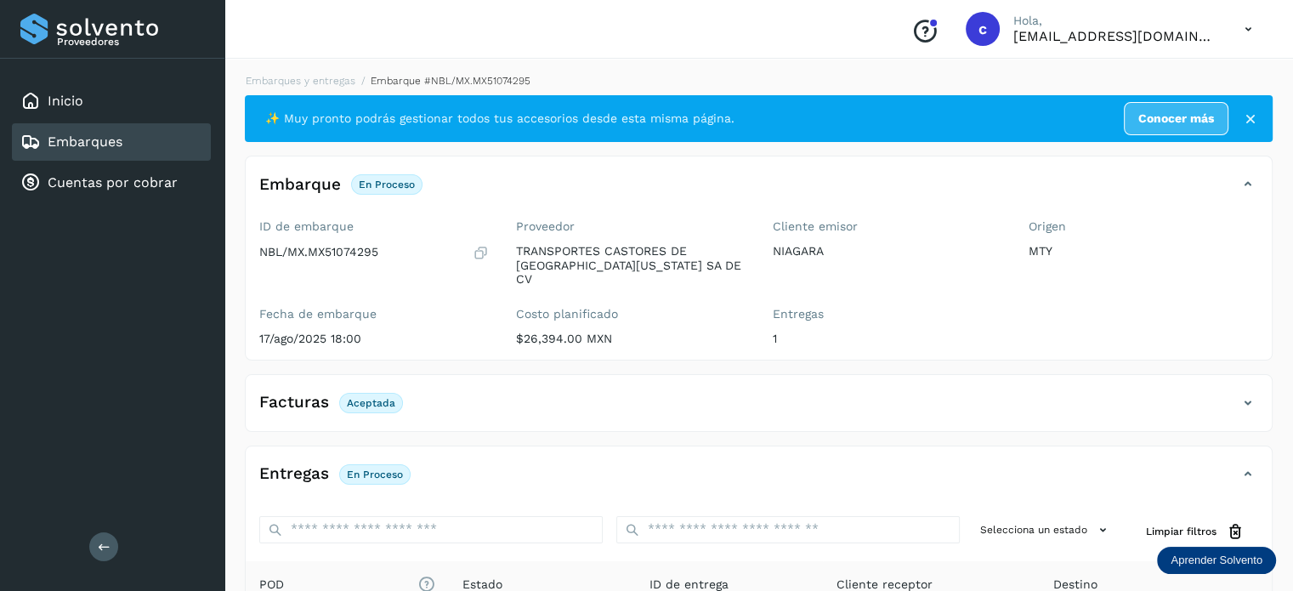
scroll to position [224, 0]
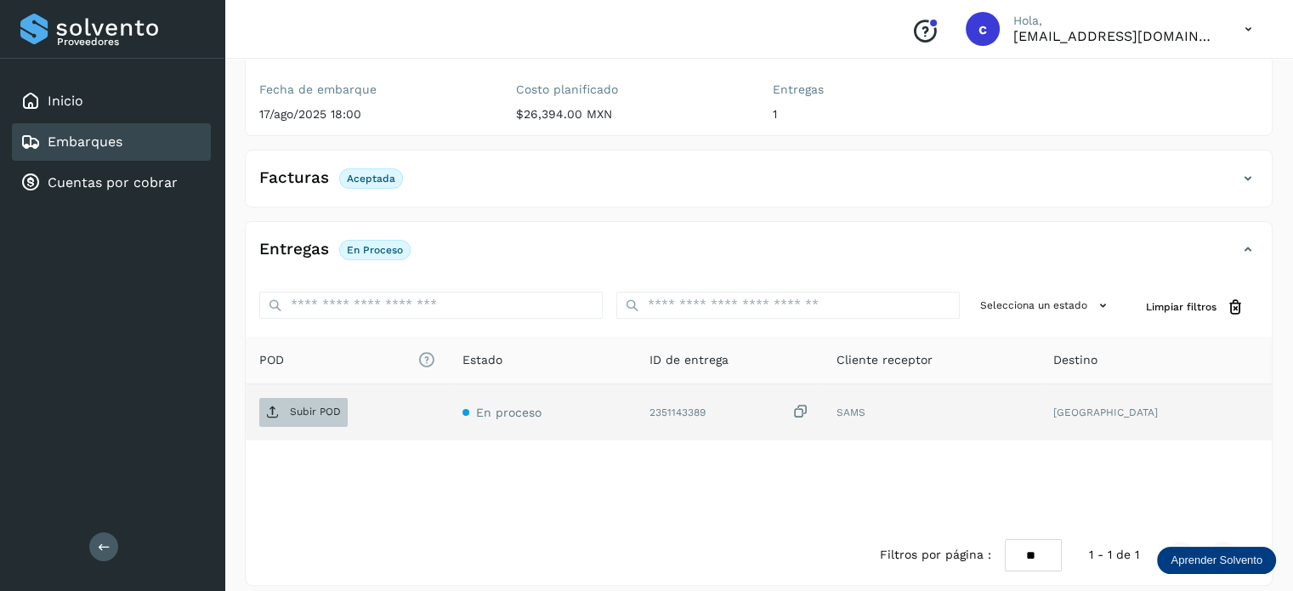
click at [333, 405] on p "Subir POD" at bounding box center [315, 411] width 51 height 12
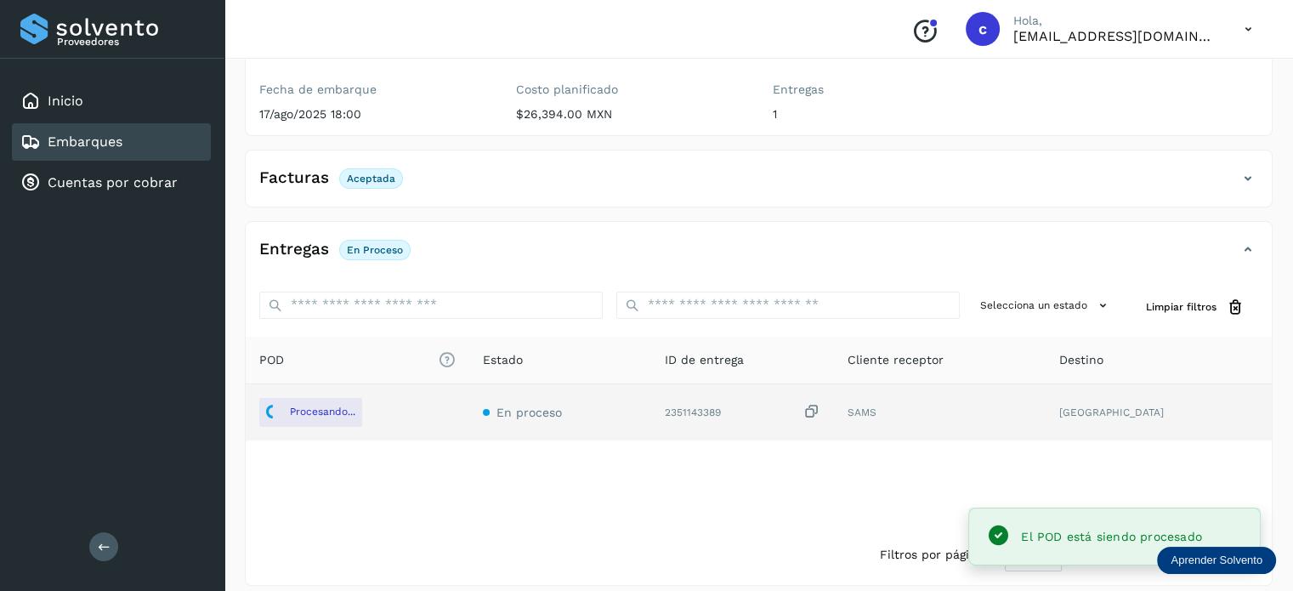
click at [68, 151] on div "Embarques" at bounding box center [111, 141] width 199 height 37
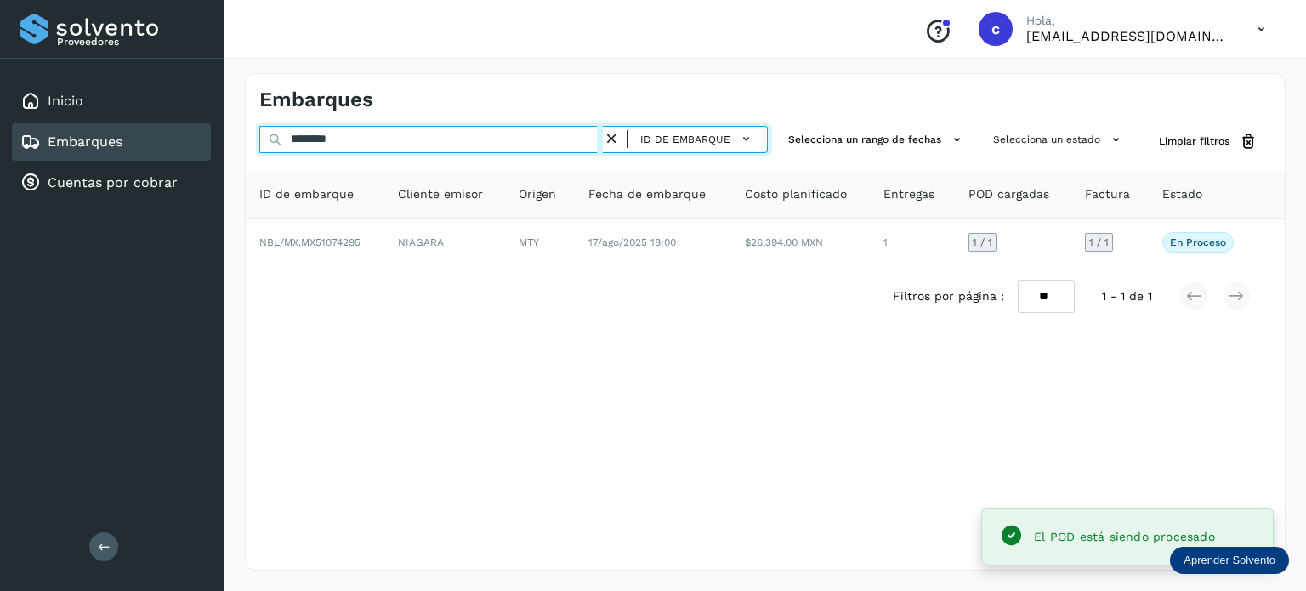
drag, startPoint x: 254, startPoint y: 119, endPoint x: 218, endPoint y: 149, distance: 46.5
click at [251, 120] on div "Embarques ******** ID de embarque Selecciona un rango de fechas Selecciona un e…" at bounding box center [765, 321] width 1040 height 497
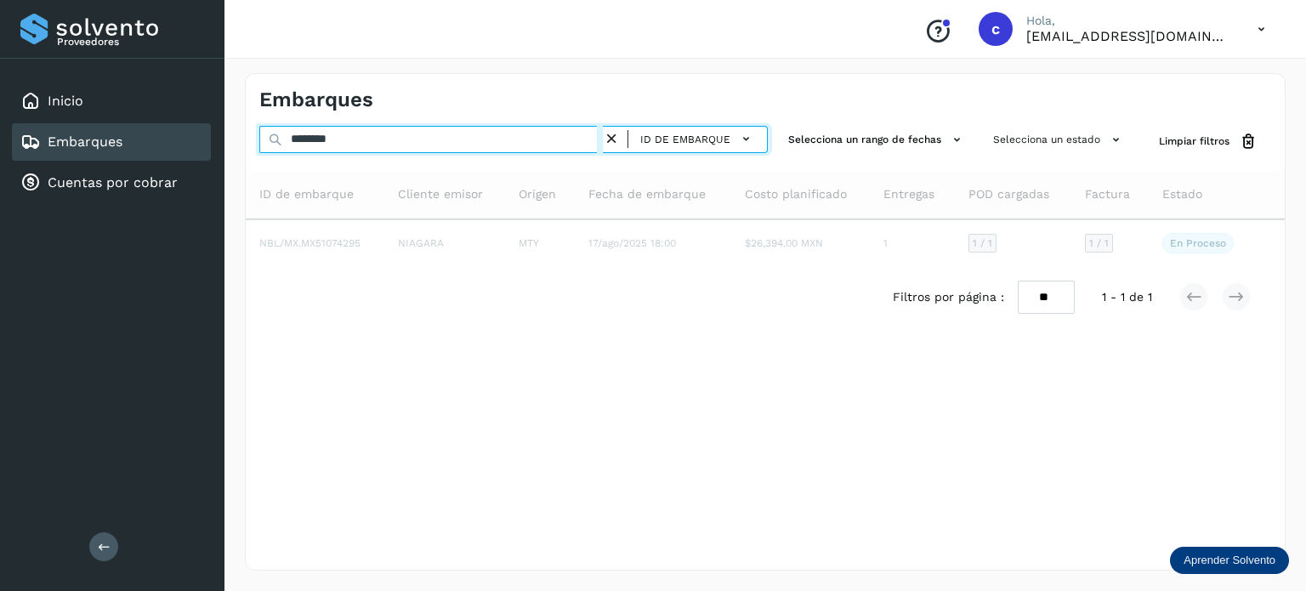
type input "********"
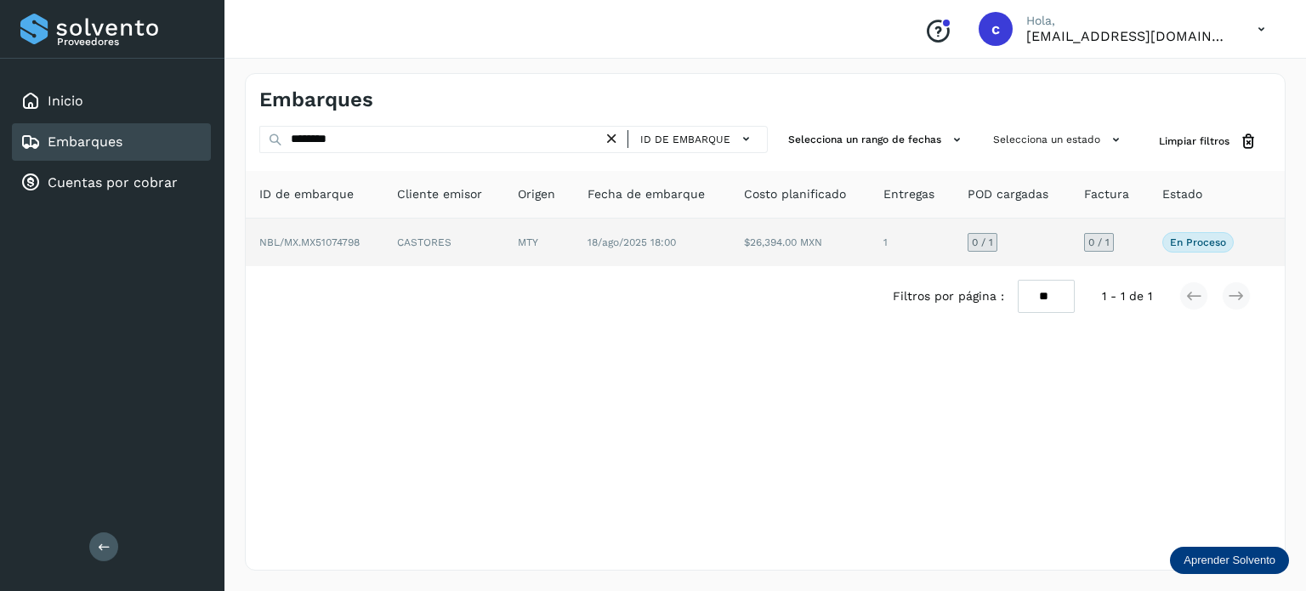
click at [730, 247] on td "18/ago/2025 18:00" at bounding box center [799, 242] width 139 height 48
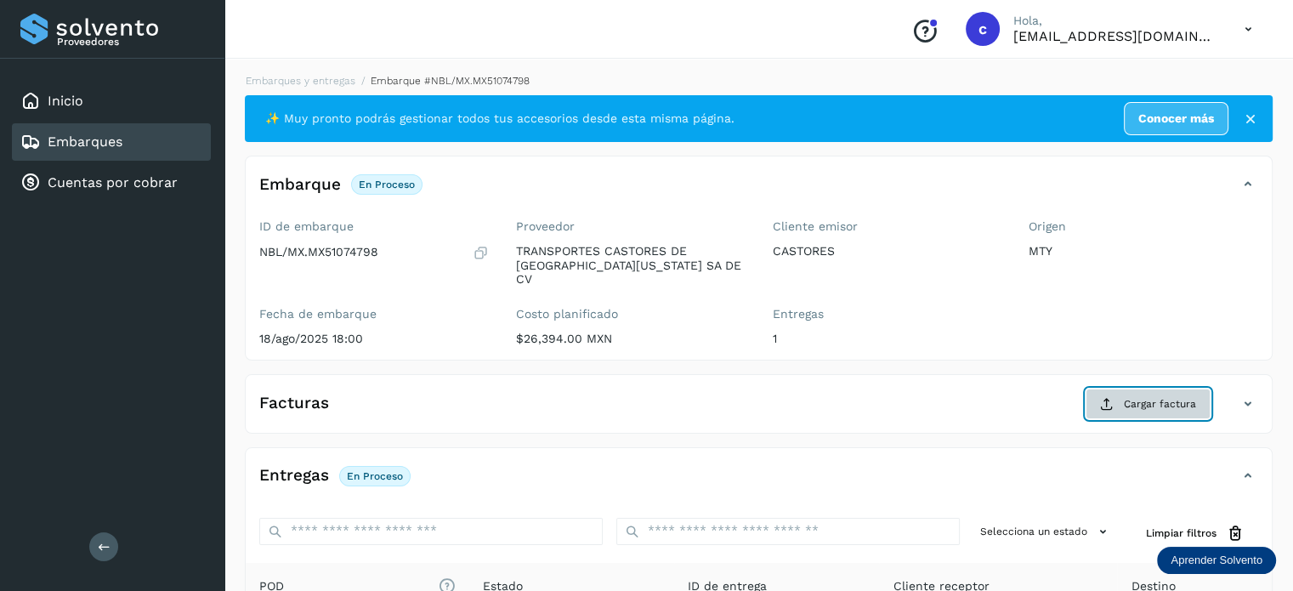
click at [1132, 396] on span "Cargar factura" at bounding box center [1160, 403] width 72 height 15
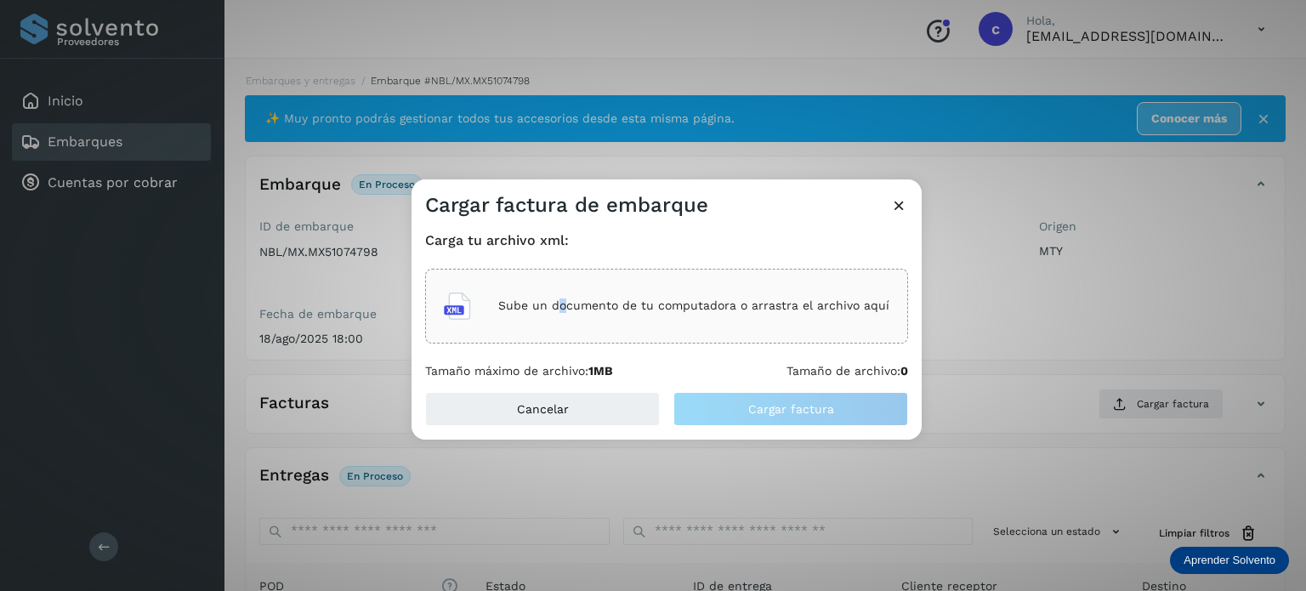
click at [575, 306] on p "Sube un documento de tu computadora o arrastra el archivo aquí" at bounding box center [693, 305] width 391 height 14
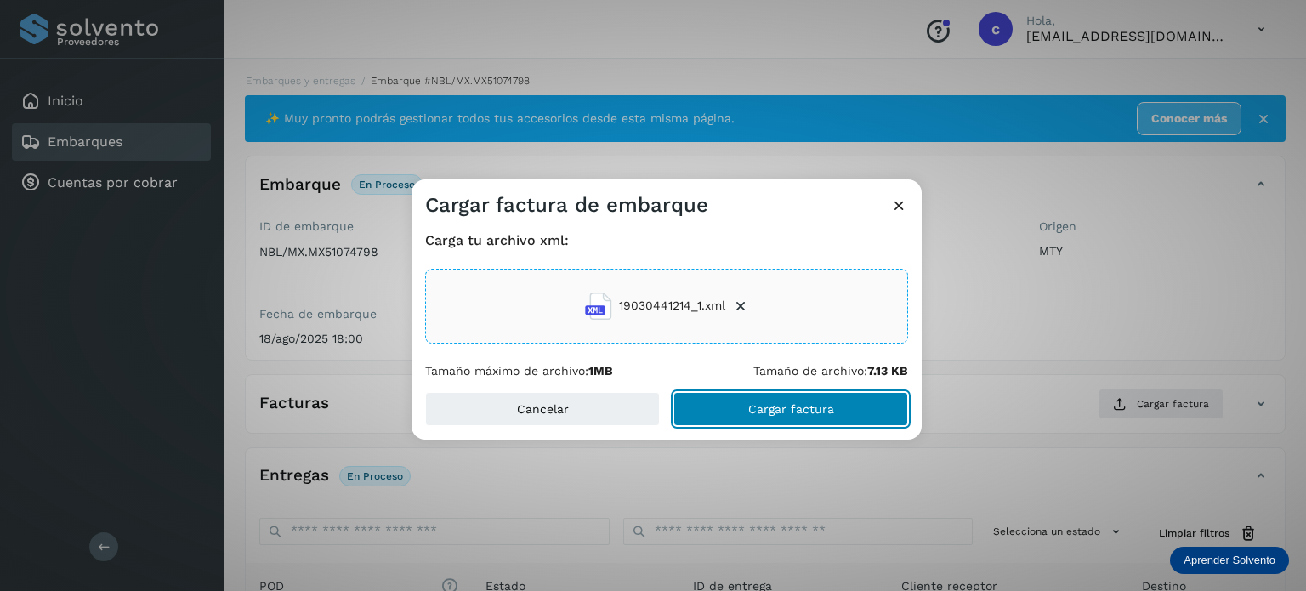
click at [759, 406] on span "Cargar factura" at bounding box center [791, 409] width 86 height 12
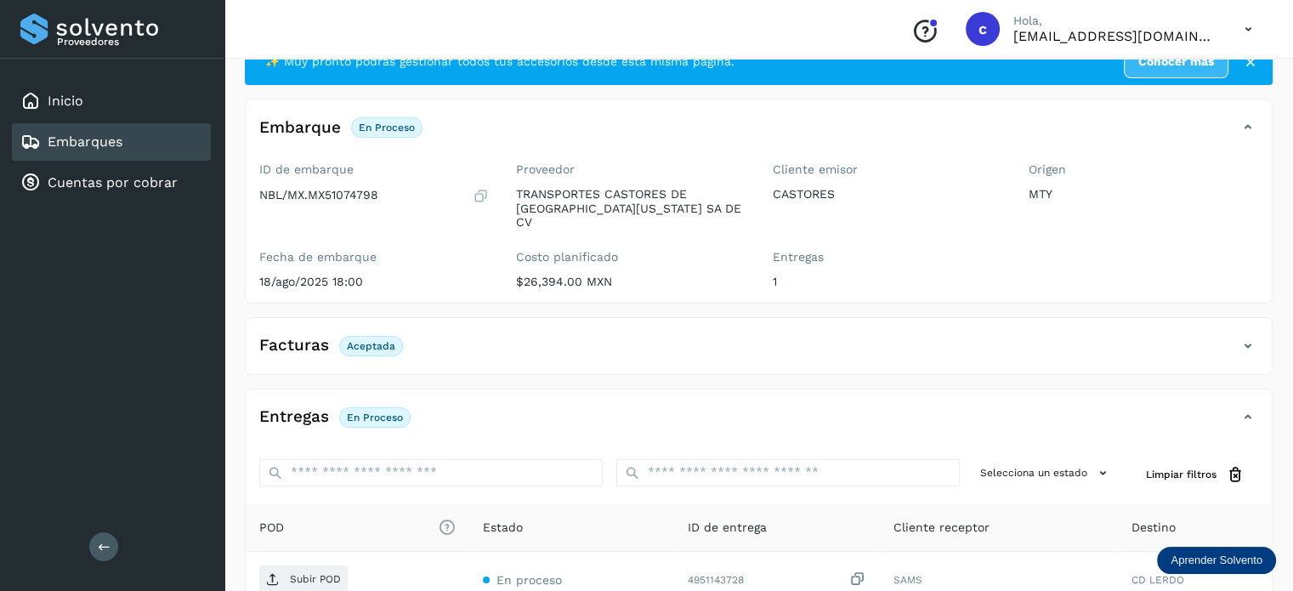
scroll to position [85, 0]
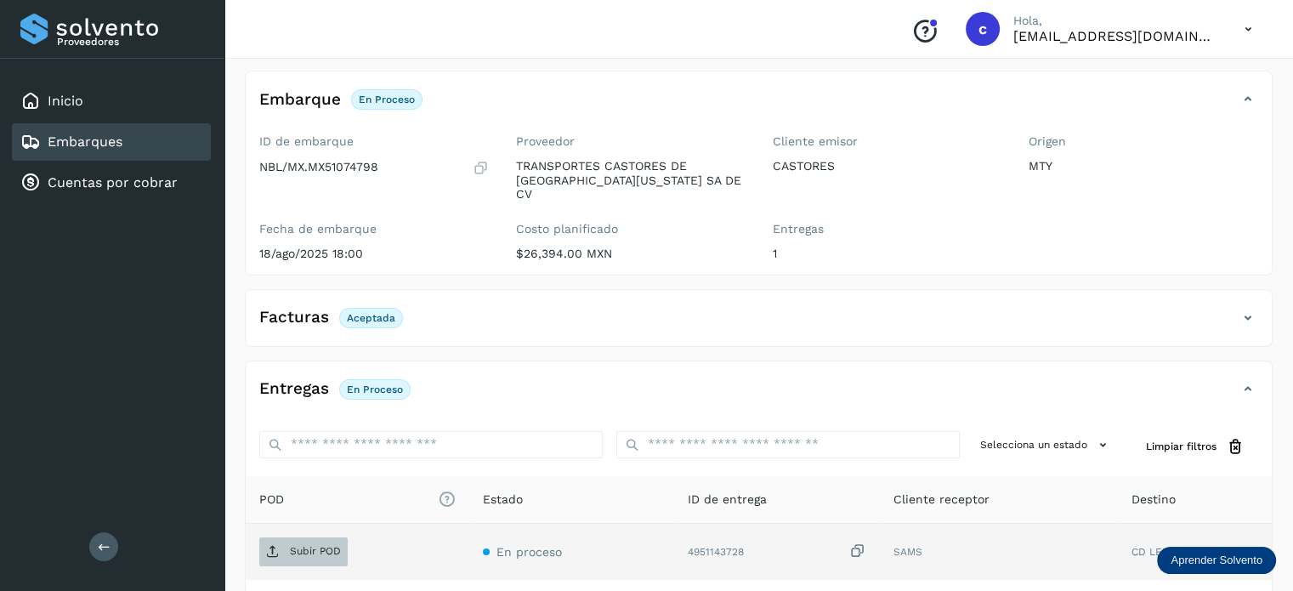
click at [309, 545] on p "Subir POD" at bounding box center [315, 551] width 51 height 12
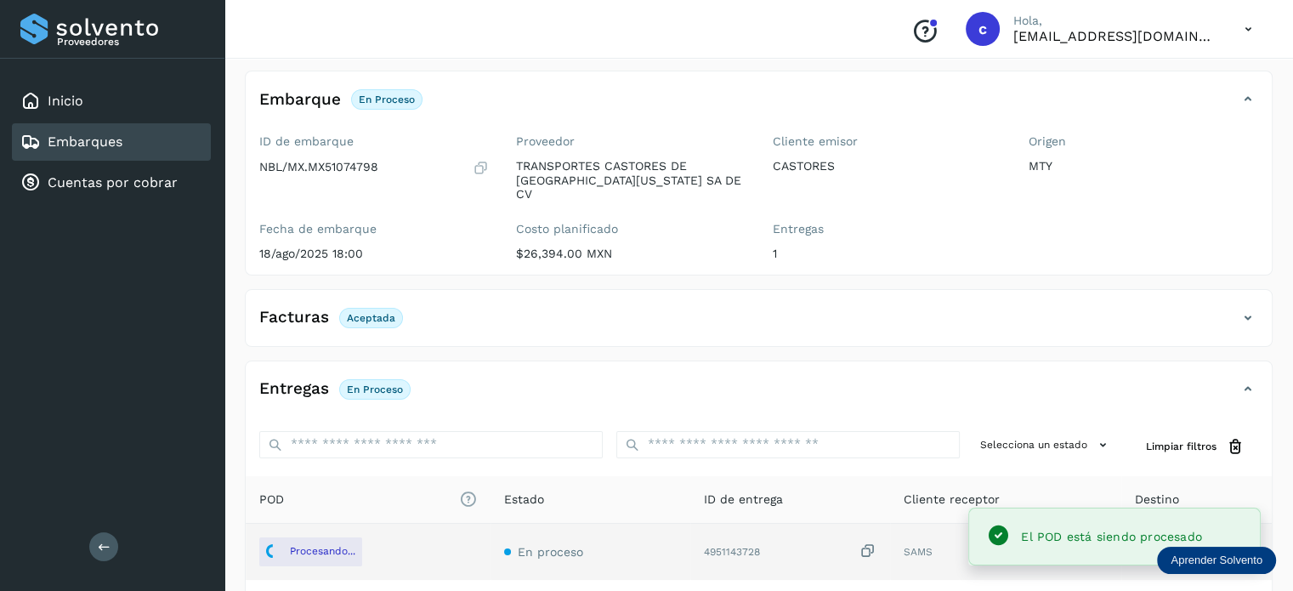
click at [122, 149] on div "Embarques" at bounding box center [71, 142] width 102 height 20
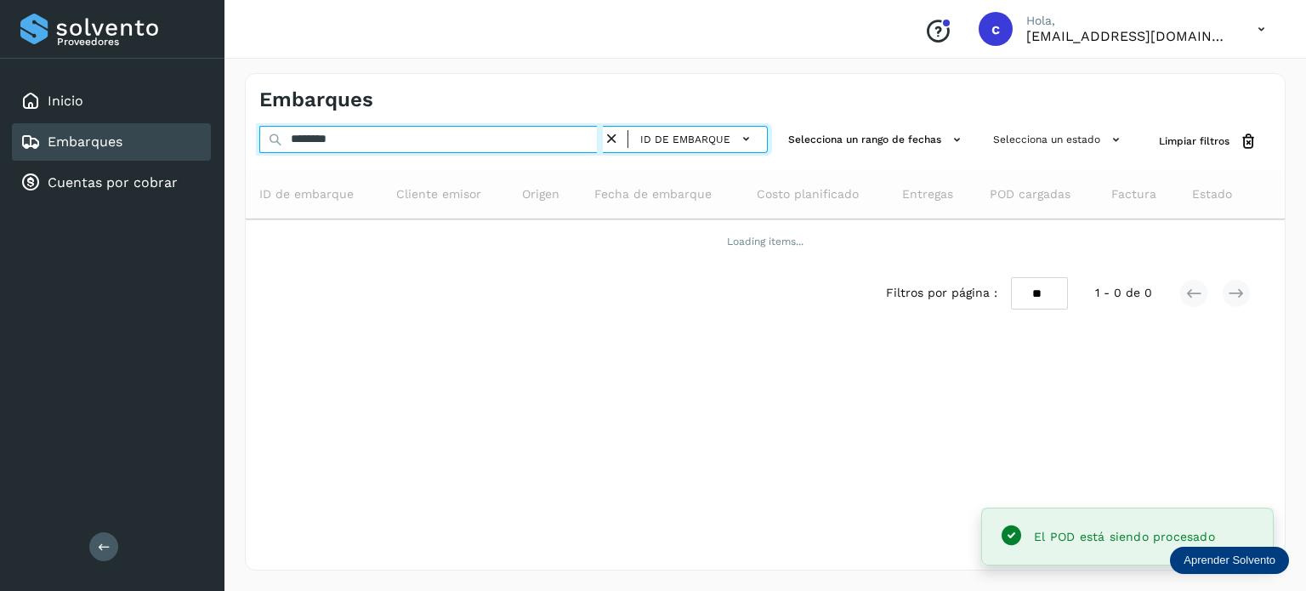
click at [207, 122] on div "Proveedores Inicio Embarques Cuentas por cobrar Salir Conoce nuestros beneficio…" at bounding box center [653, 295] width 1306 height 591
type input "********"
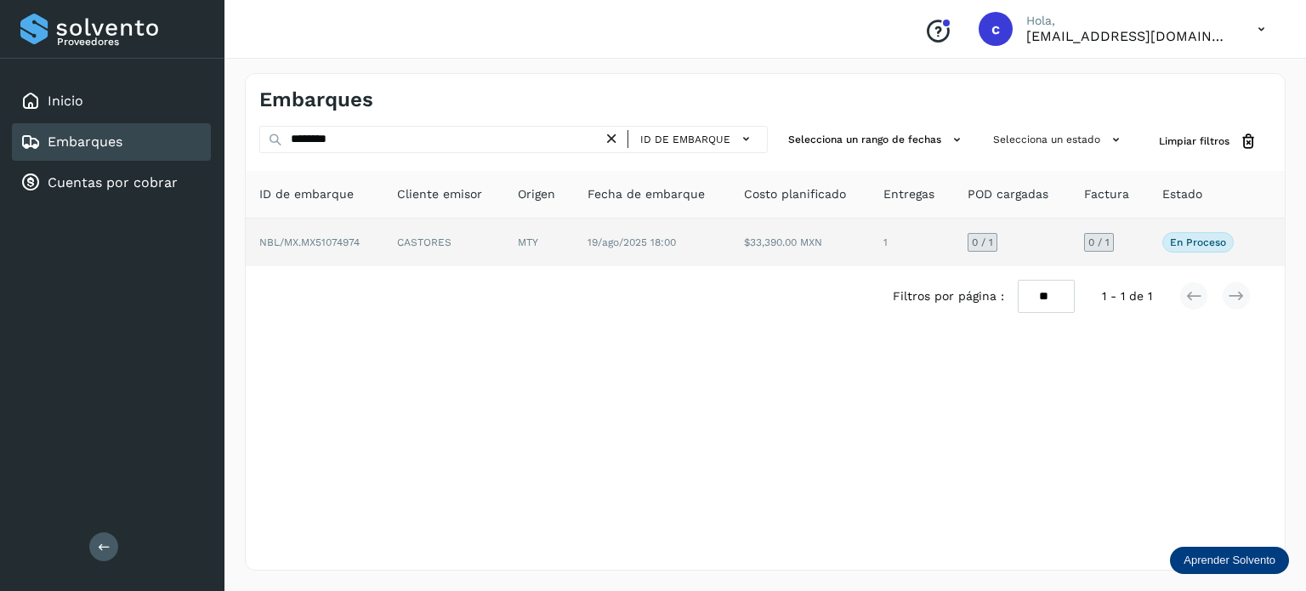
click at [574, 240] on td "MTY" at bounding box center [652, 242] width 156 height 48
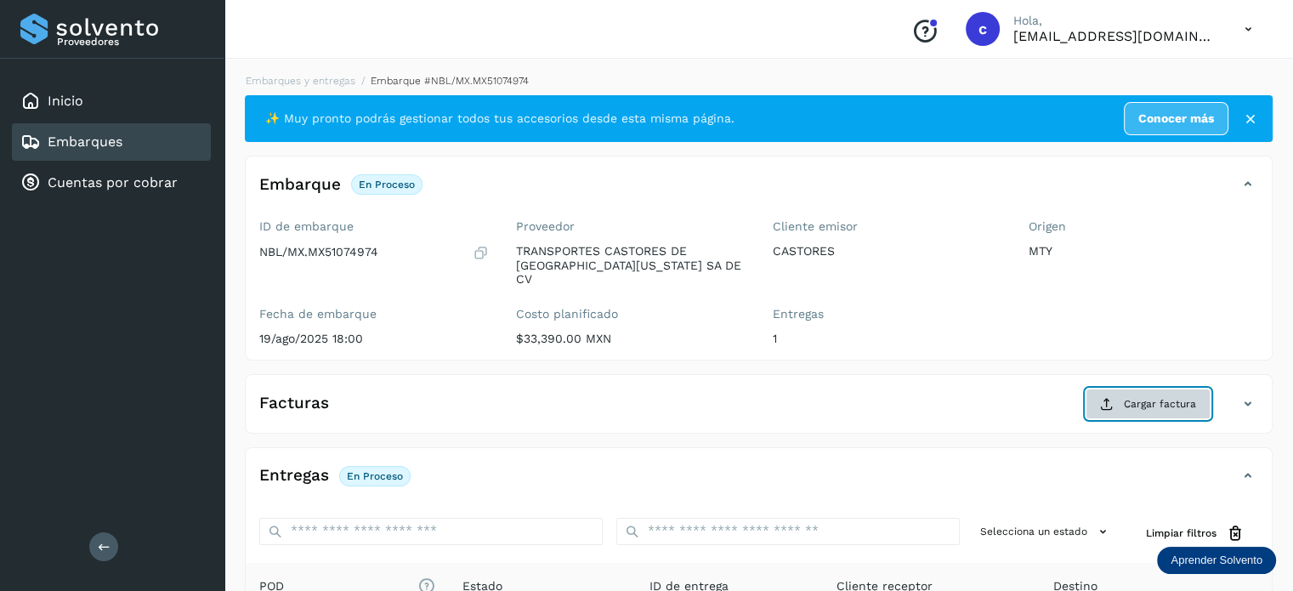
click at [1139, 399] on button "Cargar factura" at bounding box center [1147, 403] width 125 height 31
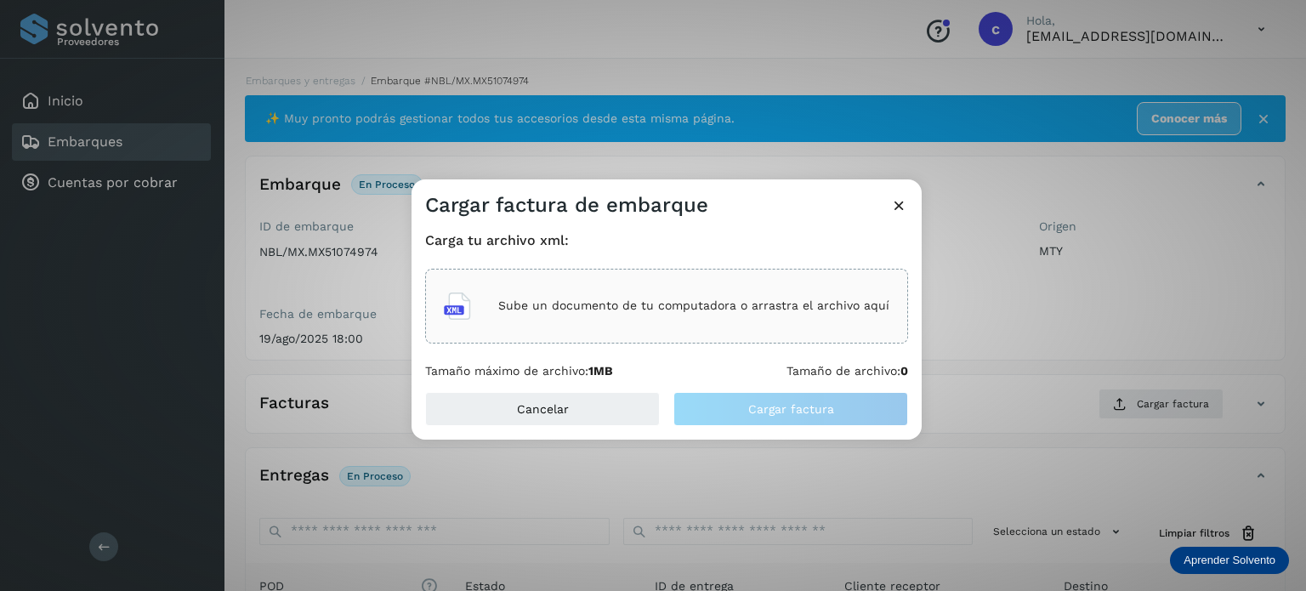
click at [646, 322] on div "Sube un documento de tu computadora o arrastra el archivo aquí" at bounding box center [666, 306] width 445 height 46
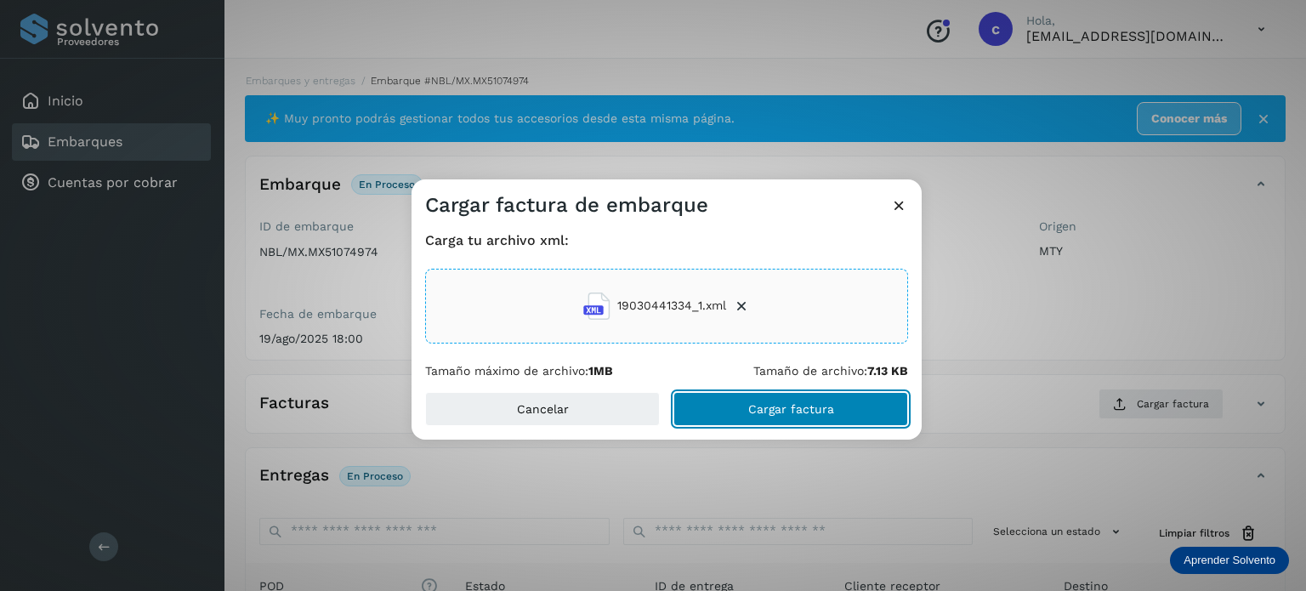
click at [797, 400] on button "Cargar factura" at bounding box center [790, 409] width 235 height 34
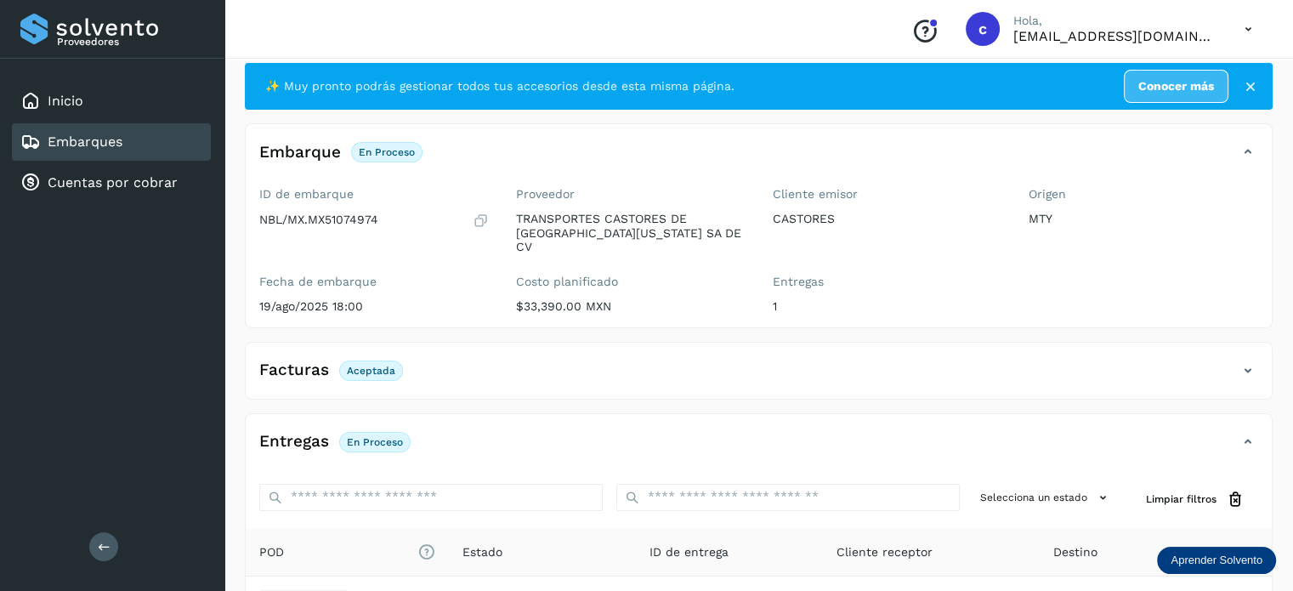
scroll to position [85, 0]
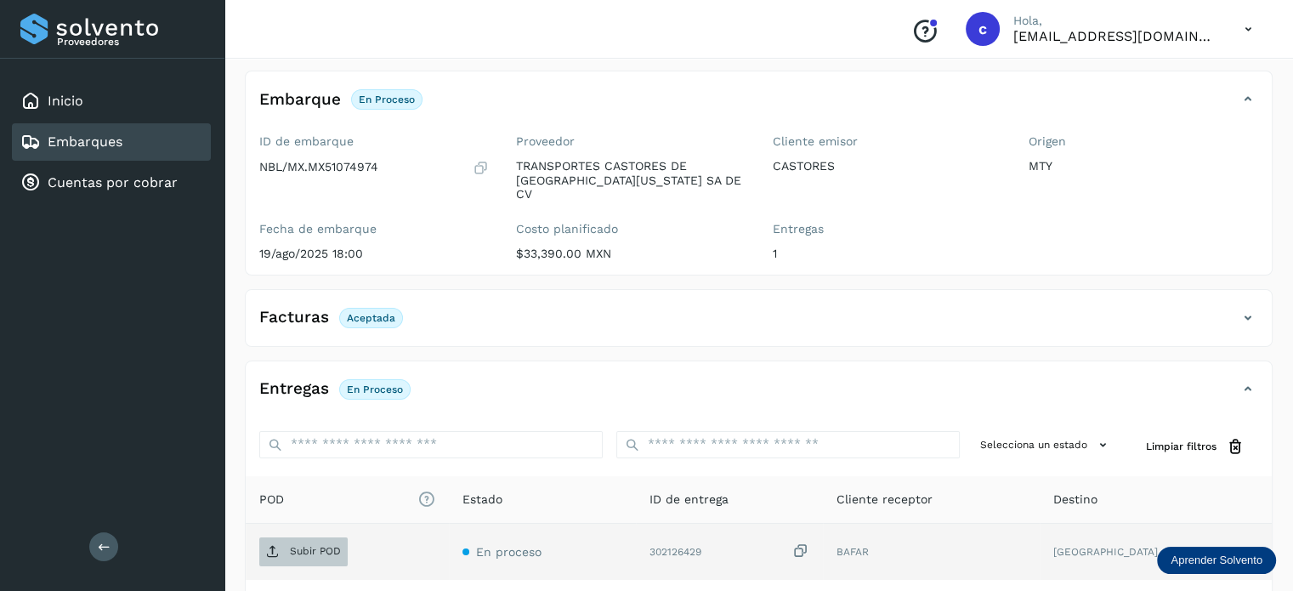
click at [314, 538] on span "Subir POD" at bounding box center [303, 551] width 88 height 27
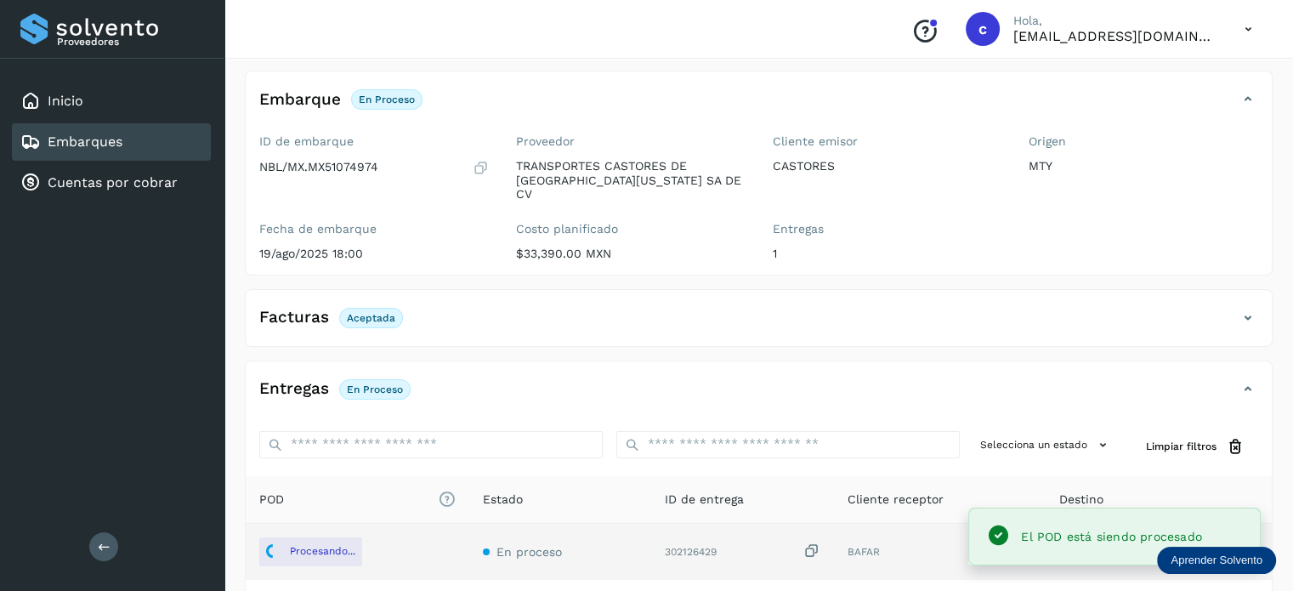
click at [147, 138] on div "Embarques" at bounding box center [111, 141] width 199 height 37
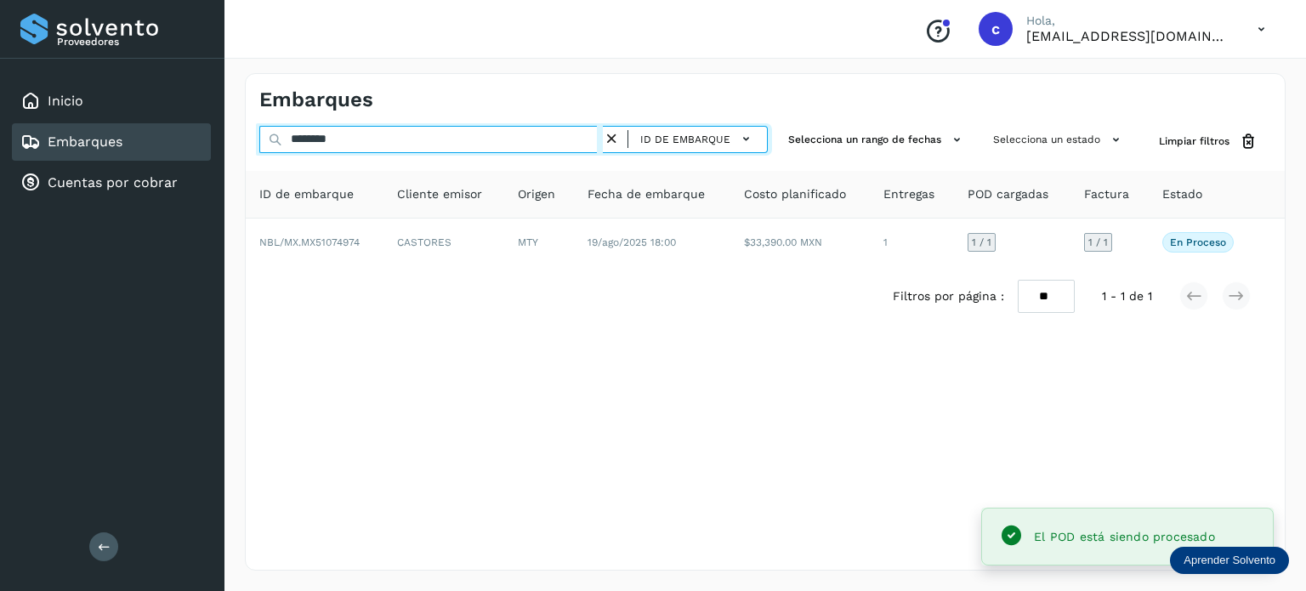
click at [232, 127] on div "Embarques ******** ID de embarque Selecciona un rango de fechas Selecciona un e…" at bounding box center [764, 322] width 1081 height 538
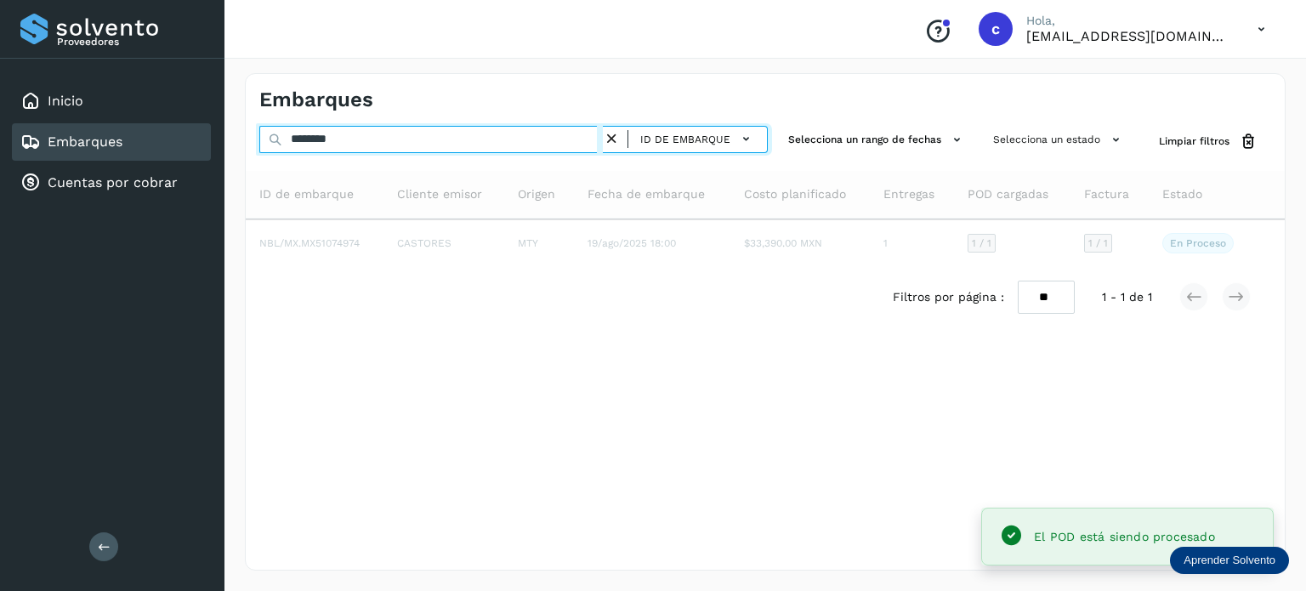
type input "********"
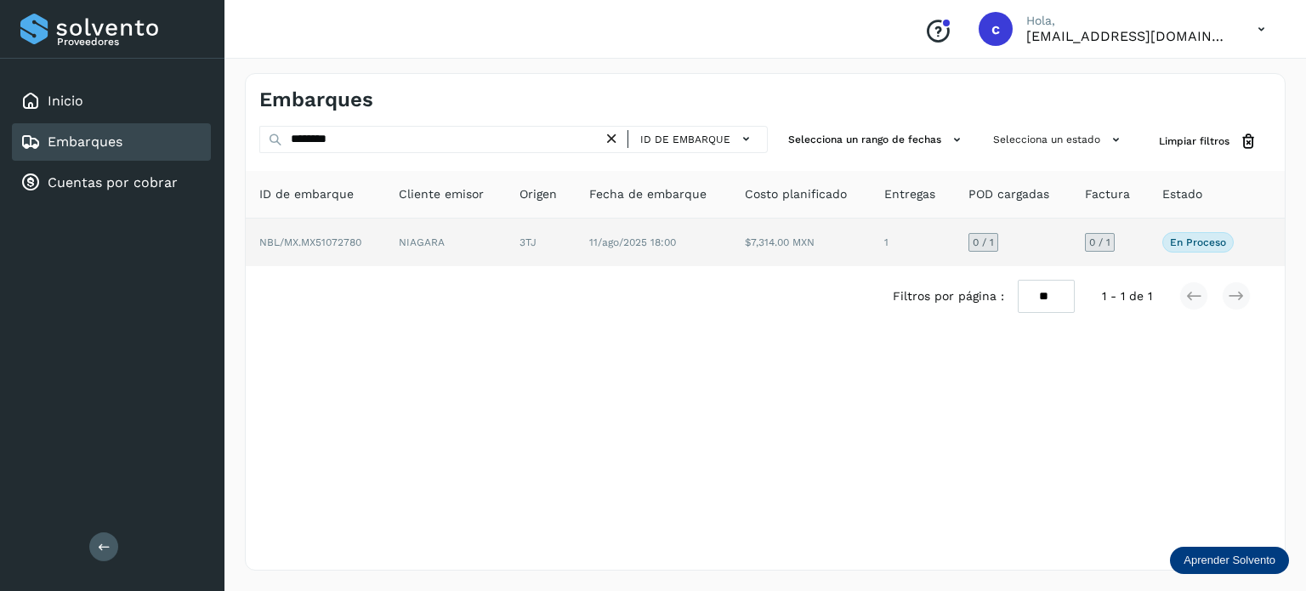
click at [731, 238] on td "11/ago/2025 18:00" at bounding box center [800, 242] width 139 height 48
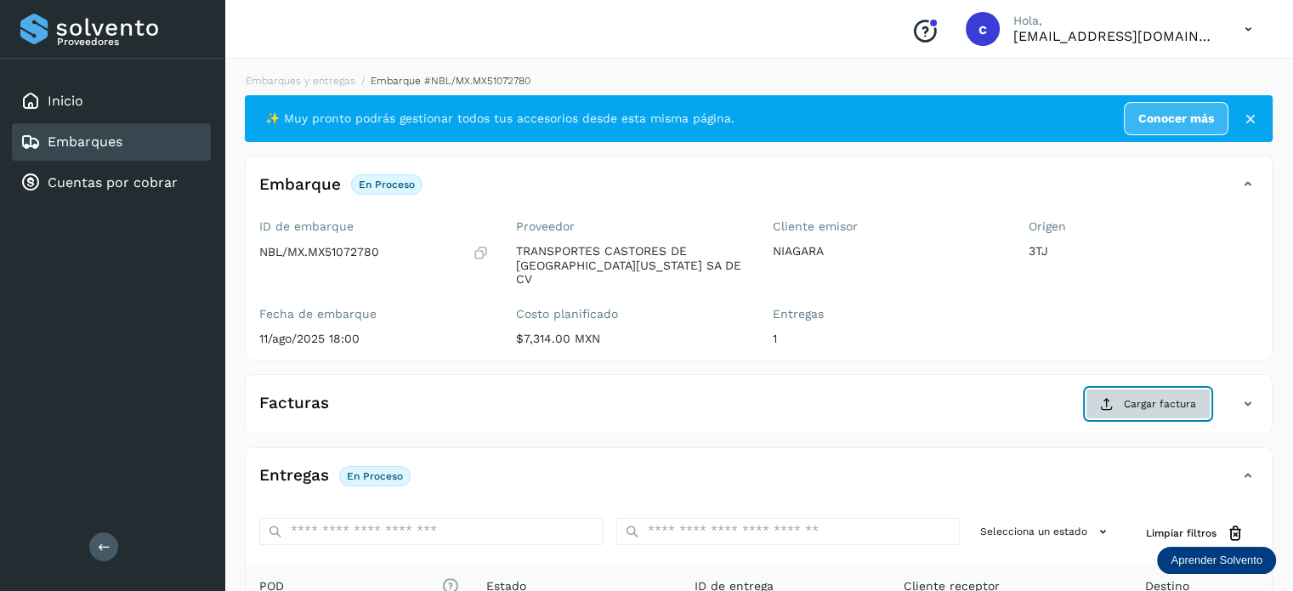
click at [1176, 396] on span "Cargar factura" at bounding box center [1160, 403] width 72 height 15
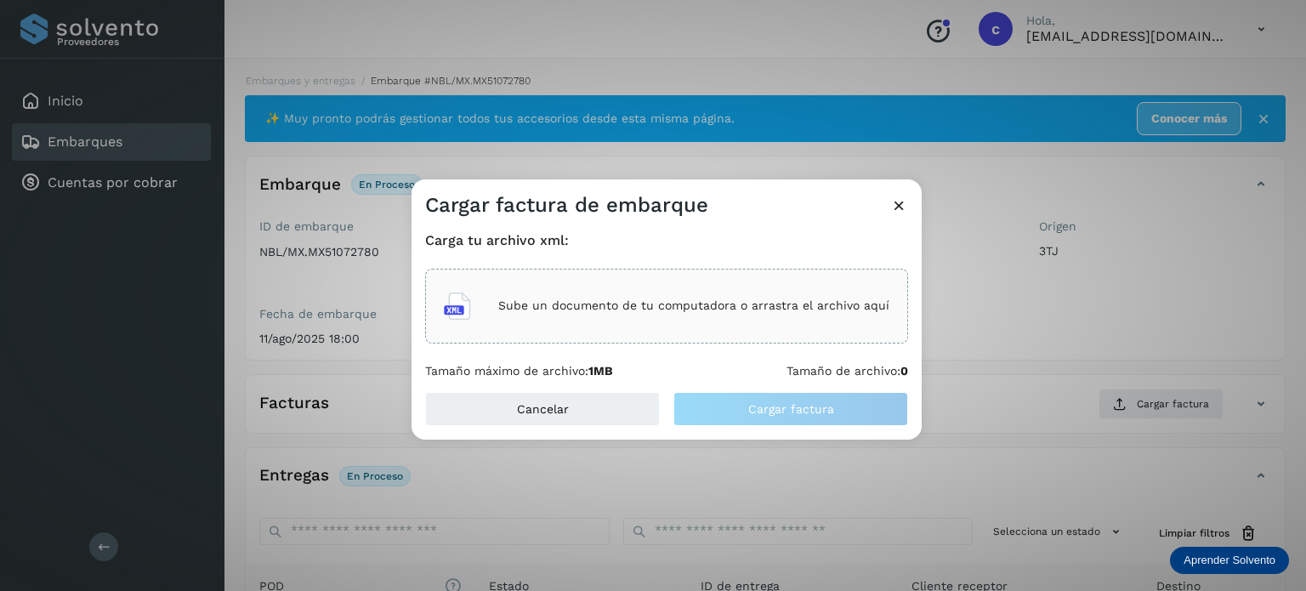
click at [648, 307] on p "Sube un documento de tu computadora o arrastra el archivo aquí" at bounding box center [693, 305] width 391 height 14
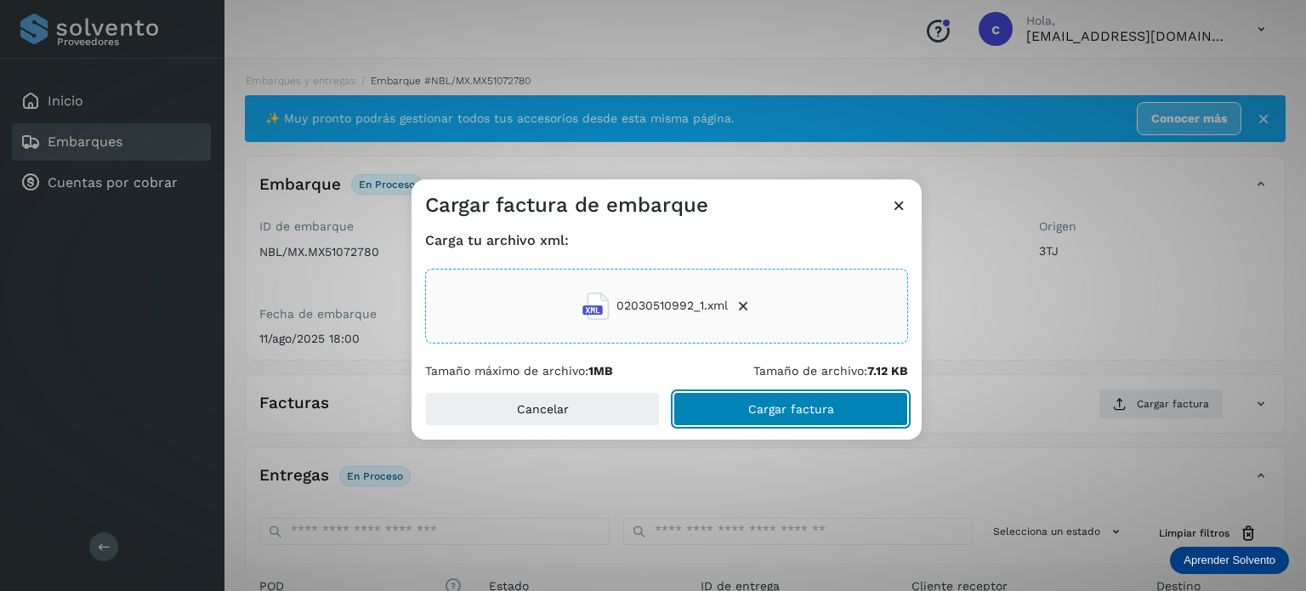
click at [808, 416] on button "Cargar factura" at bounding box center [790, 409] width 235 height 34
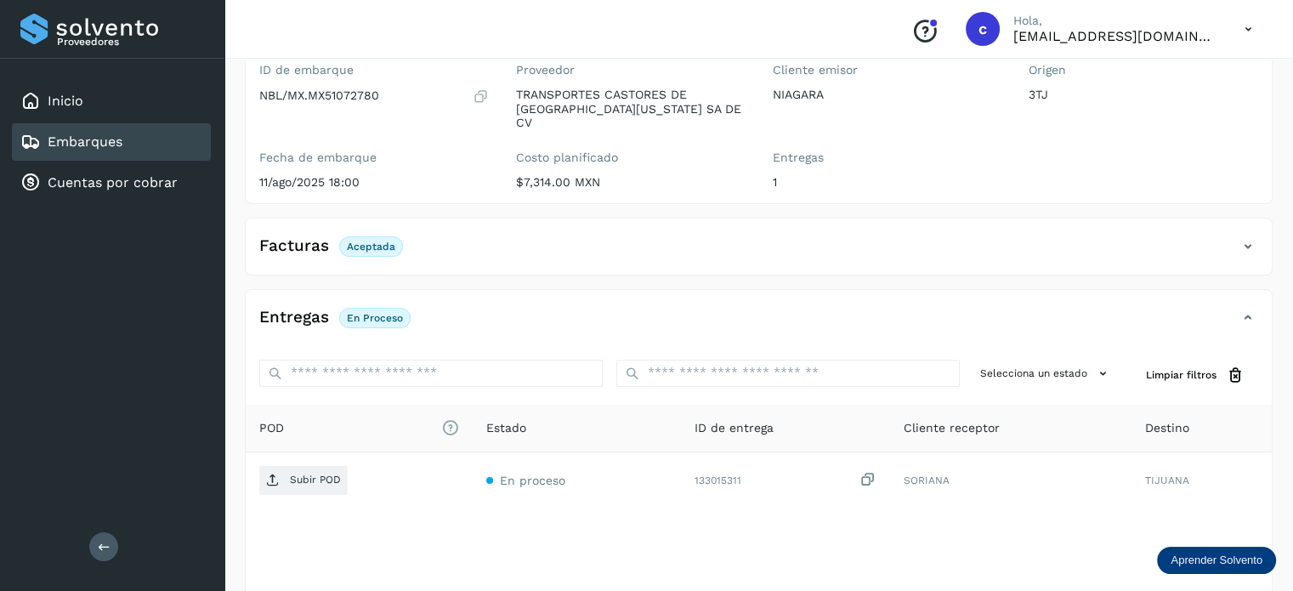
scroll to position [170, 0]
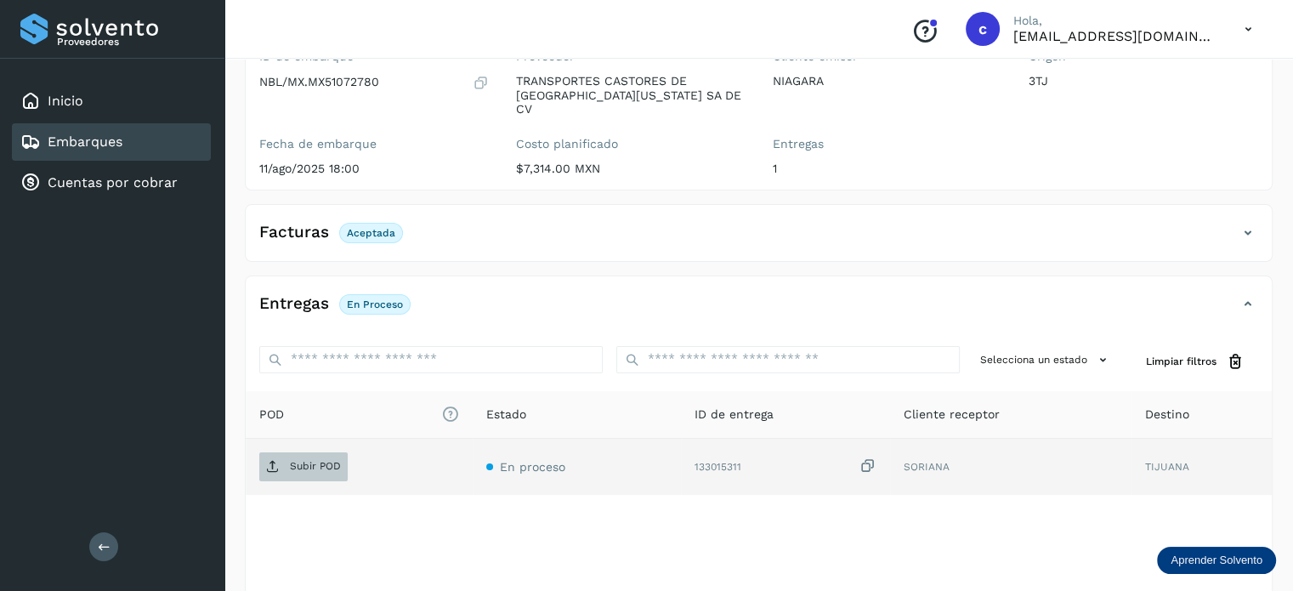
click at [320, 460] on p "Subir POD" at bounding box center [315, 466] width 51 height 12
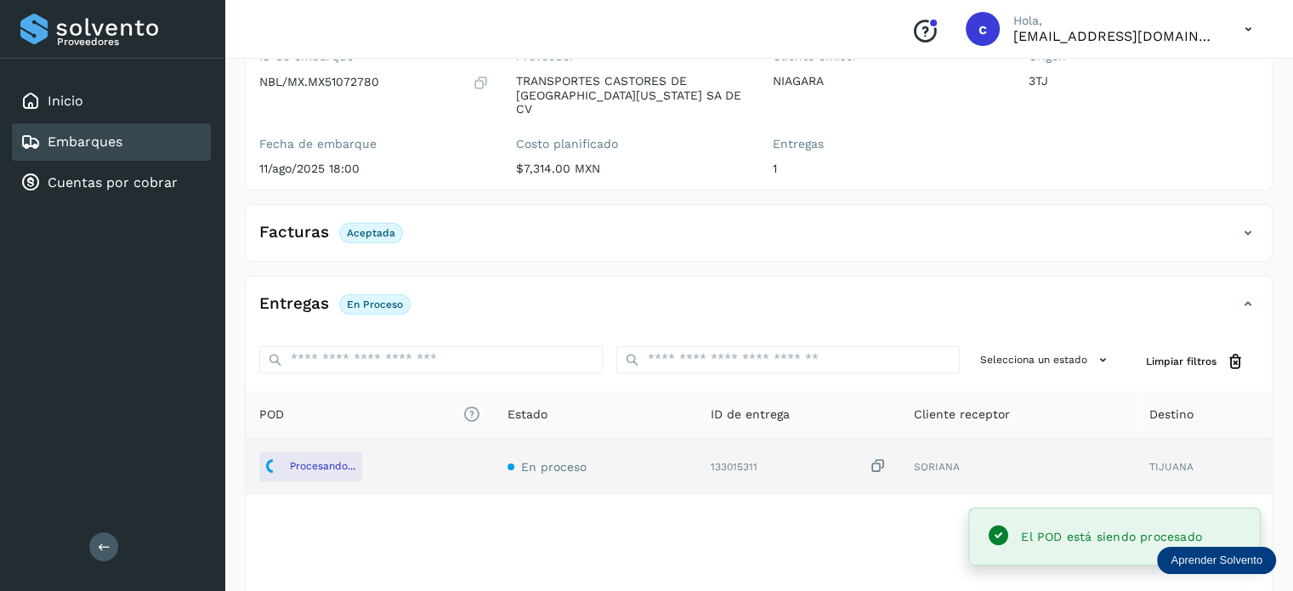
click at [99, 133] on link "Embarques" at bounding box center [85, 141] width 75 height 16
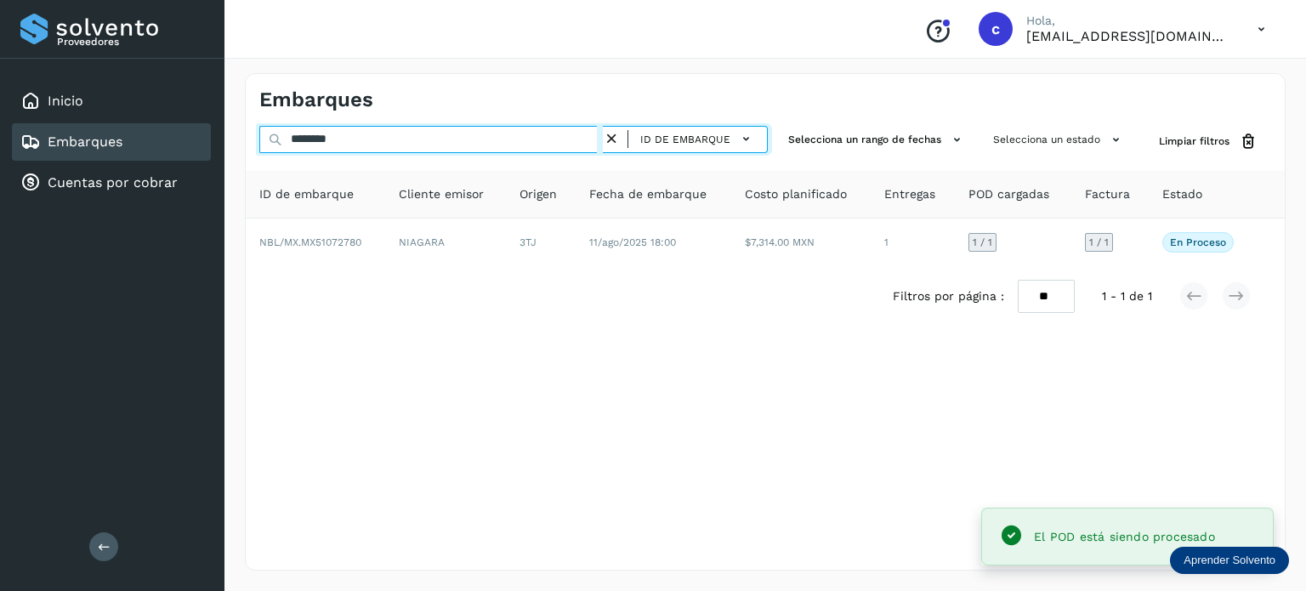
drag, startPoint x: 339, startPoint y: 134, endPoint x: 268, endPoint y: 135, distance: 71.4
click at [268, 135] on div "******** ID de embarque" at bounding box center [513, 141] width 508 height 31
type input "*"
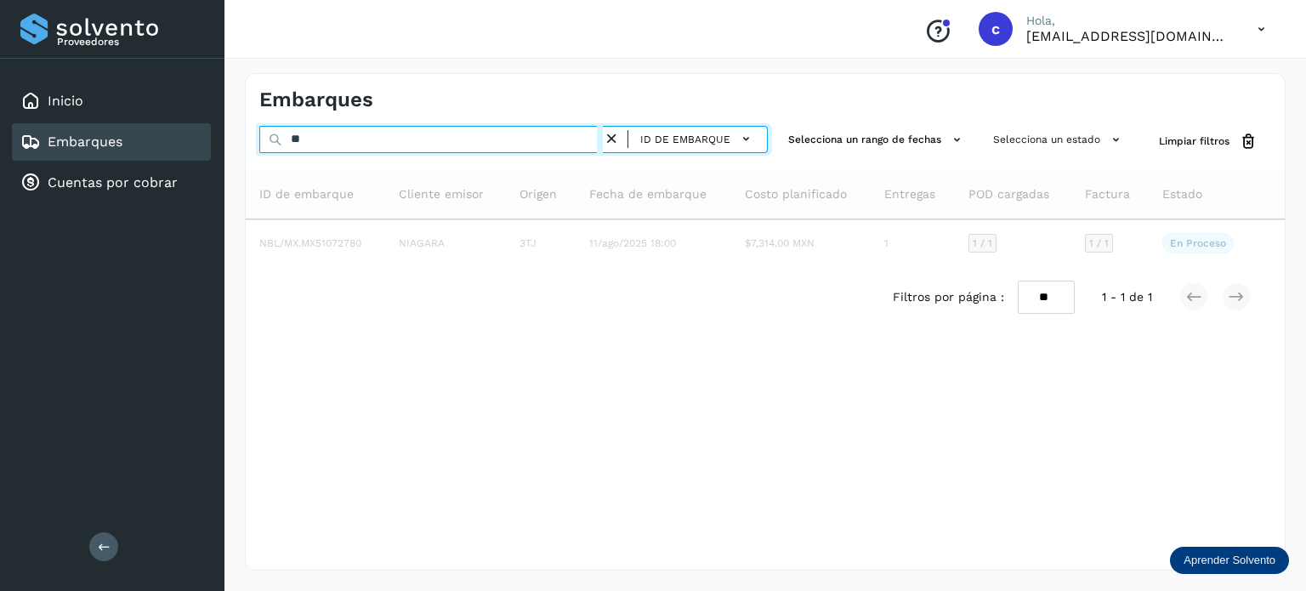
type input "*"
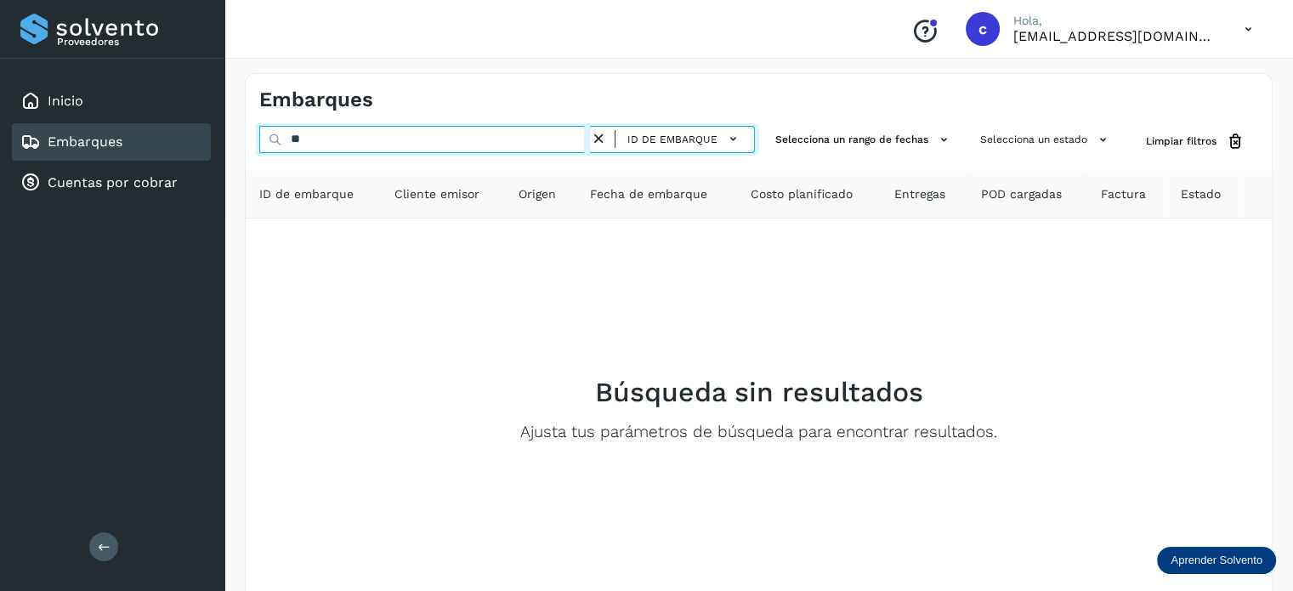
type input "*"
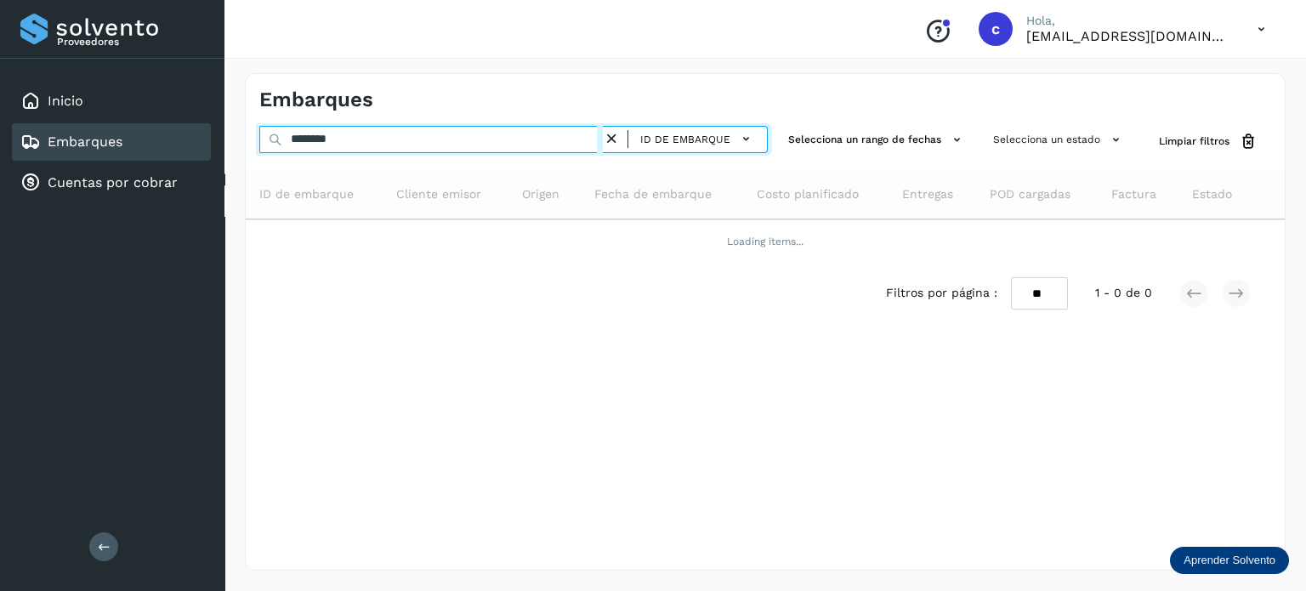
type input "********"
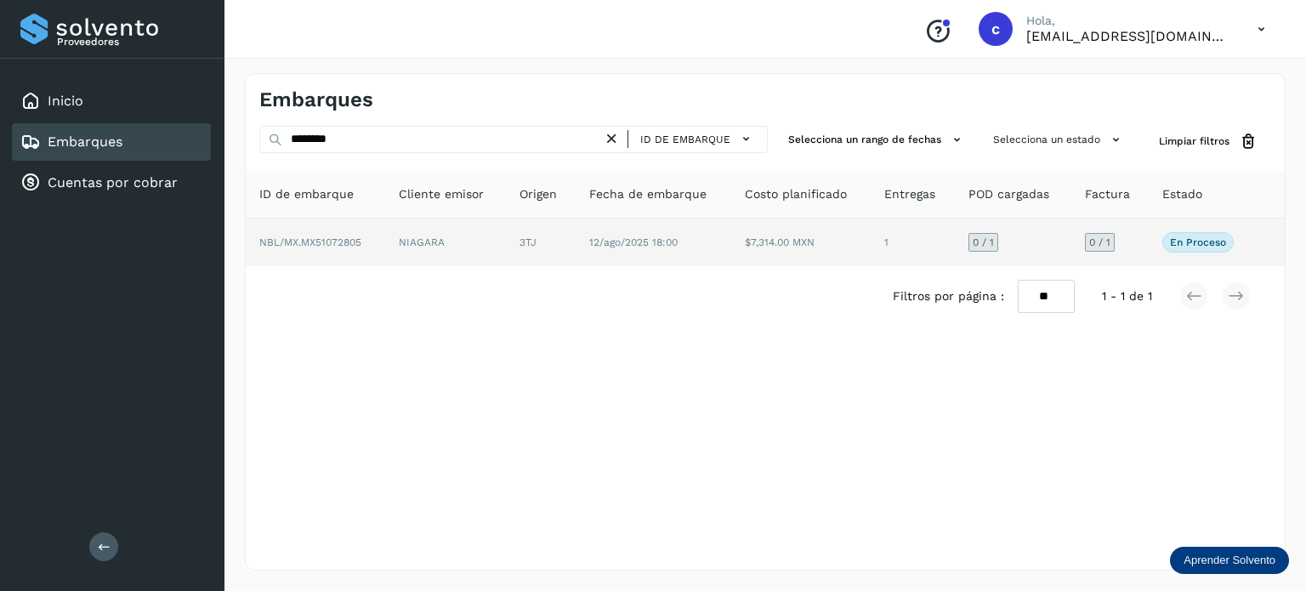
click at [731, 260] on td "12/ago/2025 18:00" at bounding box center [800, 242] width 139 height 48
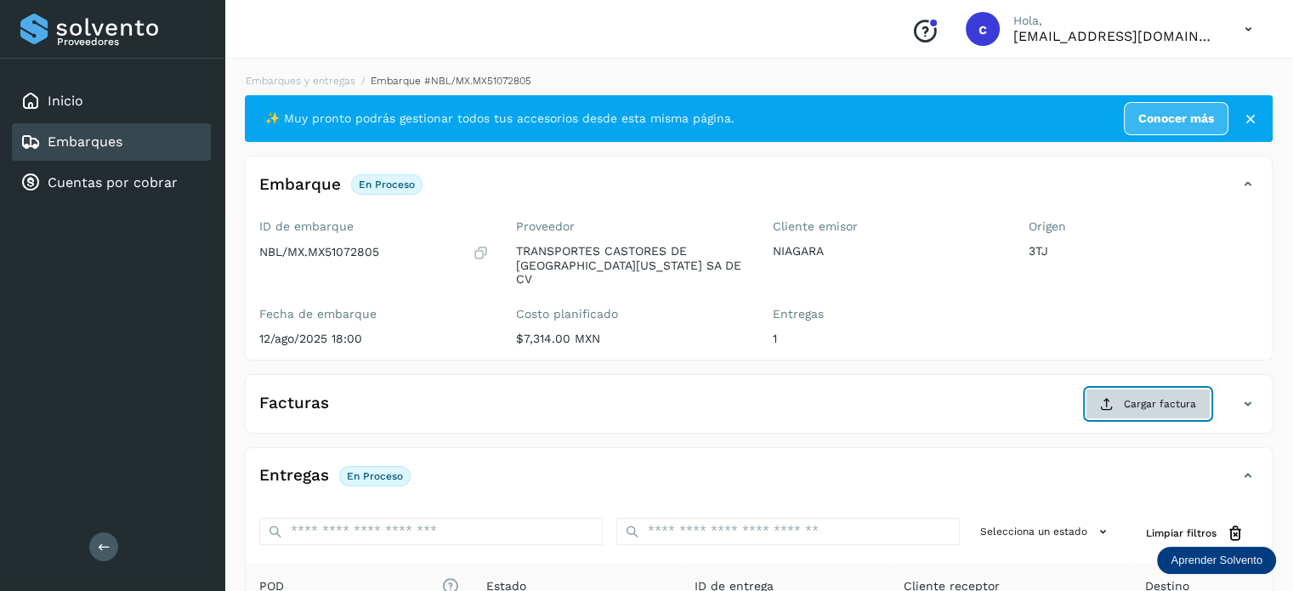
click at [1150, 396] on span "Cargar factura" at bounding box center [1160, 403] width 72 height 15
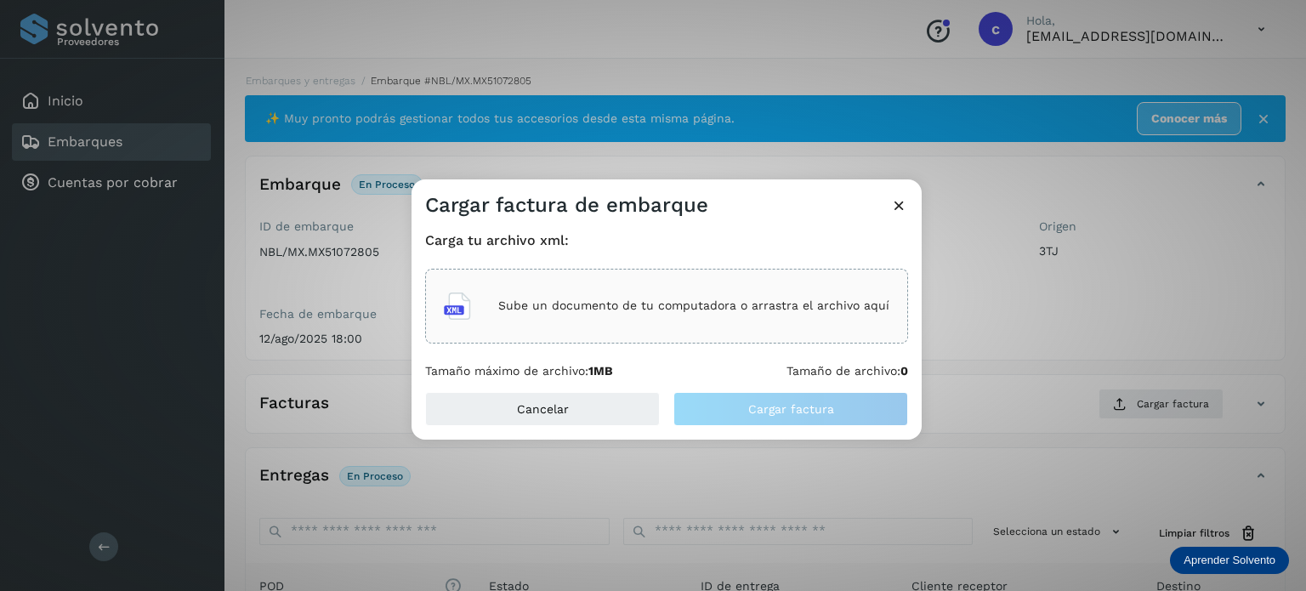
click at [627, 304] on p "Sube un documento de tu computadora o arrastra el archivo aquí" at bounding box center [693, 305] width 391 height 14
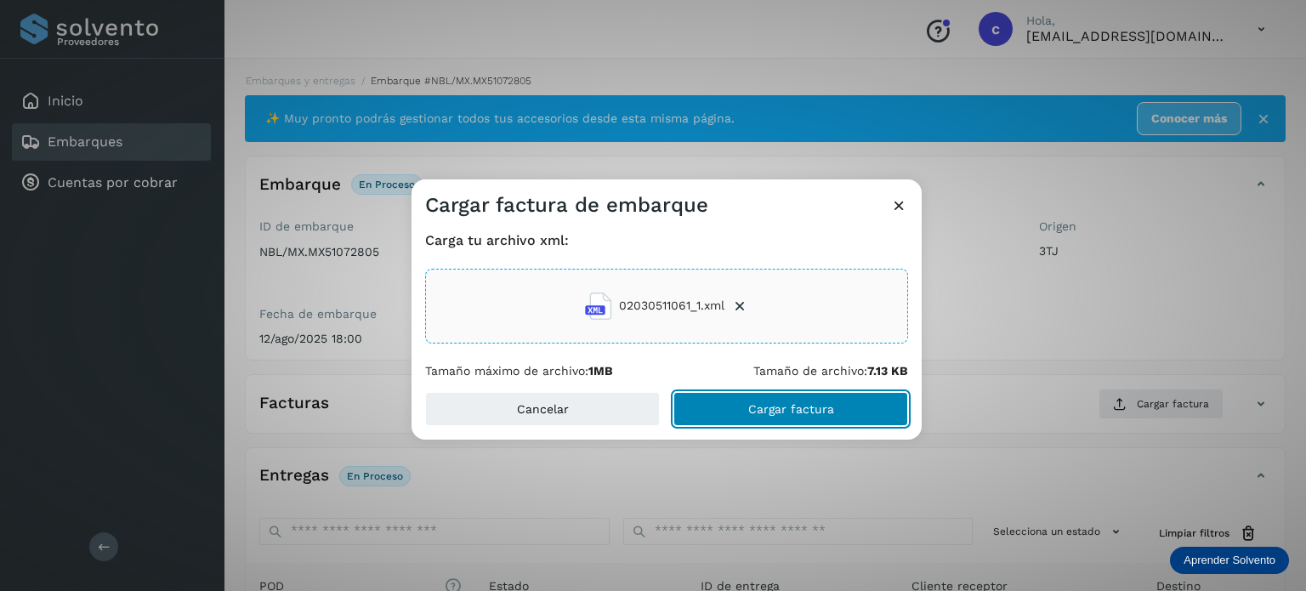
click at [751, 412] on span "Cargar factura" at bounding box center [791, 409] width 86 height 12
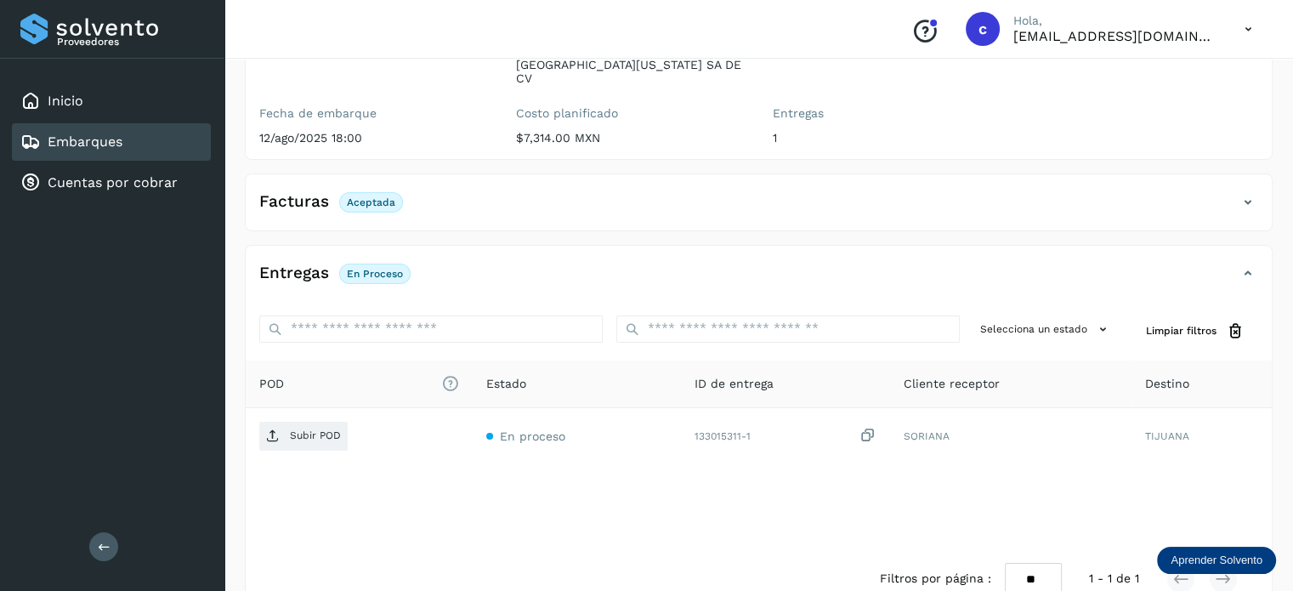
scroll to position [224, 0]
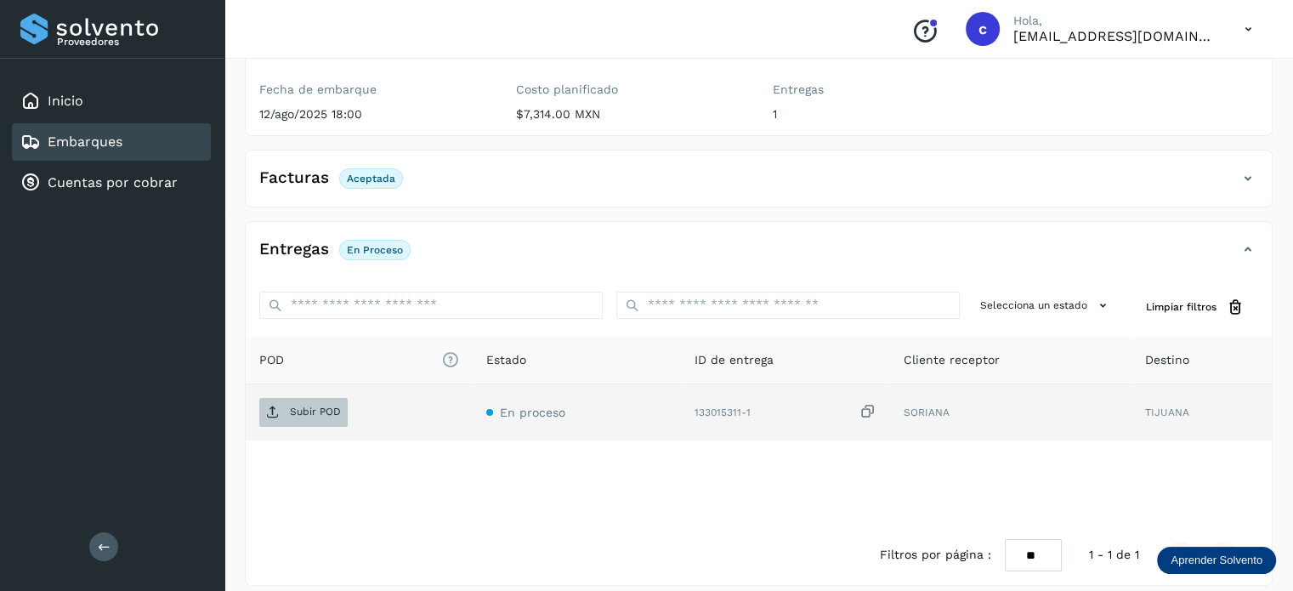
click at [309, 405] on p "Subir POD" at bounding box center [315, 411] width 51 height 12
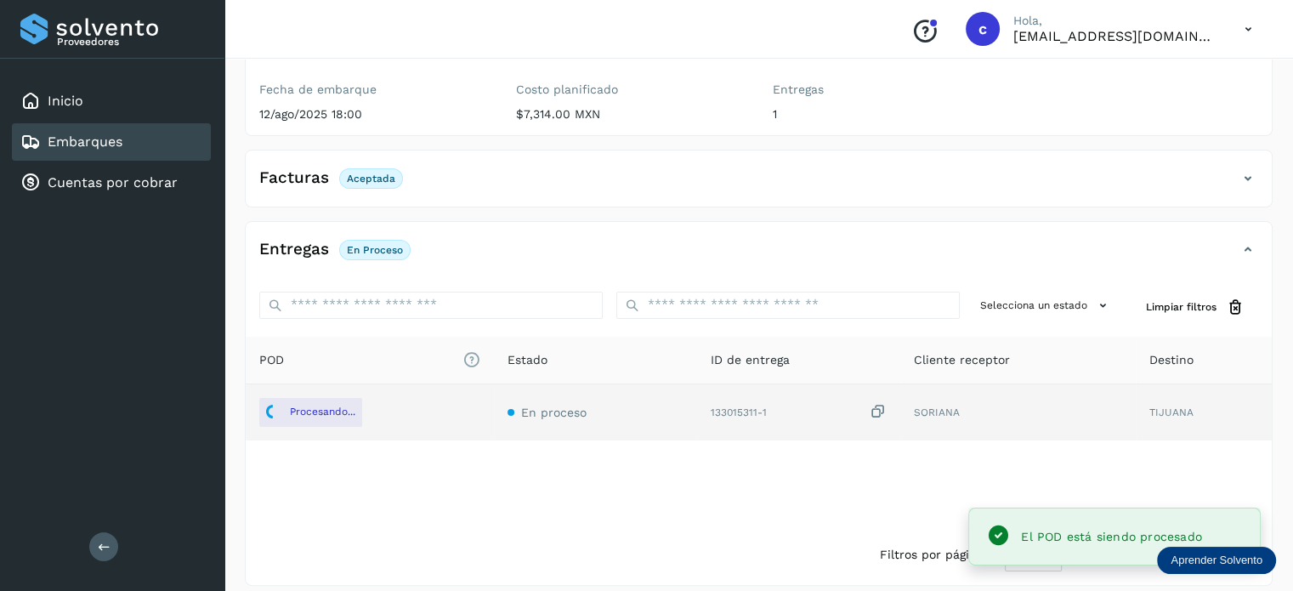
click at [112, 146] on link "Embarques" at bounding box center [85, 141] width 75 height 16
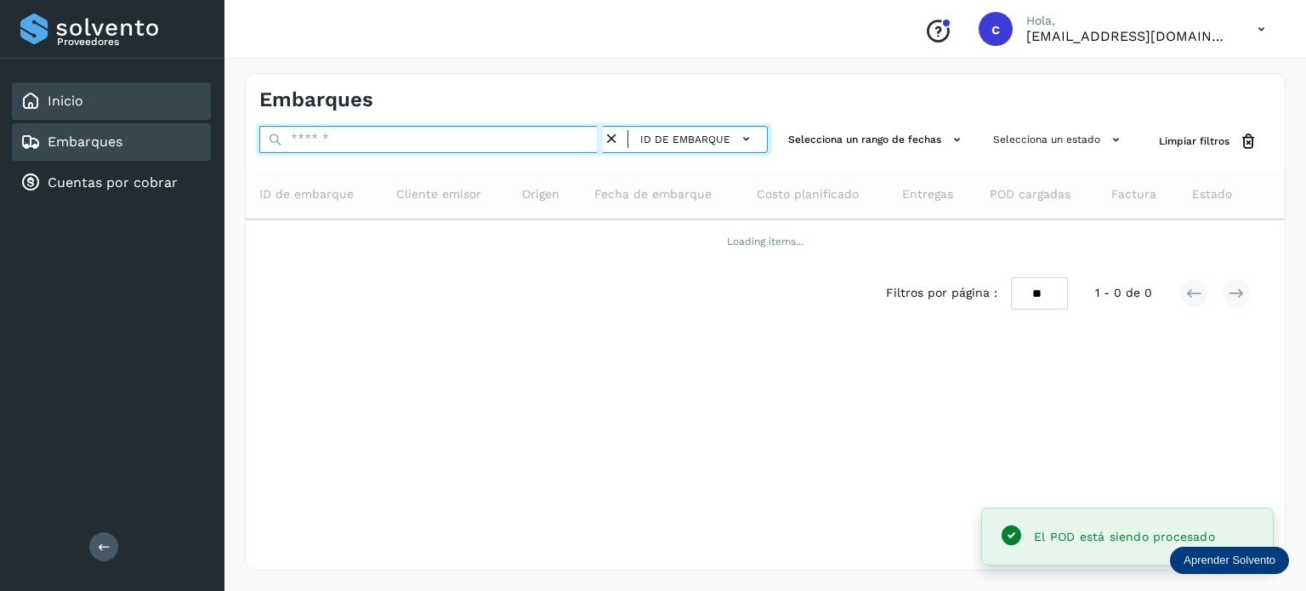
drag, startPoint x: 357, startPoint y: 145, endPoint x: 190, endPoint y: 102, distance: 171.9
click at [271, 132] on div "ID de embarque" at bounding box center [513, 141] width 508 height 31
type input "*"
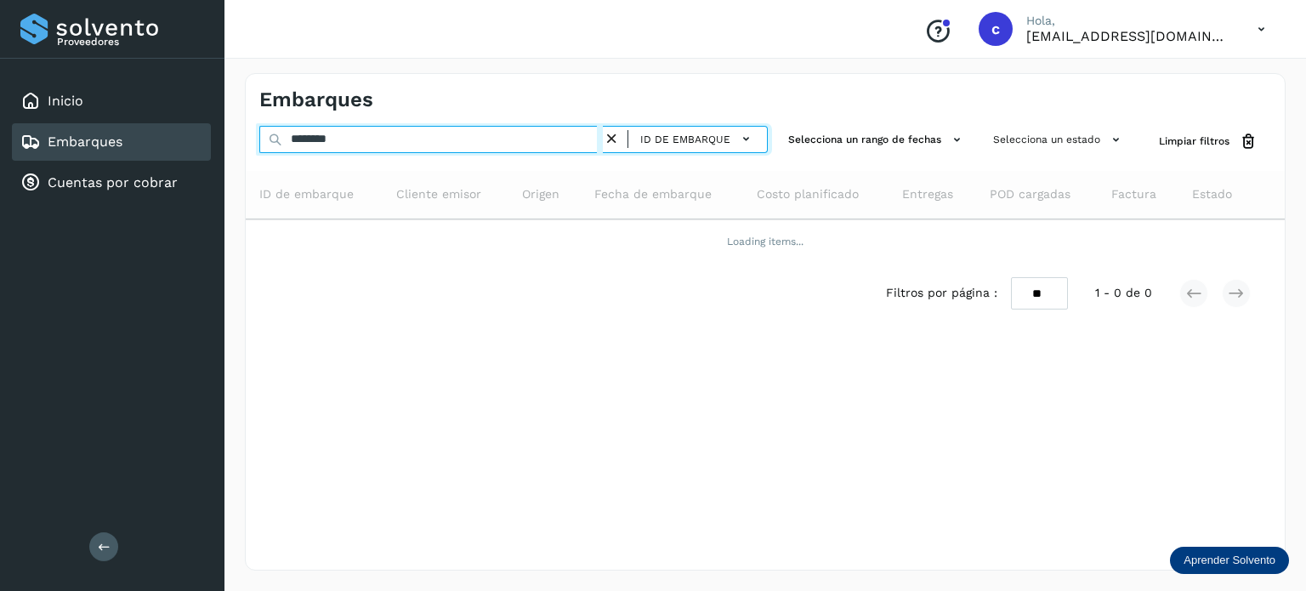
type input "********"
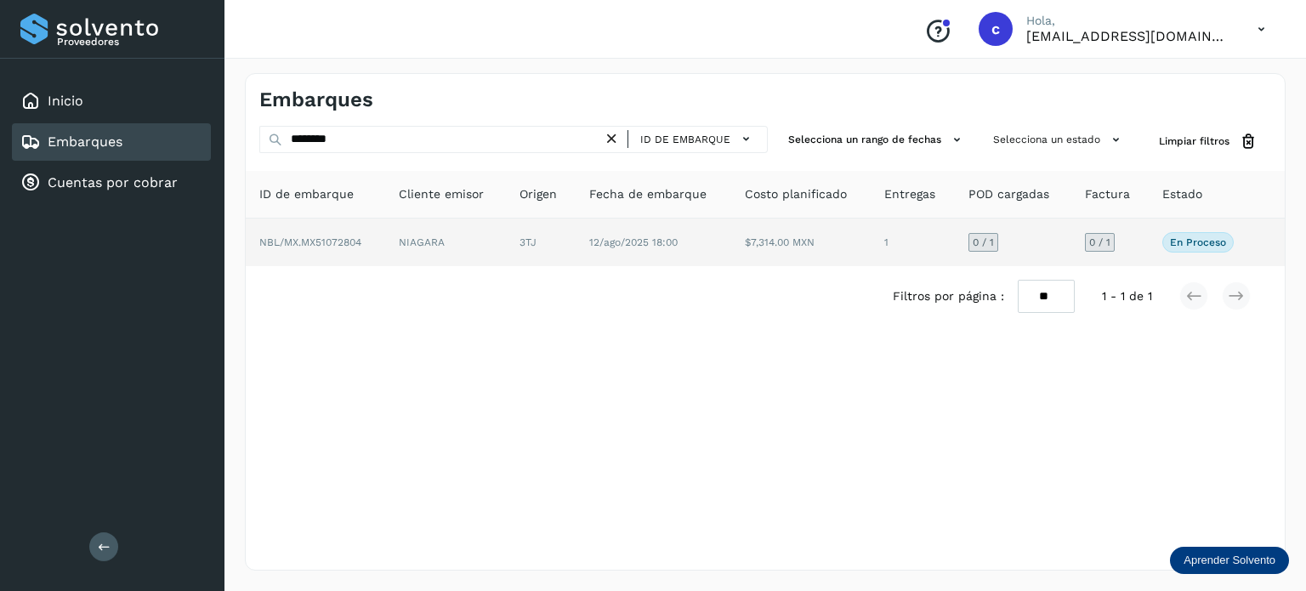
click at [1215, 233] on span "En proceso" at bounding box center [1197, 242] width 71 height 20
click at [1207, 238] on p "En proceso" at bounding box center [1198, 242] width 56 height 12
click at [870, 241] on td "$7,314.00 MXN" at bounding box center [912, 242] width 84 height 48
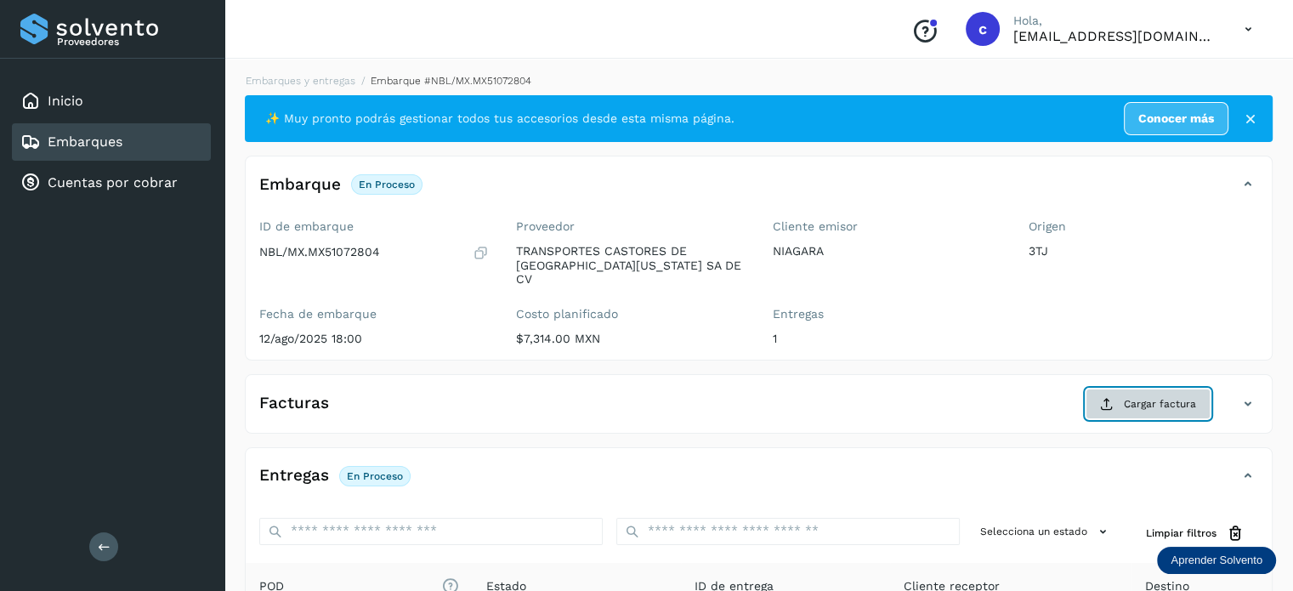
click at [1146, 396] on span "Cargar factura" at bounding box center [1160, 403] width 72 height 15
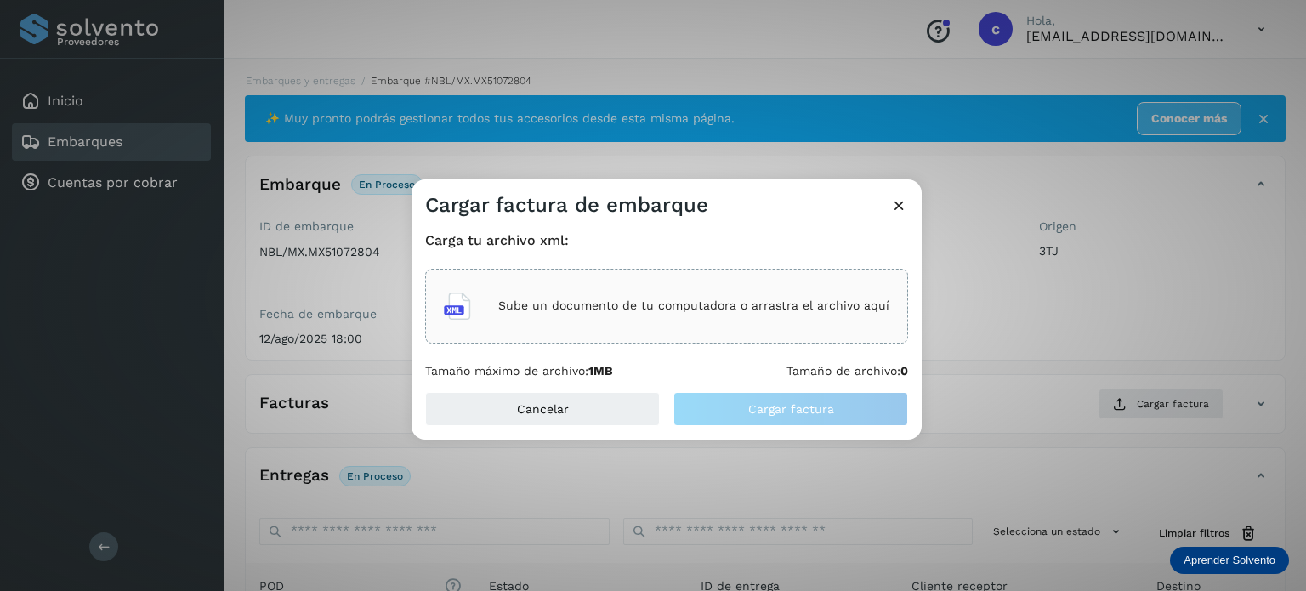
click at [619, 316] on div "Sube un documento de tu computadora o arrastra el archivo aquí" at bounding box center [666, 306] width 445 height 46
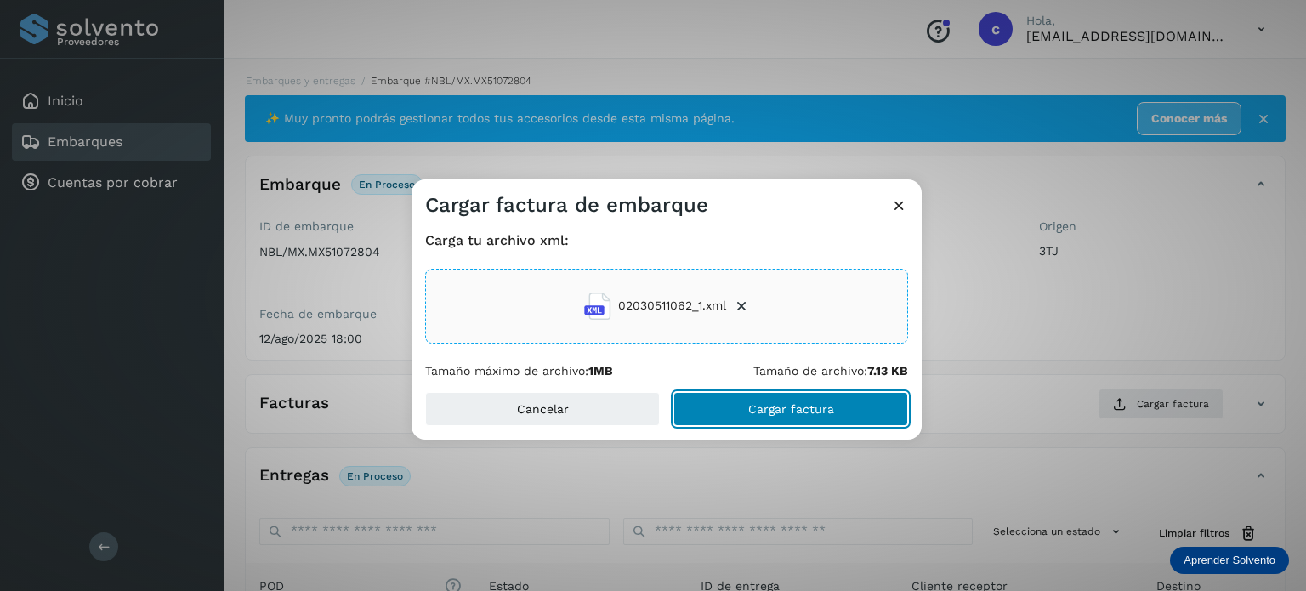
click at [762, 405] on span "Cargar factura" at bounding box center [791, 409] width 86 height 12
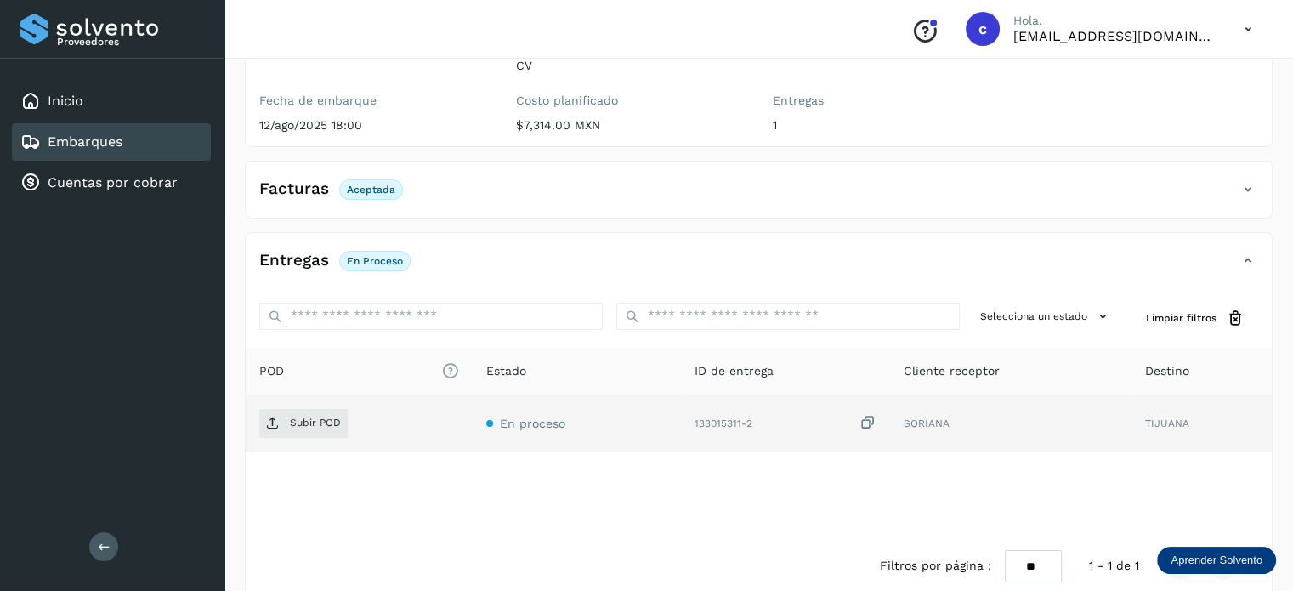
scroll to position [224, 0]
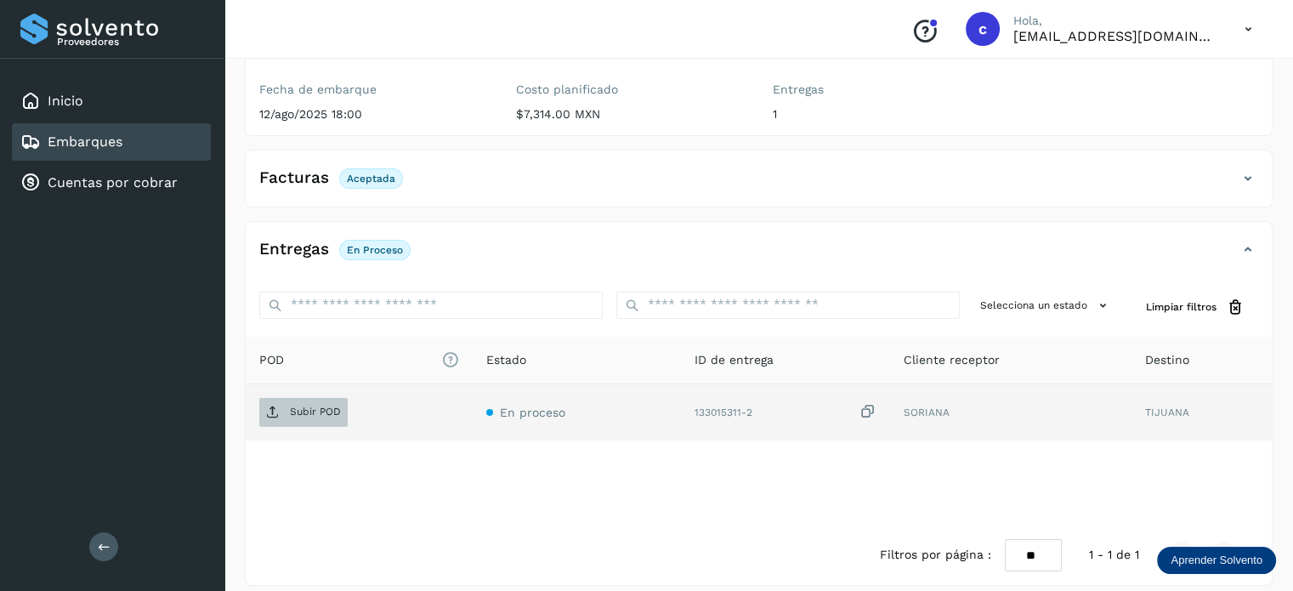
click at [292, 407] on span "Subir POD" at bounding box center [303, 412] width 88 height 27
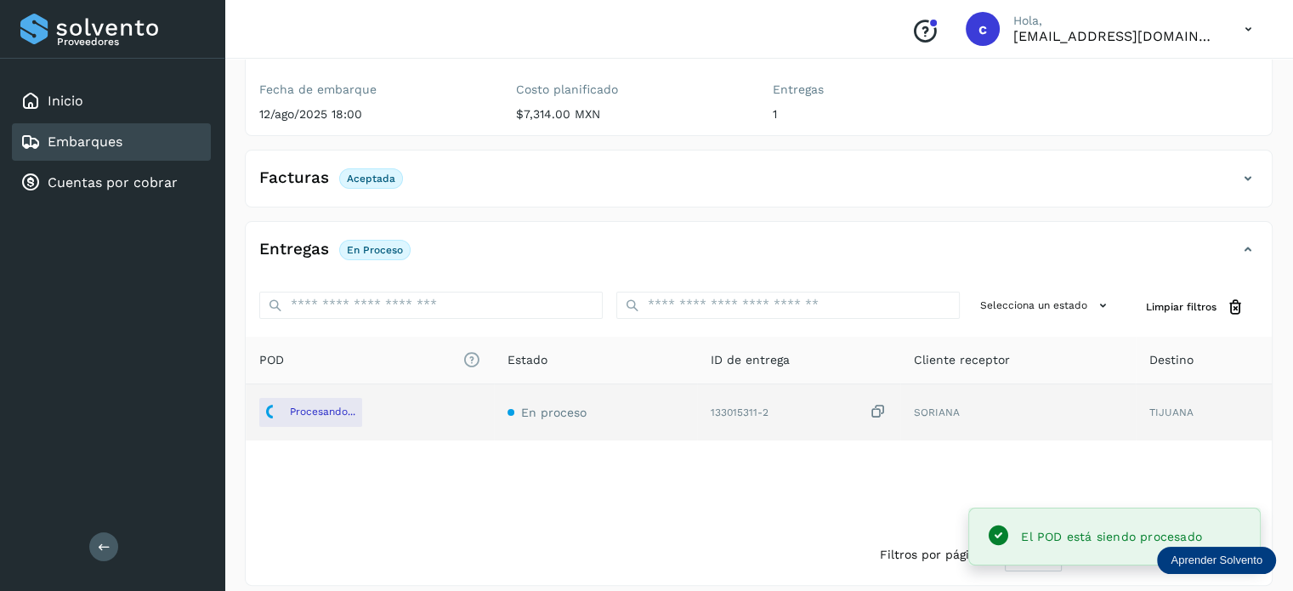
click at [158, 158] on div "Embarques" at bounding box center [111, 141] width 199 height 37
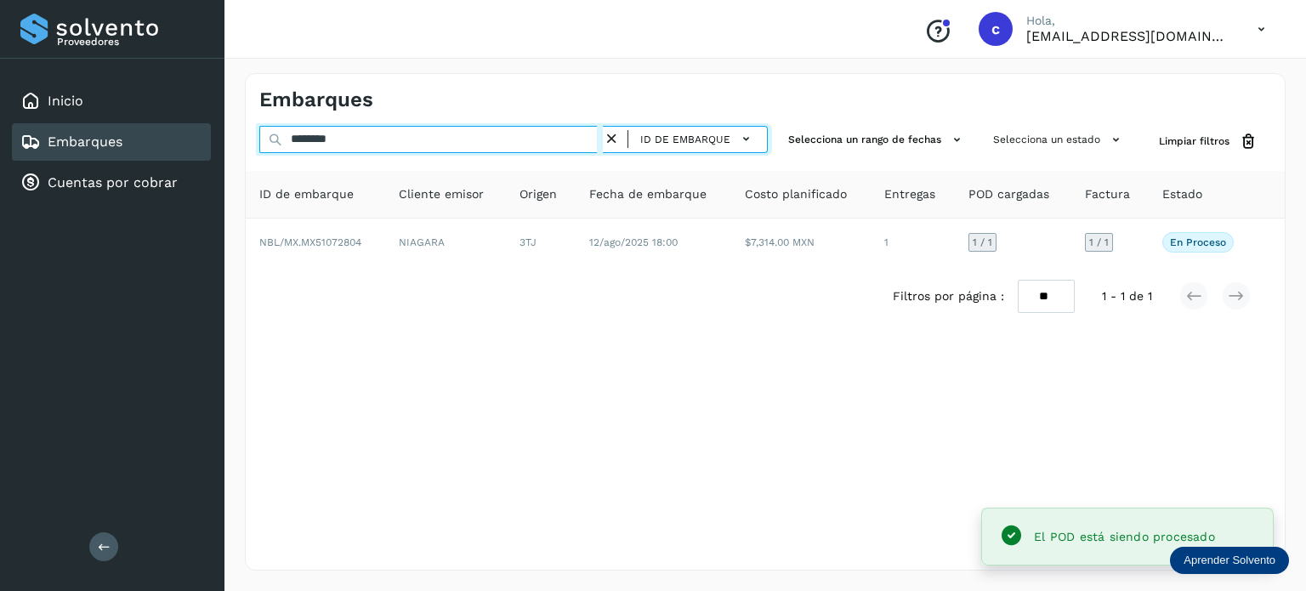
drag, startPoint x: 354, startPoint y: 140, endPoint x: 207, endPoint y: 137, distance: 147.1
click at [190, 139] on div "Proveedores Inicio Embarques Cuentas por cobrar Salir Conoce nuestros beneficio…" at bounding box center [653, 295] width 1306 height 591
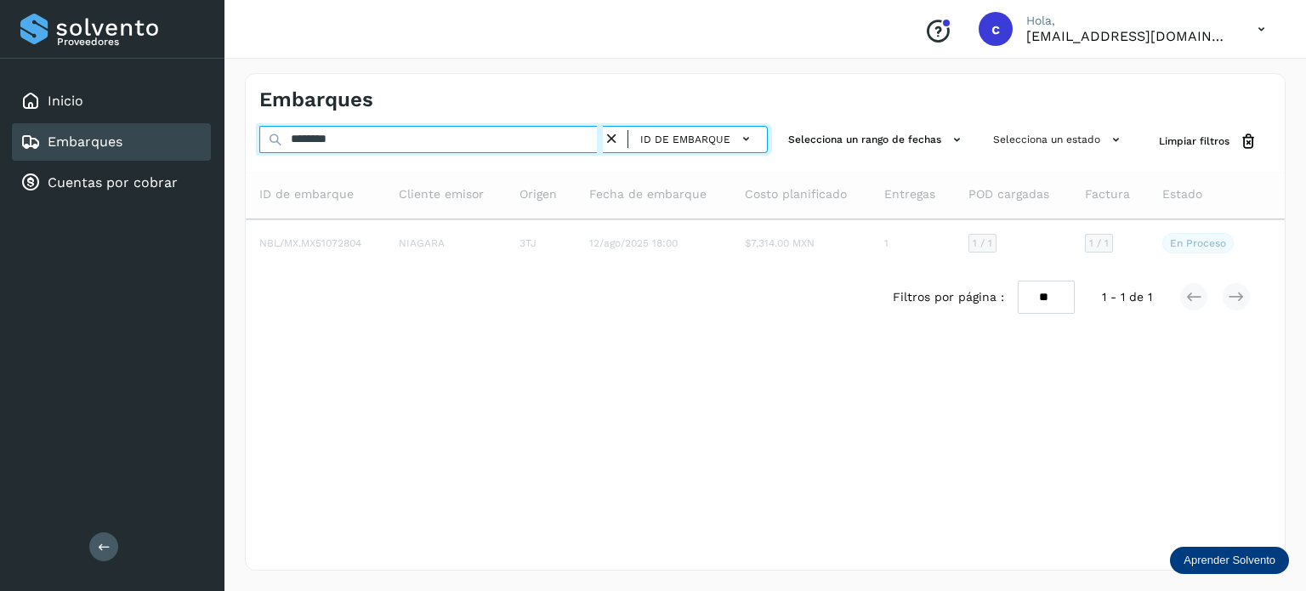
type input "********"
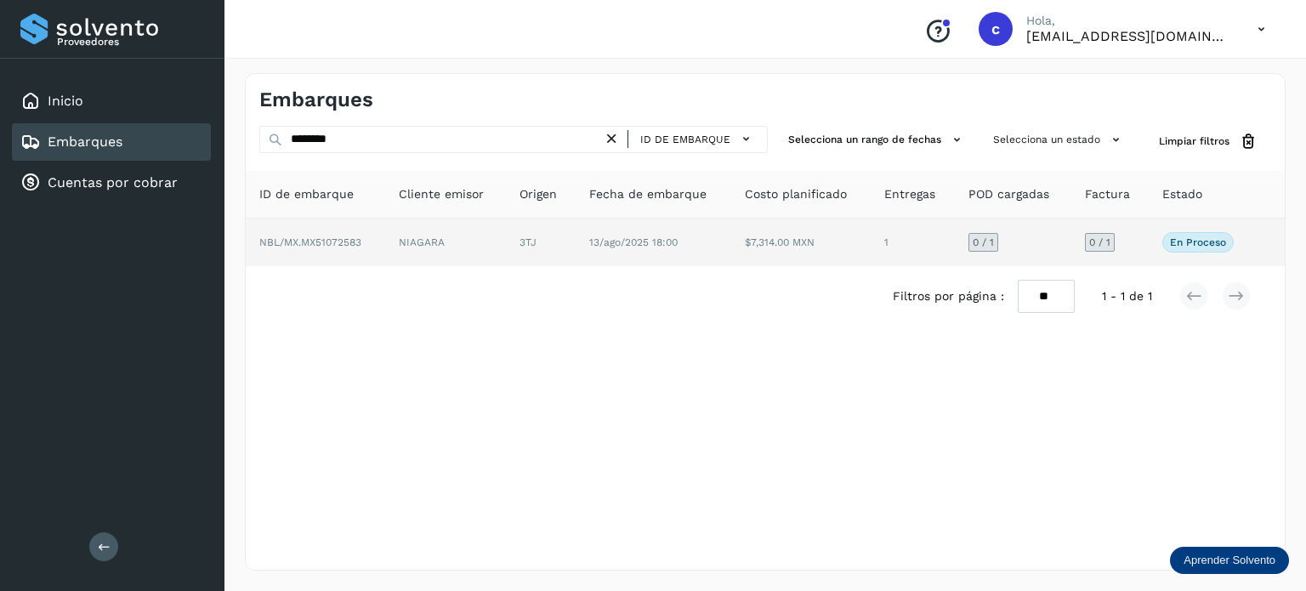
click at [731, 258] on td "13/ago/2025 18:00" at bounding box center [800, 242] width 139 height 48
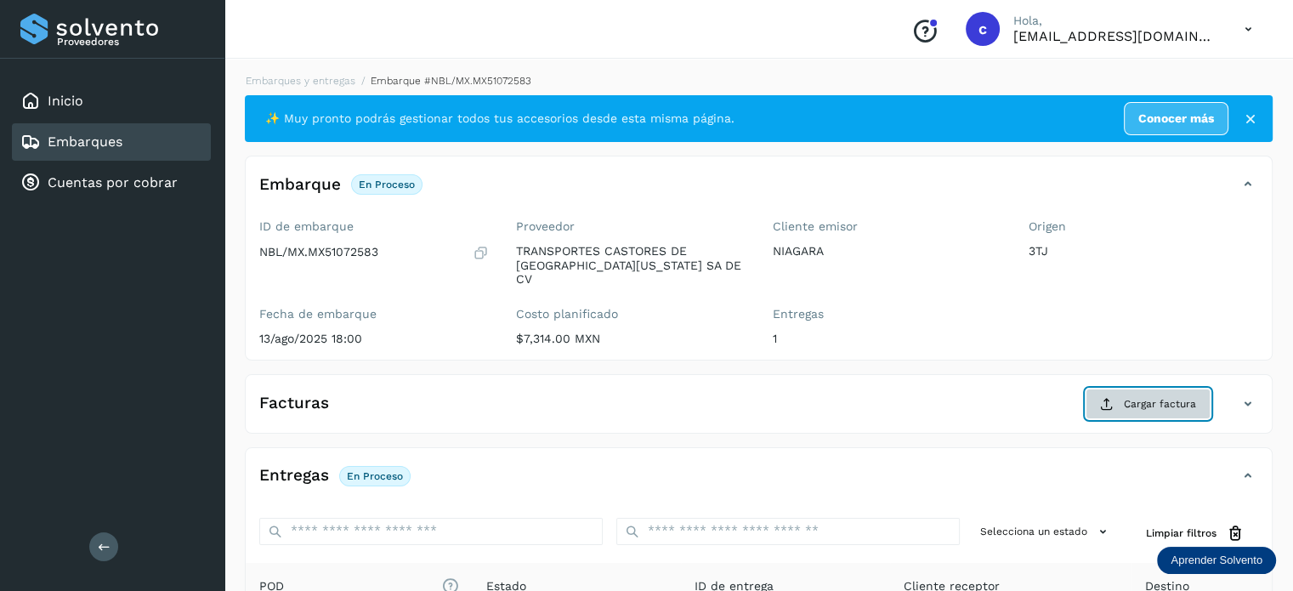
click at [1132, 396] on span "Cargar factura" at bounding box center [1160, 403] width 72 height 15
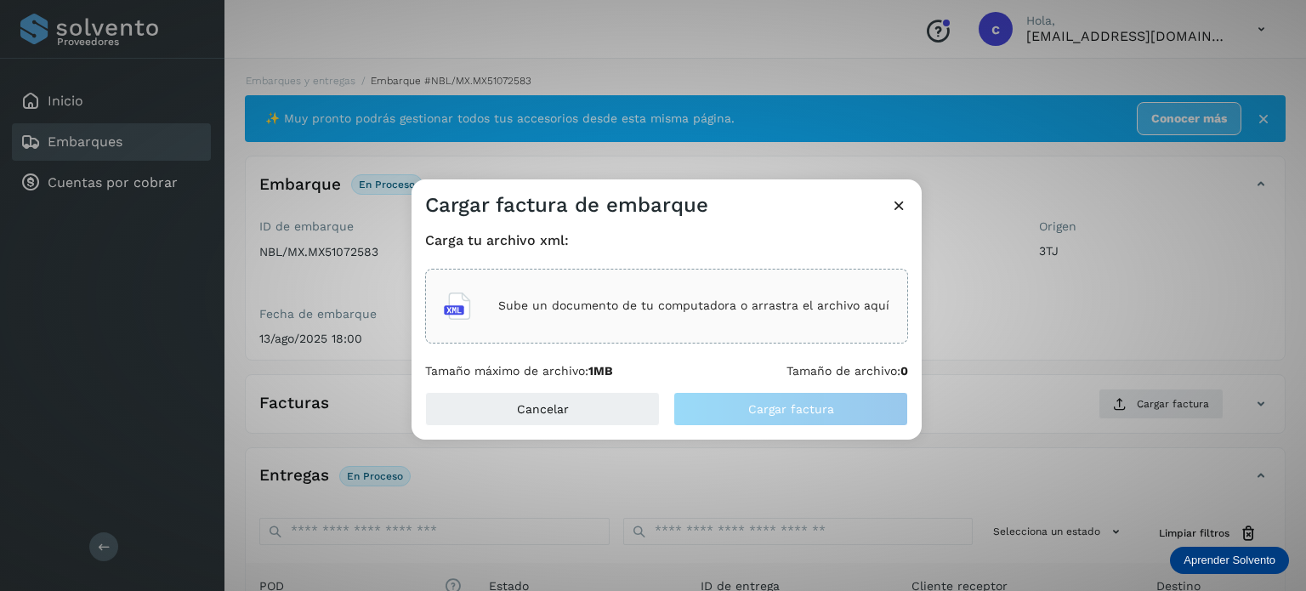
click at [648, 308] on p "Sube un documento de tu computadora o arrastra el archivo aquí" at bounding box center [693, 305] width 391 height 14
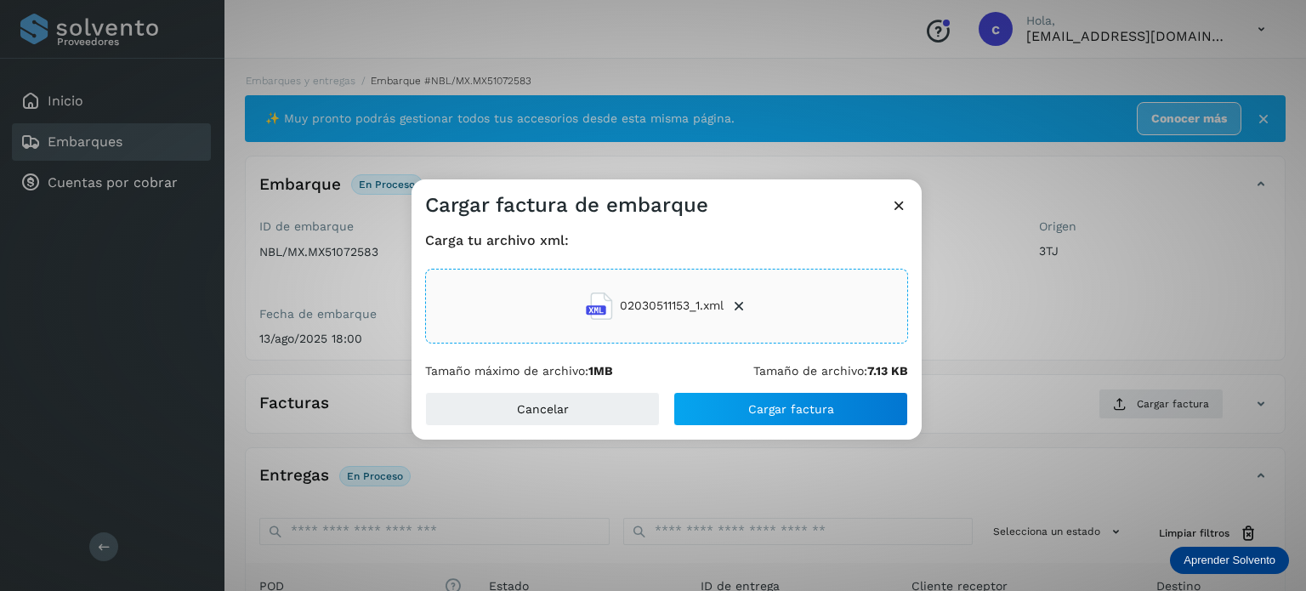
click at [796, 374] on p "Tamaño de archivo: 7.13 KB" at bounding box center [830, 371] width 155 height 14
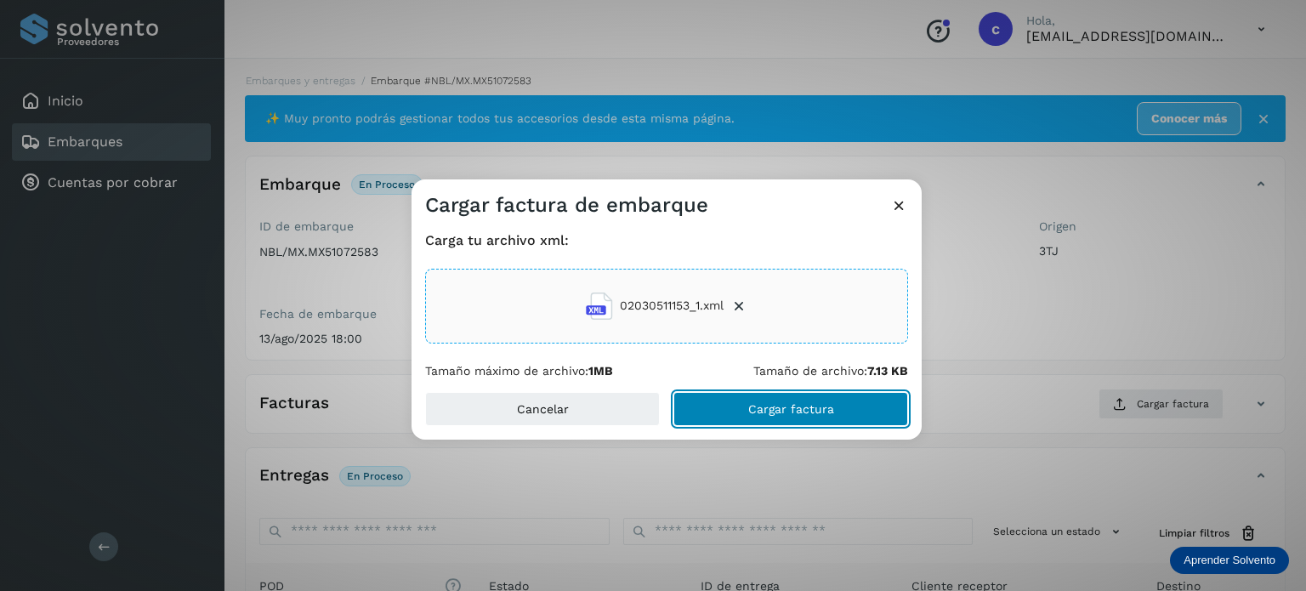
click at [796, 407] on span "Cargar factura" at bounding box center [791, 409] width 86 height 12
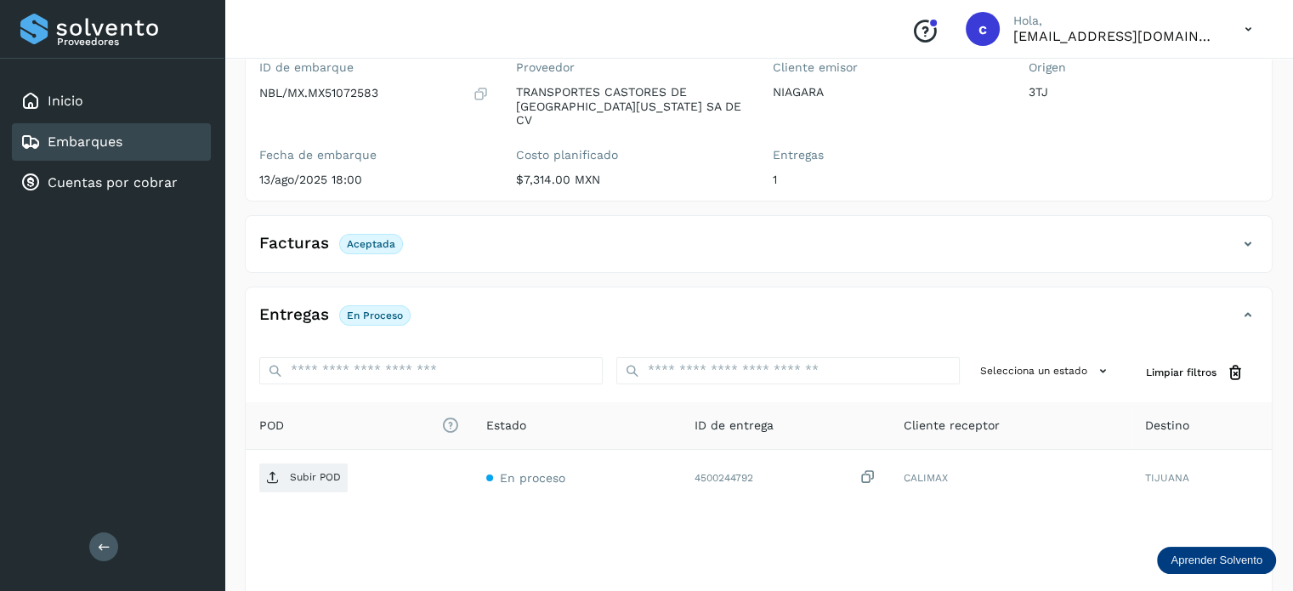
scroll to position [170, 0]
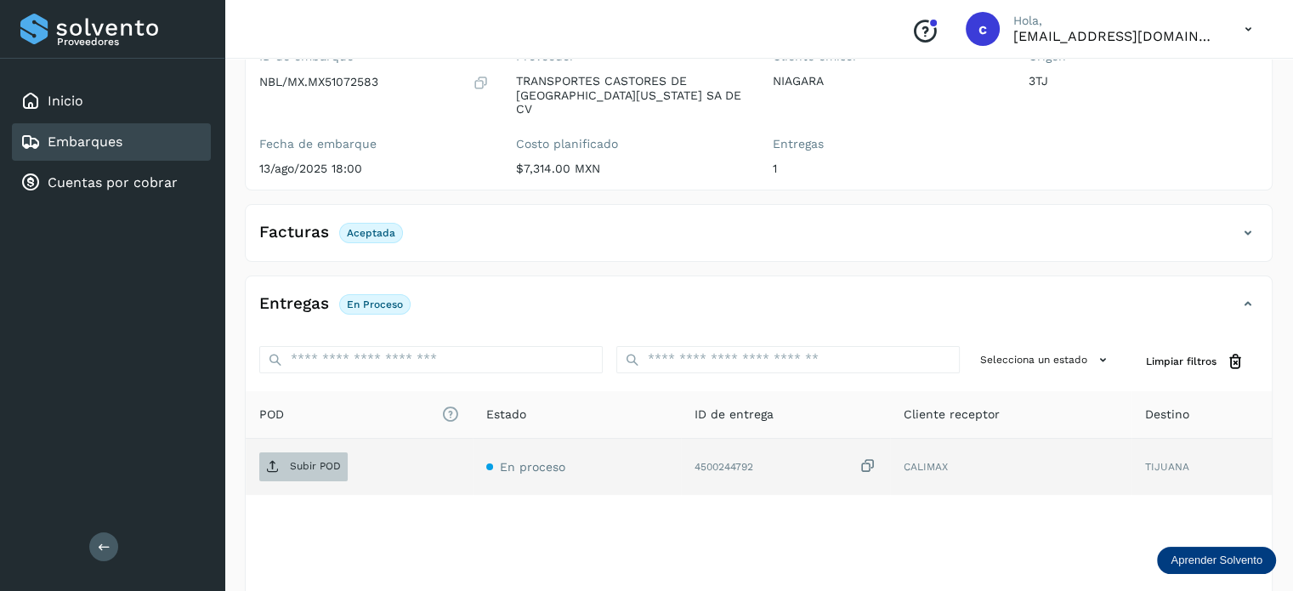
click at [316, 453] on span "Subir POD" at bounding box center [303, 466] width 88 height 27
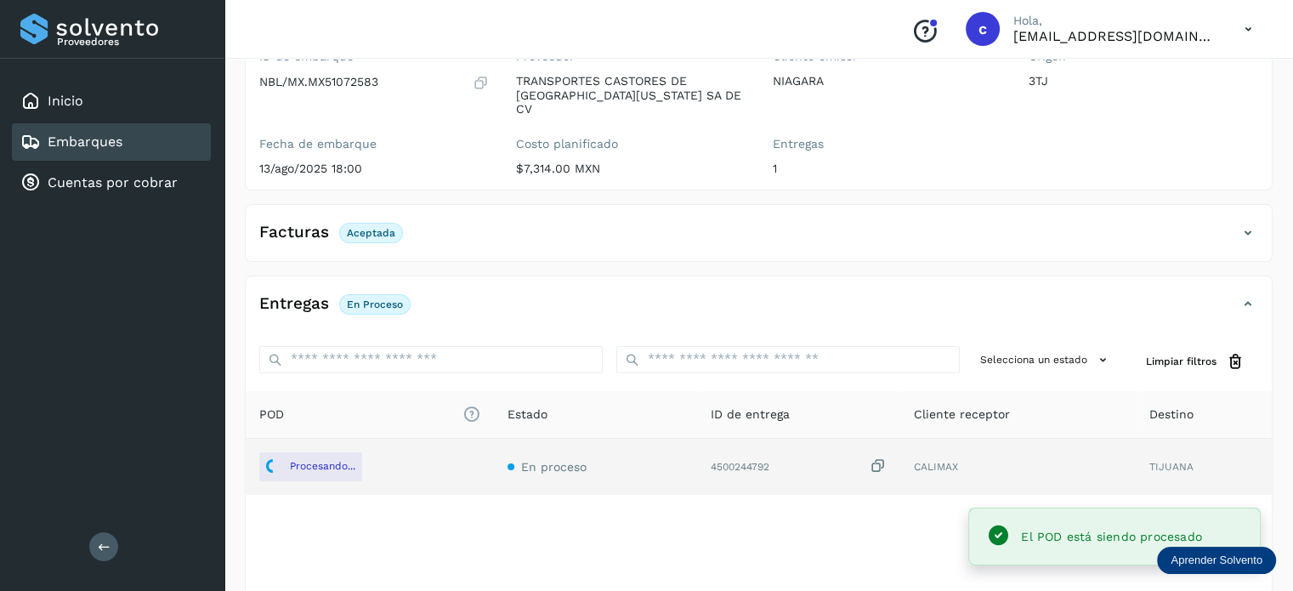
click at [124, 142] on div "Embarques" at bounding box center [111, 141] width 199 height 37
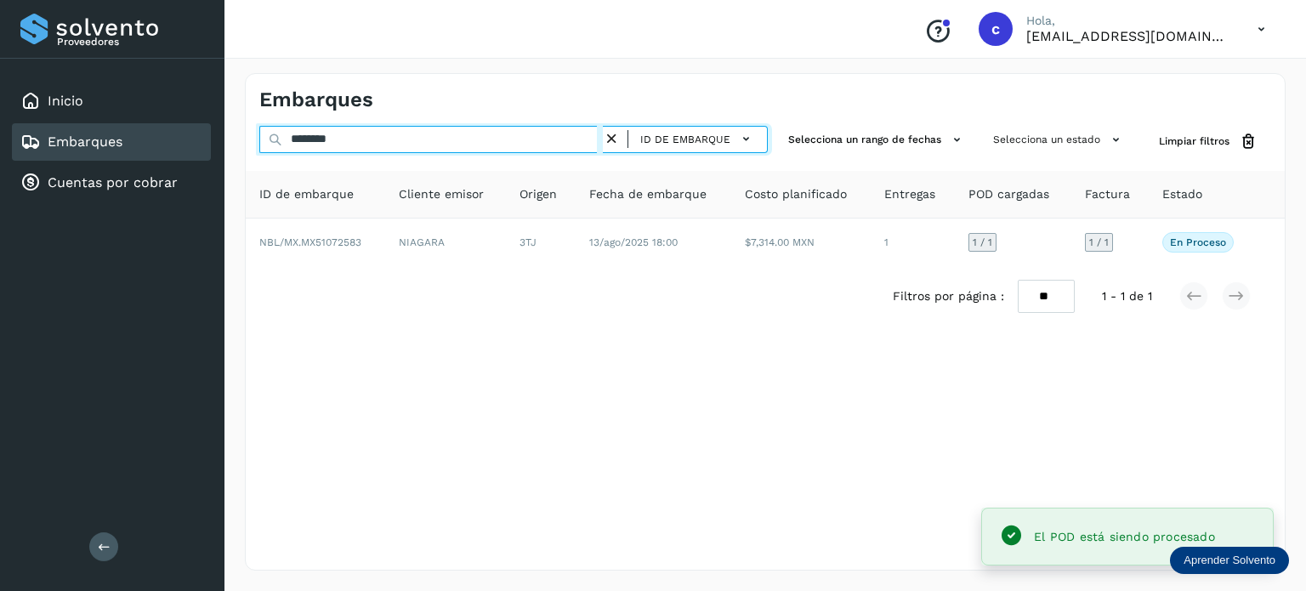
drag, startPoint x: 362, startPoint y: 135, endPoint x: 269, endPoint y: 128, distance: 93.8
click at [272, 128] on input "********" at bounding box center [430, 139] width 343 height 27
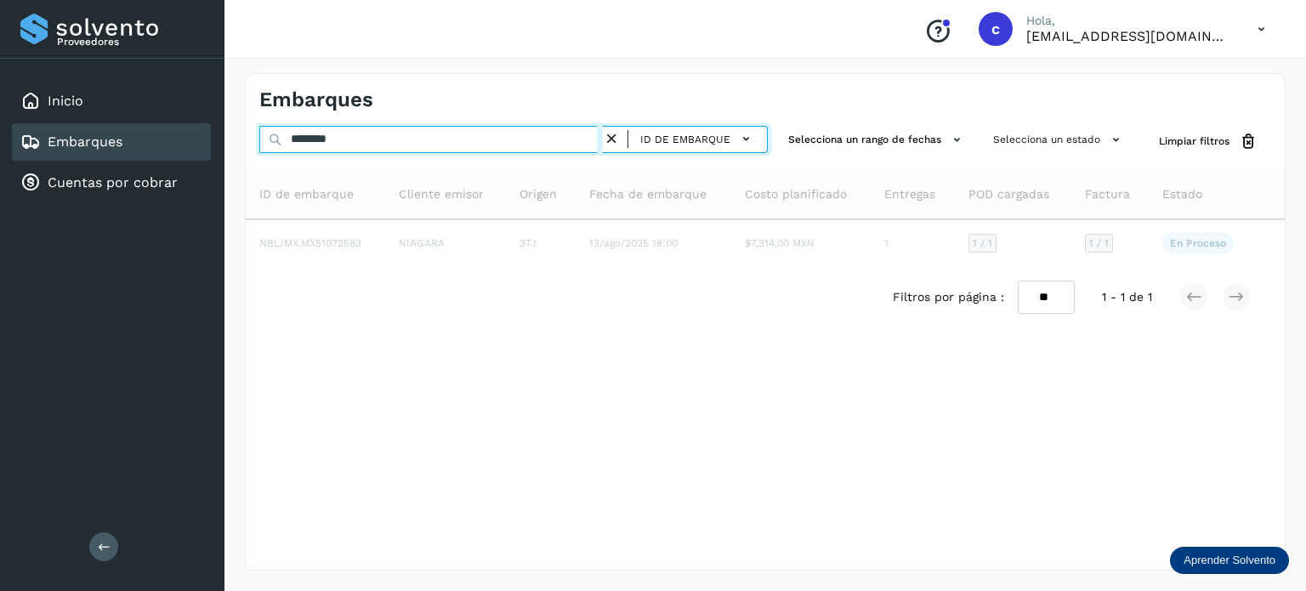
type input "********"
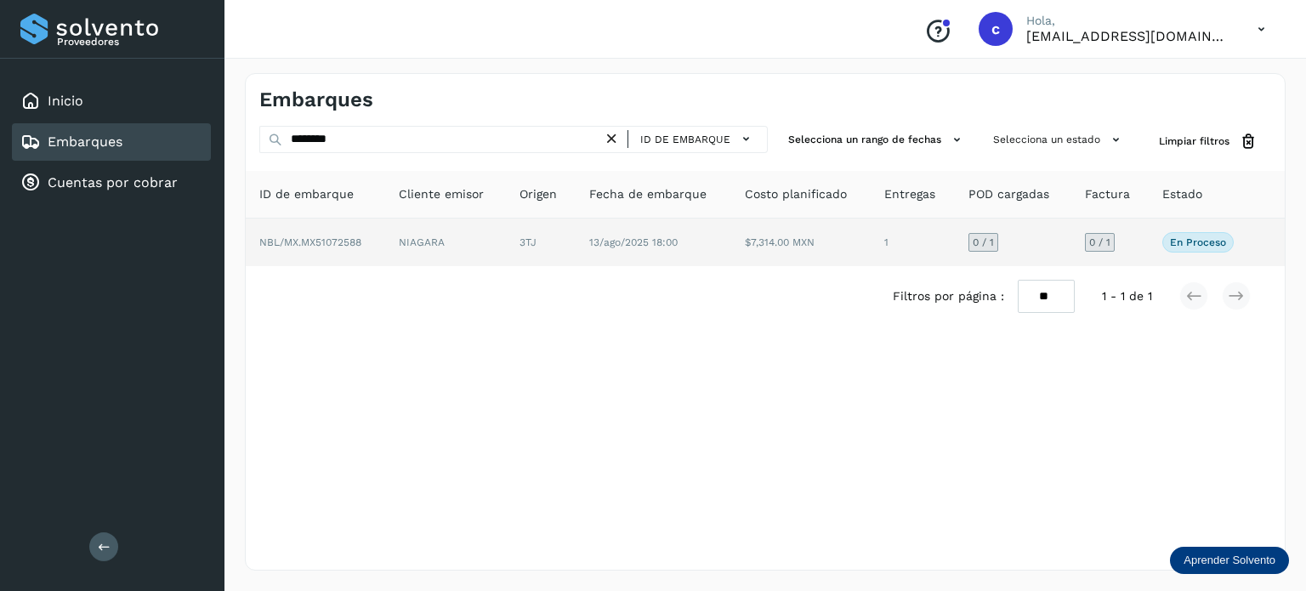
click at [575, 254] on td "3TJ" at bounding box center [653, 242] width 156 height 48
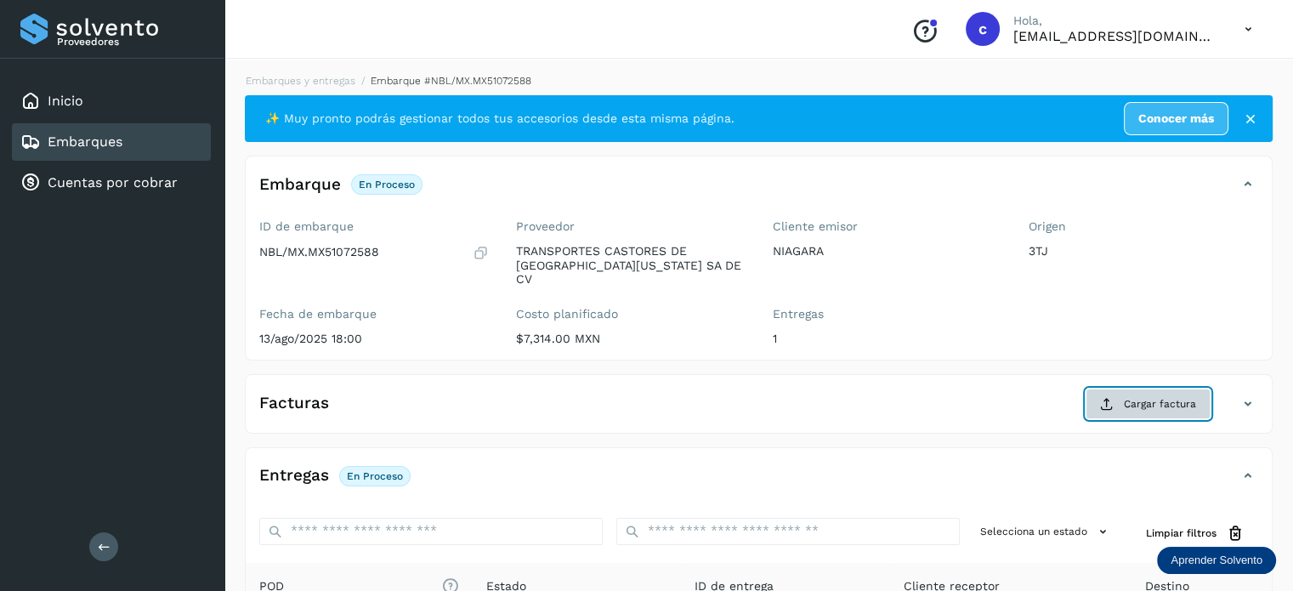
click at [1159, 400] on button "Cargar factura" at bounding box center [1147, 403] width 125 height 31
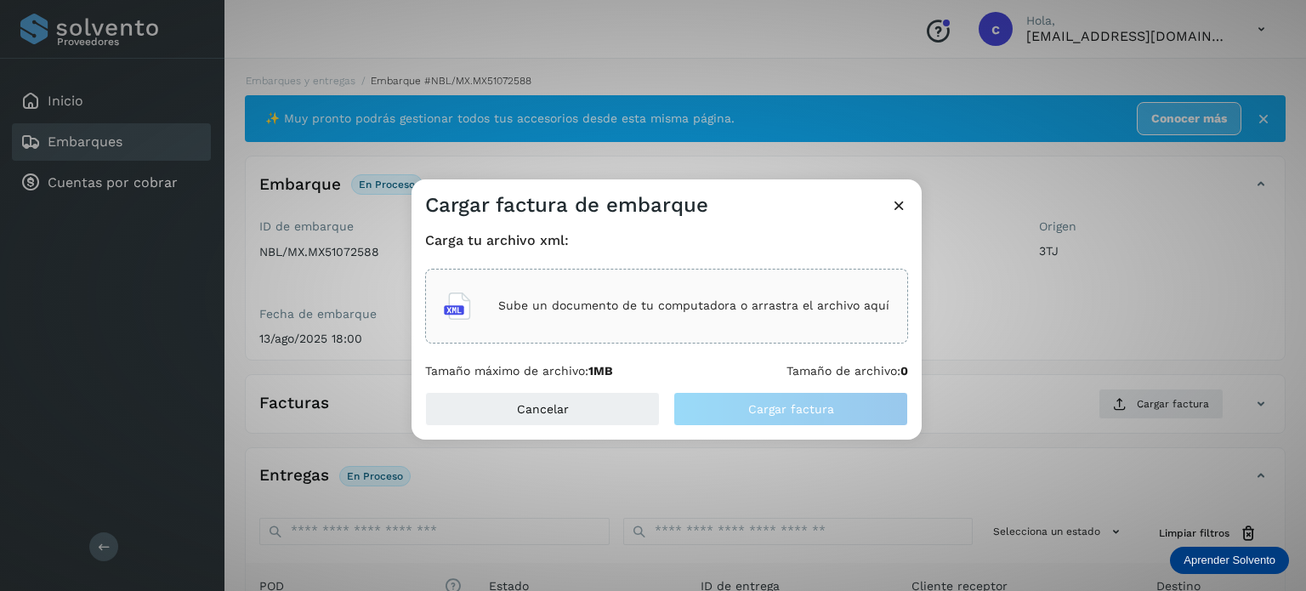
click at [657, 318] on div "Sube un documento de tu computadora o arrastra el archivo aquí" at bounding box center [666, 306] width 445 height 46
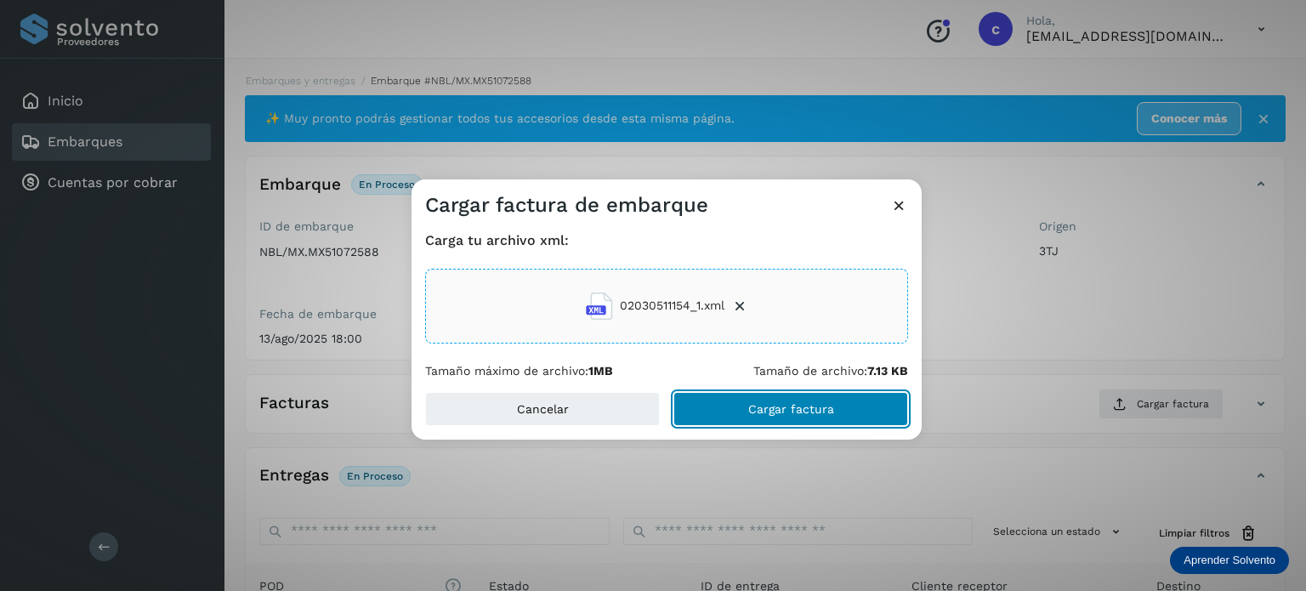
click at [806, 420] on button "Cargar factura" at bounding box center [790, 409] width 235 height 34
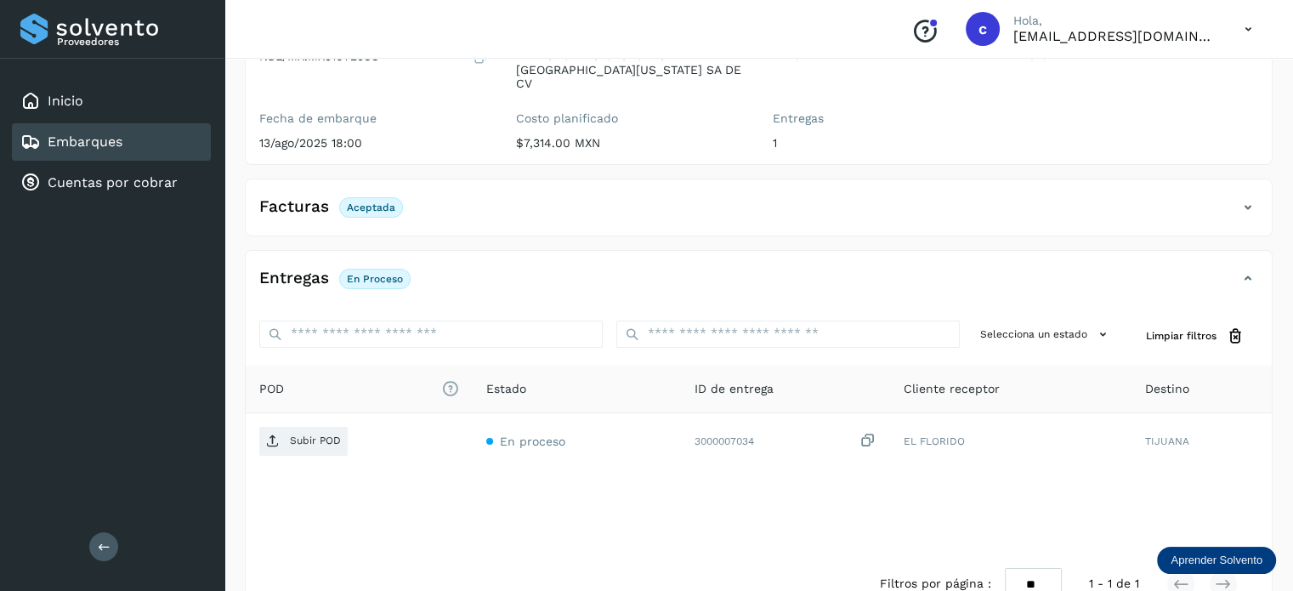
scroll to position [224, 0]
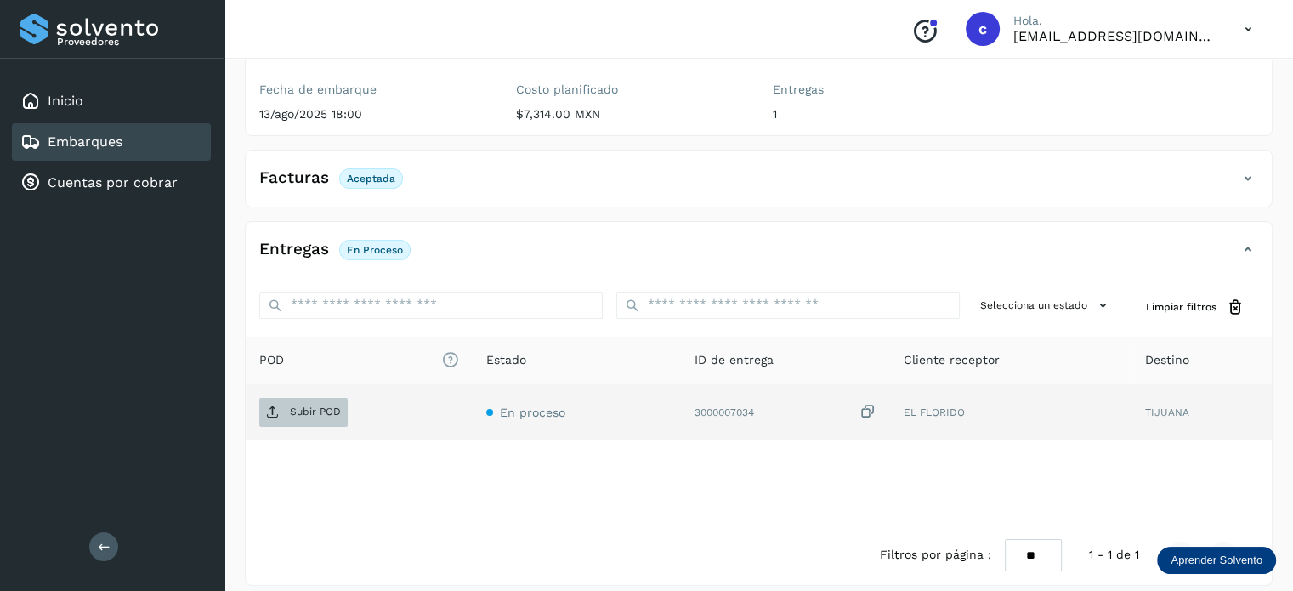
click at [316, 405] on p "Subir POD" at bounding box center [315, 411] width 51 height 12
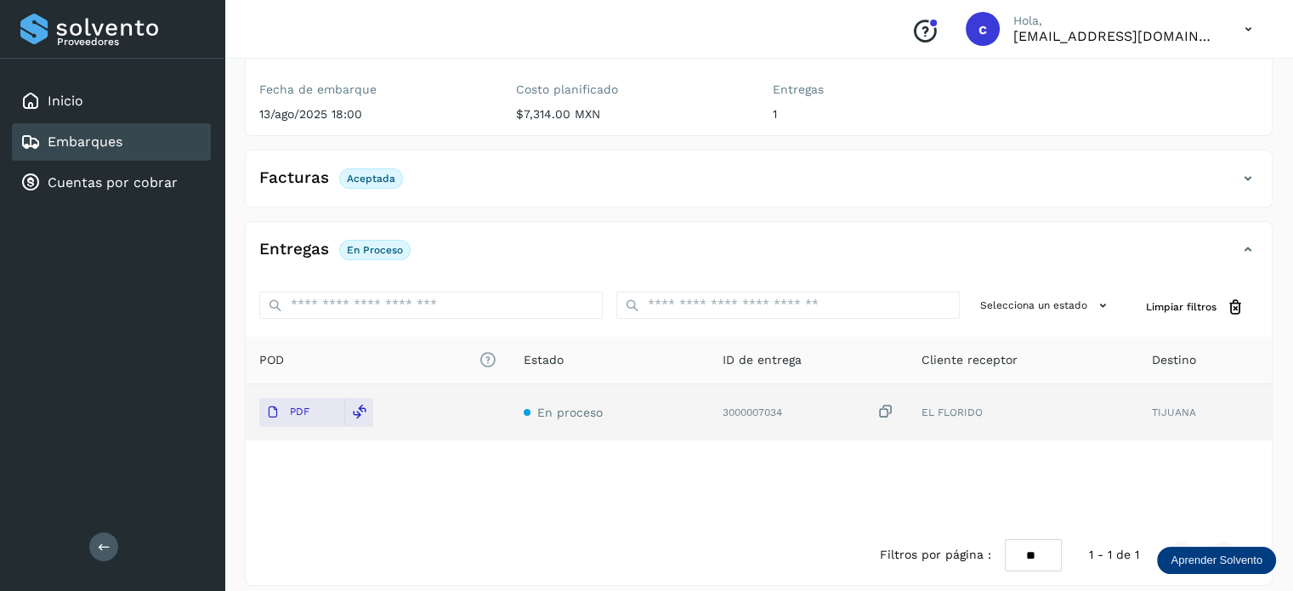
click at [100, 139] on link "Embarques" at bounding box center [85, 141] width 75 height 16
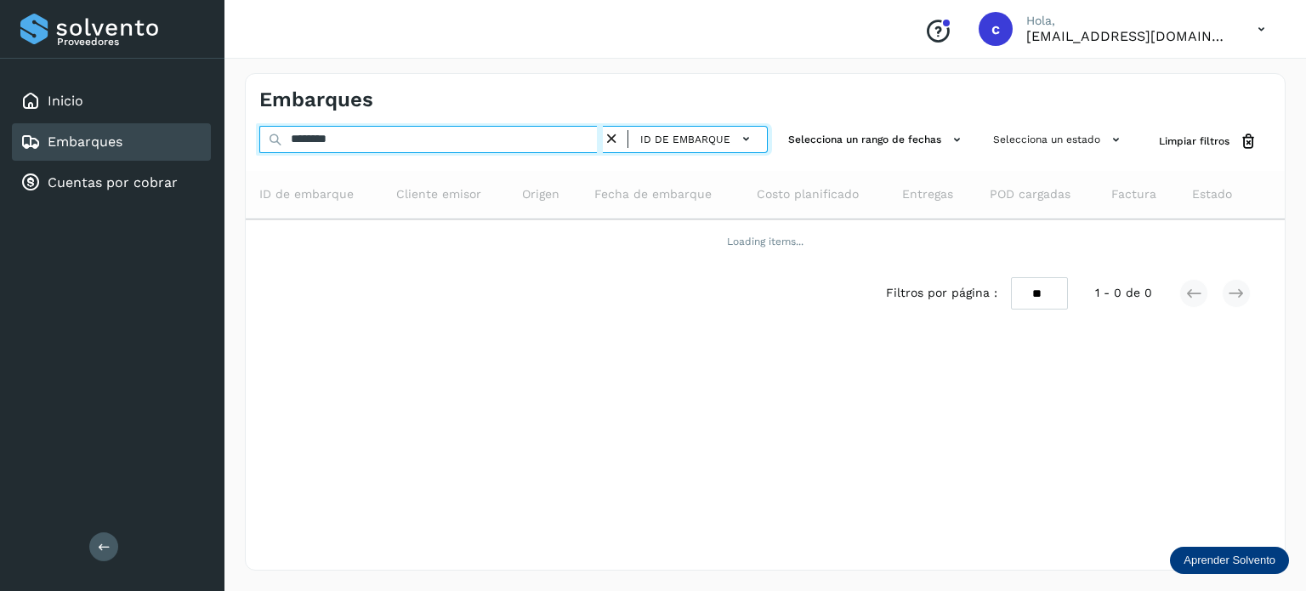
drag, startPoint x: 252, startPoint y: 161, endPoint x: 243, endPoint y: 162, distance: 8.7
click at [243, 162] on div "Embarques ******** ID de embarque Selecciona un rango de fechas Selecciona un e…" at bounding box center [764, 322] width 1081 height 538
type input "********"
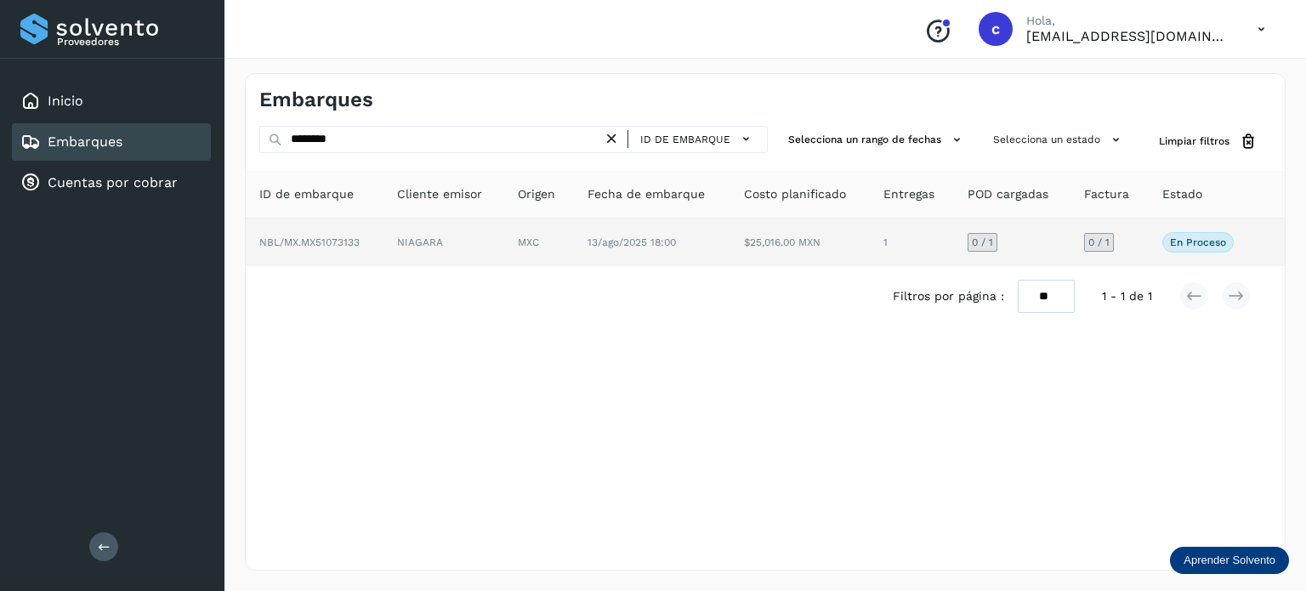
click at [598, 236] on span "13/ago/2025 18:00" at bounding box center [631, 242] width 88 height 12
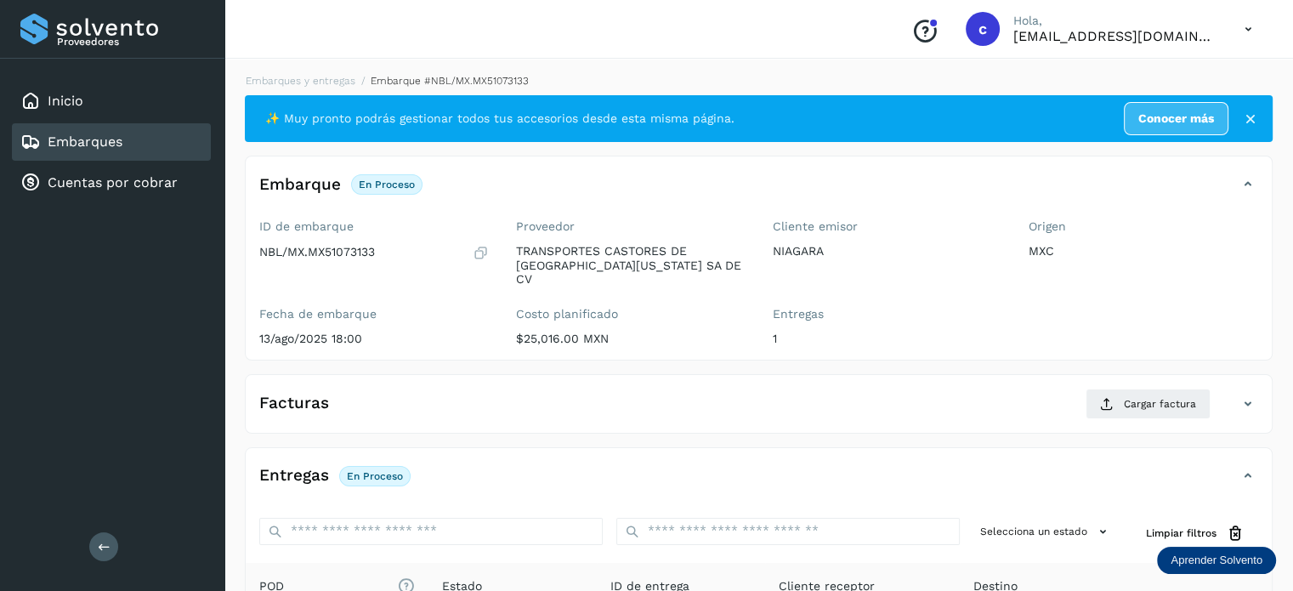
drag, startPoint x: 109, startPoint y: 140, endPoint x: 136, endPoint y: 145, distance: 27.7
click at [109, 142] on link "Embarques" at bounding box center [85, 141] width 75 height 16
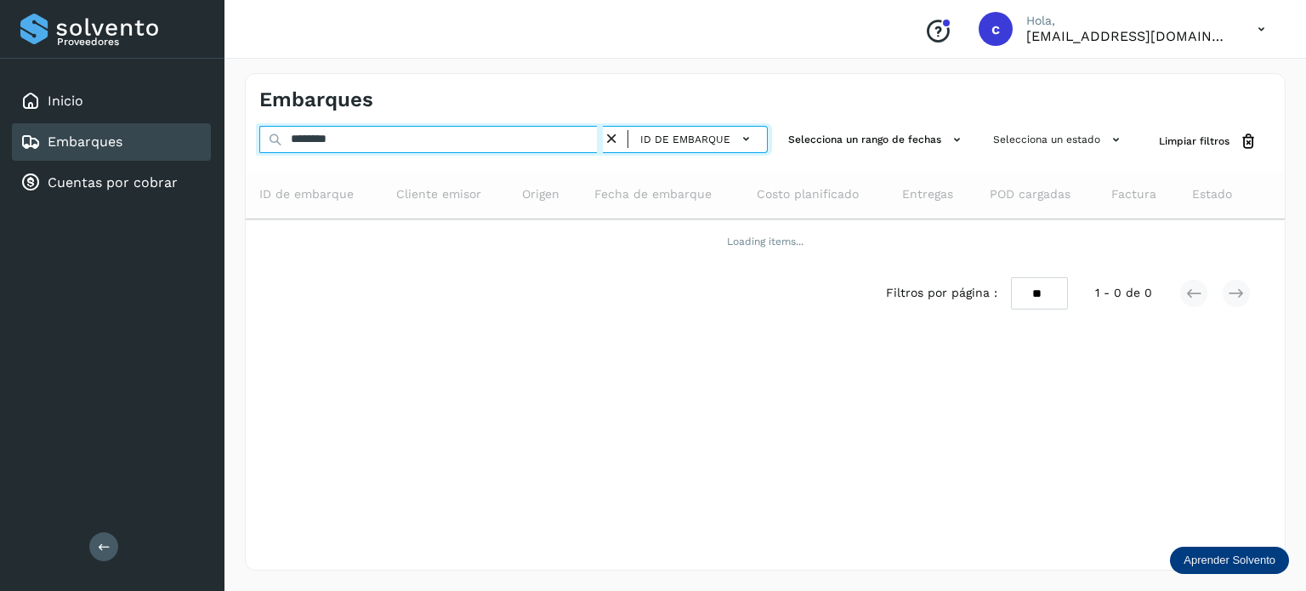
drag, startPoint x: 357, startPoint y: 145, endPoint x: 224, endPoint y: 137, distance: 132.8
click at [226, 137] on div "Embarques ******** ID de embarque Selecciona un rango de fechas Selecciona un e…" at bounding box center [764, 322] width 1081 height 538
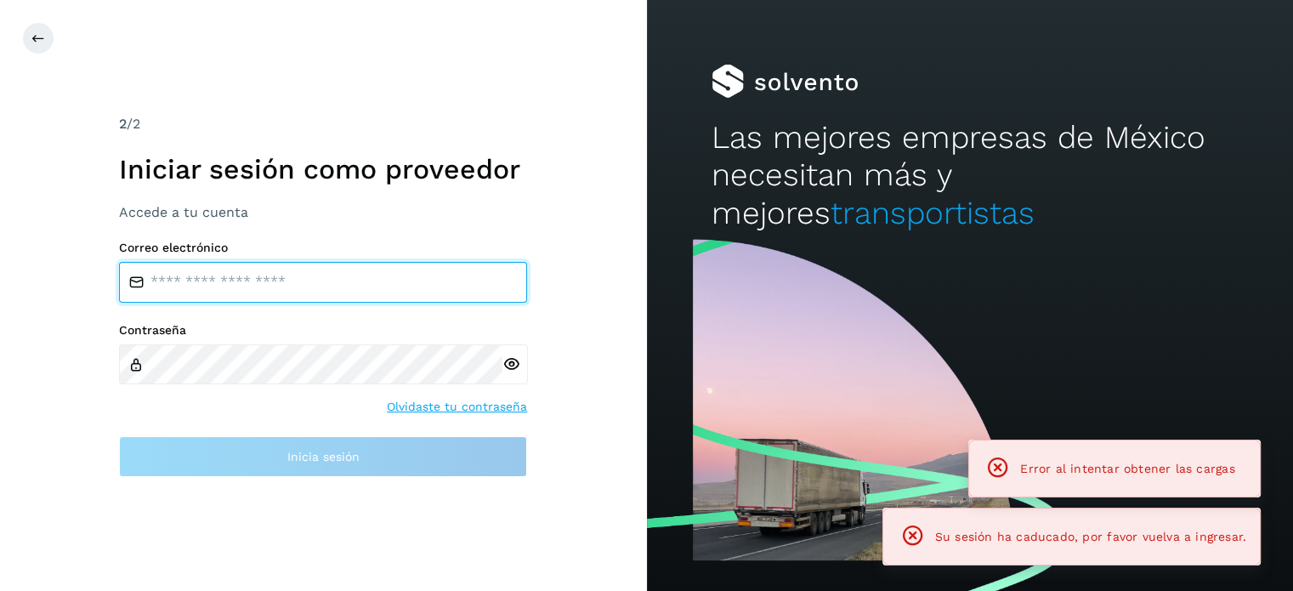
type input "**********"
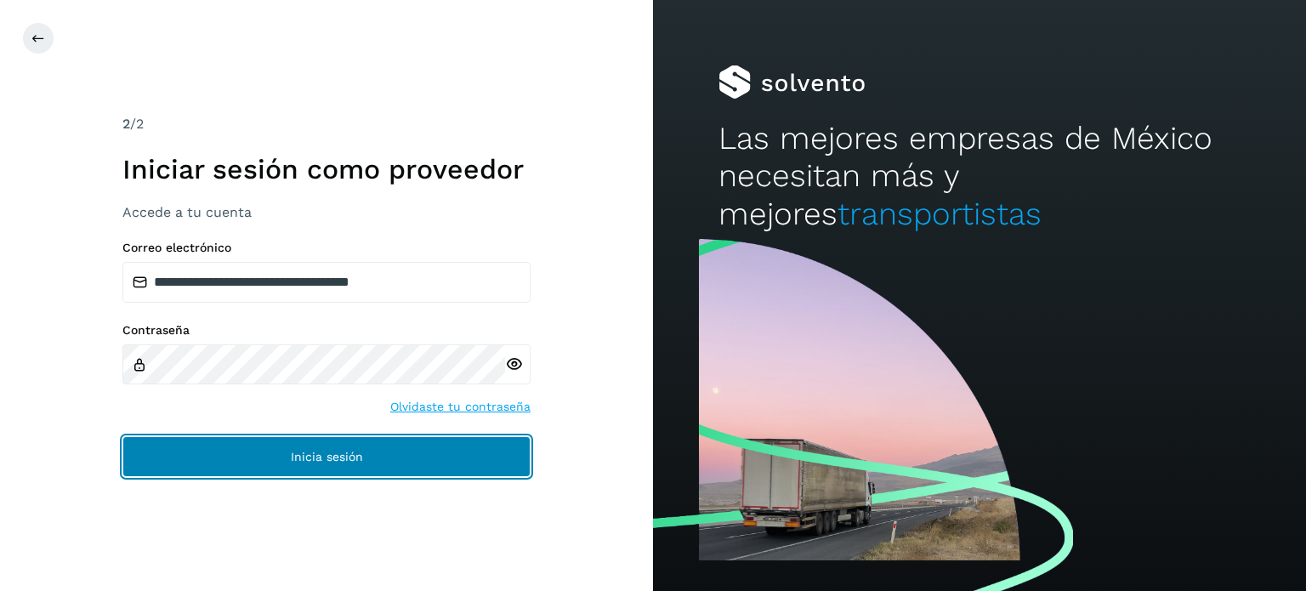
click at [369, 445] on button "Inicia sesión" at bounding box center [326, 456] width 408 height 41
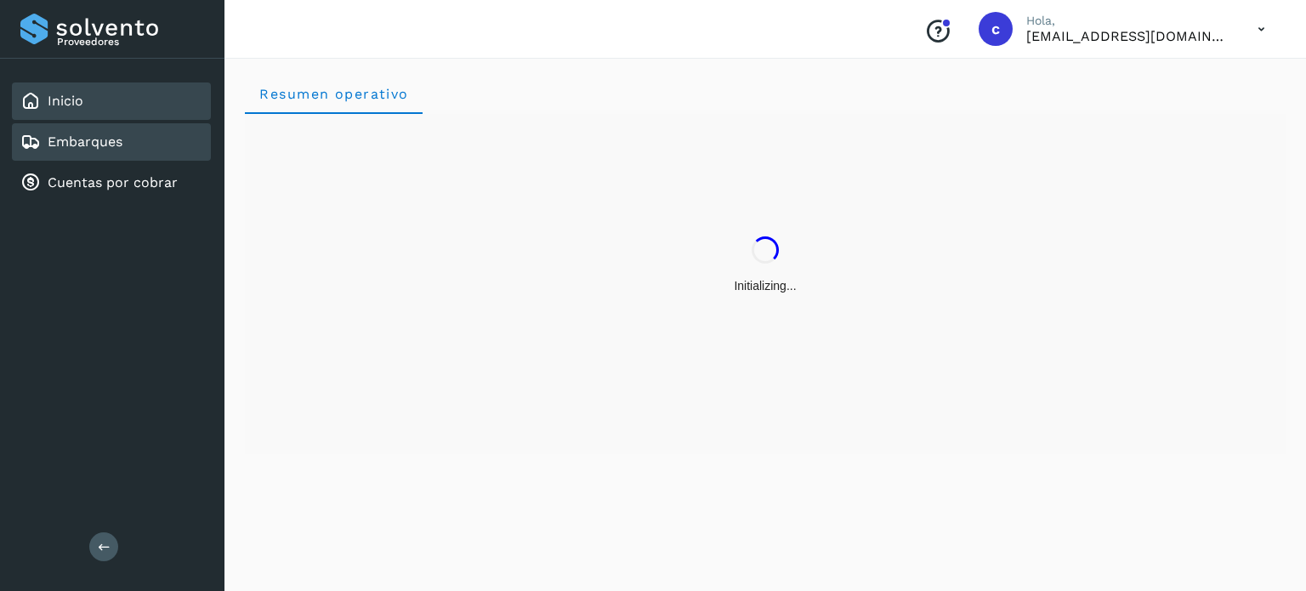
click at [92, 135] on link "Embarques" at bounding box center [85, 141] width 75 height 16
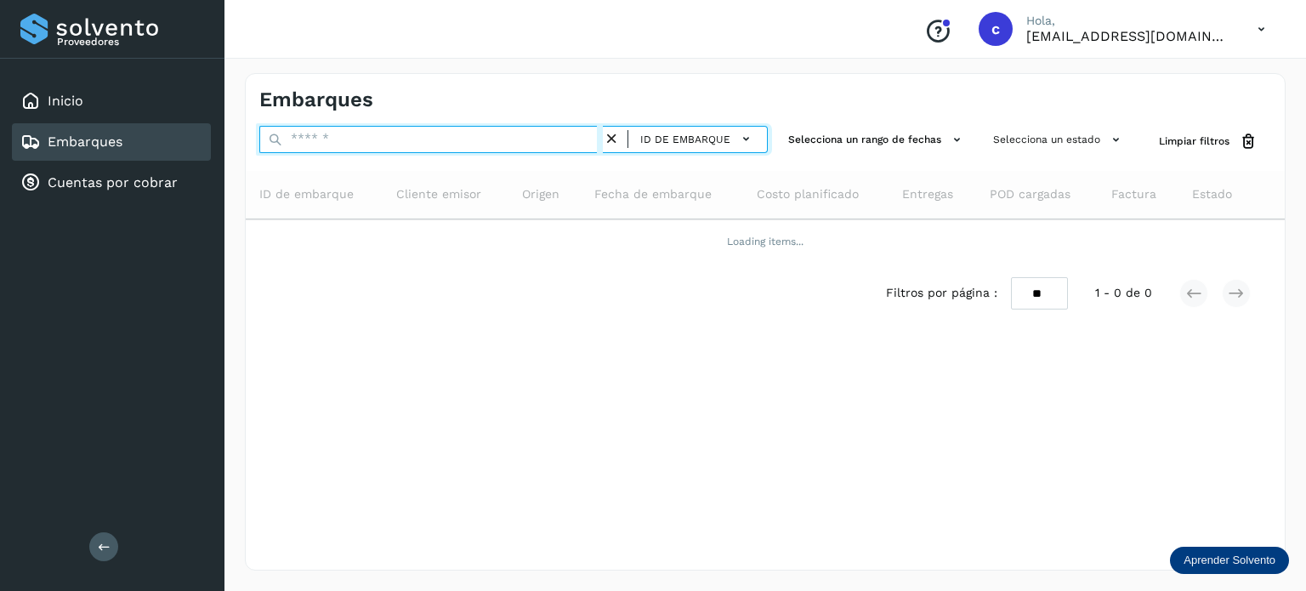
drag, startPoint x: 354, startPoint y: 146, endPoint x: 255, endPoint y: 140, distance: 98.8
click at [252, 141] on div "ID de embarque Selecciona un rango de fechas Selecciona un estado Limpiar filtr…" at bounding box center [765, 141] width 1039 height 31
type input "********"
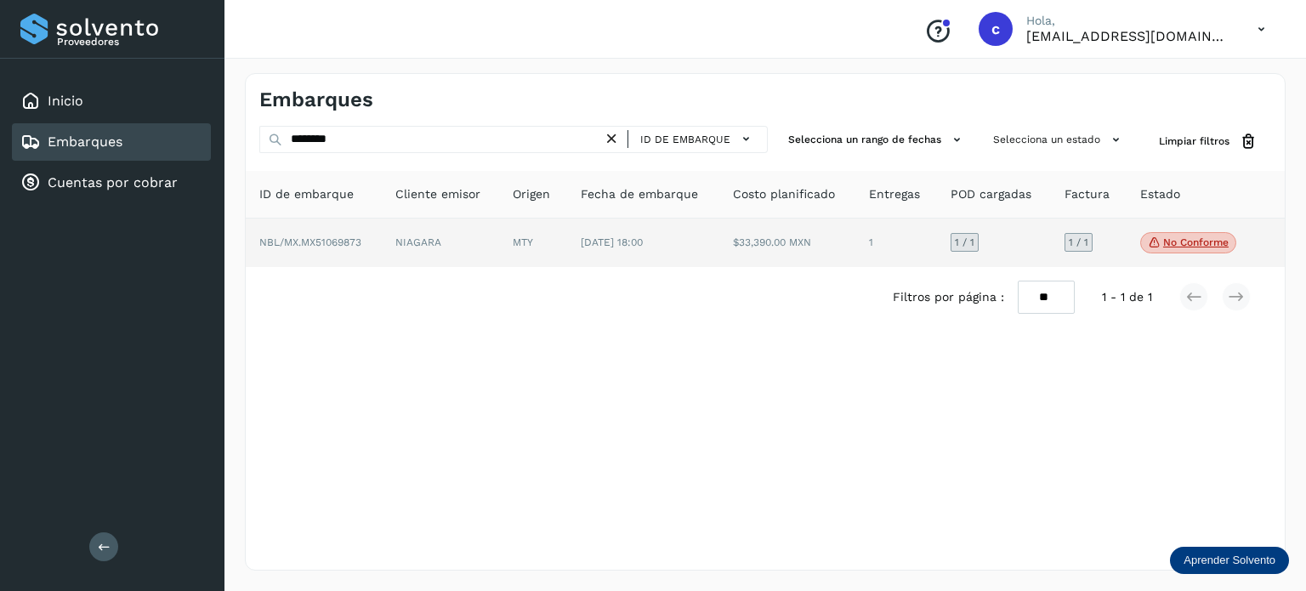
click at [499, 240] on td "NIAGARA" at bounding box center [533, 242] width 68 height 49
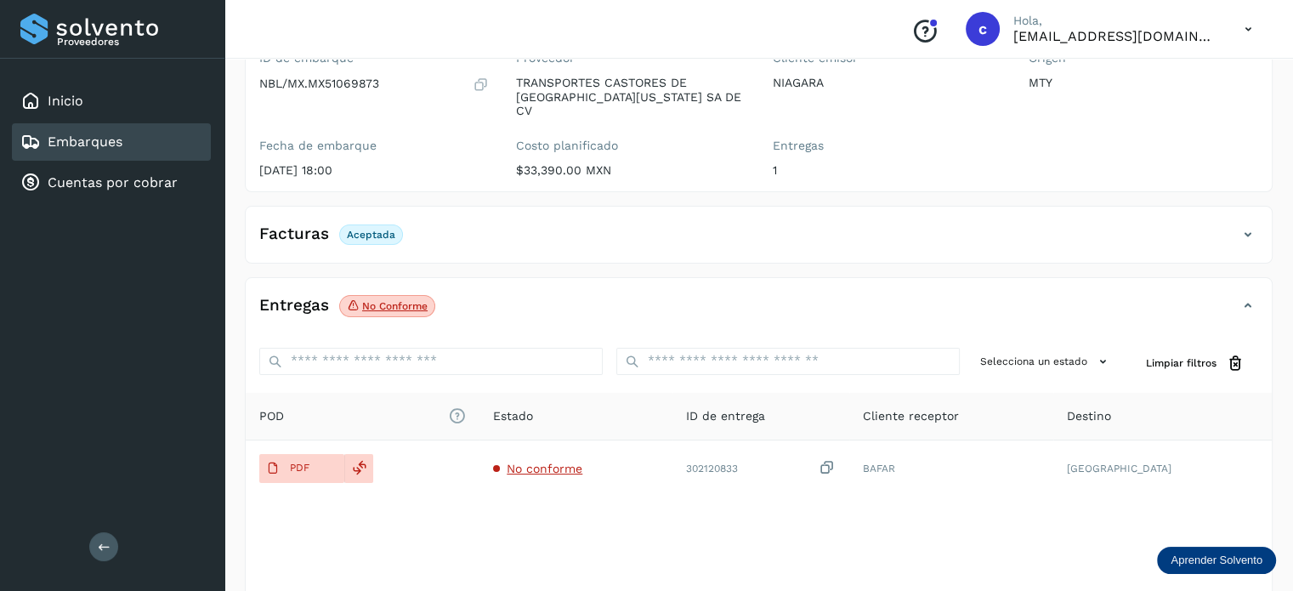
scroll to position [170, 0]
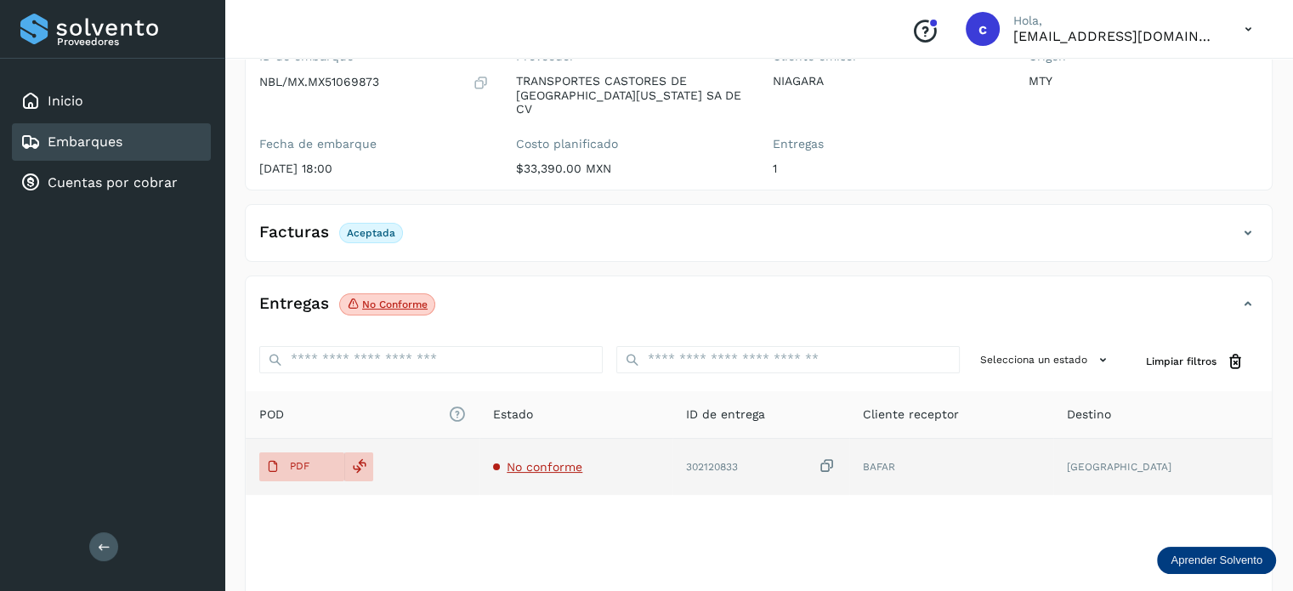
click at [672, 440] on td "No conforme" at bounding box center [760, 467] width 176 height 56
click at [550, 460] on span "No conforme" at bounding box center [545, 467] width 76 height 14
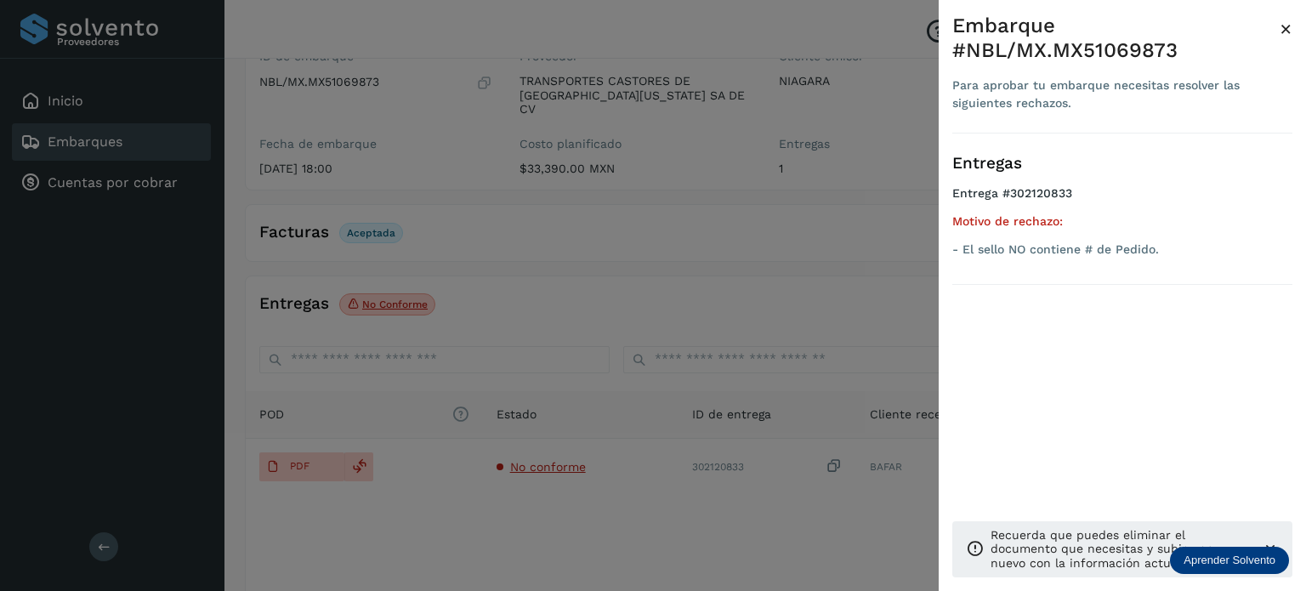
click at [568, 220] on div at bounding box center [653, 295] width 1306 height 591
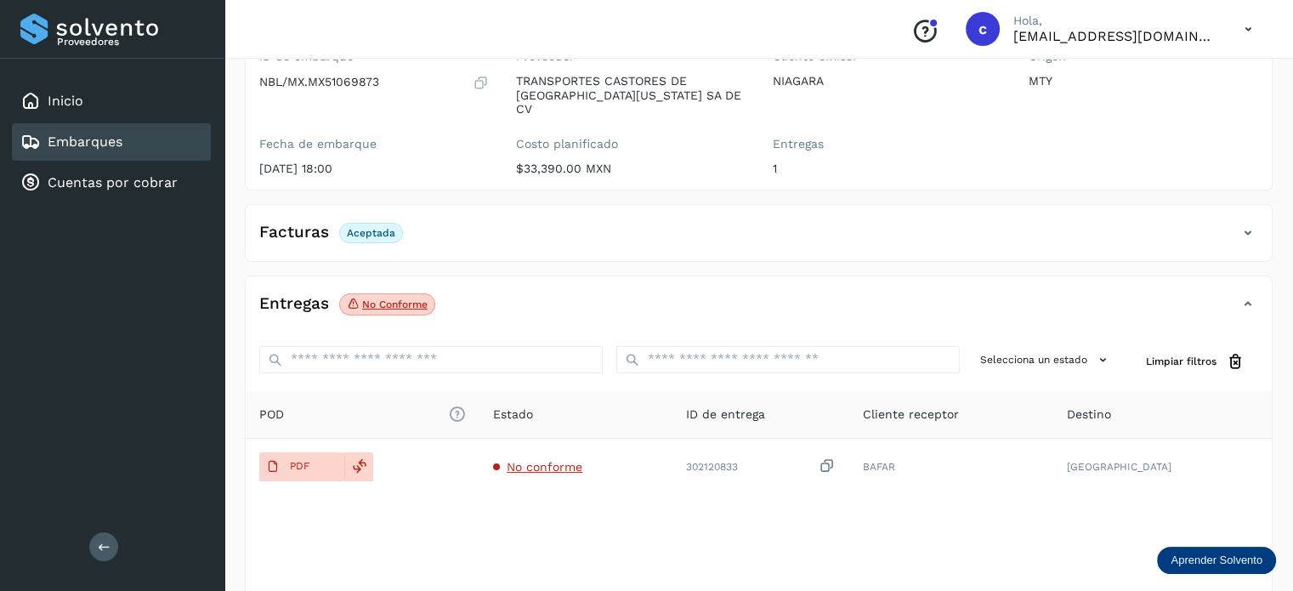
drag, startPoint x: 78, startPoint y: 142, endPoint x: 197, endPoint y: 149, distance: 119.2
click at [80, 143] on link "Embarques" at bounding box center [85, 141] width 75 height 16
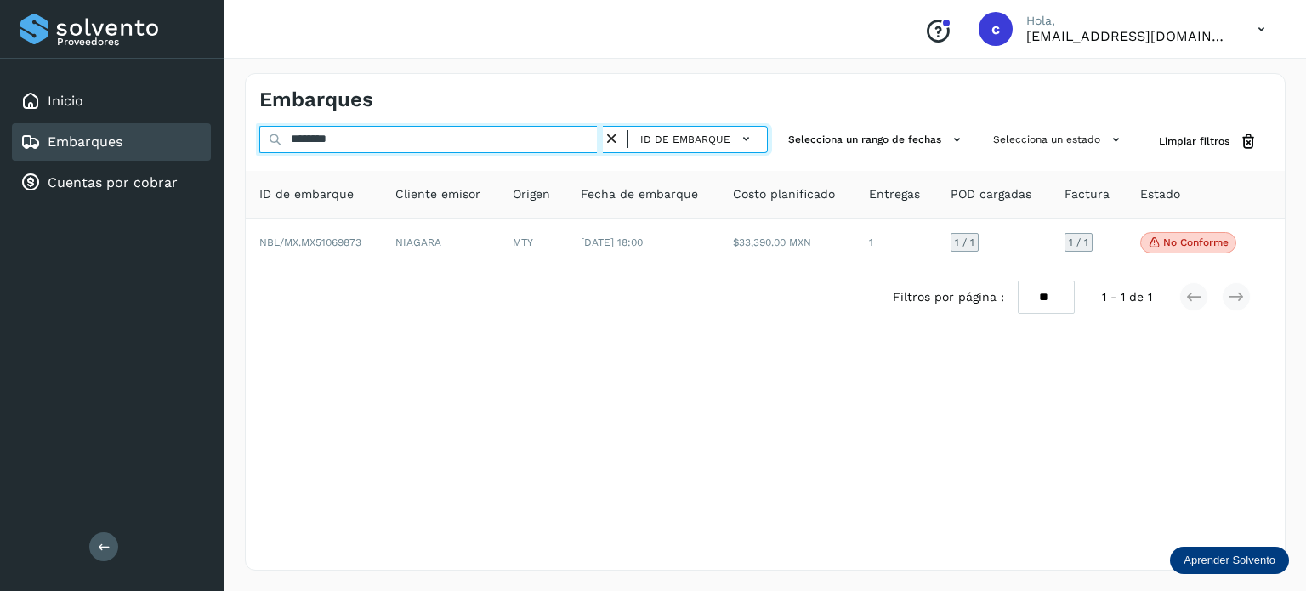
drag, startPoint x: 333, startPoint y: 139, endPoint x: 285, endPoint y: 142, distance: 48.6
click at [265, 137] on input "********" at bounding box center [430, 139] width 343 height 27
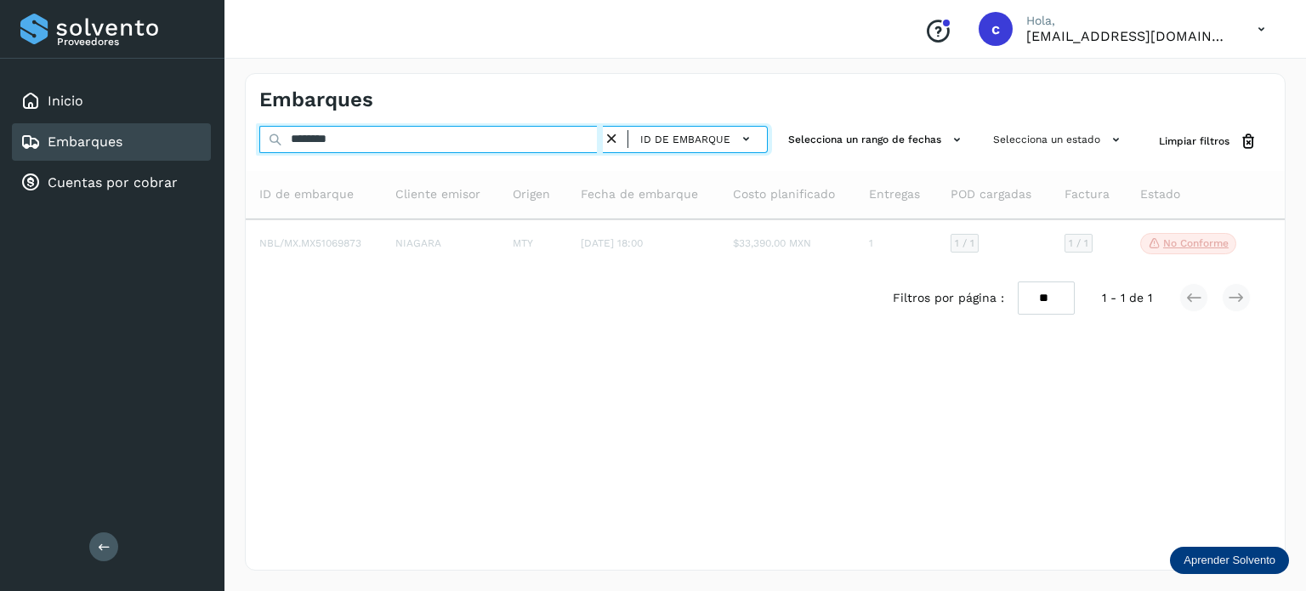
type input "********"
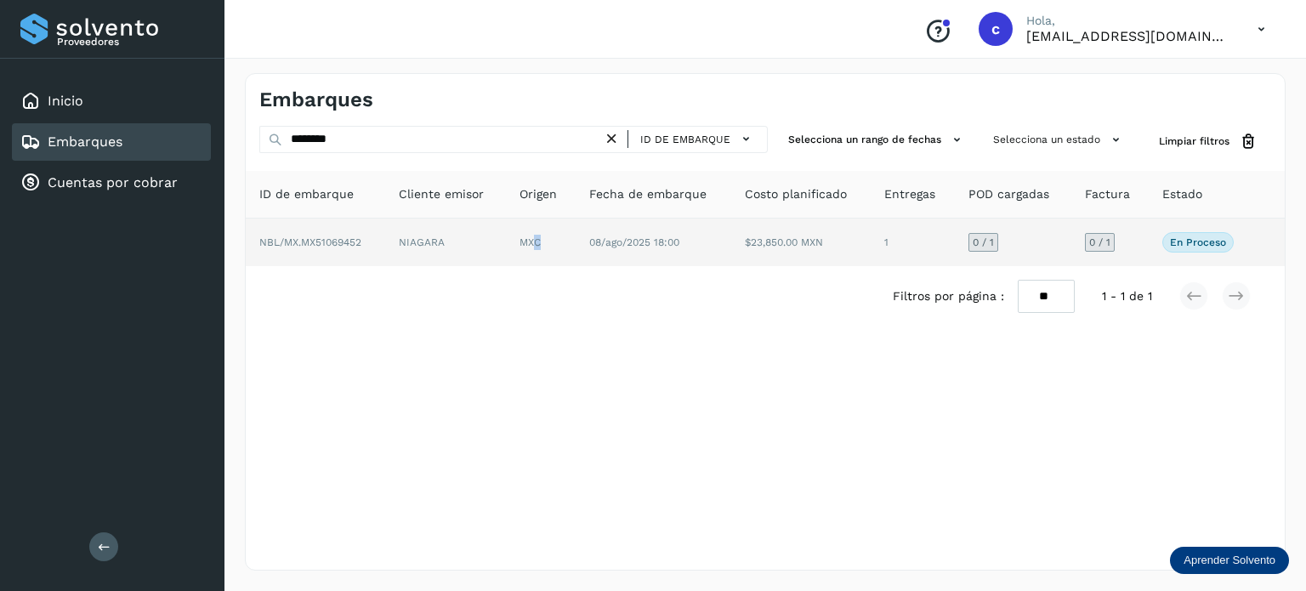
click at [575, 248] on td "MXC" at bounding box center [653, 242] width 156 height 48
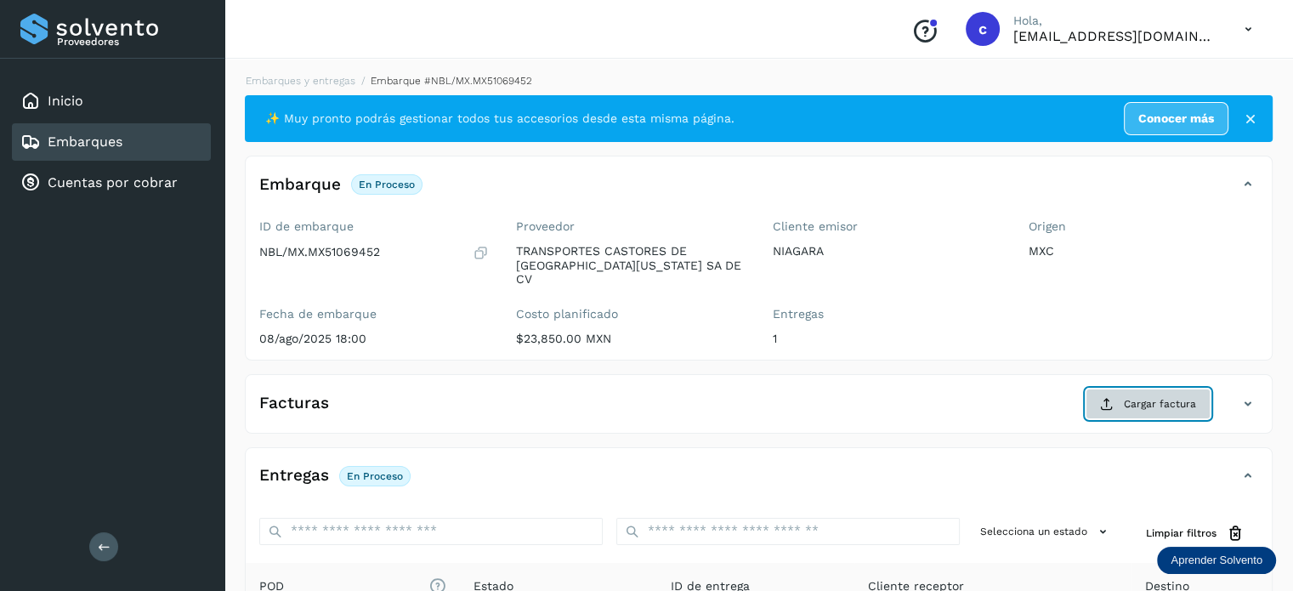
click at [1140, 397] on button "Cargar factura" at bounding box center [1147, 403] width 125 height 31
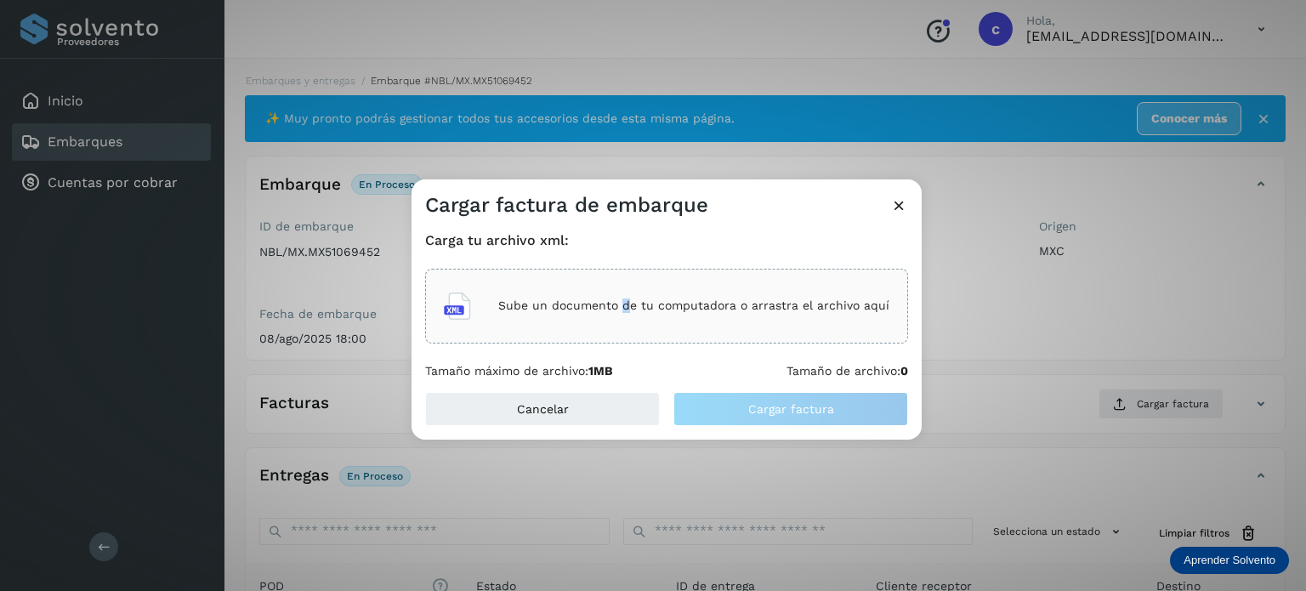
click at [630, 303] on p "Sube un documento de tu computadora o arrastra el archivo aquí" at bounding box center [693, 305] width 391 height 14
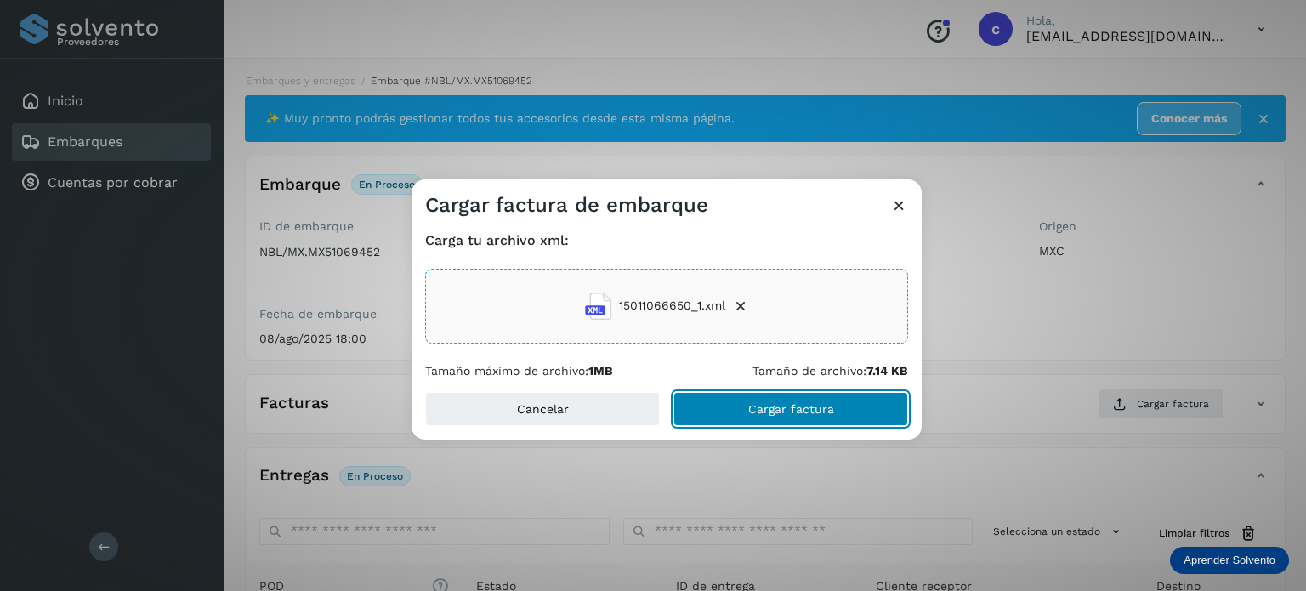
click at [840, 409] on button "Cargar factura" at bounding box center [790, 409] width 235 height 34
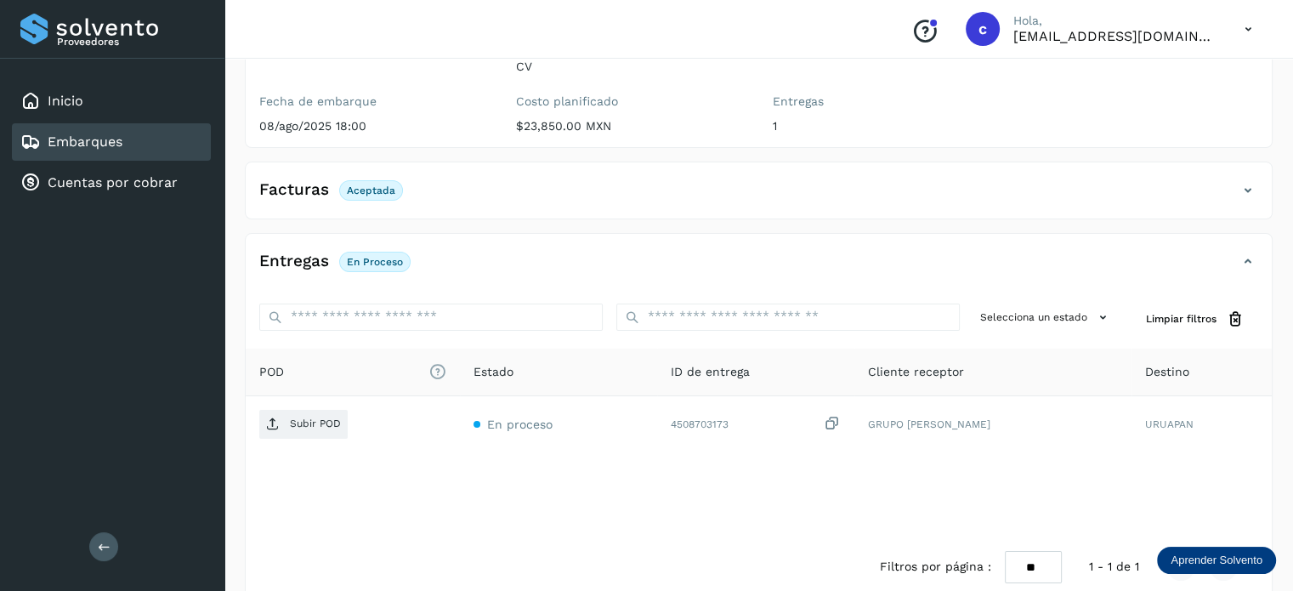
scroll to position [224, 0]
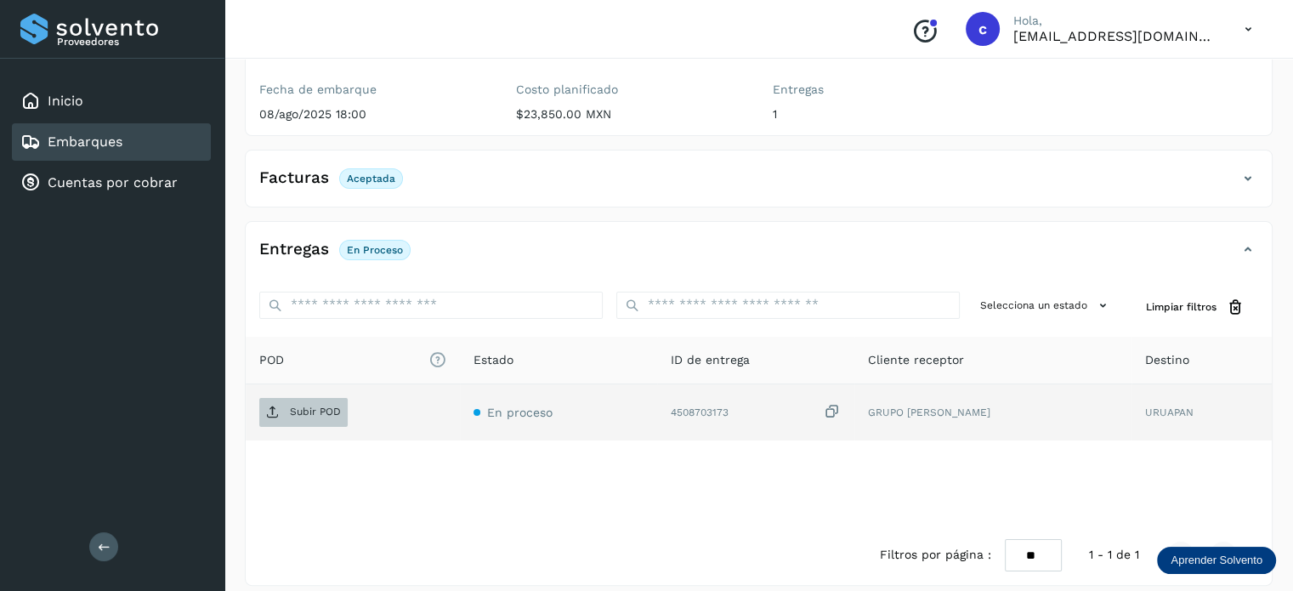
click at [309, 405] on p "Subir POD" at bounding box center [315, 411] width 51 height 12
